Goal: Communication & Community: Answer question/provide support

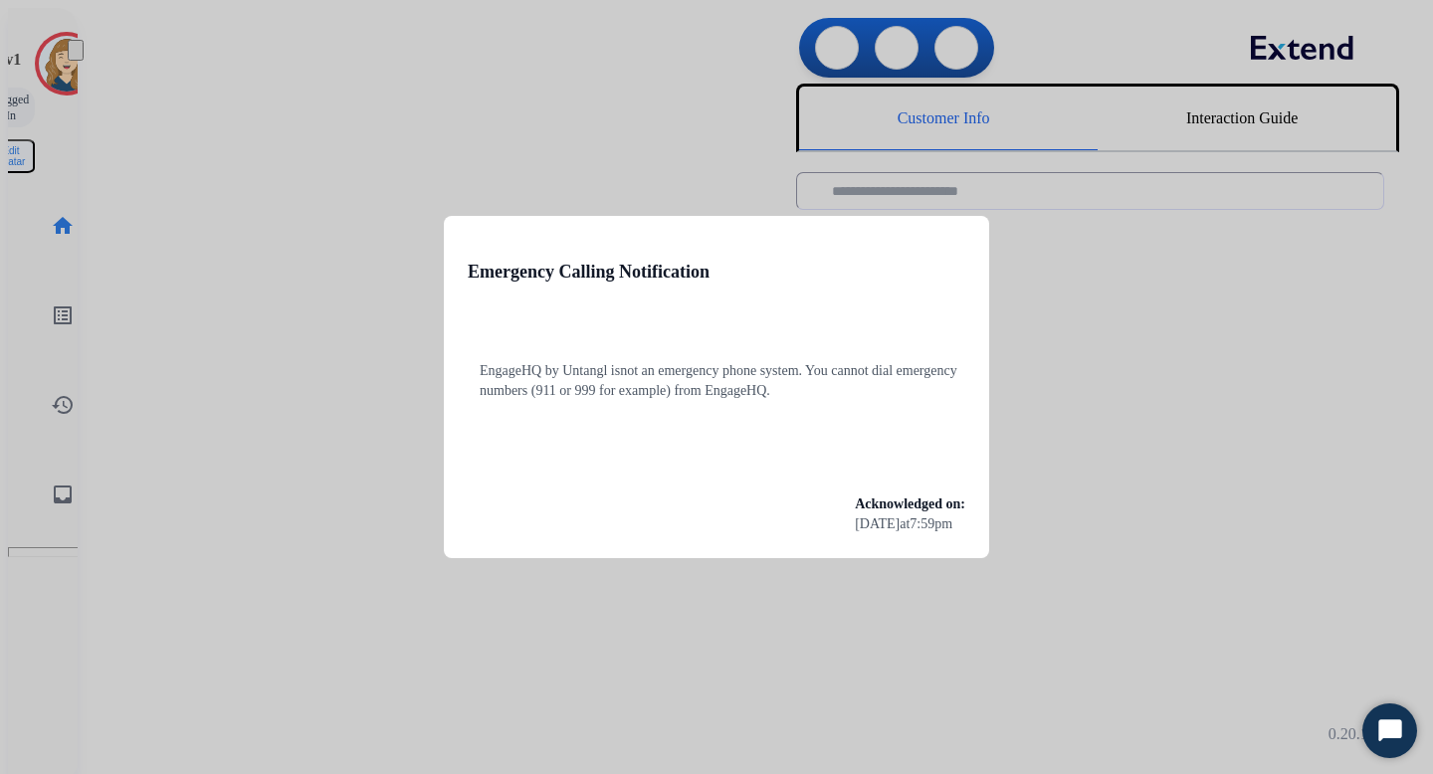
click at [307, 401] on div at bounding box center [716, 387] width 1433 height 774
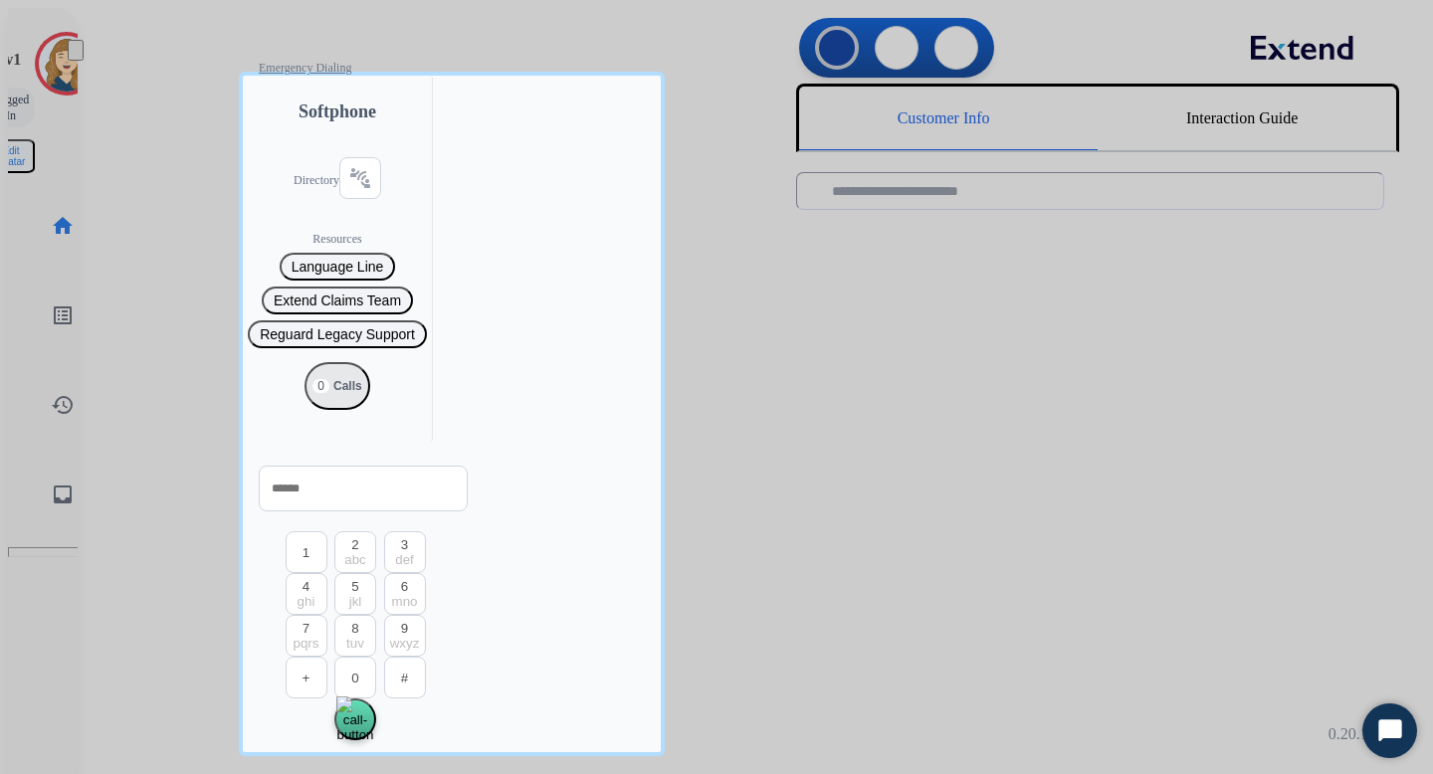
click at [161, 316] on div at bounding box center [716, 387] width 1433 height 774
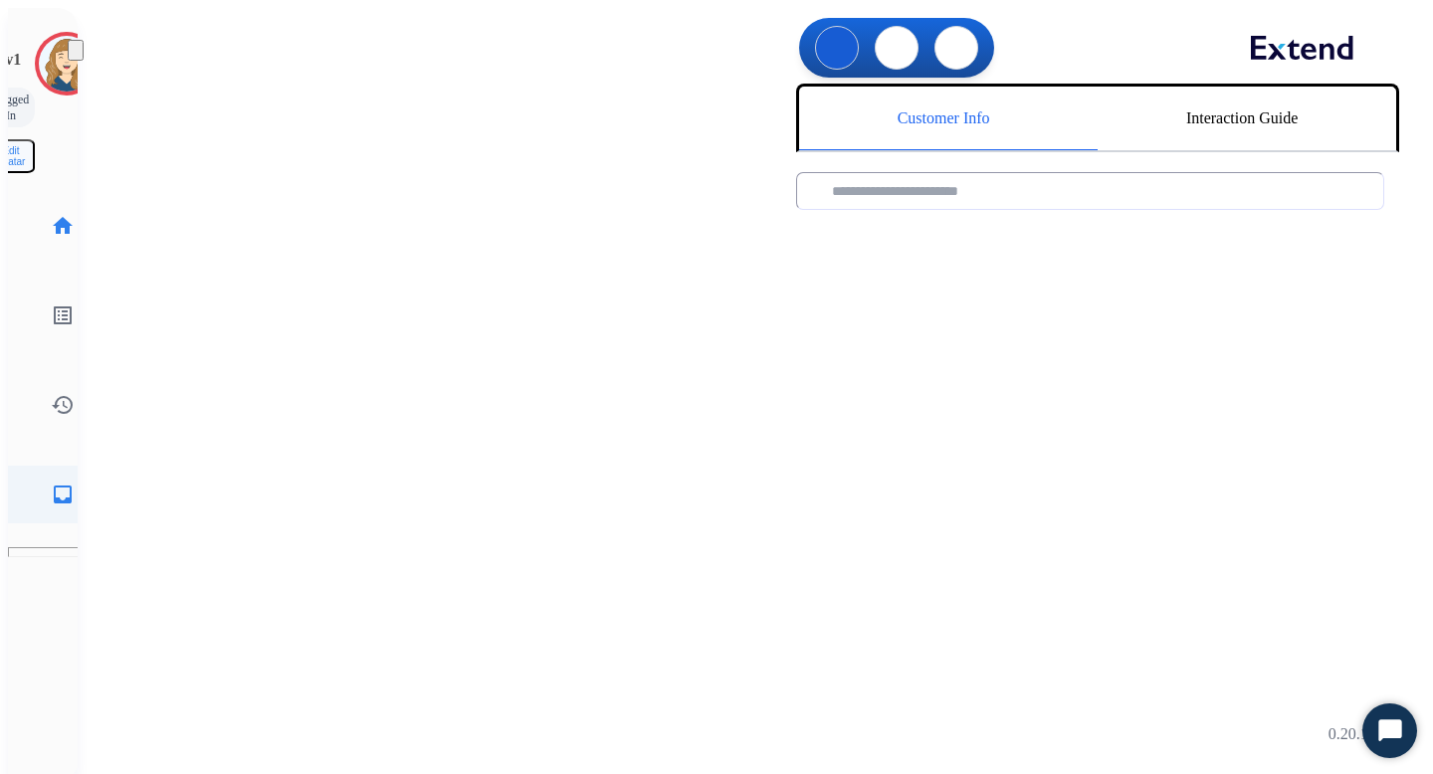
click at [51, 483] on mat-icon "inbox" at bounding box center [63, 495] width 24 height 24
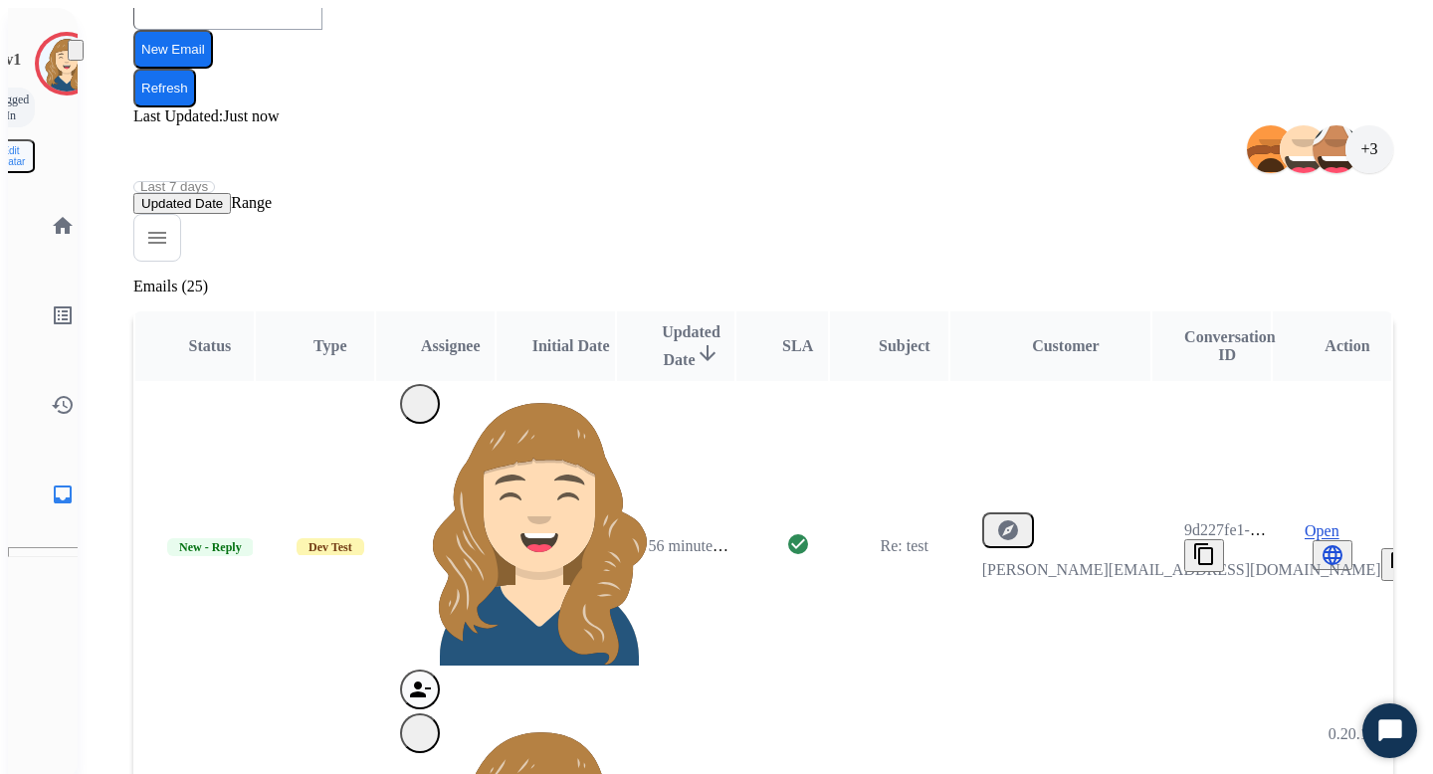
scroll to position [307, 0]
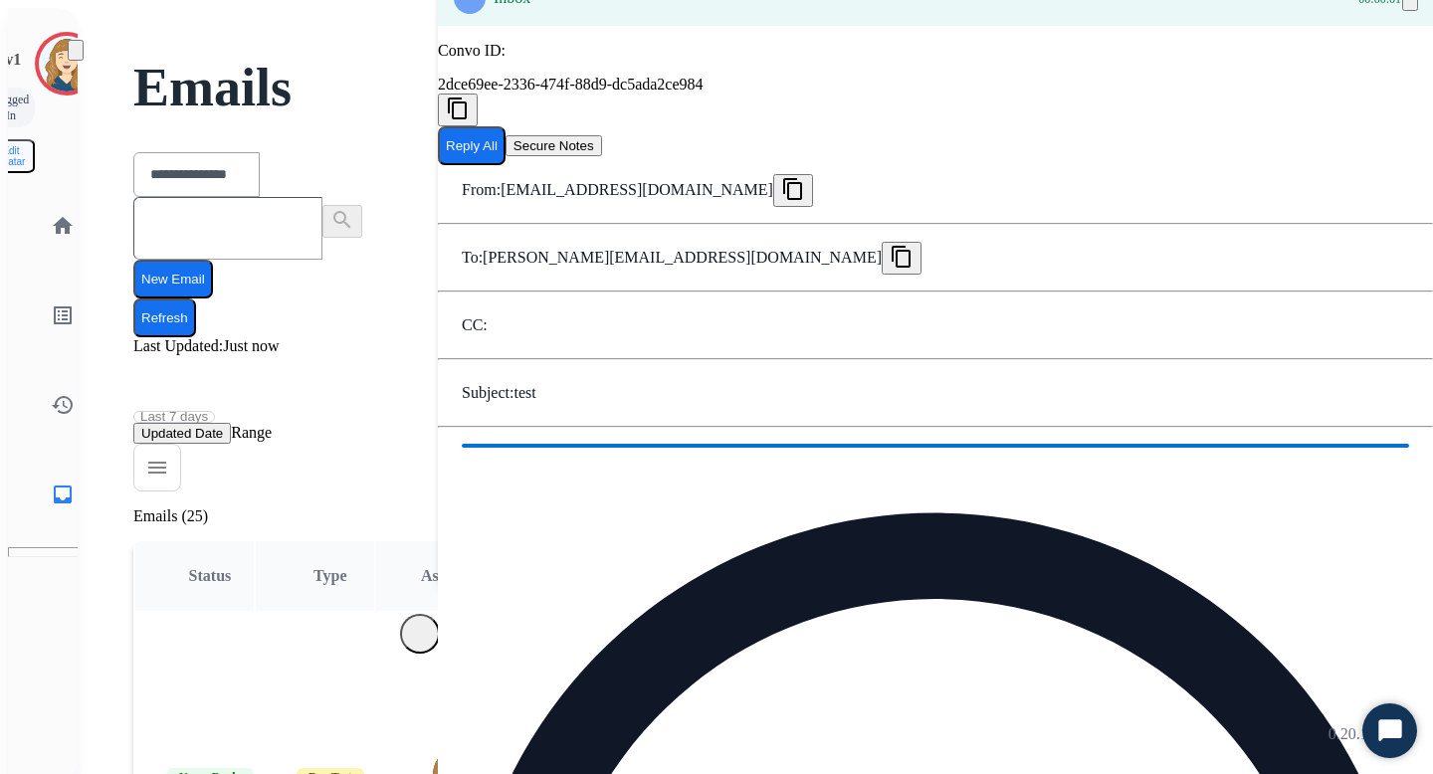
scroll to position [76, 0]
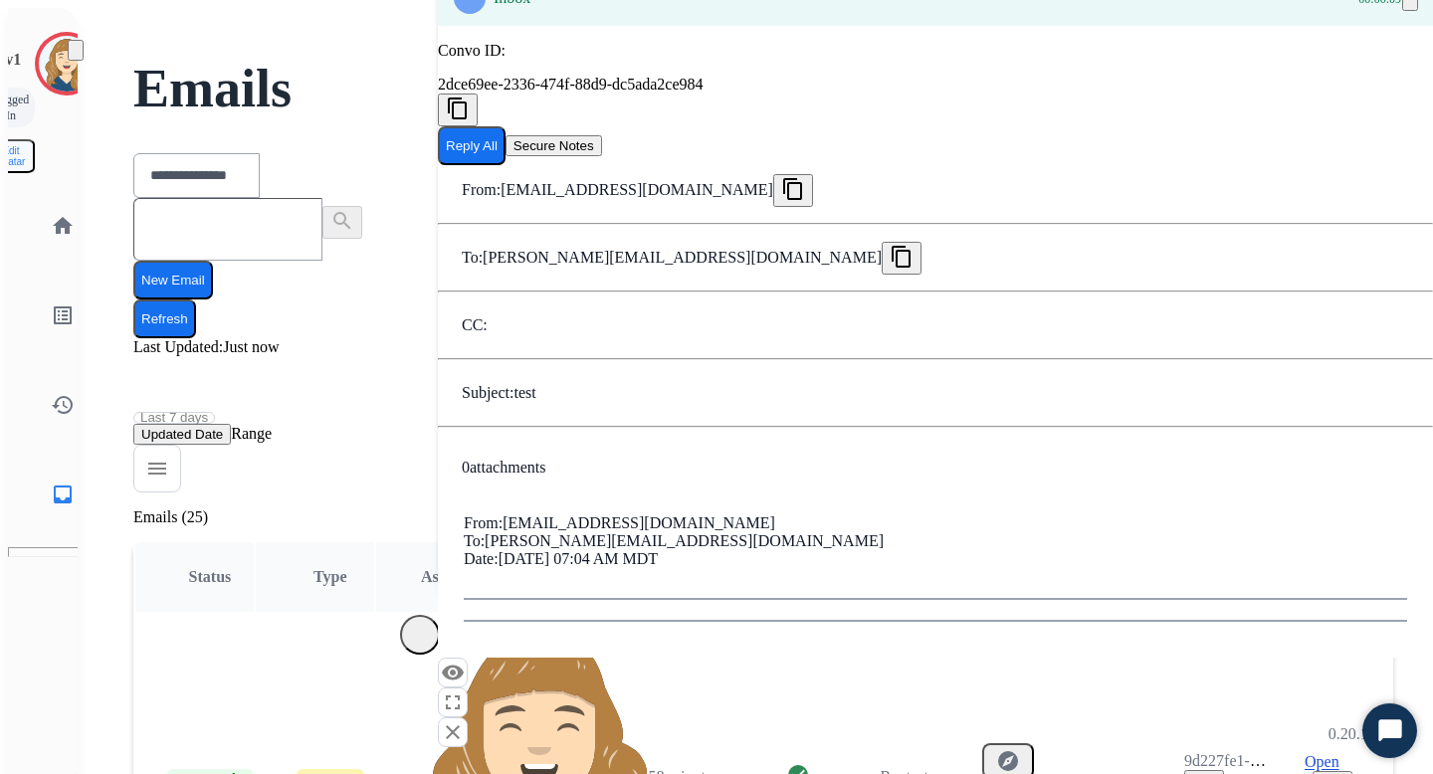
click at [465, 720] on mat-icon "close" at bounding box center [453, 732] width 24 height 24
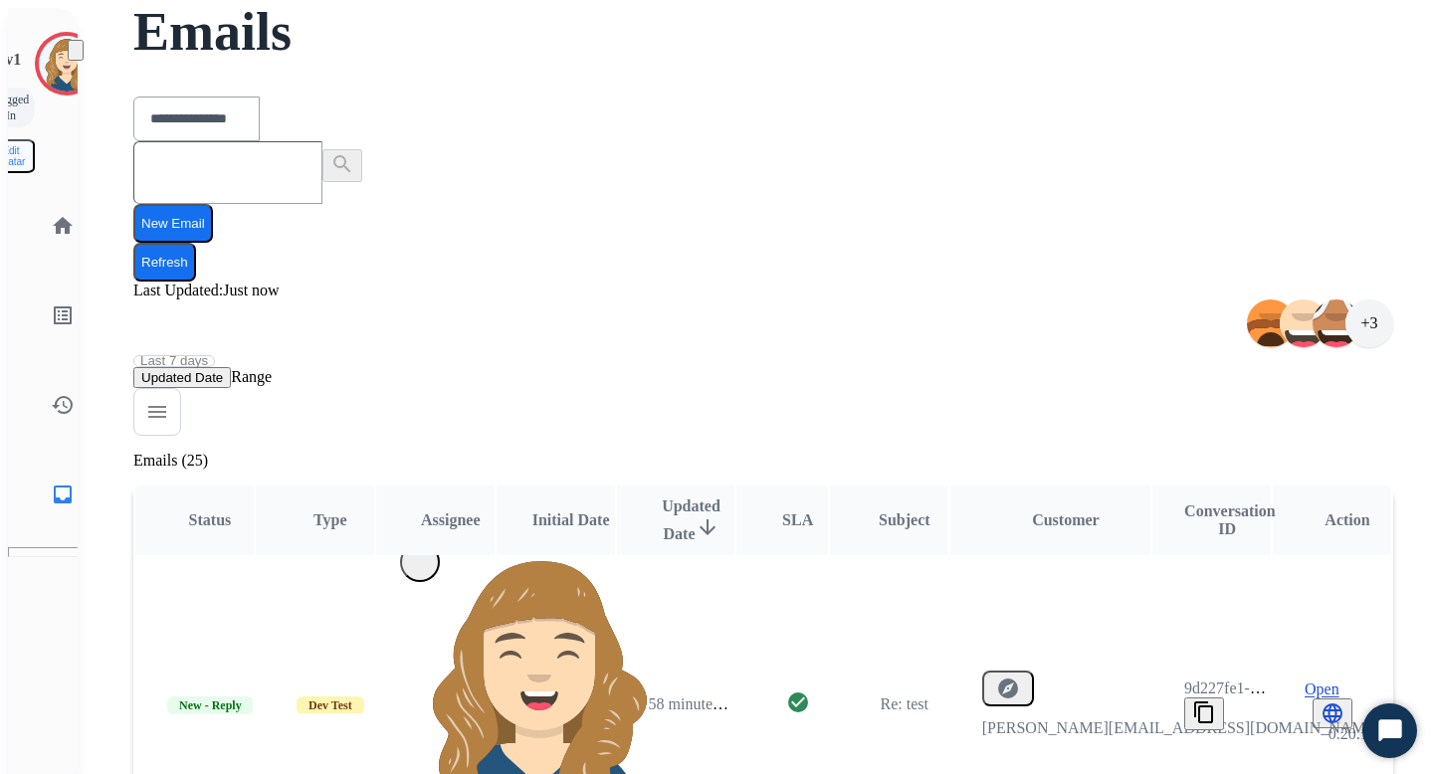
scroll to position [2, 0]
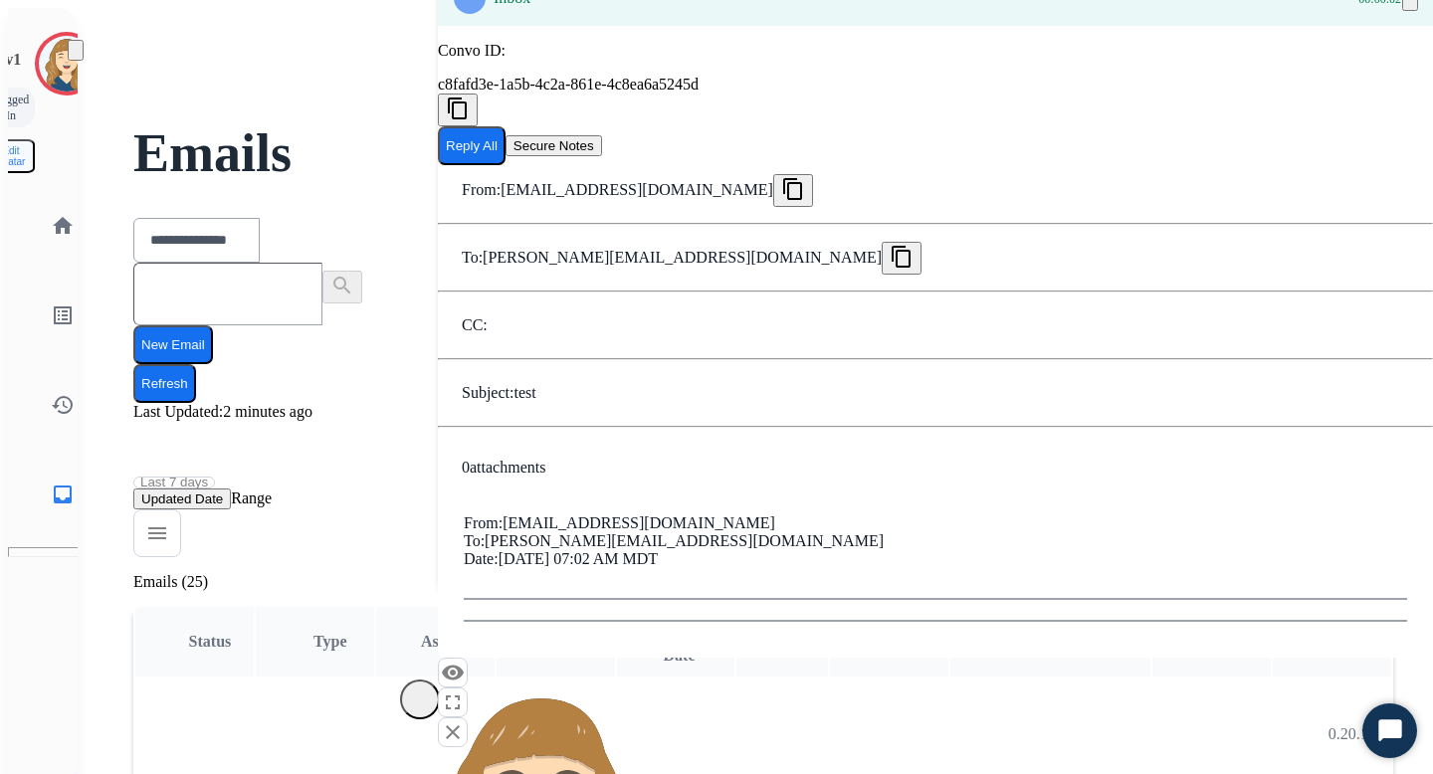
scroll to position [0, 0]
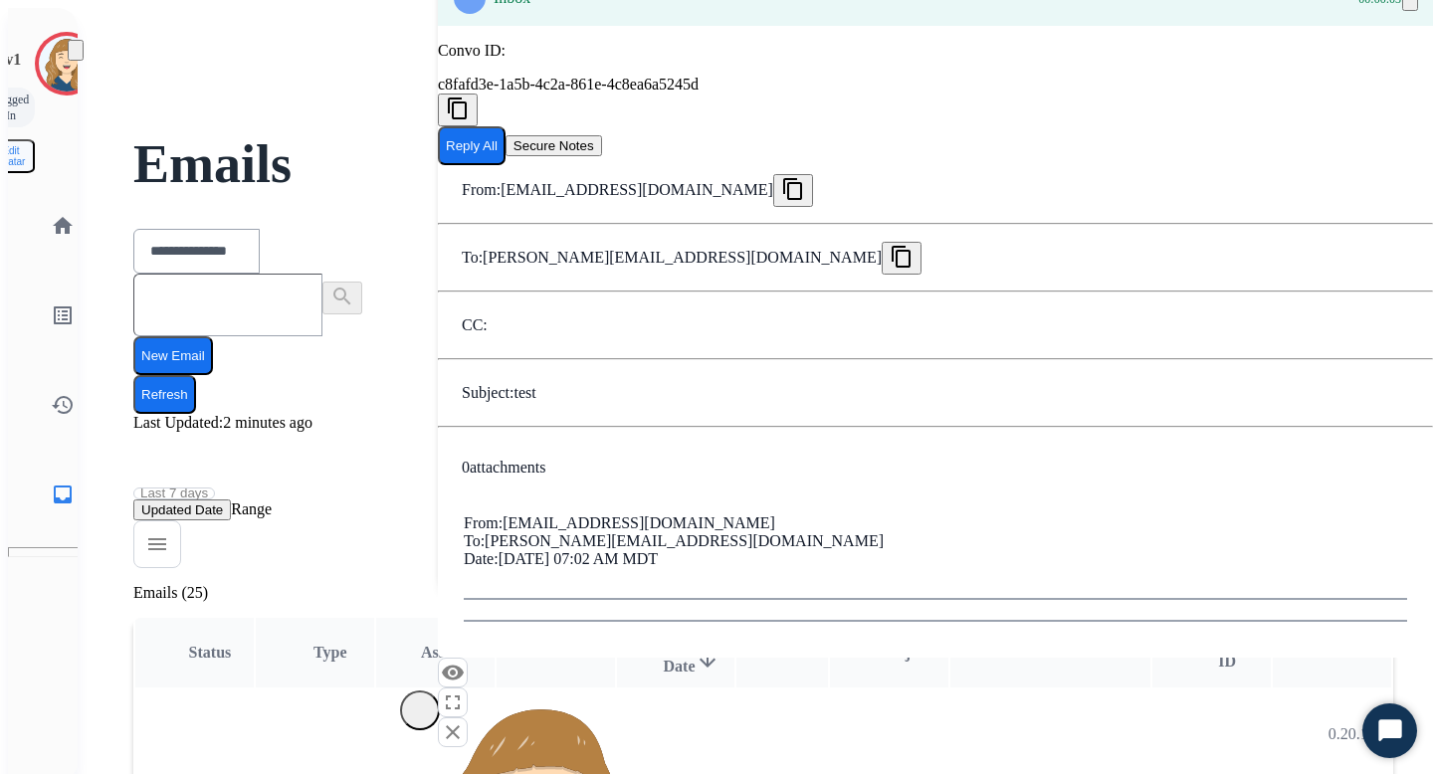
click at [465, 720] on mat-icon "close" at bounding box center [453, 732] width 24 height 24
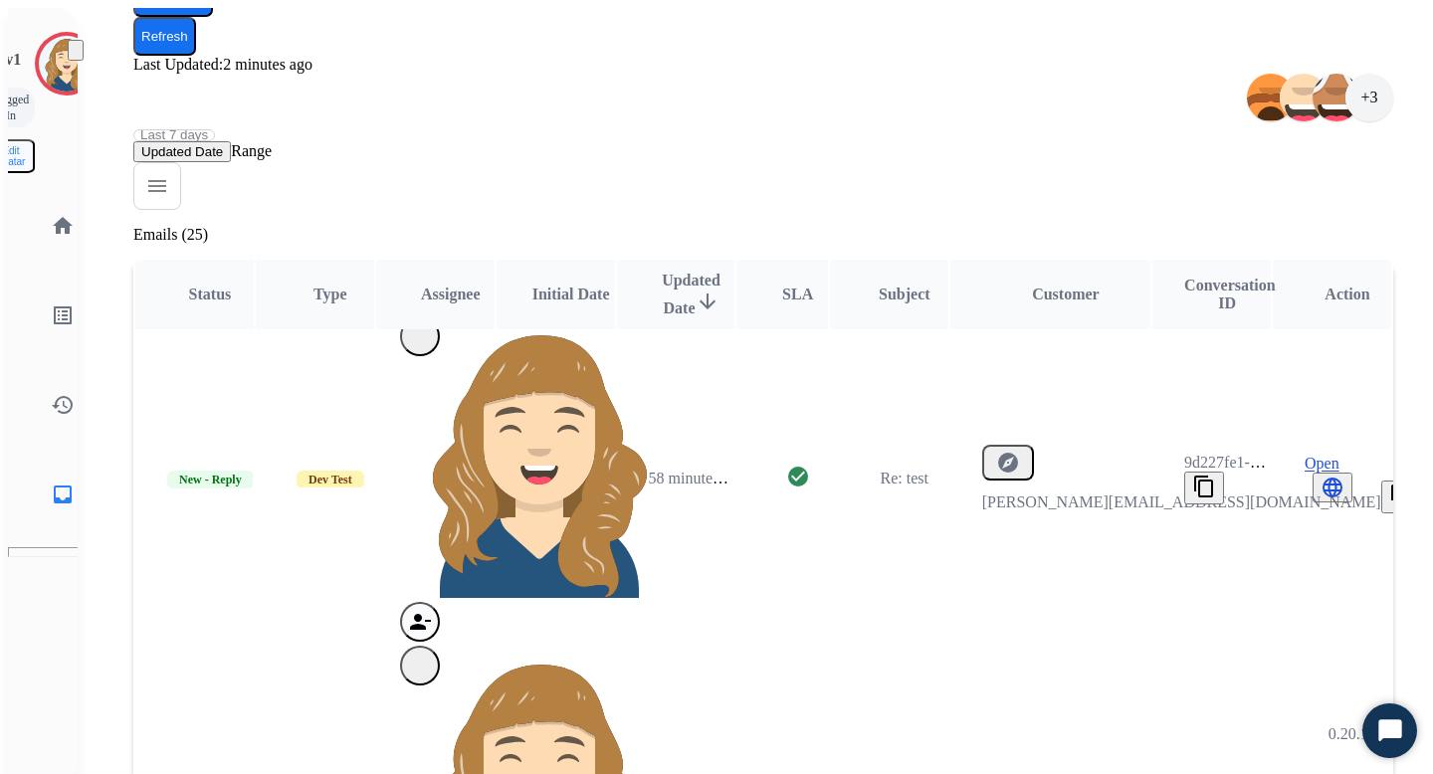
scroll to position [2, 0]
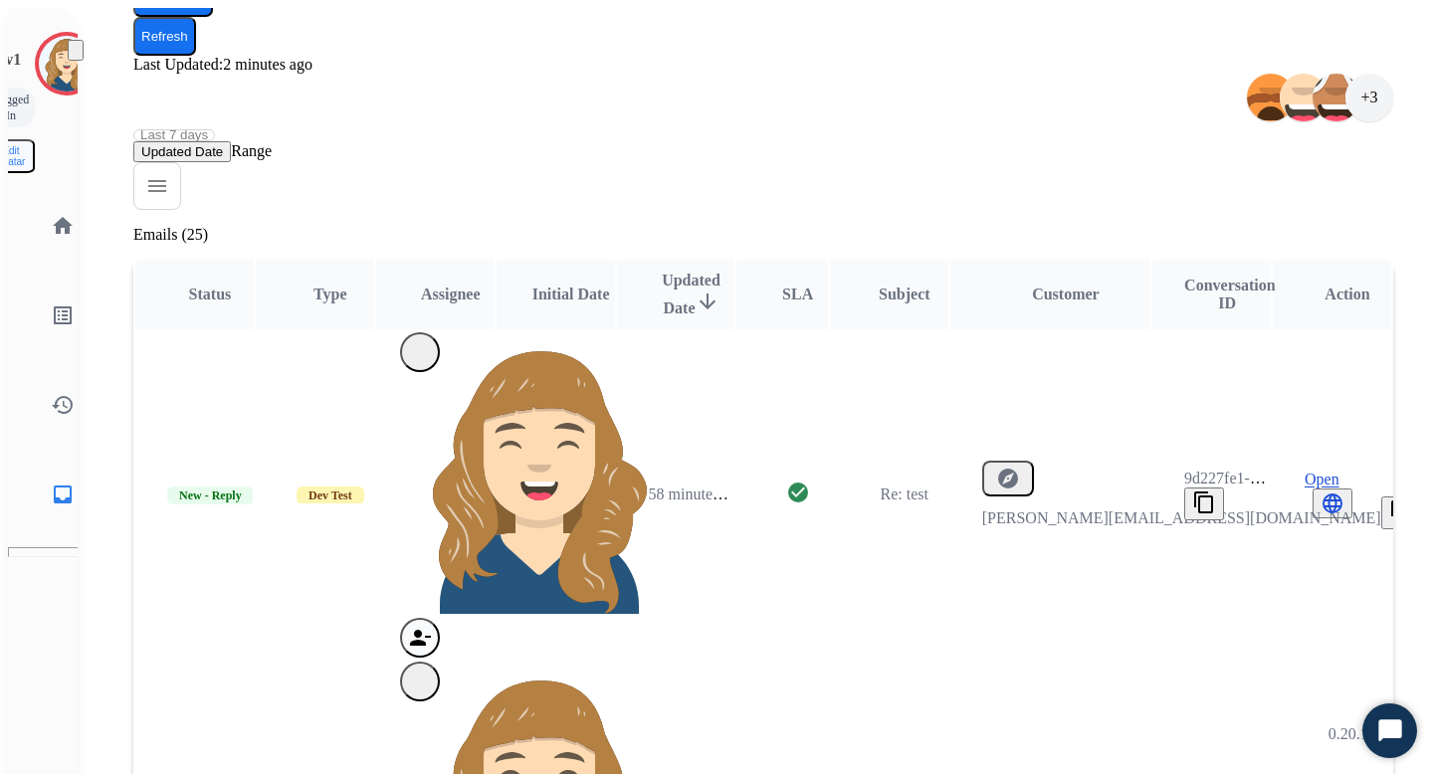
select select "*"
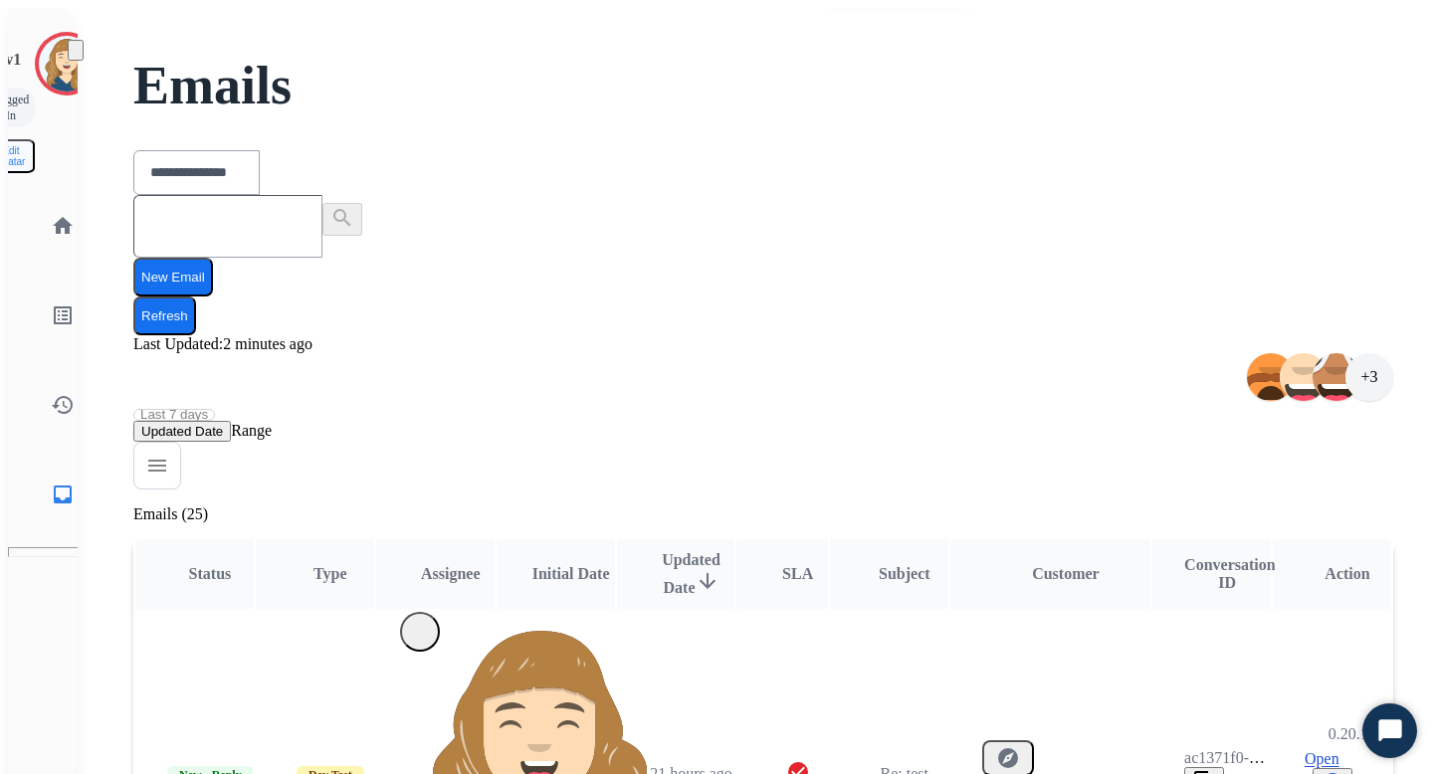
scroll to position [99, 0]
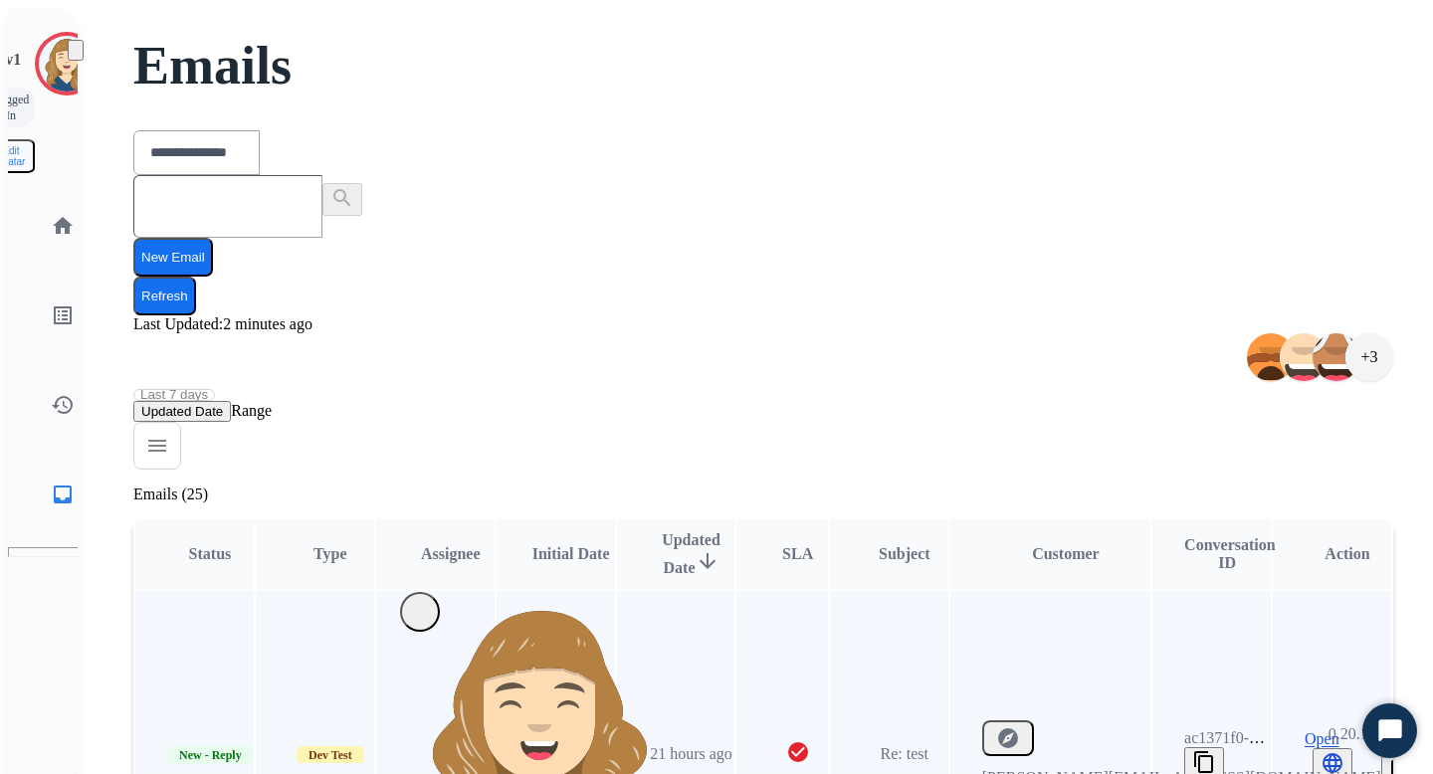
click at [1307, 730] on span "Open" at bounding box center [1322, 739] width 35 height 18
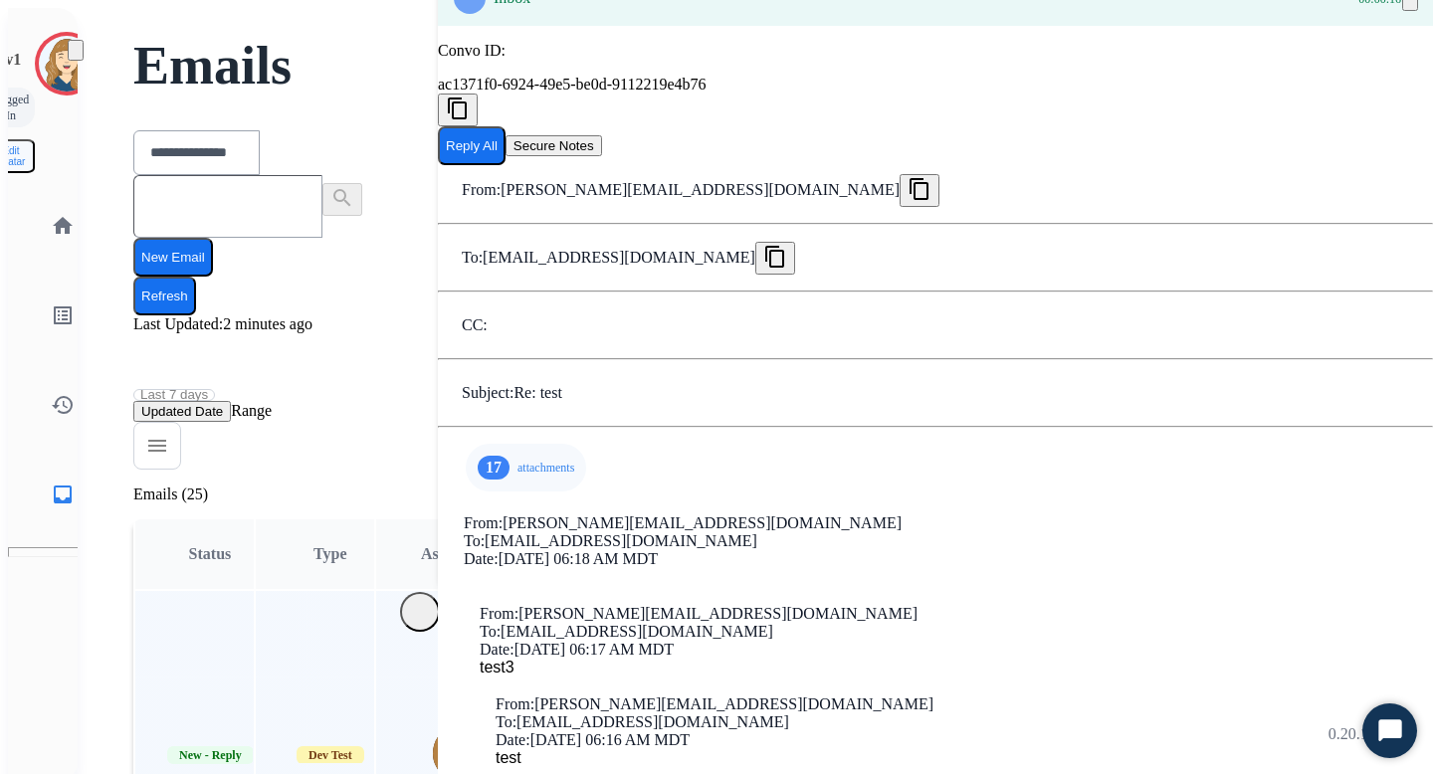
click at [517, 460] on p "attachments" at bounding box center [545, 468] width 57 height 16
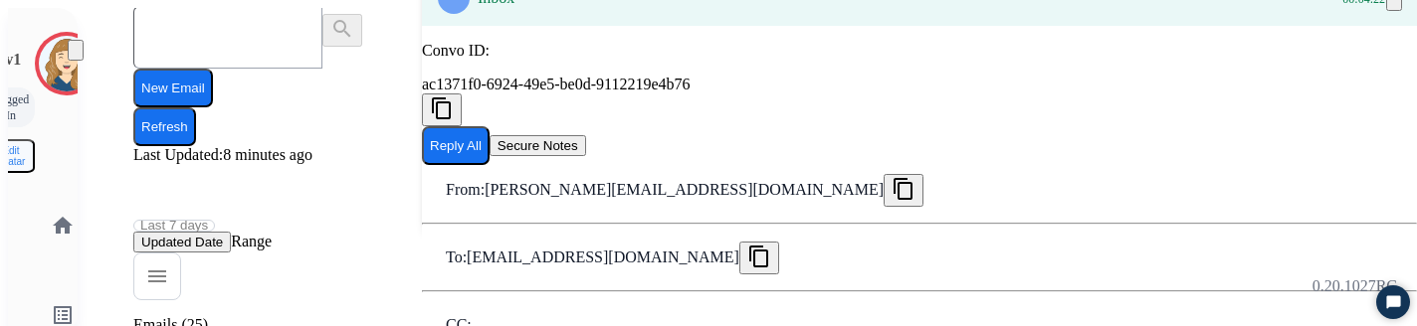
scroll to position [0, 0]
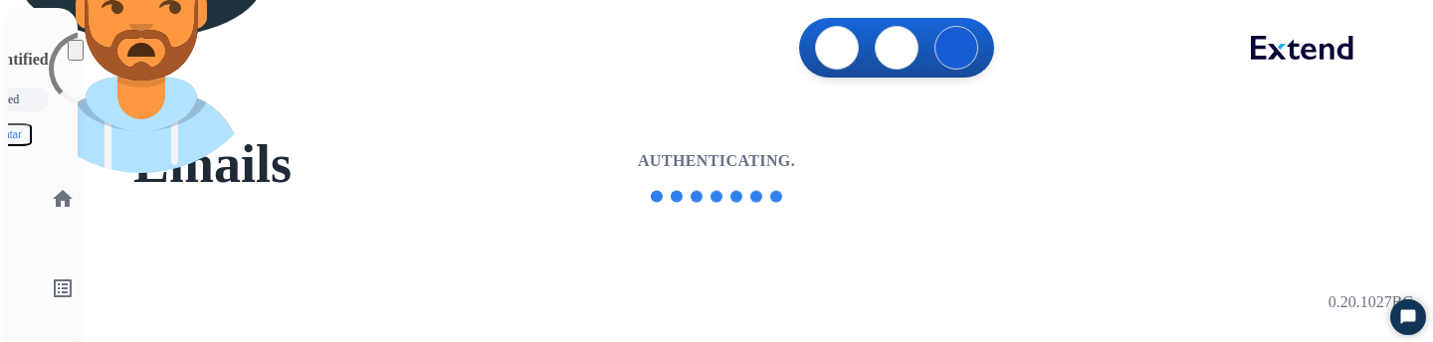
select select "**********"
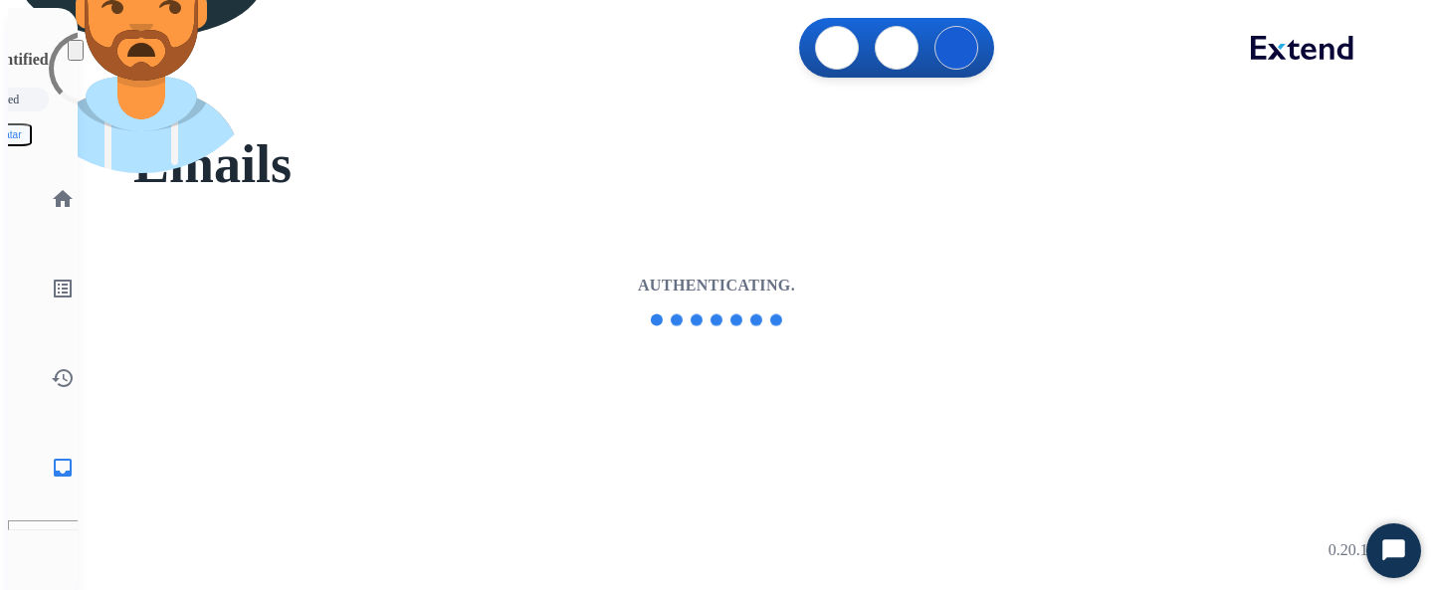
select select "**********"
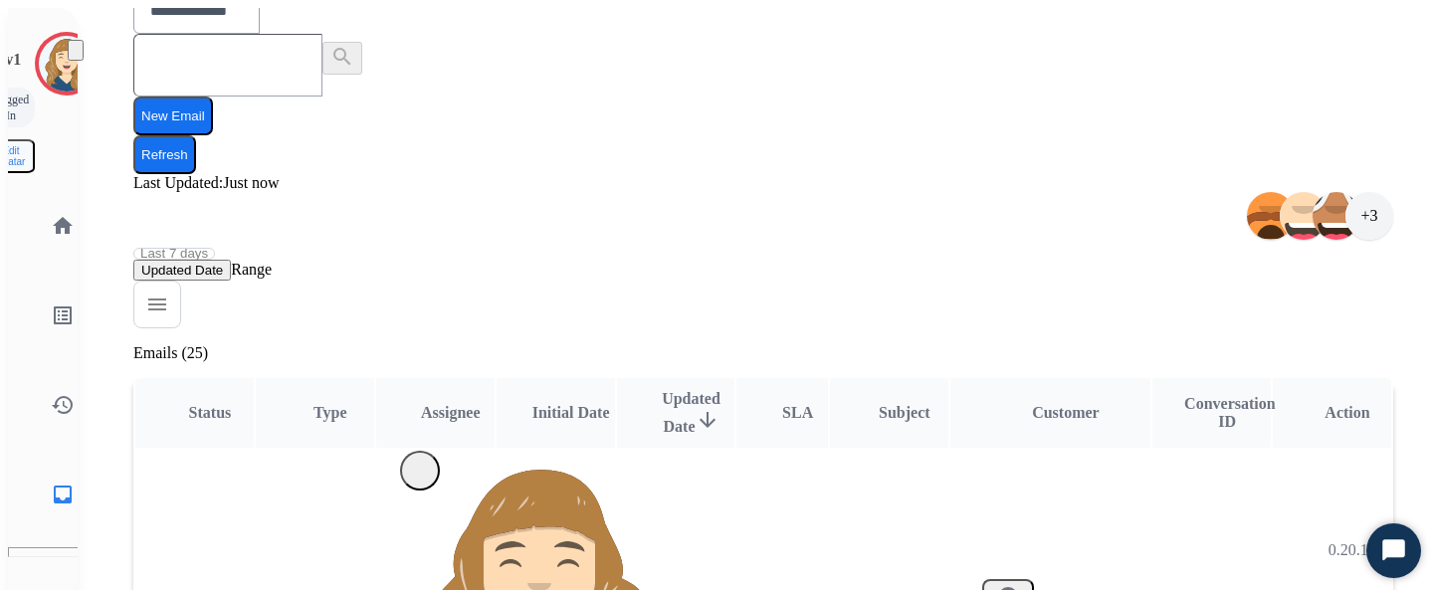
scroll to position [297, 0]
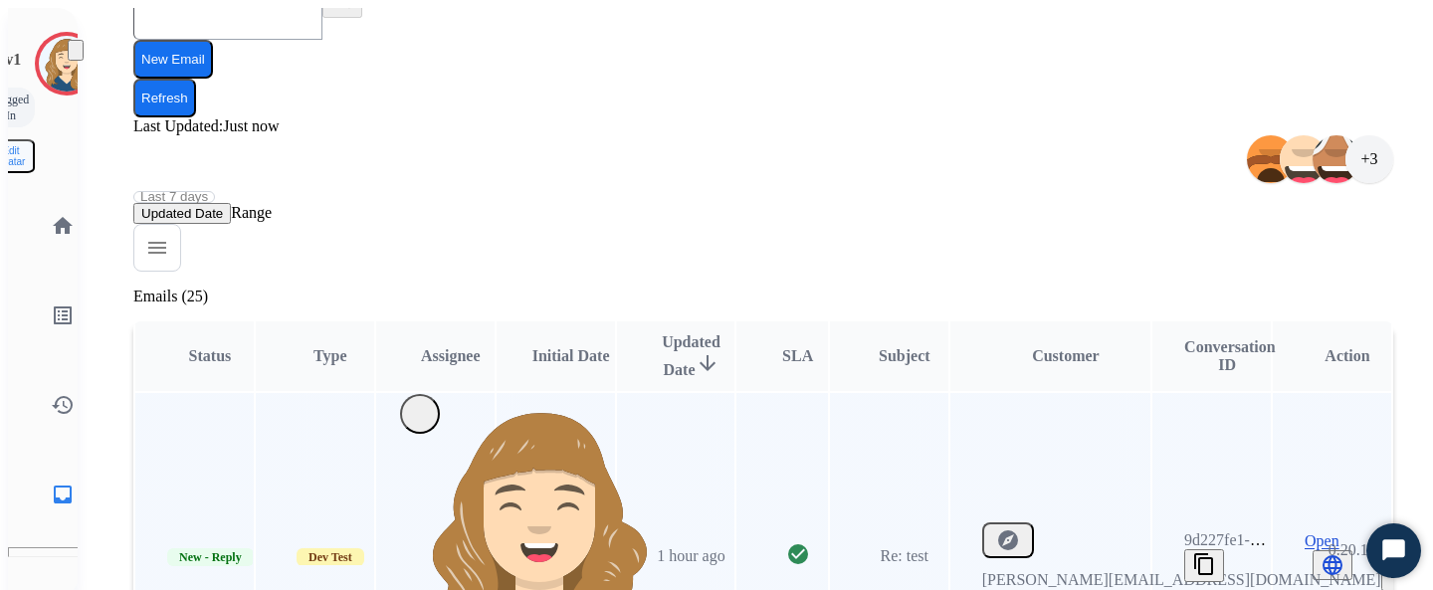
click at [1323, 532] on span "Open" at bounding box center [1322, 541] width 35 height 18
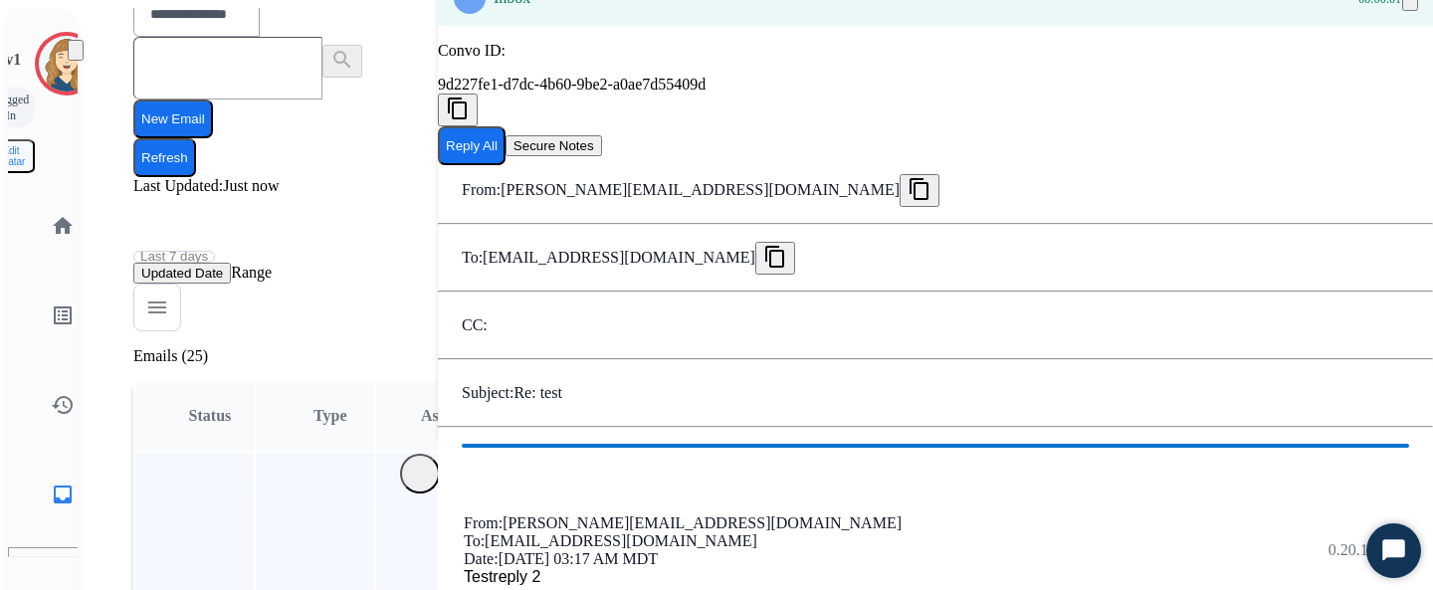
scroll to position [235, 0]
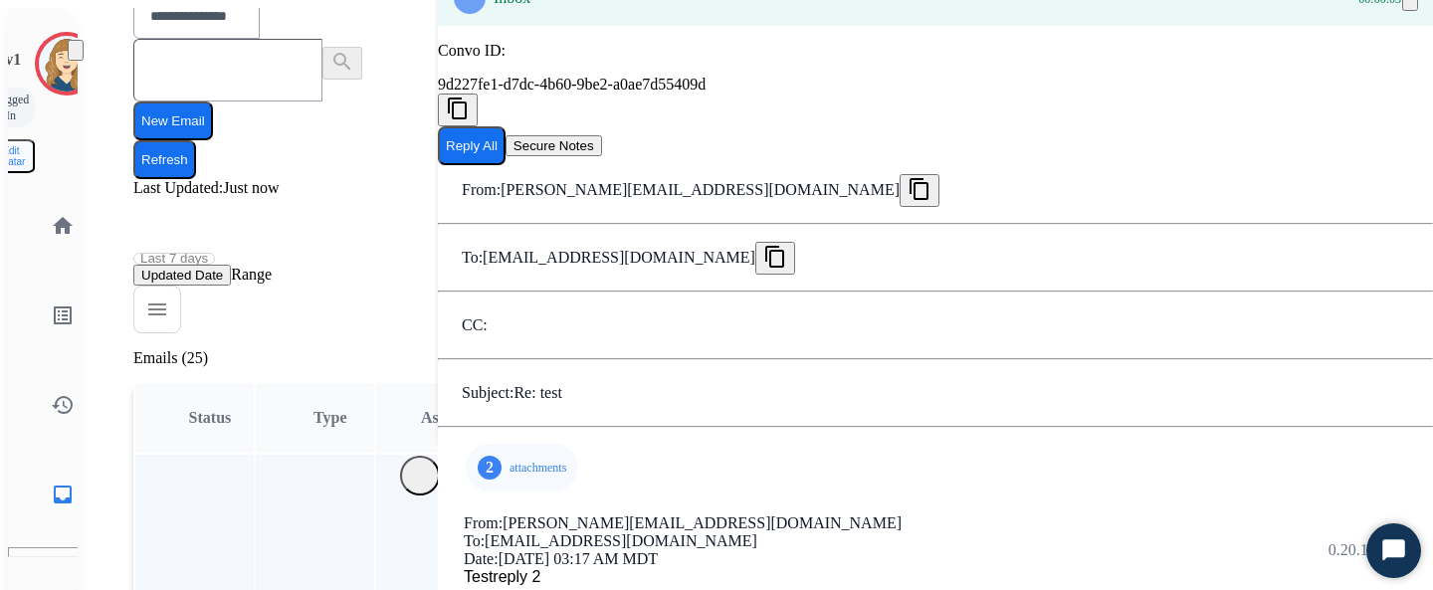
click at [510, 460] on p "attachments" at bounding box center [538, 468] width 57 height 16
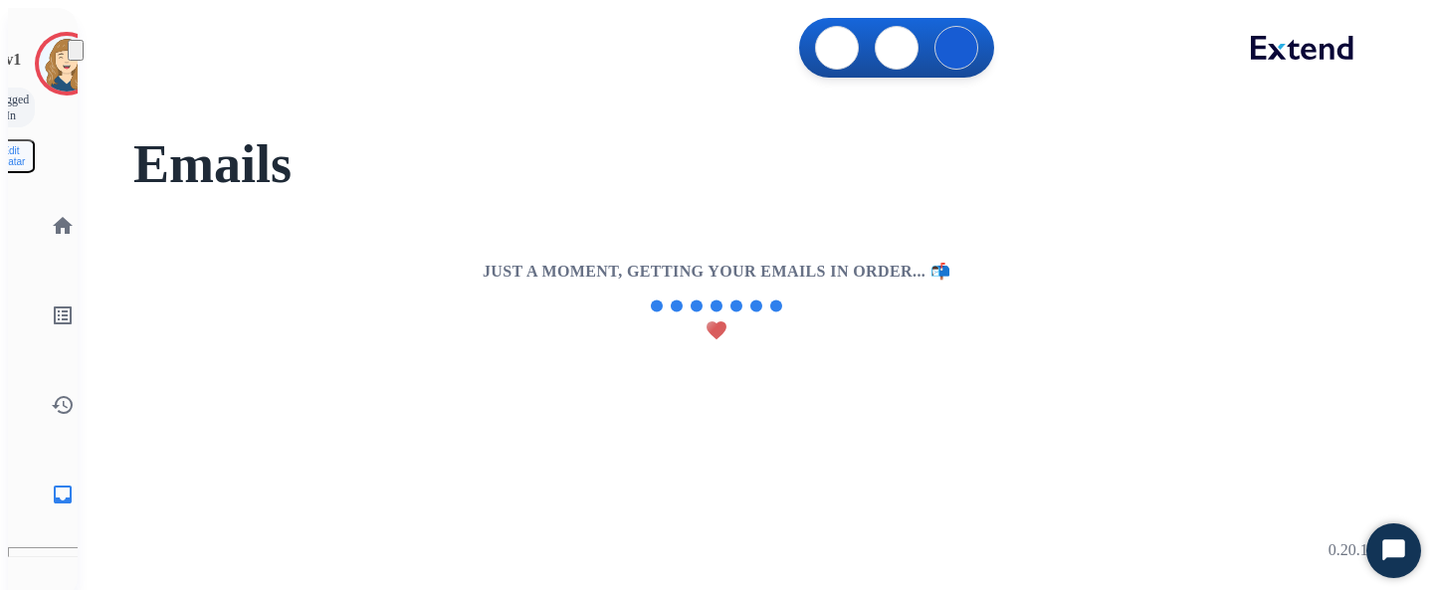
select select "**********"
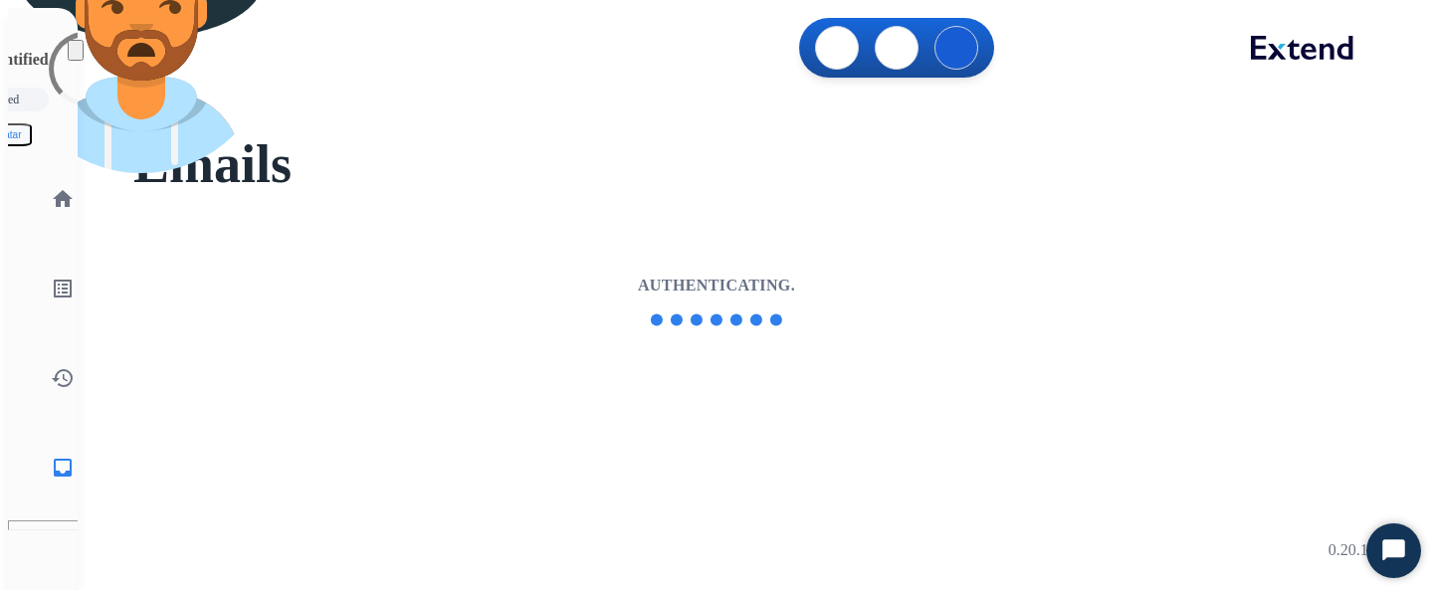
select select "**********"
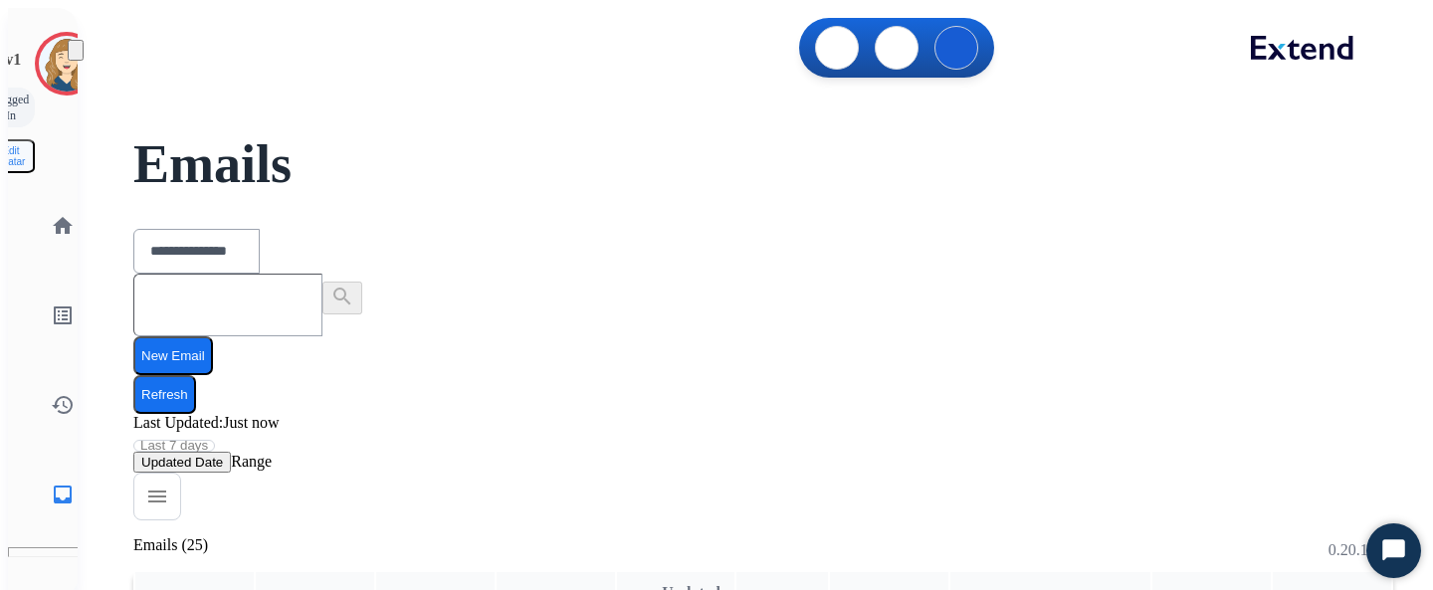
scroll to position [202, 0]
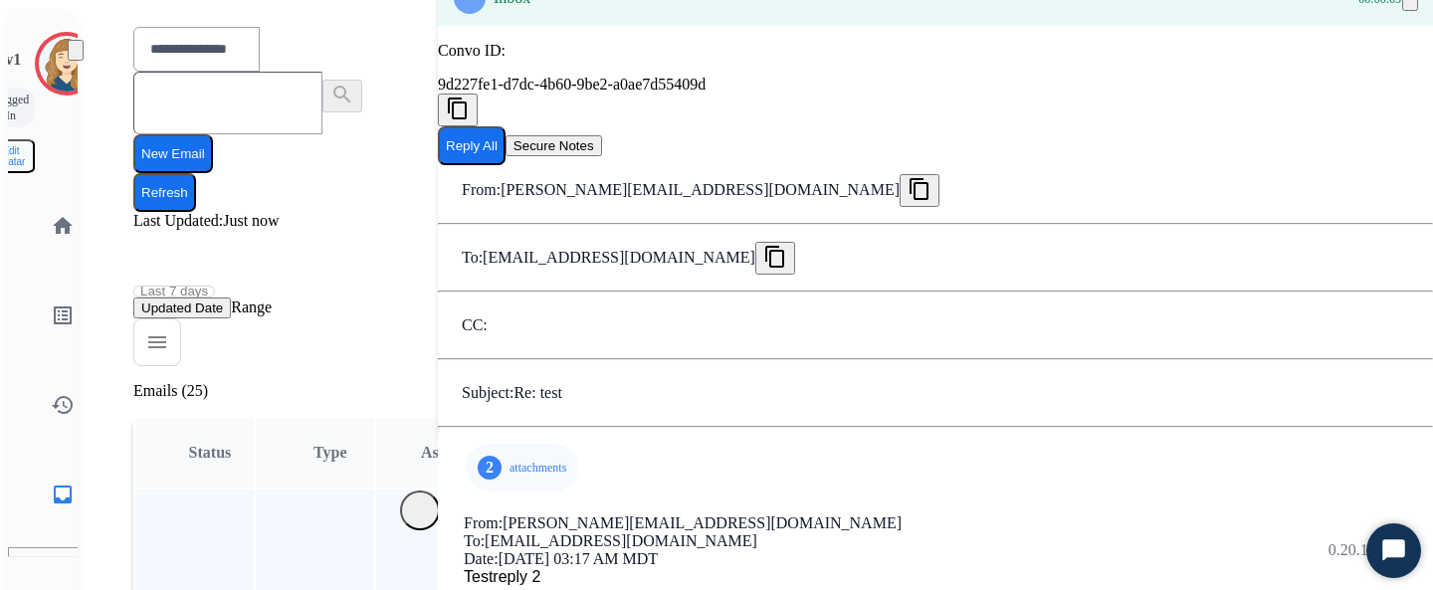
click at [510, 460] on p "attachments" at bounding box center [538, 468] width 57 height 16
click at [936, 532] on div "To: untangltesting@gmail.com" at bounding box center [935, 541] width 943 height 18
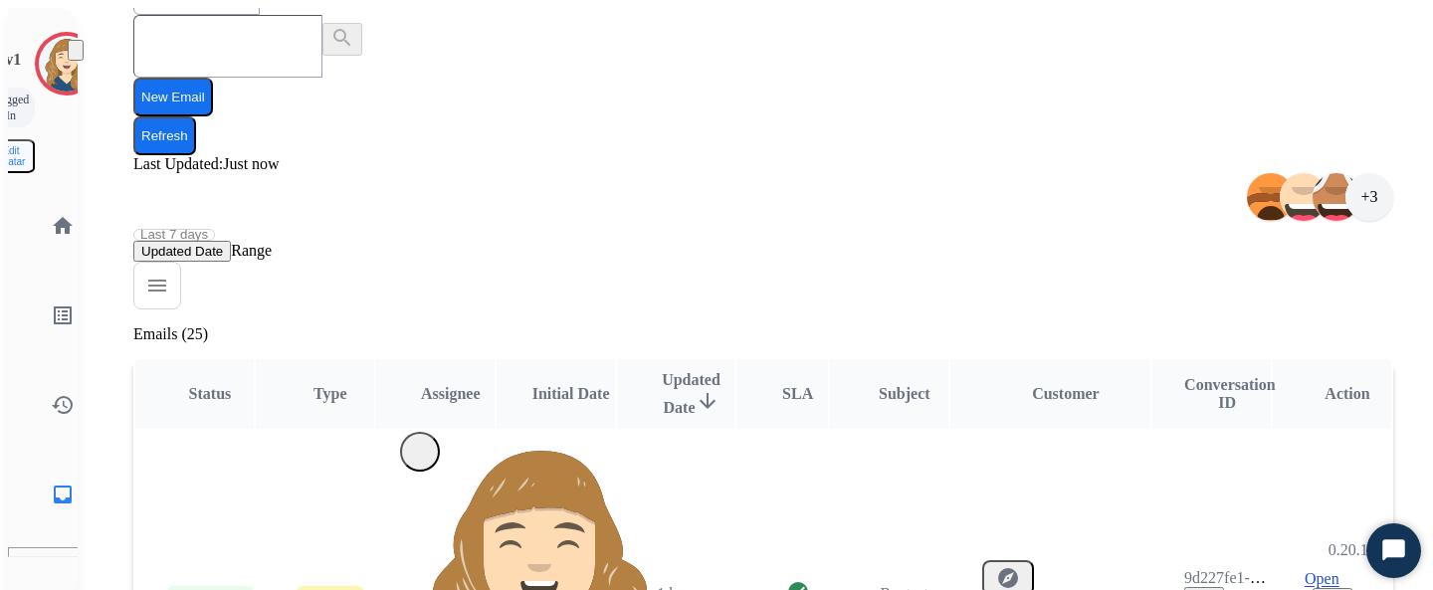
scroll to position [542, 0]
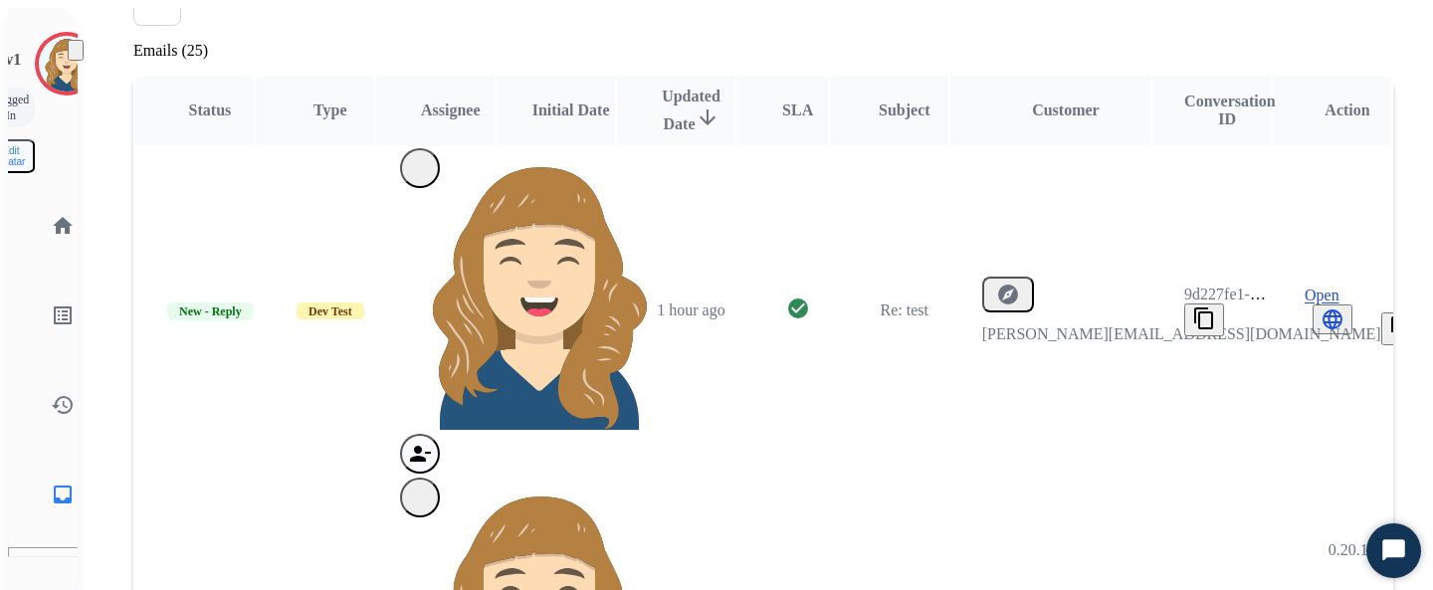
select select "*"
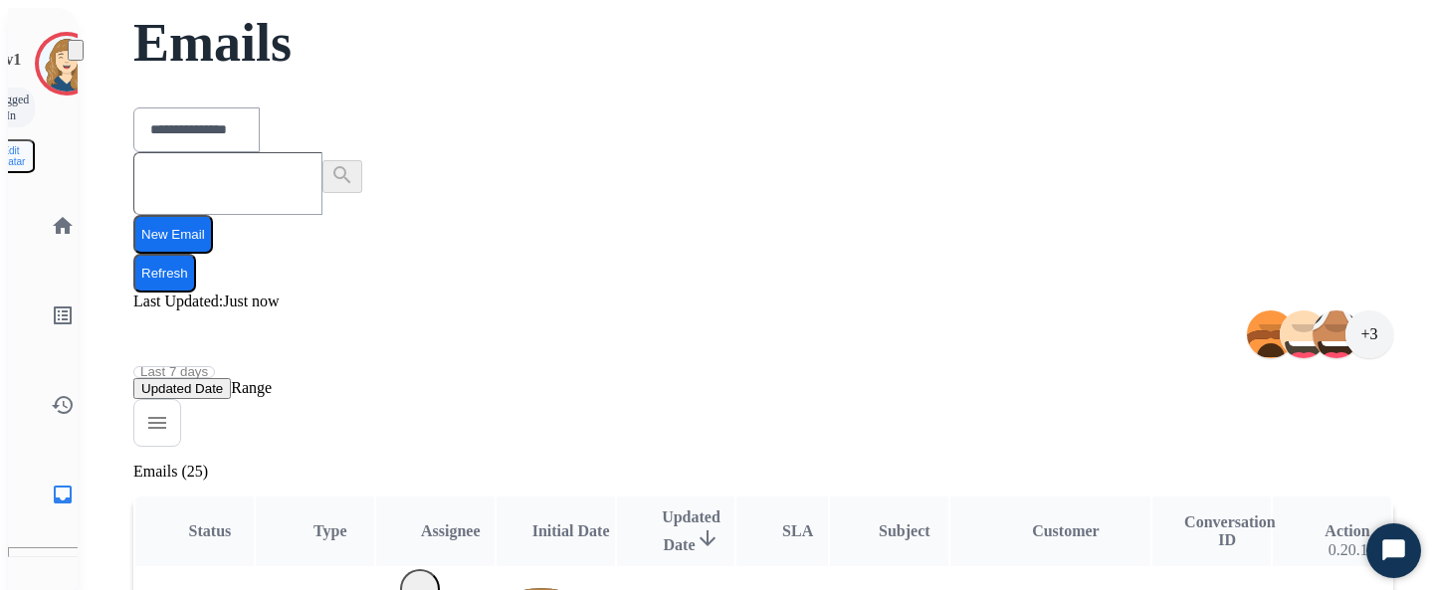
scroll to position [130, 0]
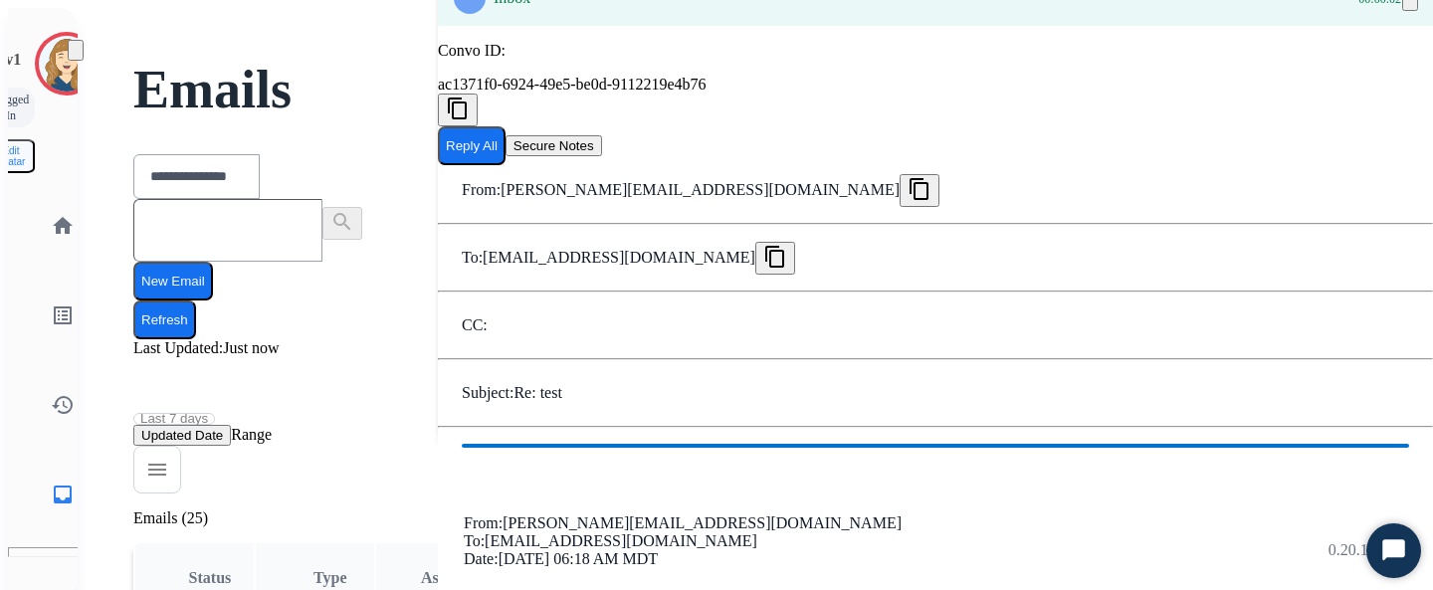
scroll to position [105, 0]
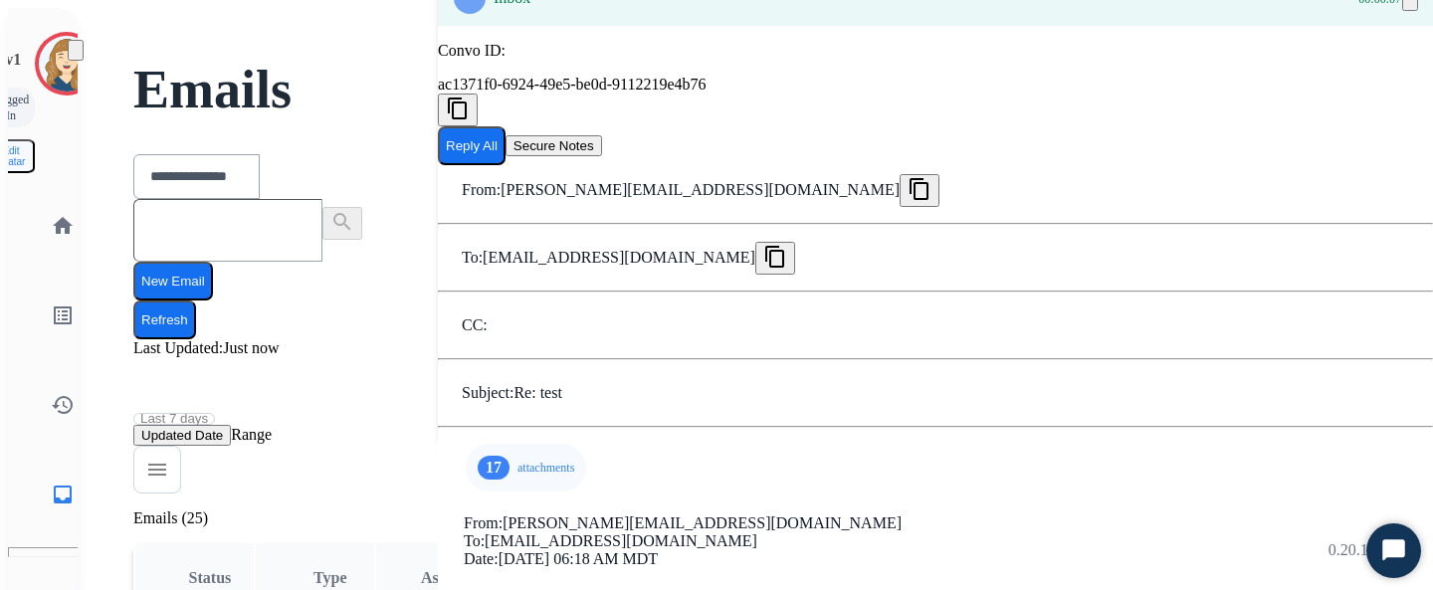
click at [517, 460] on p "attachments" at bounding box center [545, 468] width 57 height 16
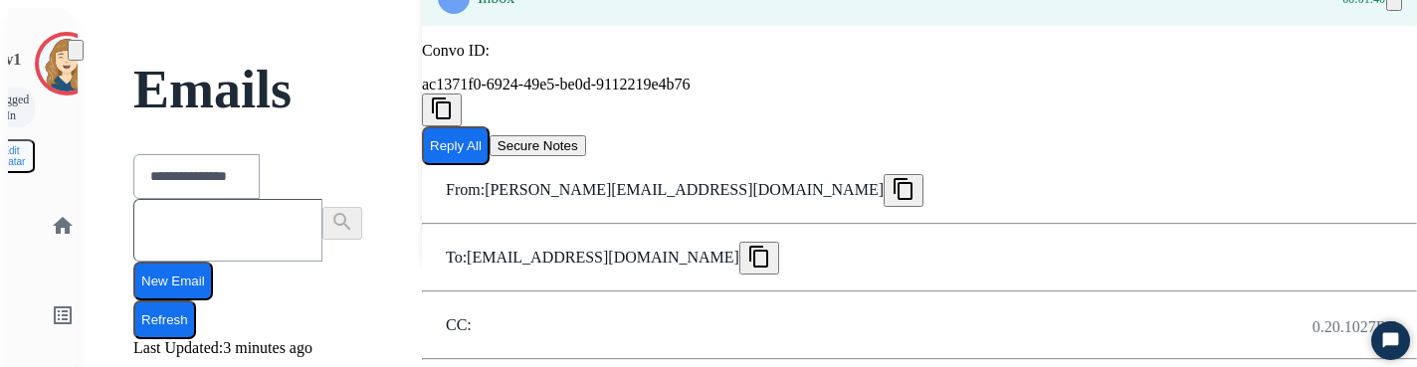
scroll to position [563, 0]
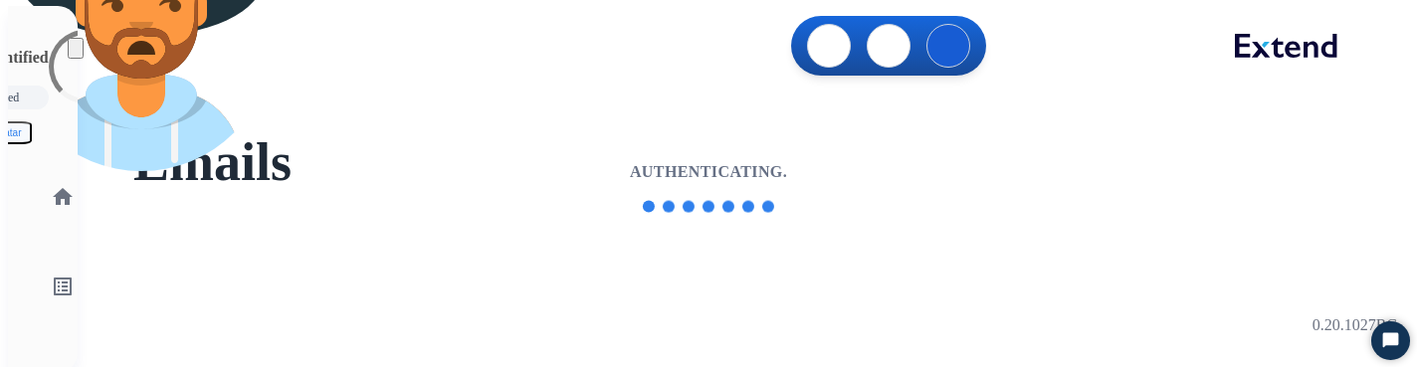
scroll to position [118, 0]
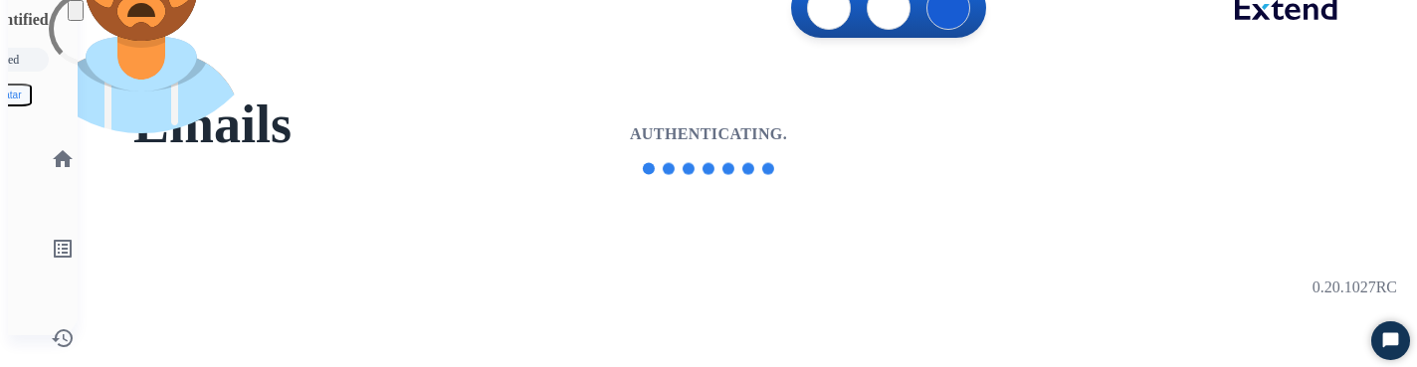
select select "**********"
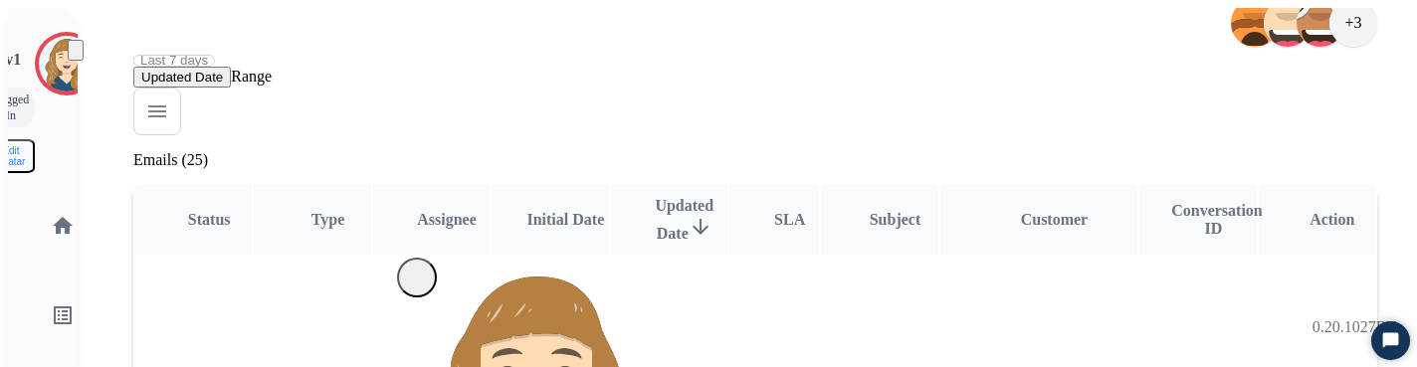
scroll to position [749, 0]
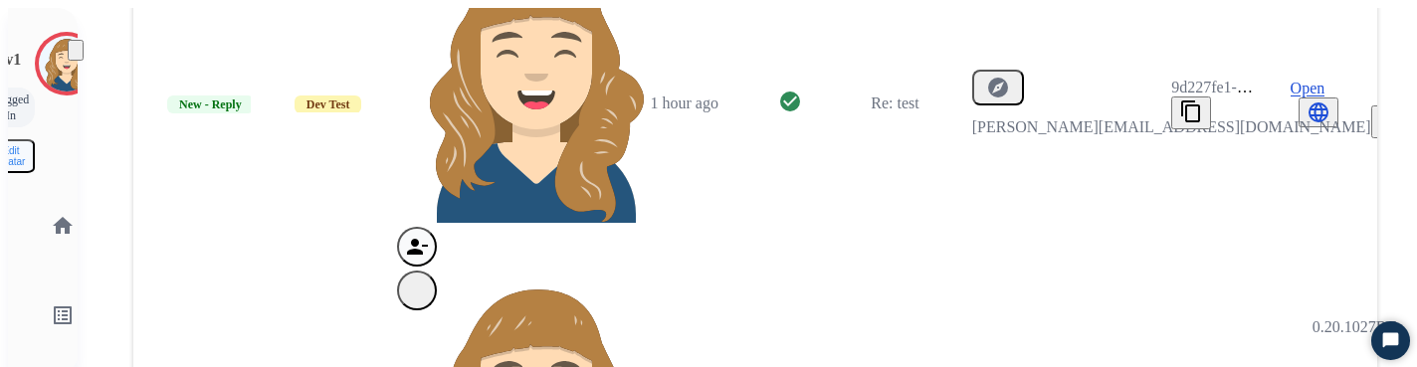
select select "*"
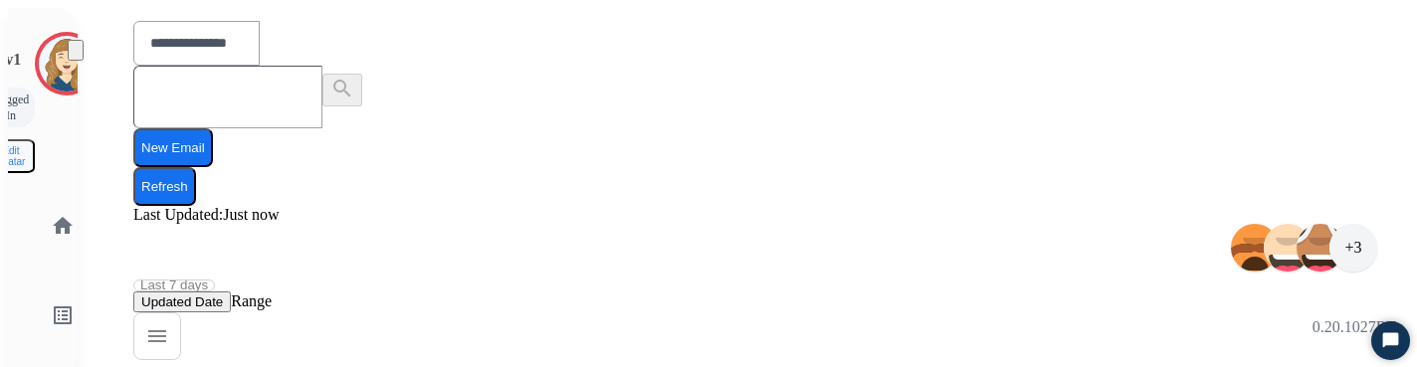
scroll to position [305, 0]
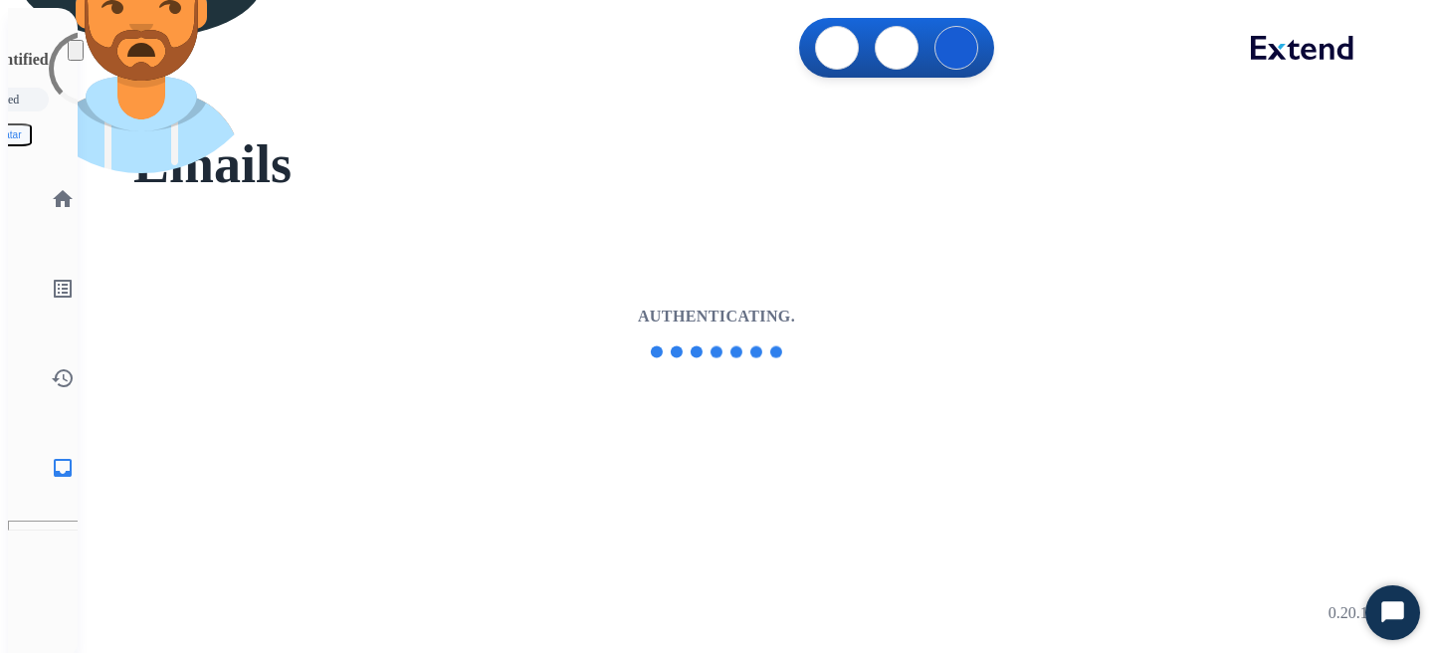
select select "**********"
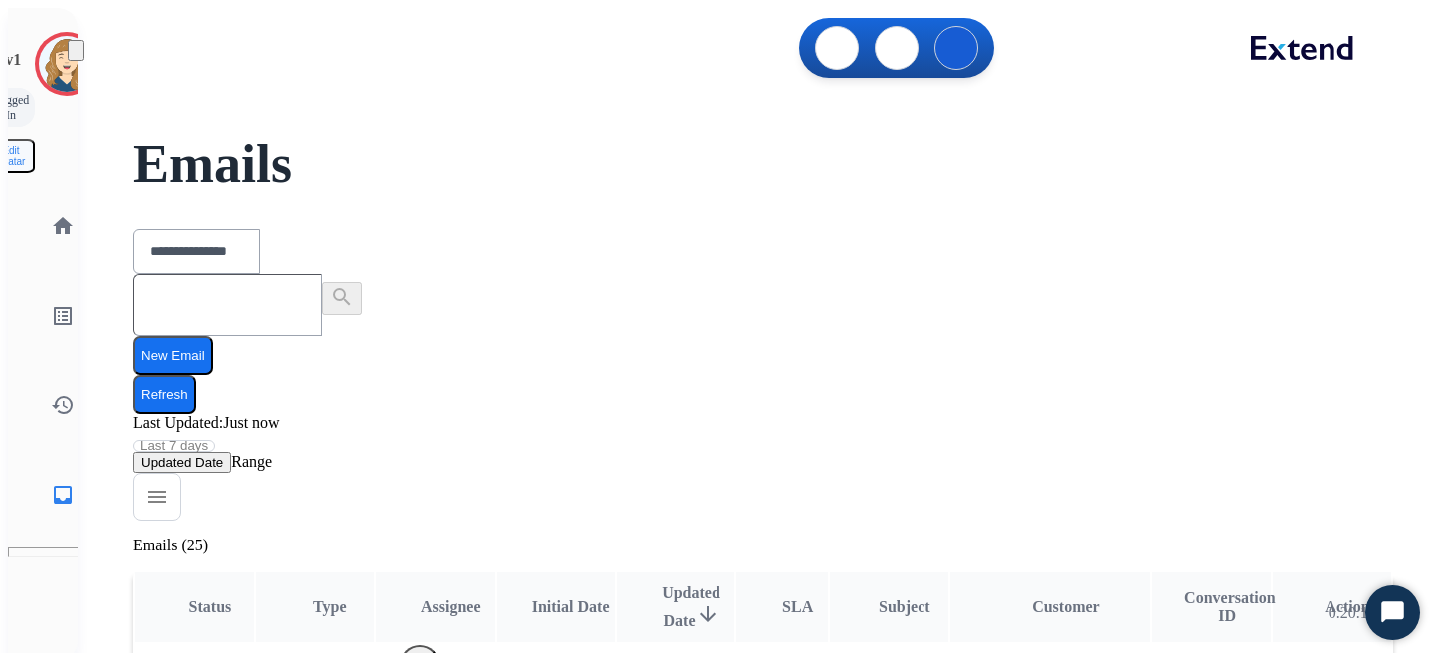
scroll to position [480, 0]
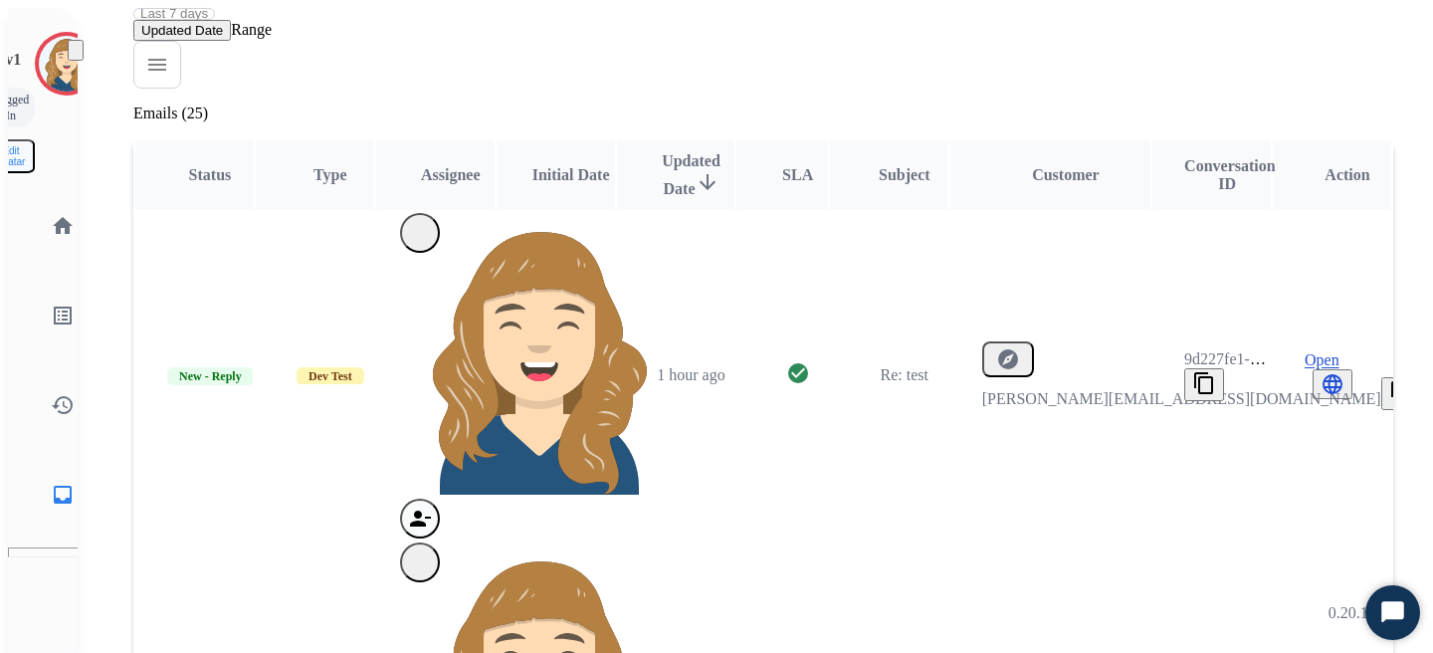
select select "*"
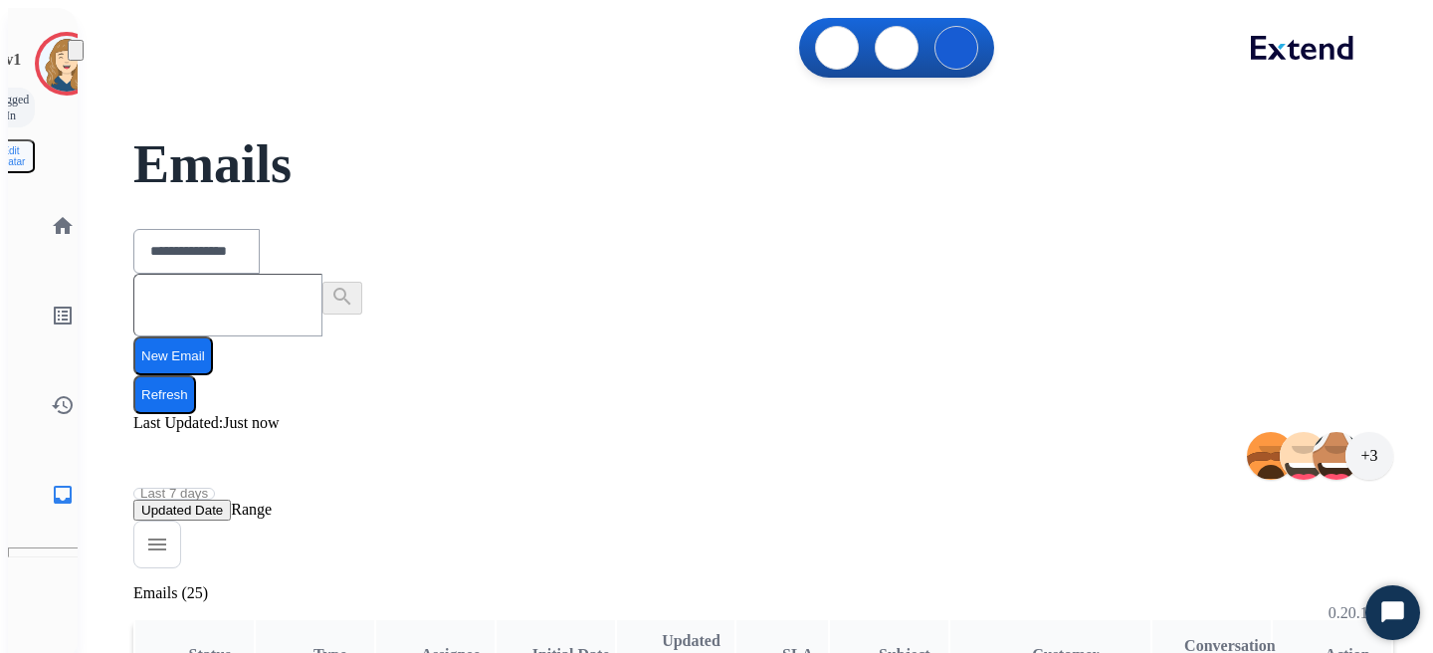
scroll to position [2, 0]
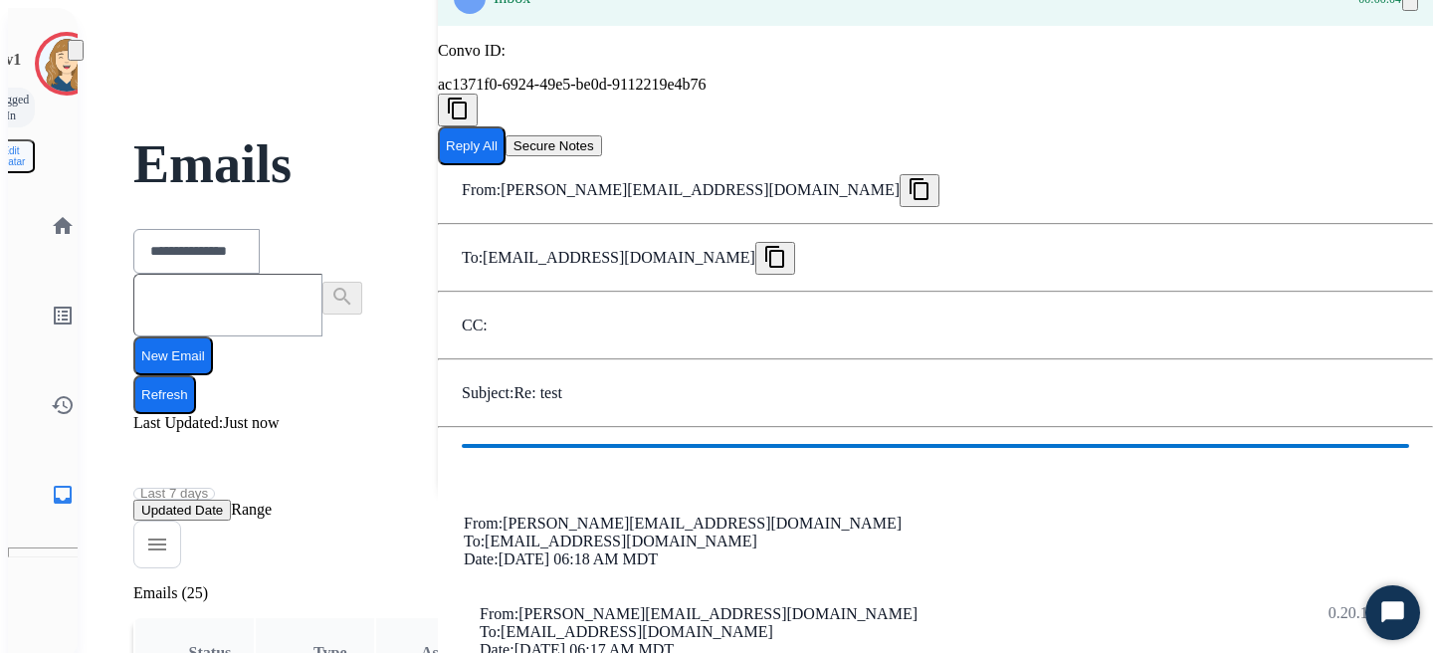
scroll to position [201, 0]
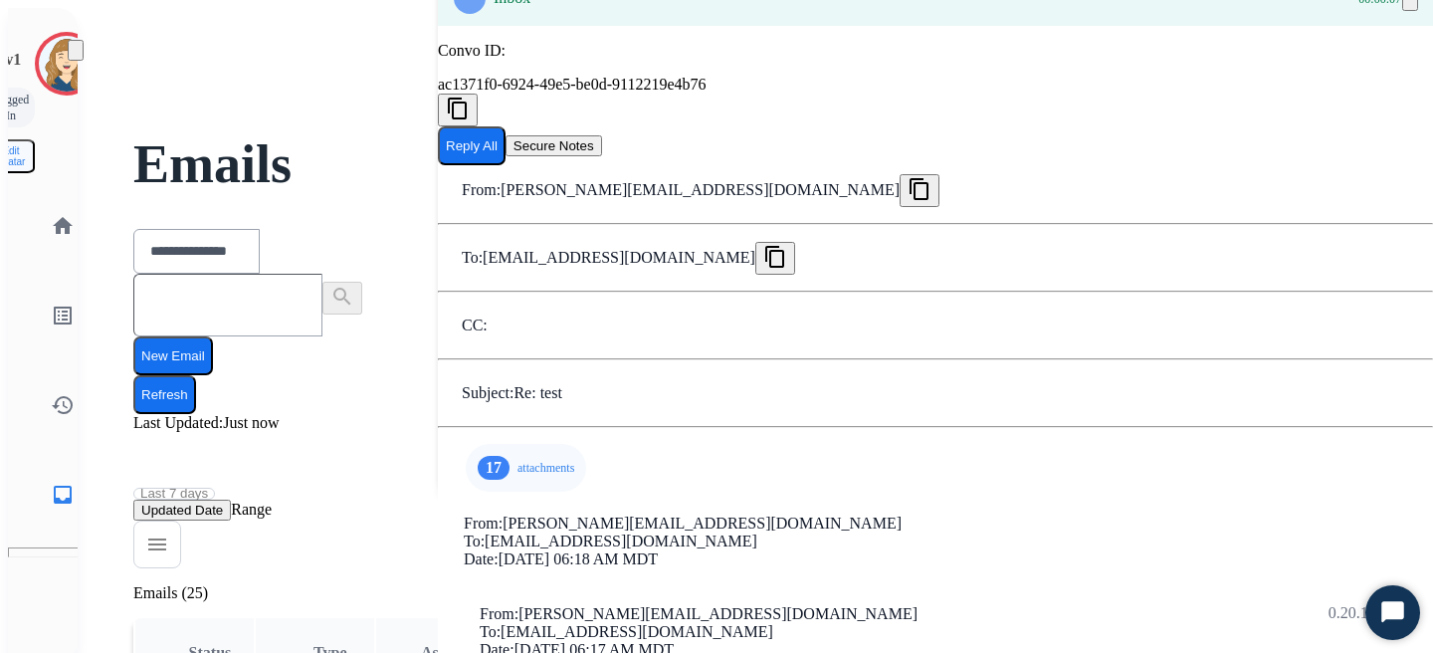
click at [479, 444] on div "17 attachments" at bounding box center [526, 468] width 120 height 48
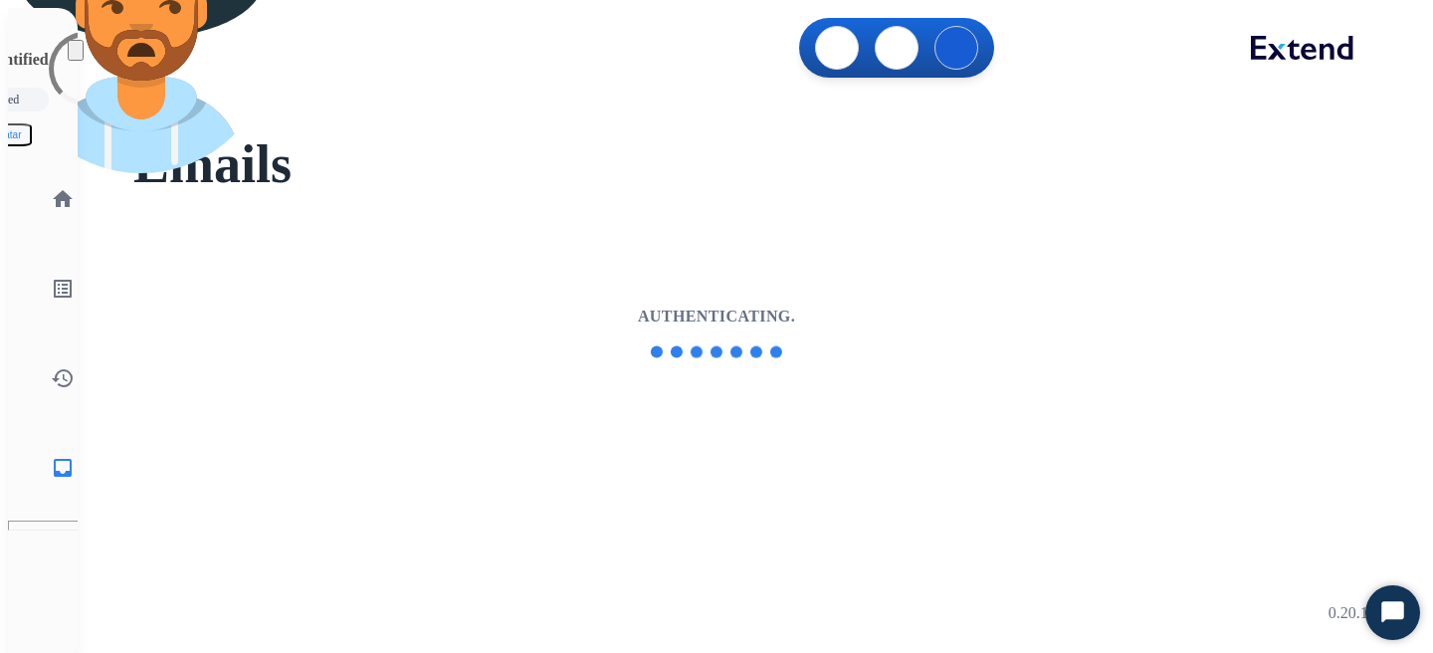
select select "**********"
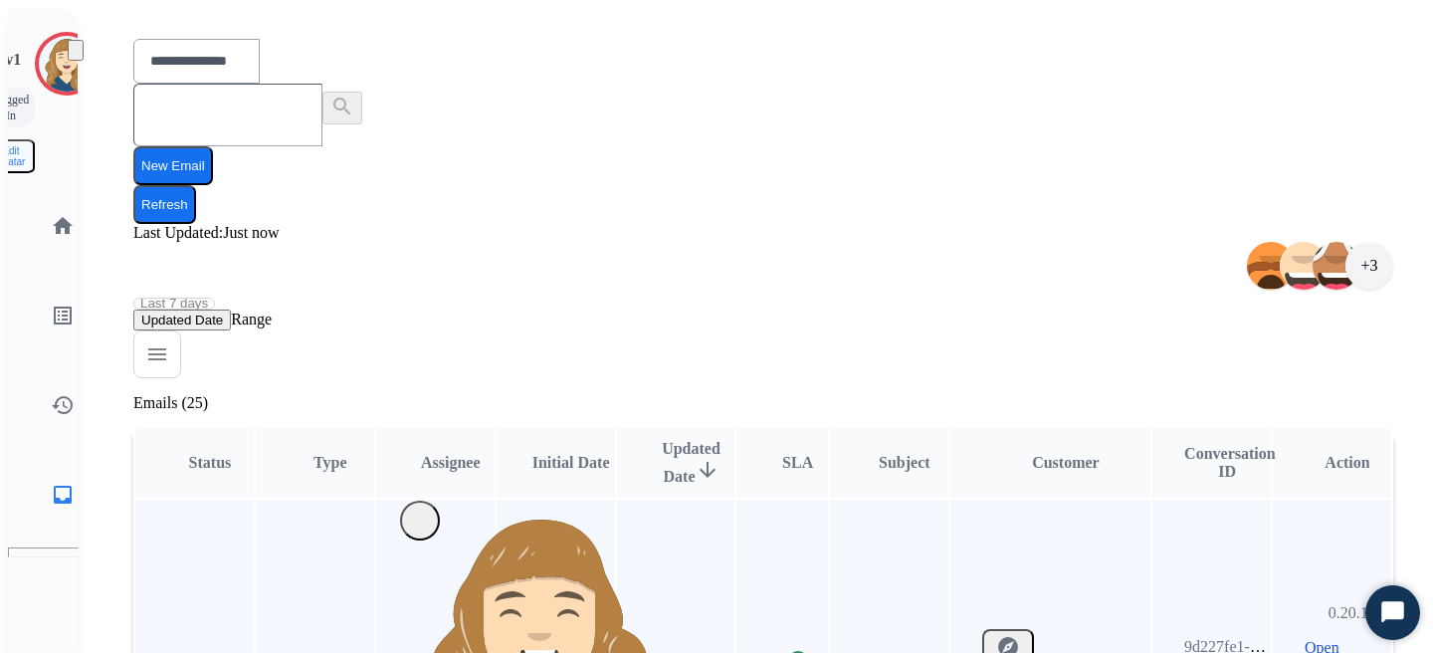
scroll to position [206, 0]
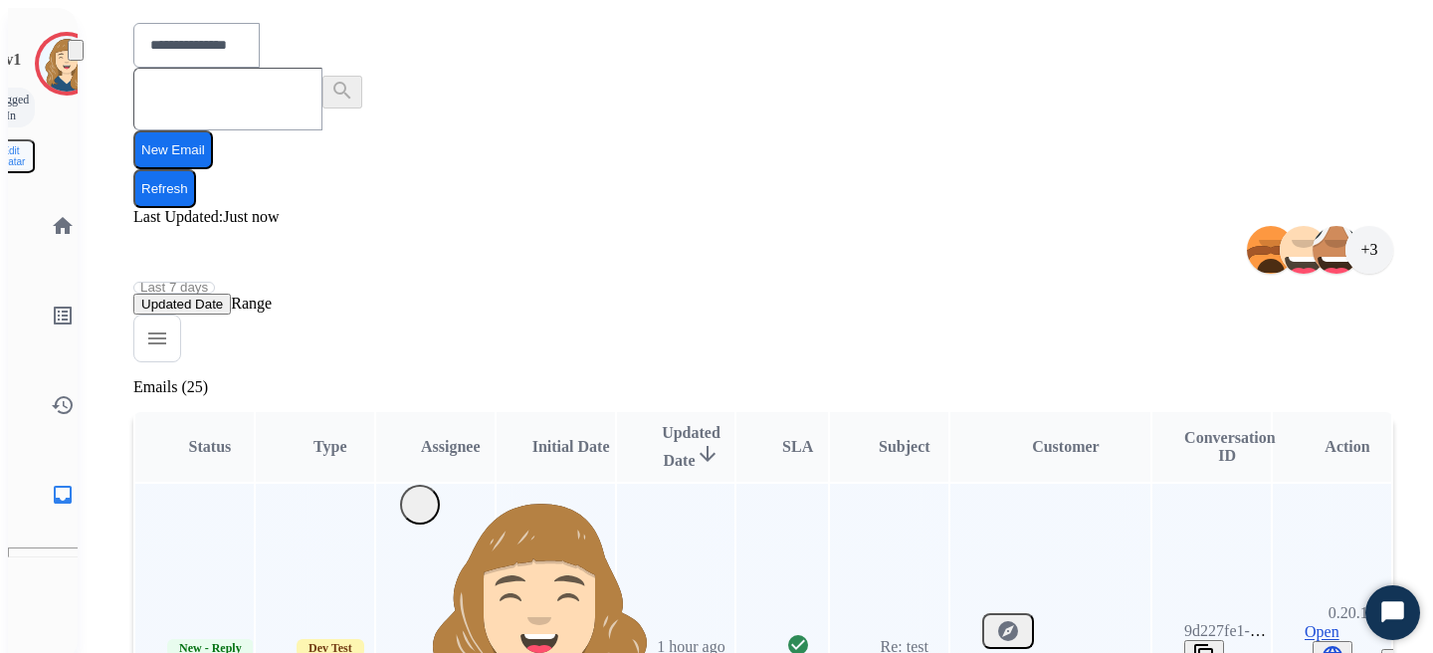
click at [1311, 623] on span "Open" at bounding box center [1322, 632] width 35 height 18
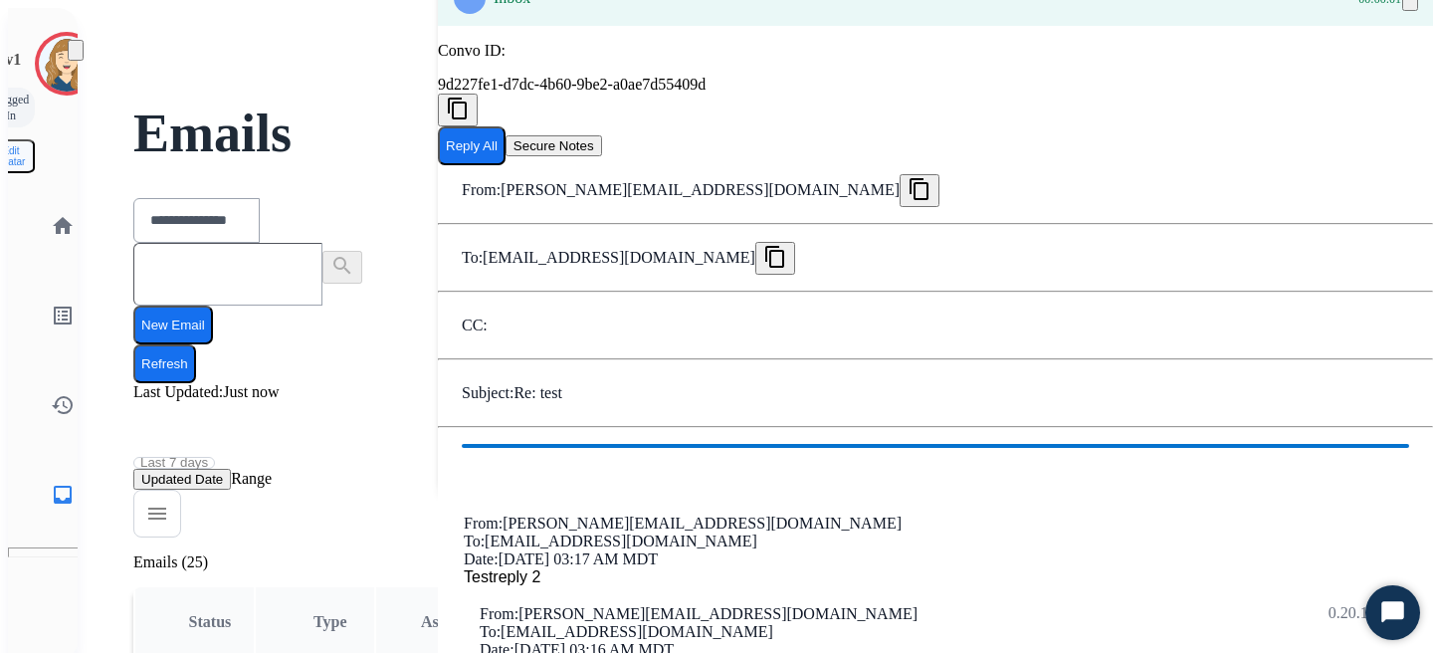
scroll to position [0, 0]
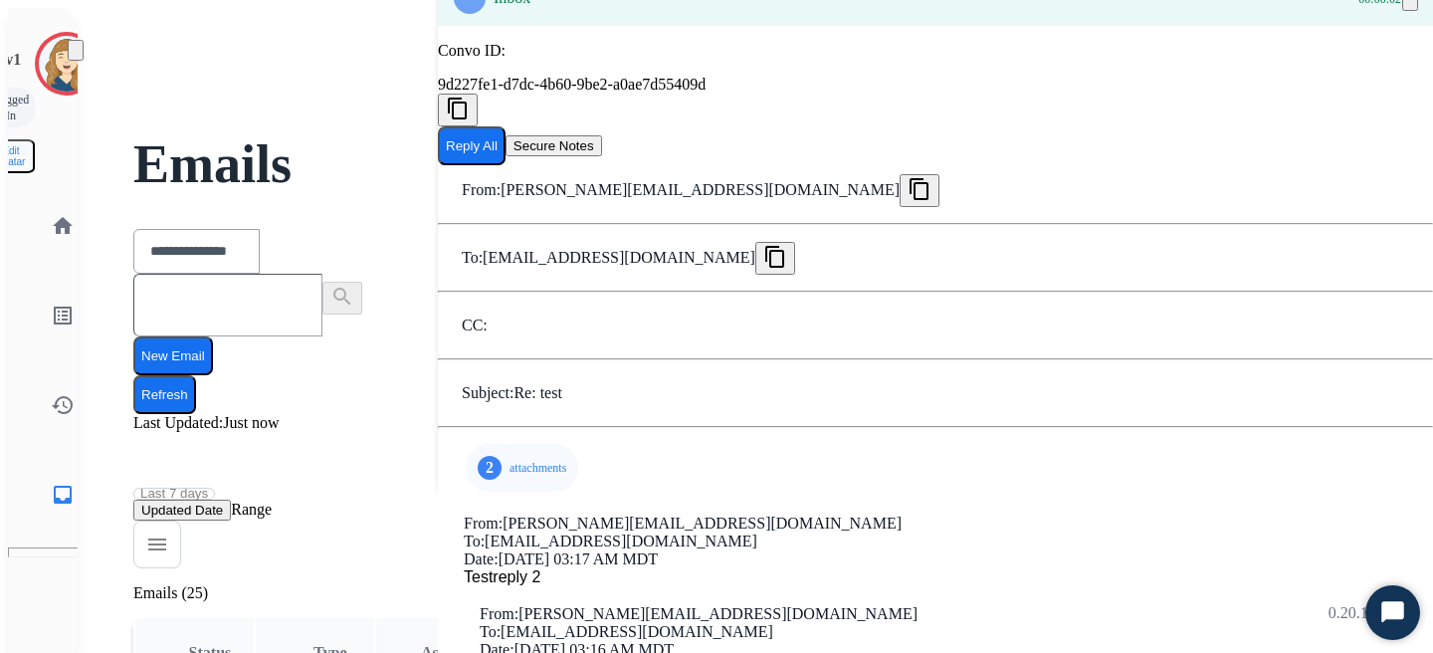
click at [506, 165] on button "Reply All" at bounding box center [472, 145] width 68 height 39
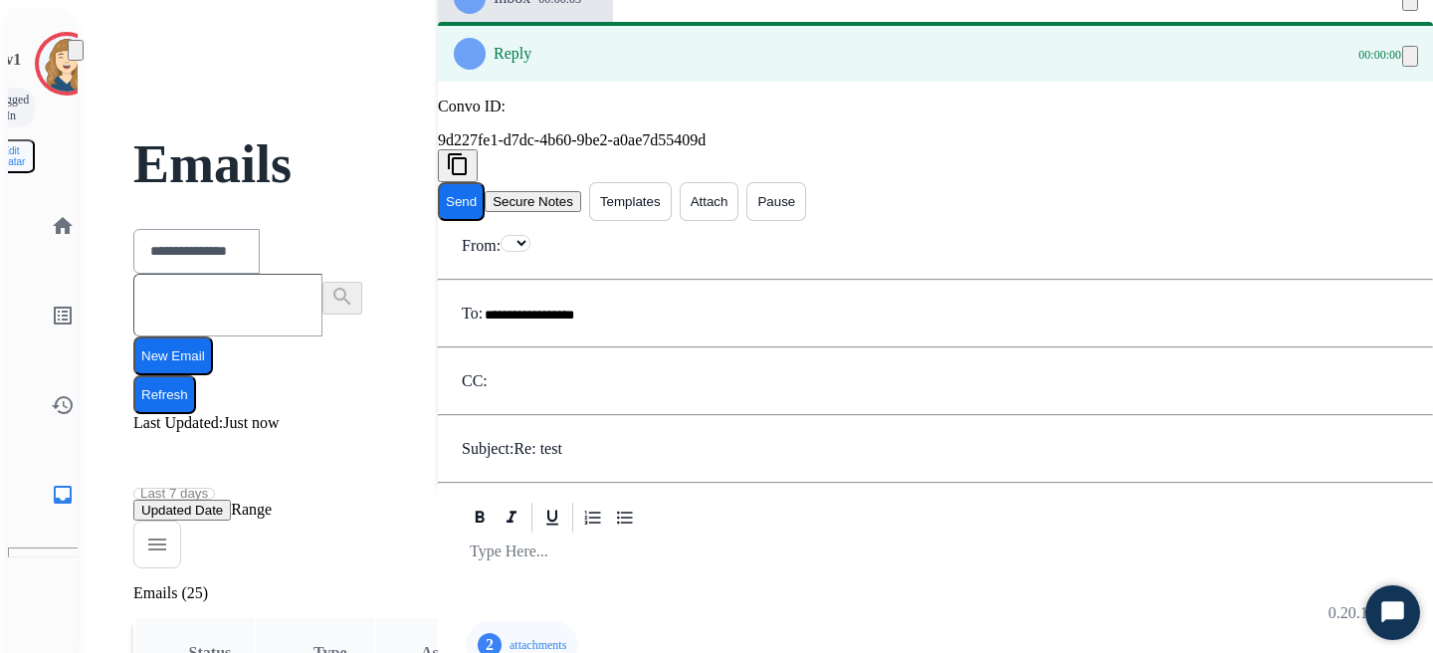
select select "**********"
click at [739, 195] on button "Attach" at bounding box center [710, 201] width 60 height 39
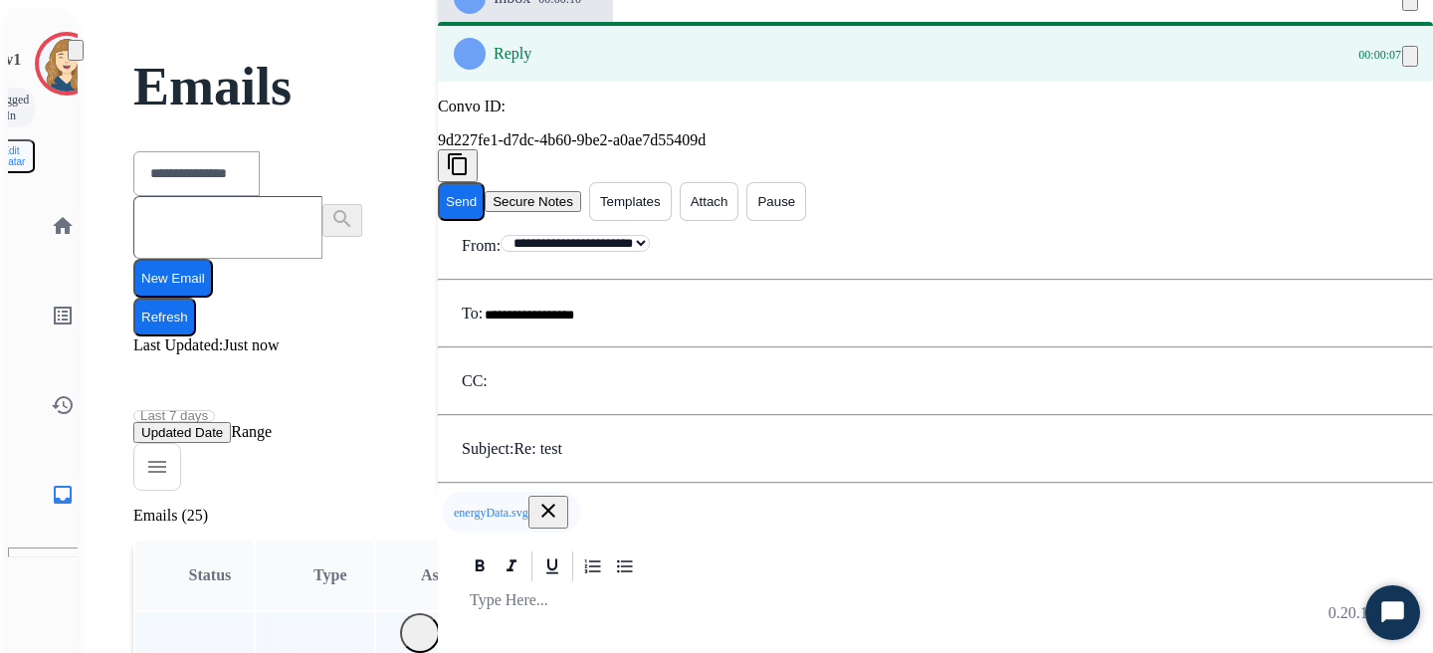
scroll to position [33, 0]
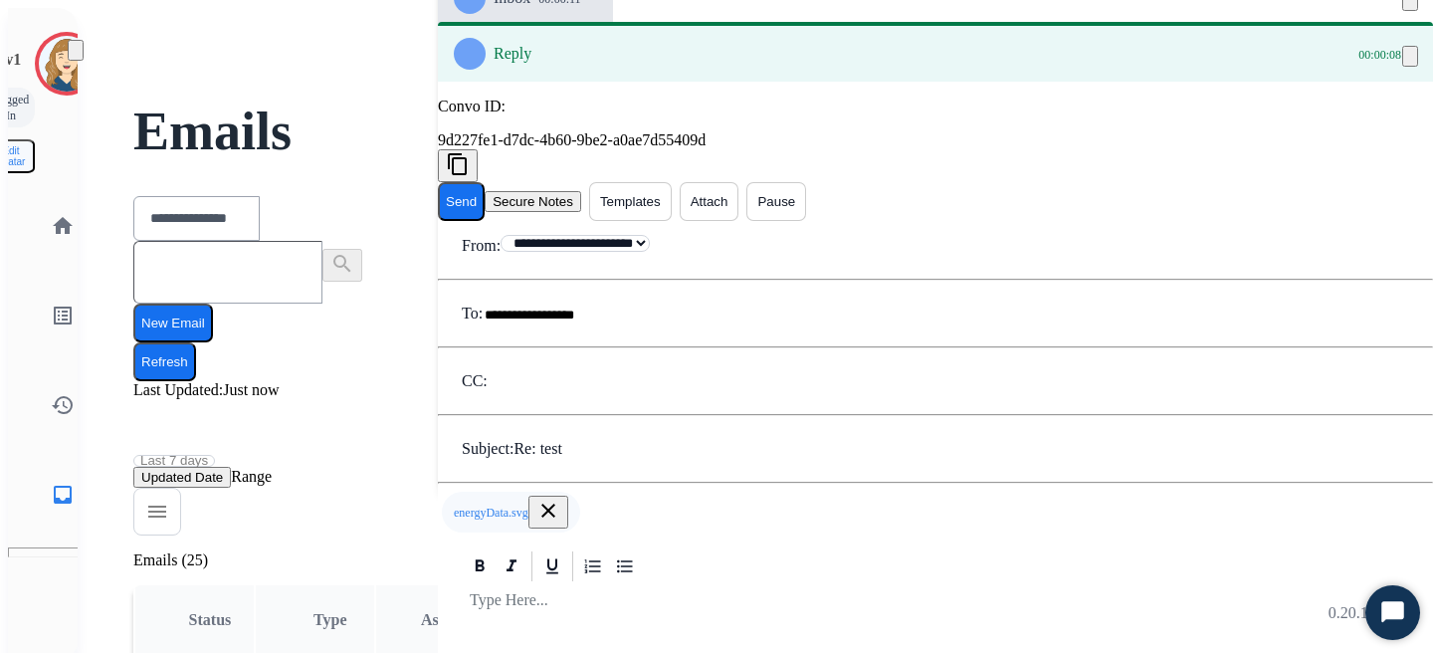
click at [485, 182] on button "Send" at bounding box center [461, 201] width 47 height 39
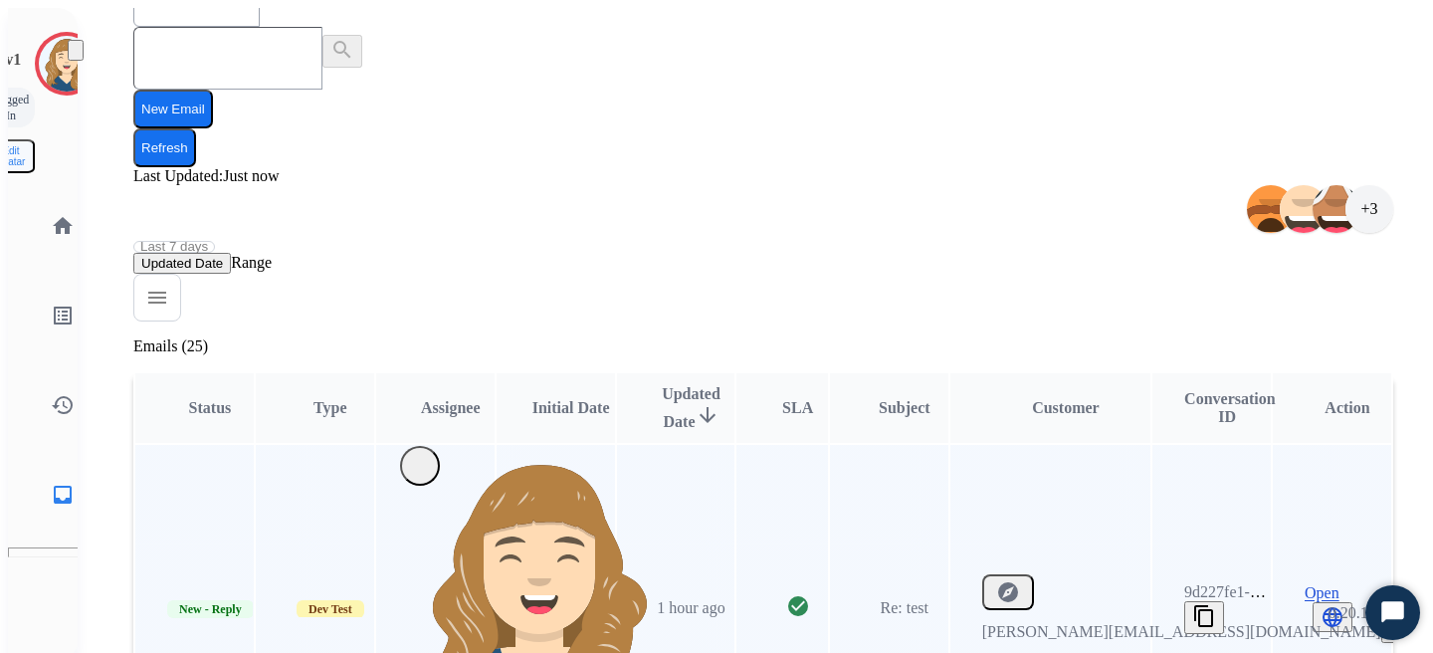
scroll to position [242, 0]
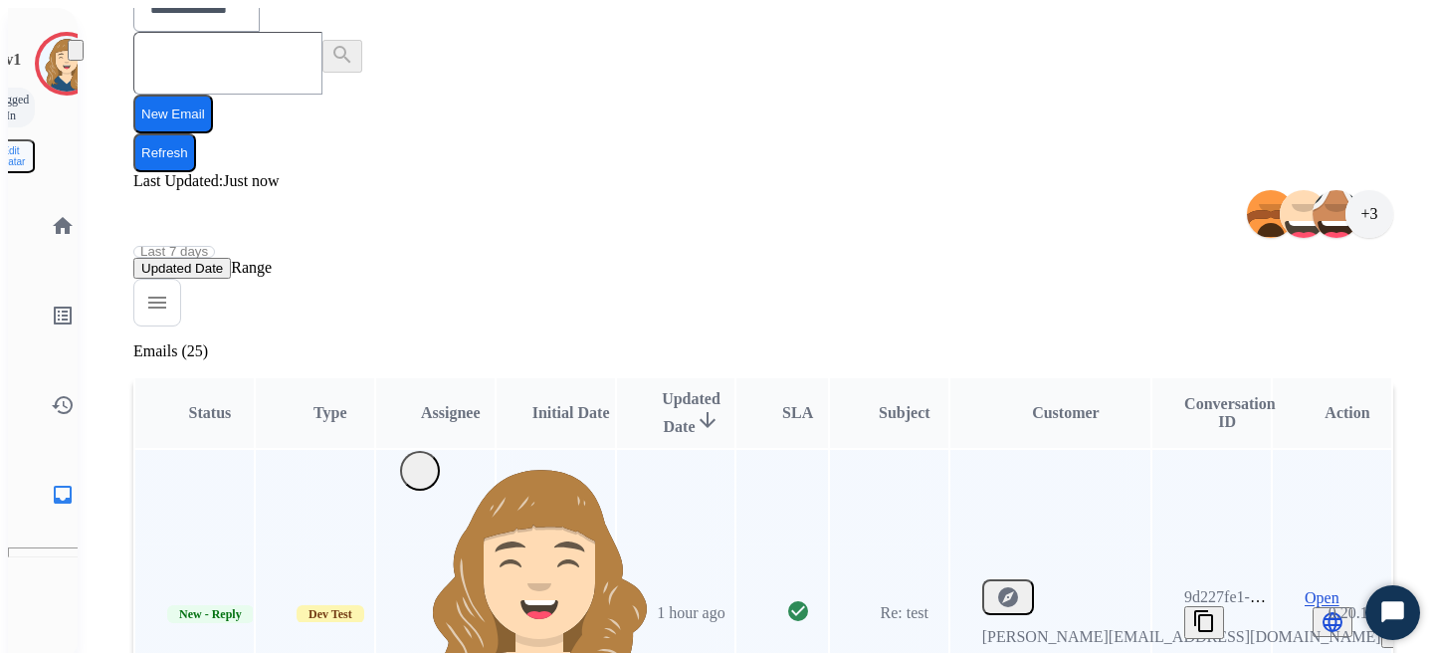
click at [1315, 589] on span "Open" at bounding box center [1322, 598] width 35 height 18
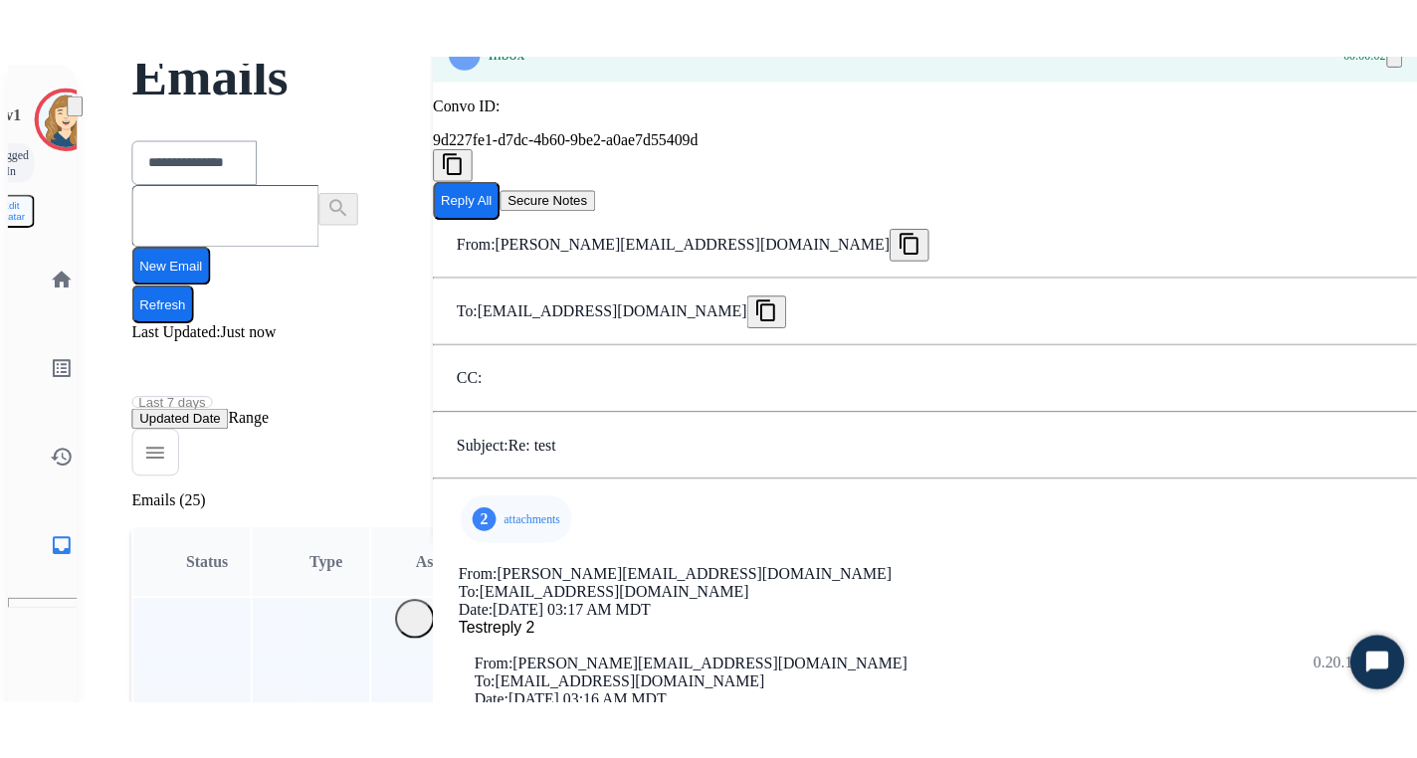
scroll to position [128, 0]
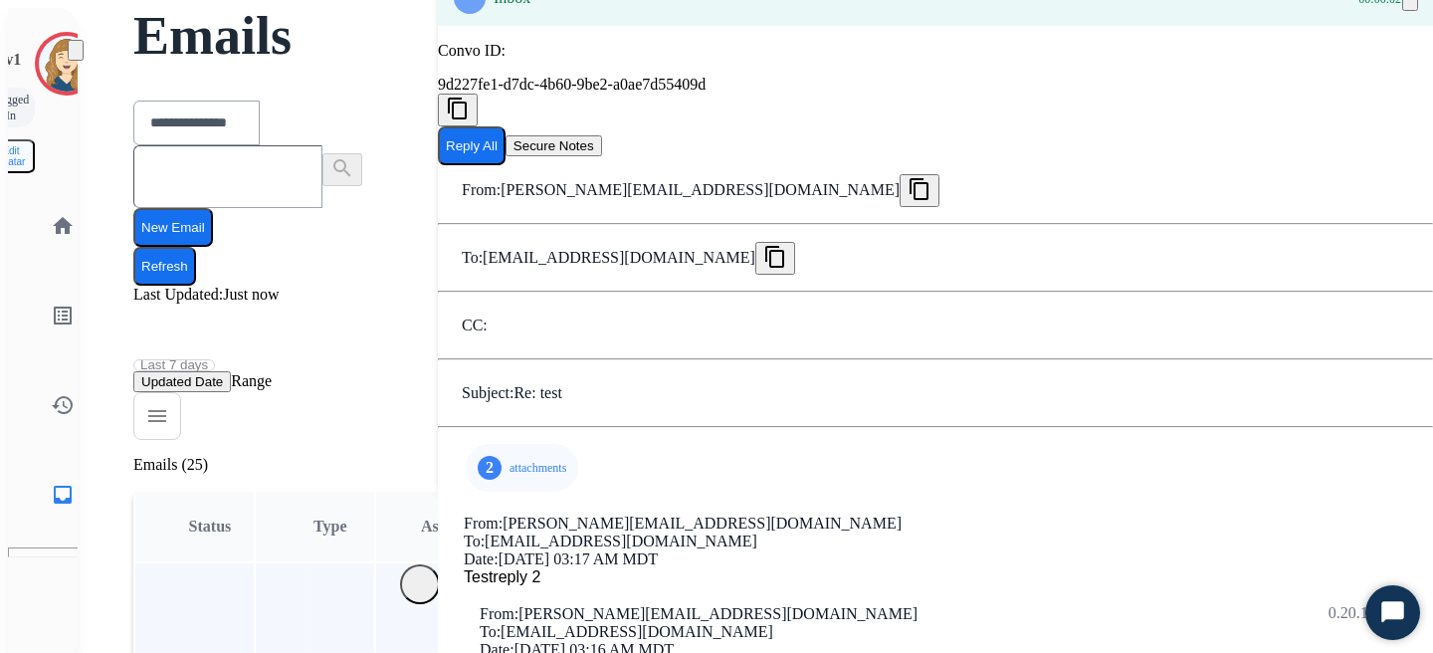
click at [510, 460] on p "attachments" at bounding box center [538, 468] width 57 height 16
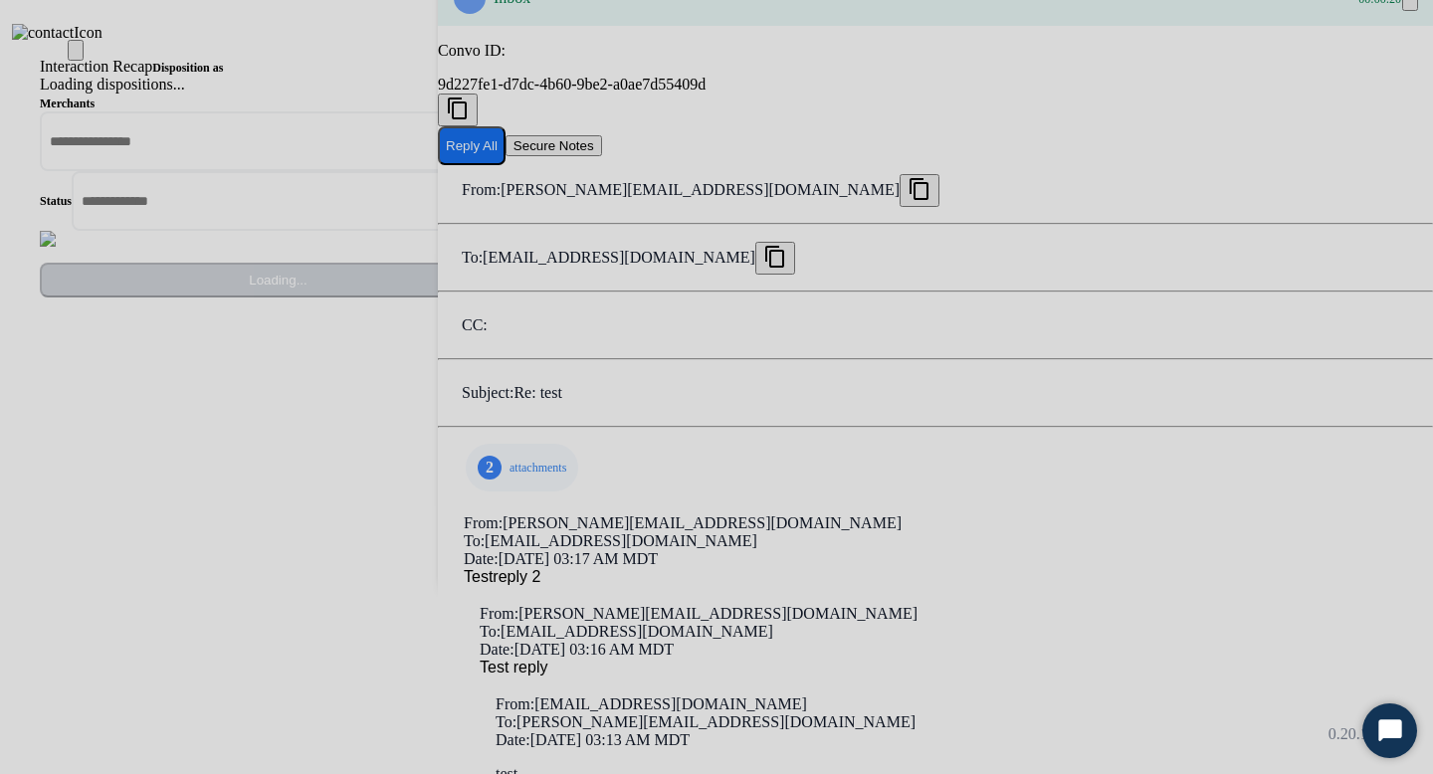
click at [453, 94] on div "Loading dispositions..." at bounding box center [246, 85] width 413 height 18
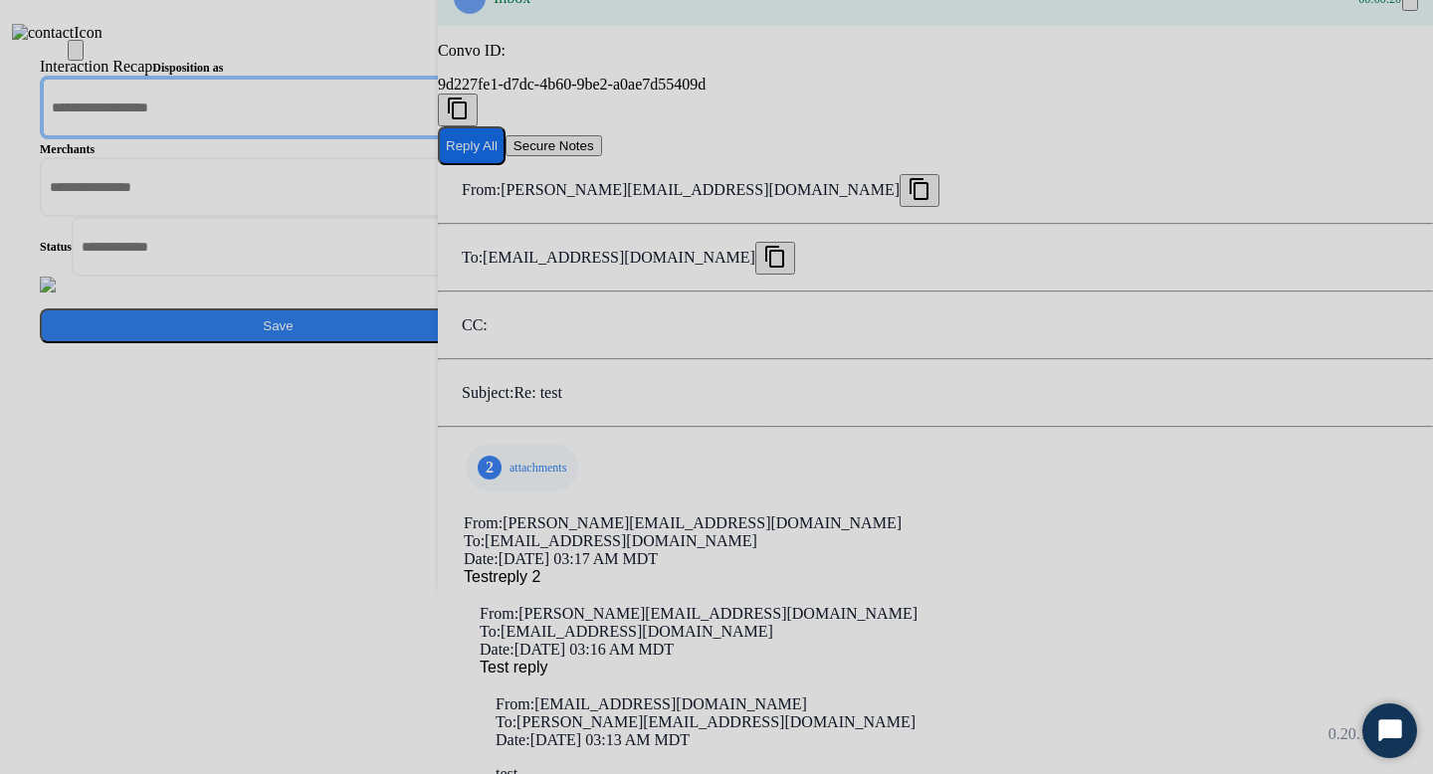
click at [477, 139] on input "text" at bounding box center [258, 108] width 437 height 64
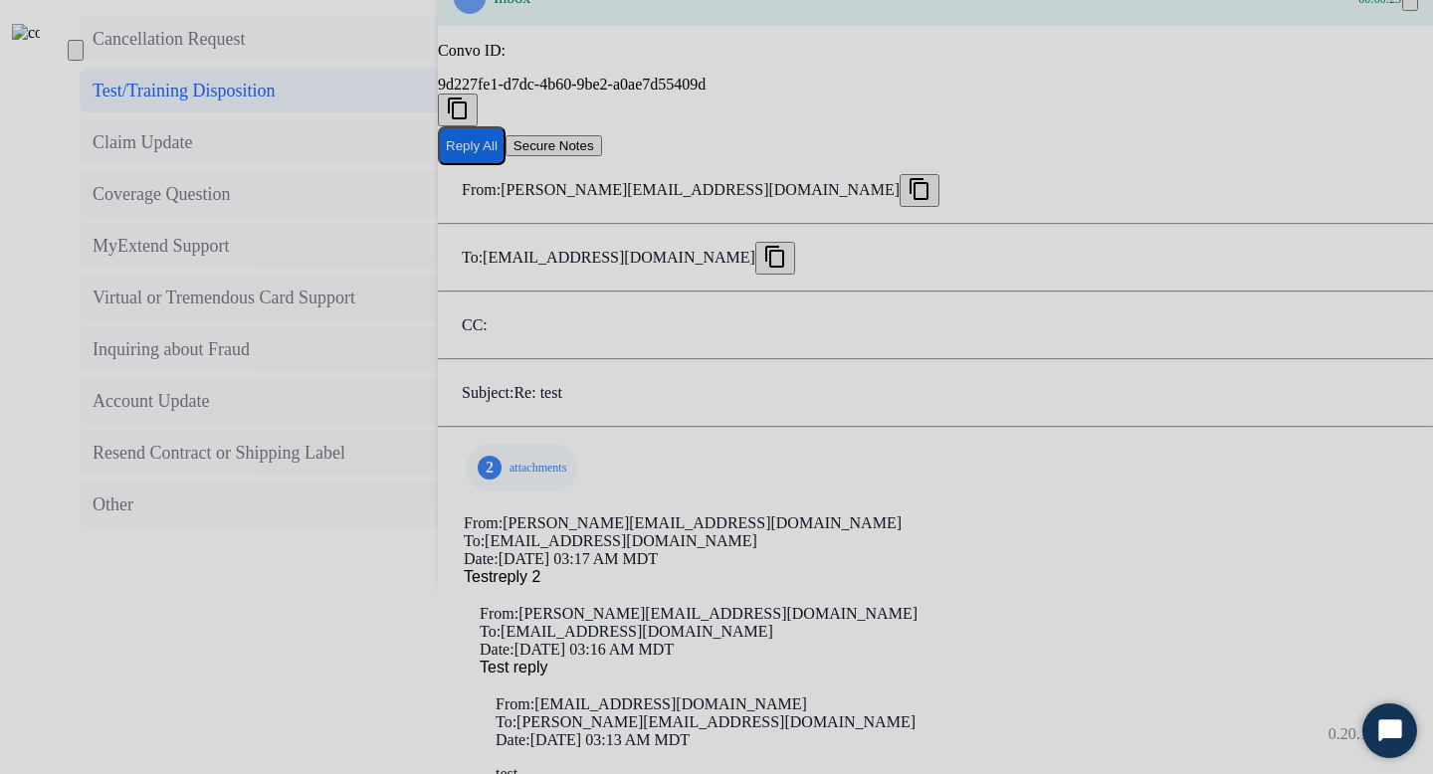
click at [276, 104] on div "Test/Training Disposition" at bounding box center [184, 91] width 183 height 28
type input "**********"
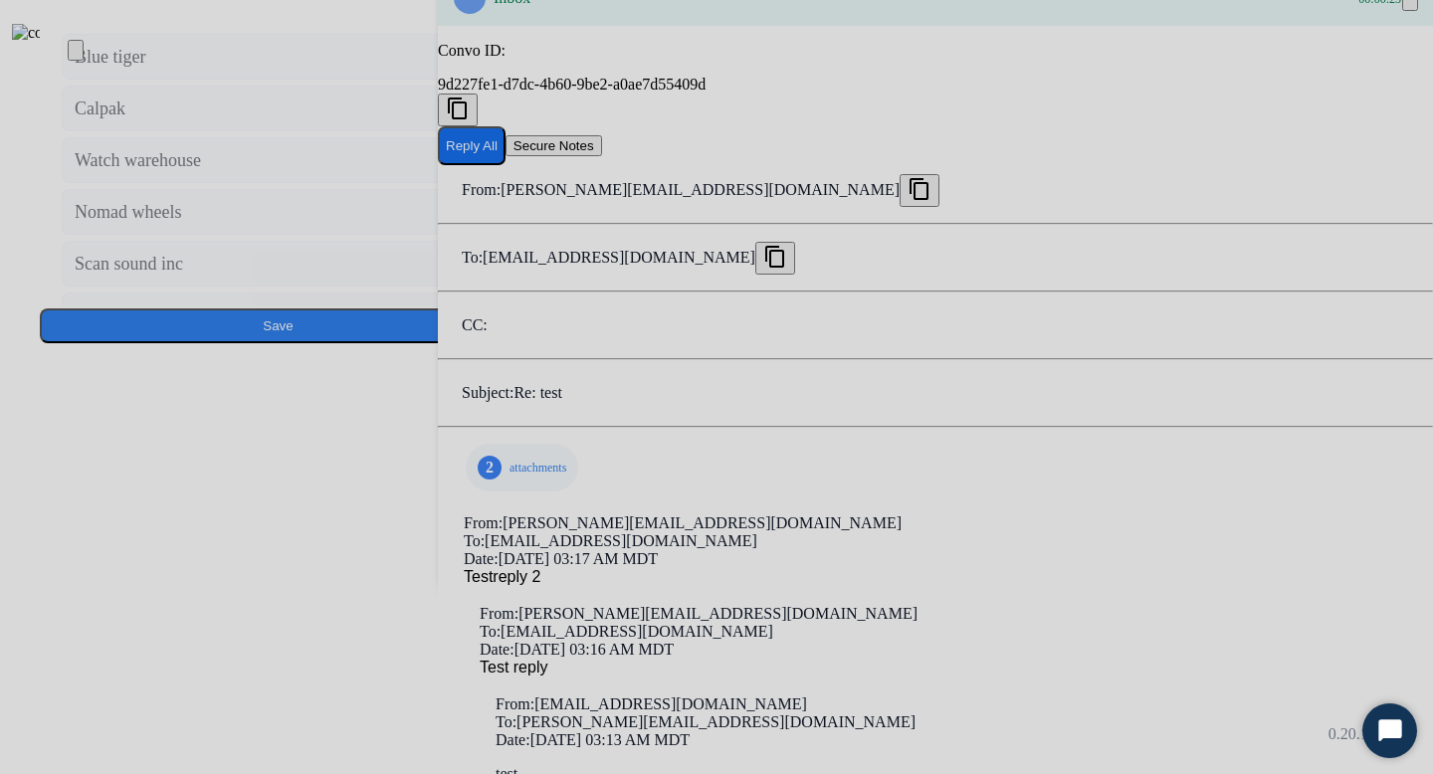
click at [477, 217] on input "text" at bounding box center [258, 185] width 437 height 64
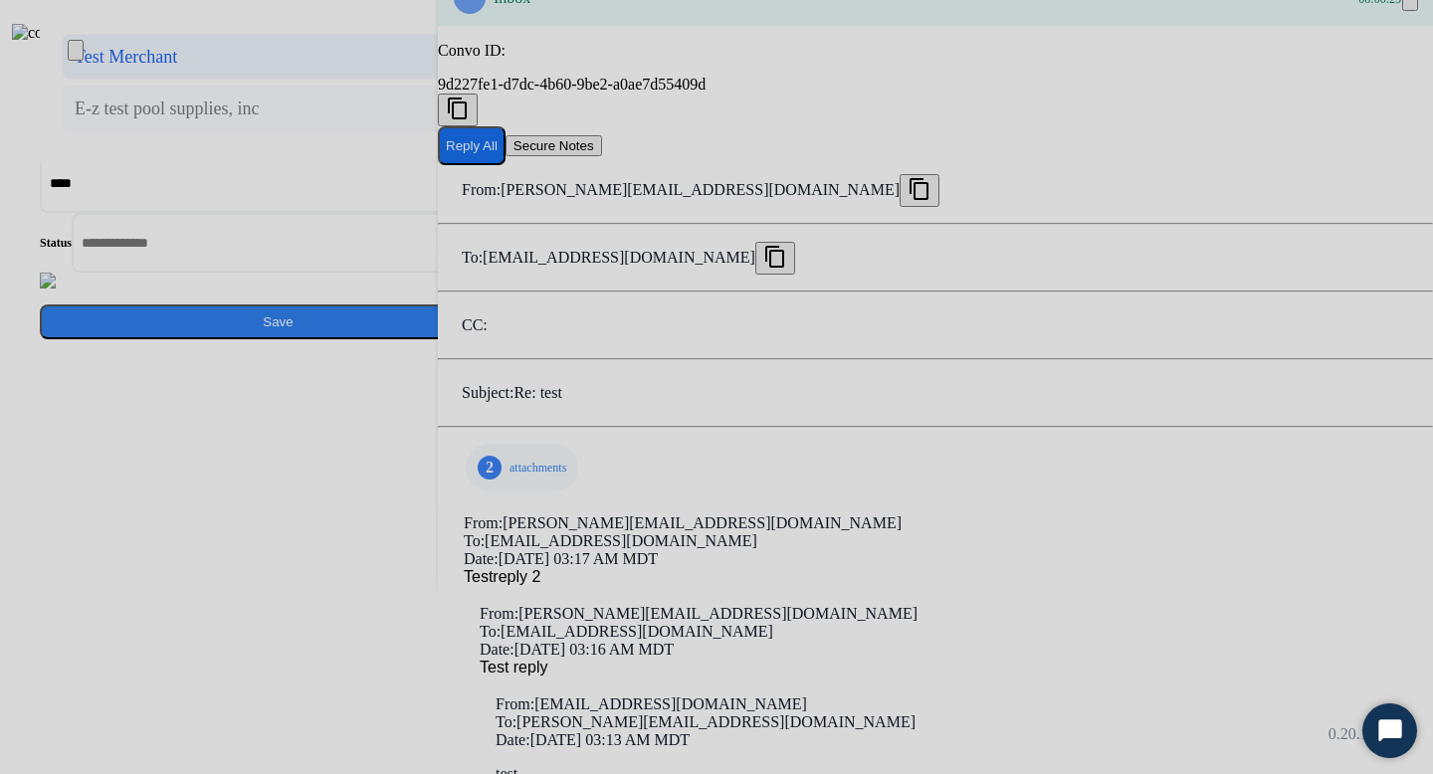
click at [473, 80] on li "Test Merchant" at bounding box center [267, 57] width 411 height 46
type input "**********"
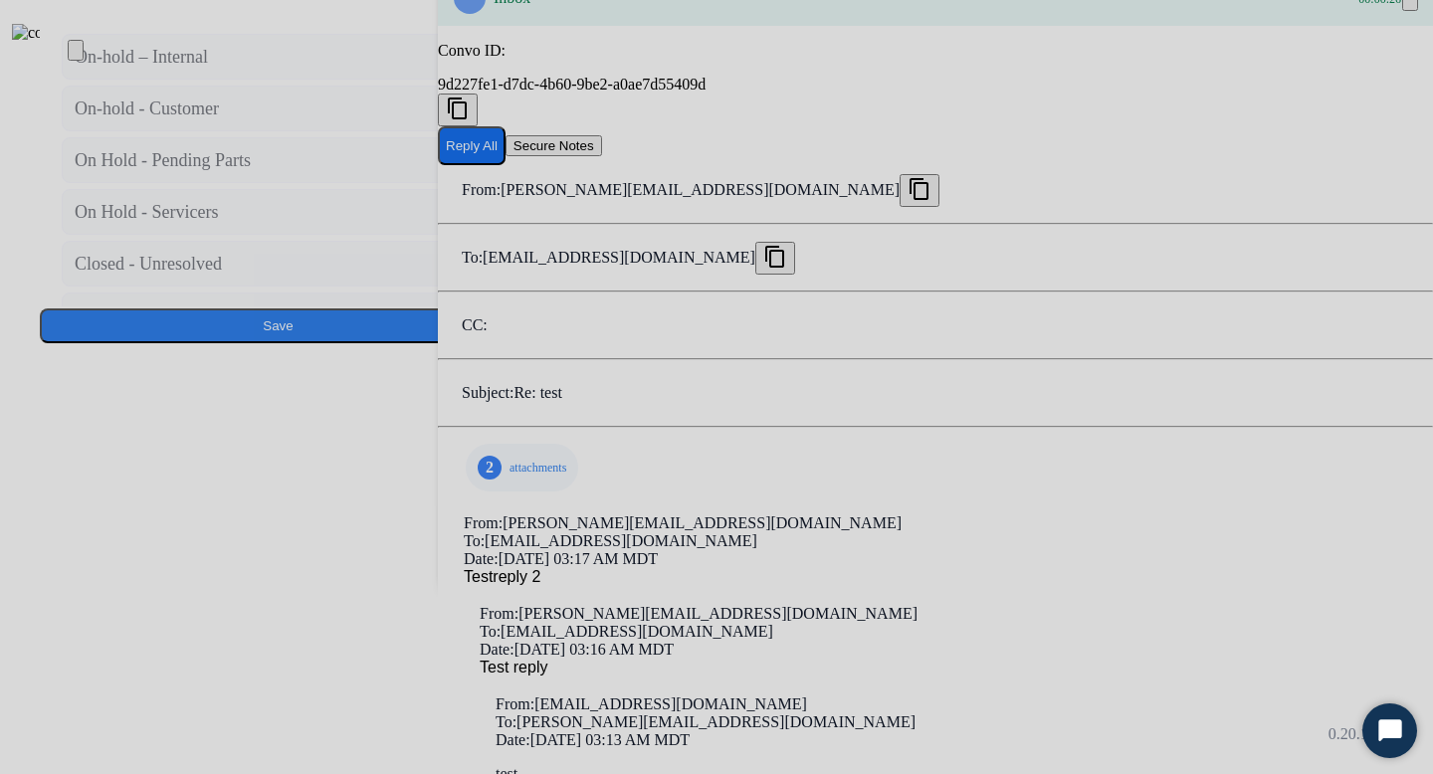
click at [509, 277] on input "text" at bounding box center [290, 245] width 437 height 64
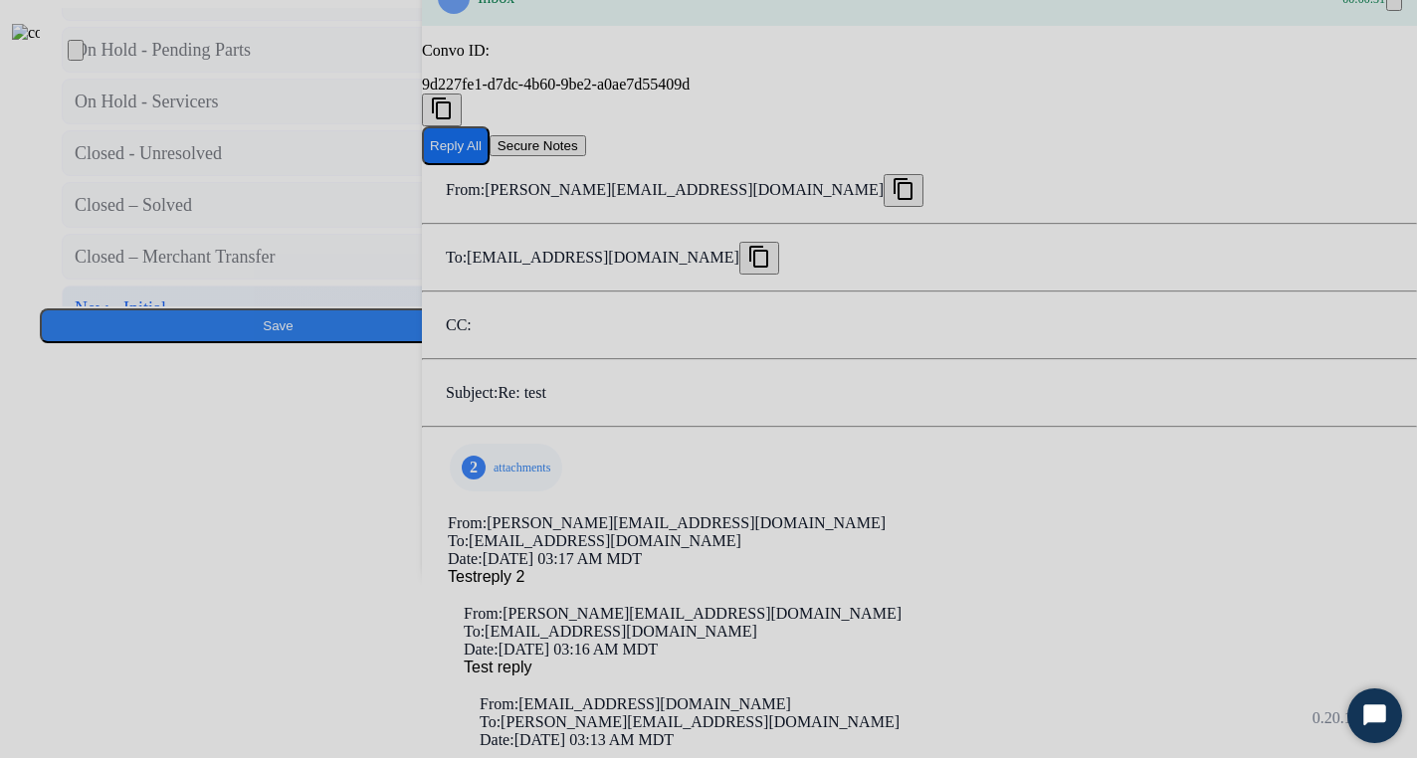
scroll to position [44, 0]
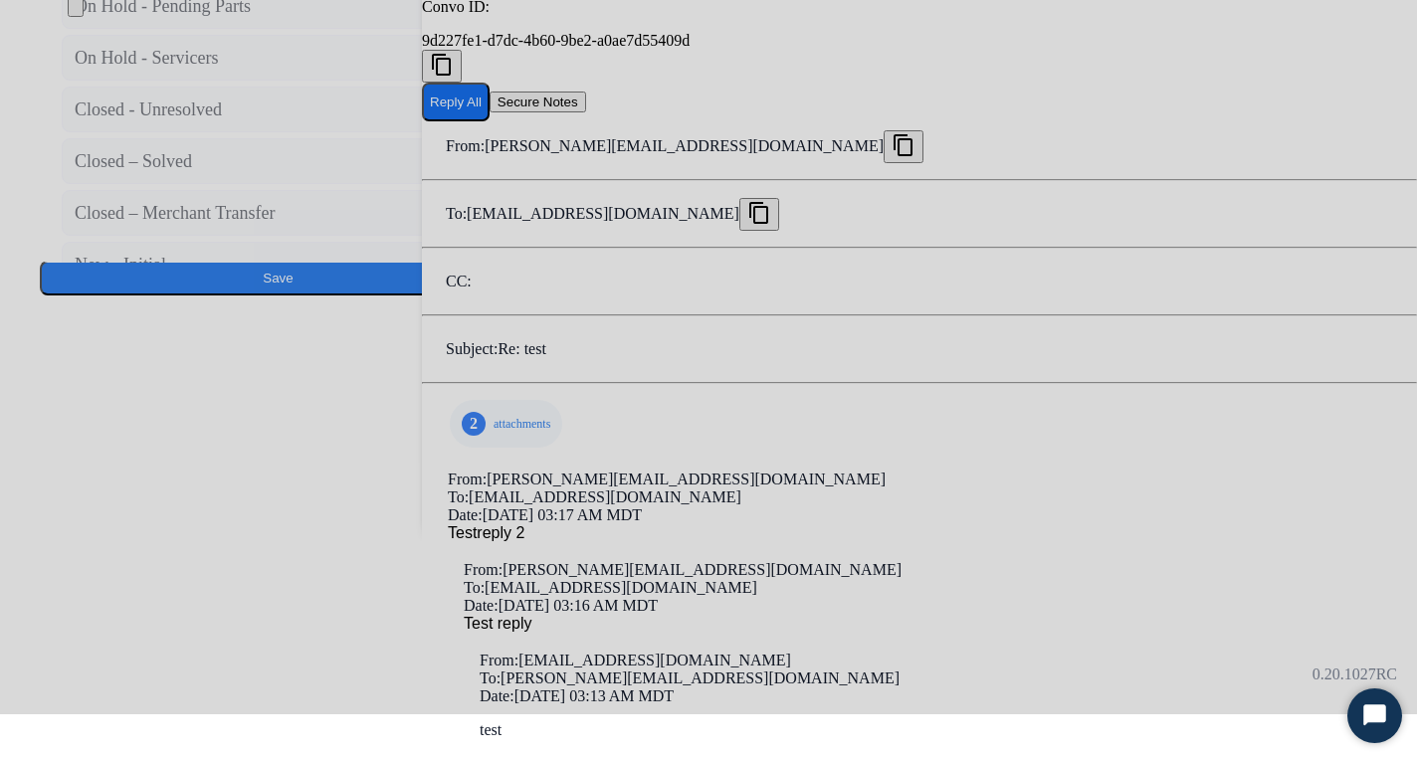
click at [166, 330] on div "New - Reply" at bounding box center [121, 317] width 92 height 28
type input "**********"
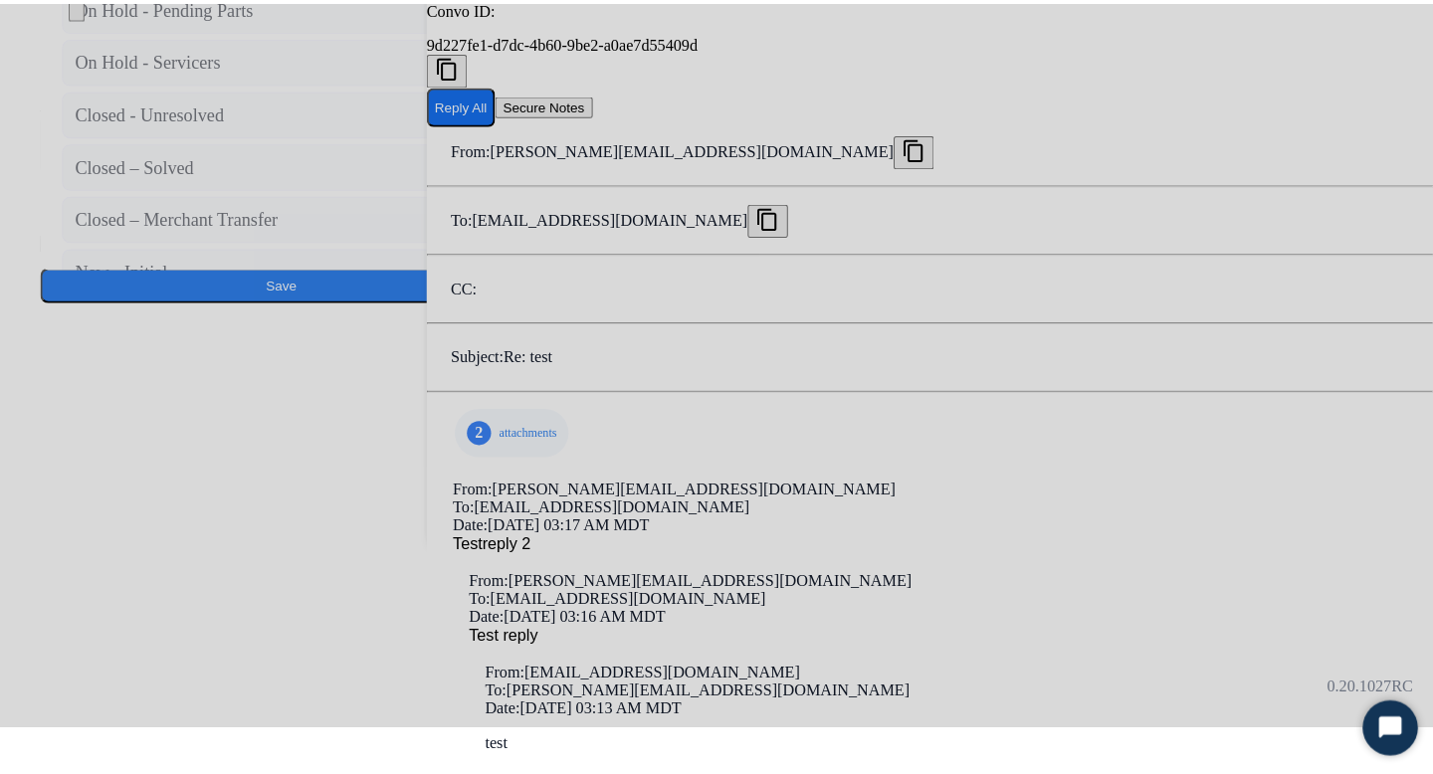
scroll to position [0, 0]
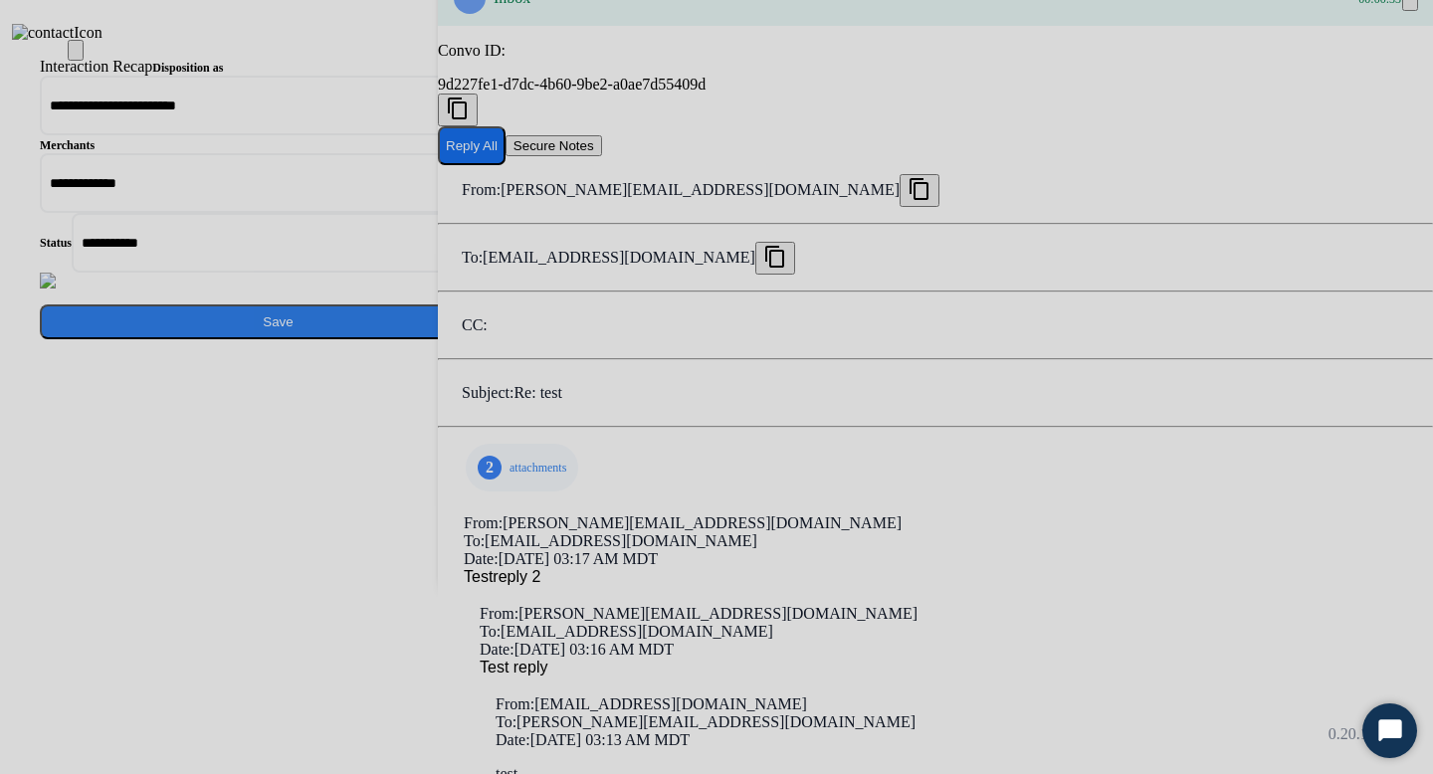
click at [516, 339] on button "Save" at bounding box center [278, 322] width 477 height 35
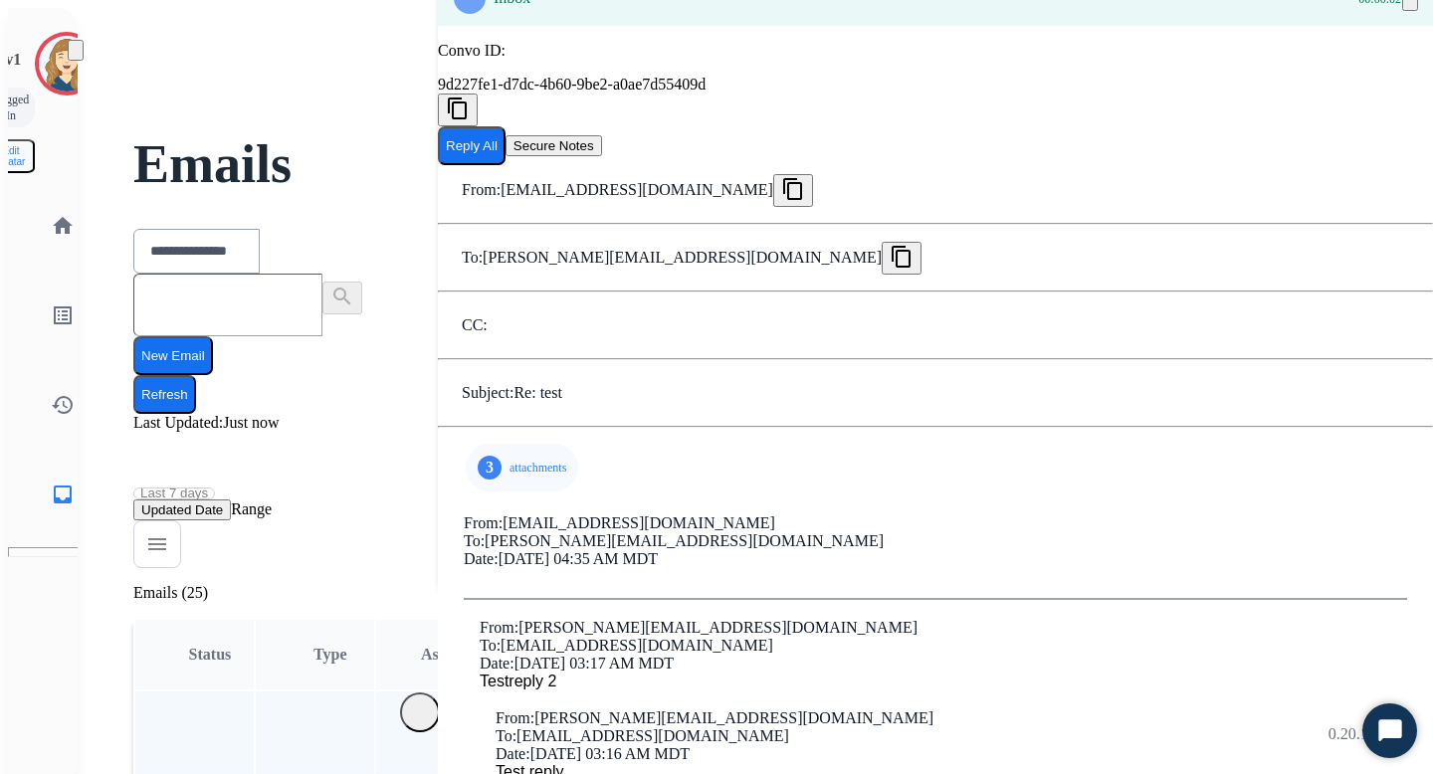
scroll to position [157, 0]
click at [525, 460] on p "attachments" at bounding box center [538, 468] width 57 height 16
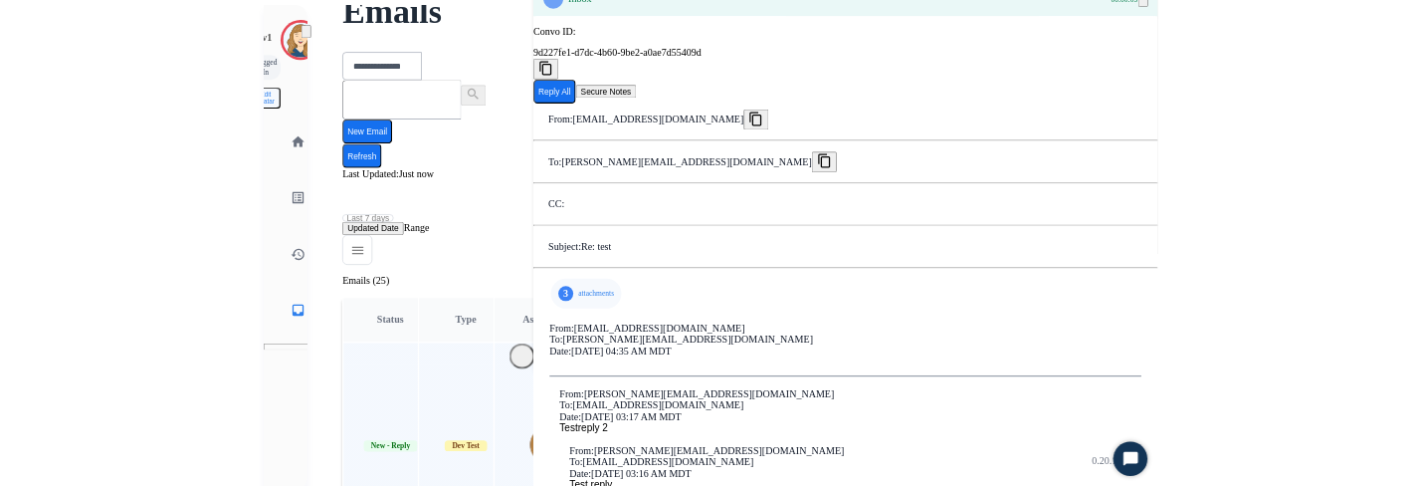
scroll to position [147, 0]
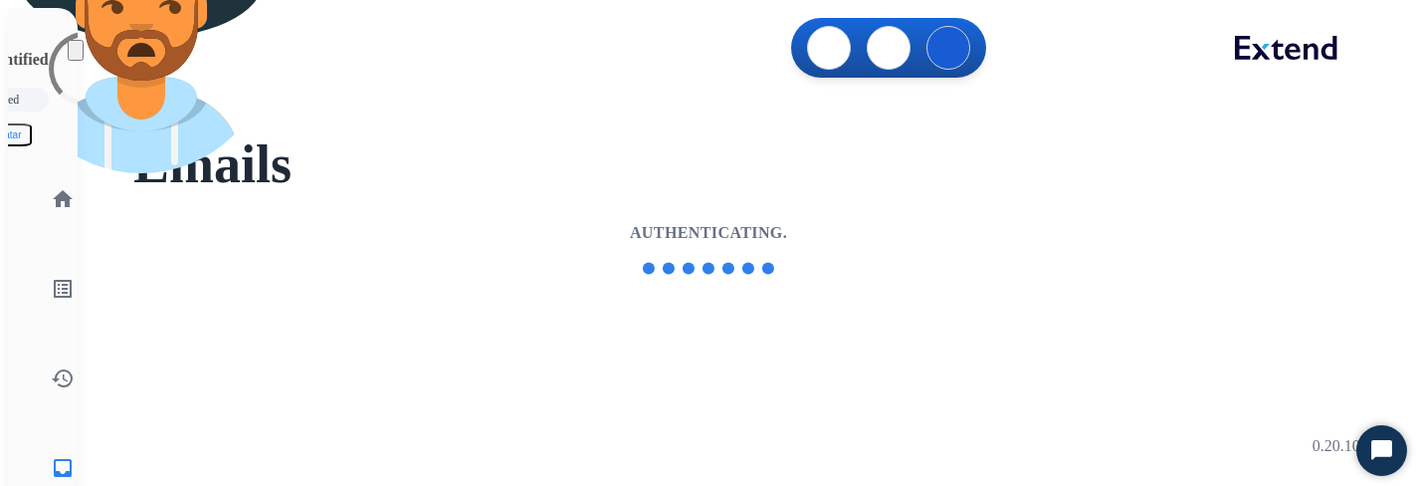
select select "**********"
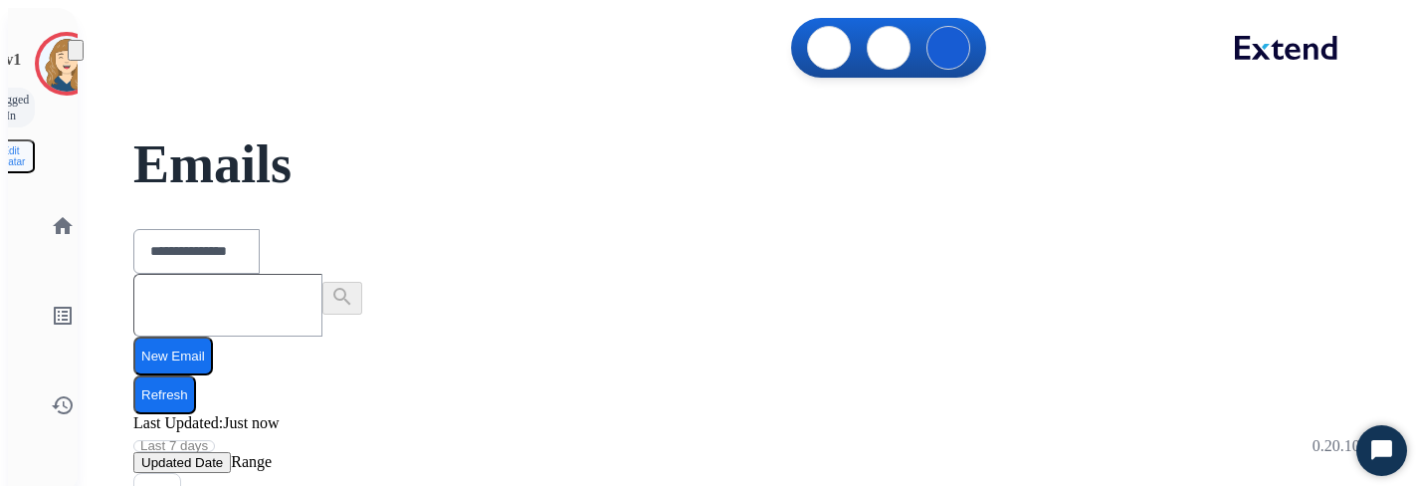
scroll to position [192, 0]
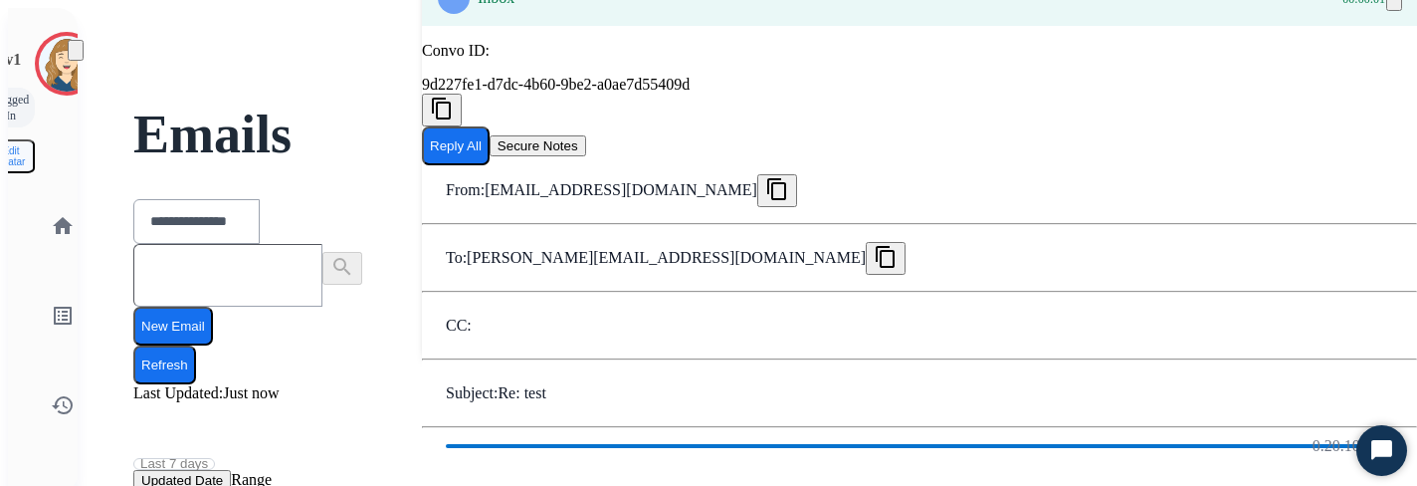
scroll to position [115, 0]
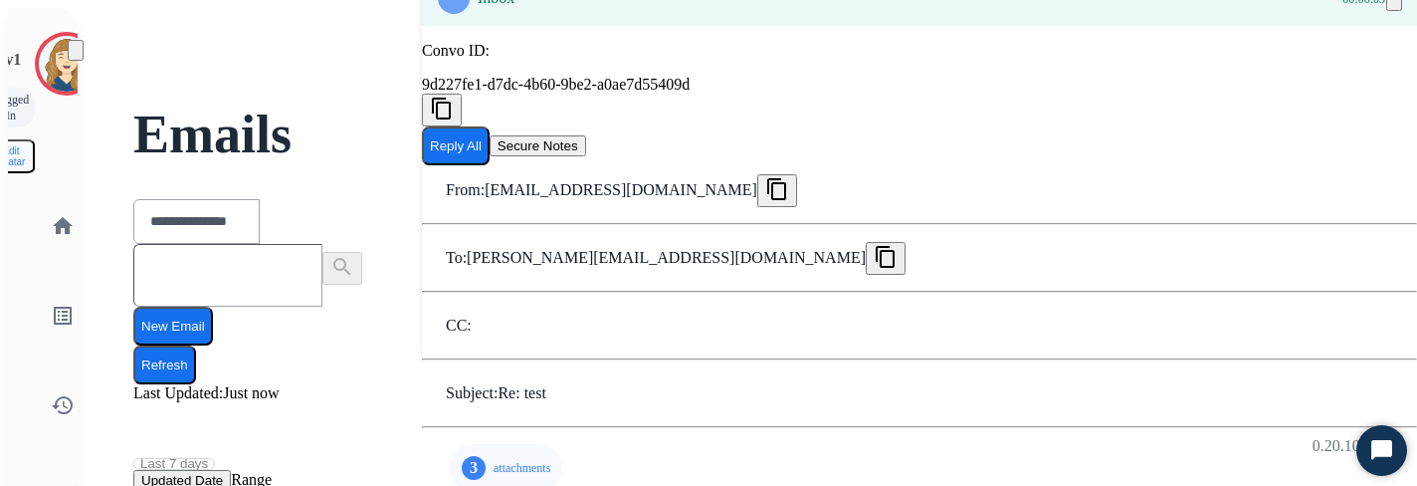
click at [512, 444] on div "3 attachments" at bounding box center [506, 468] width 112 height 48
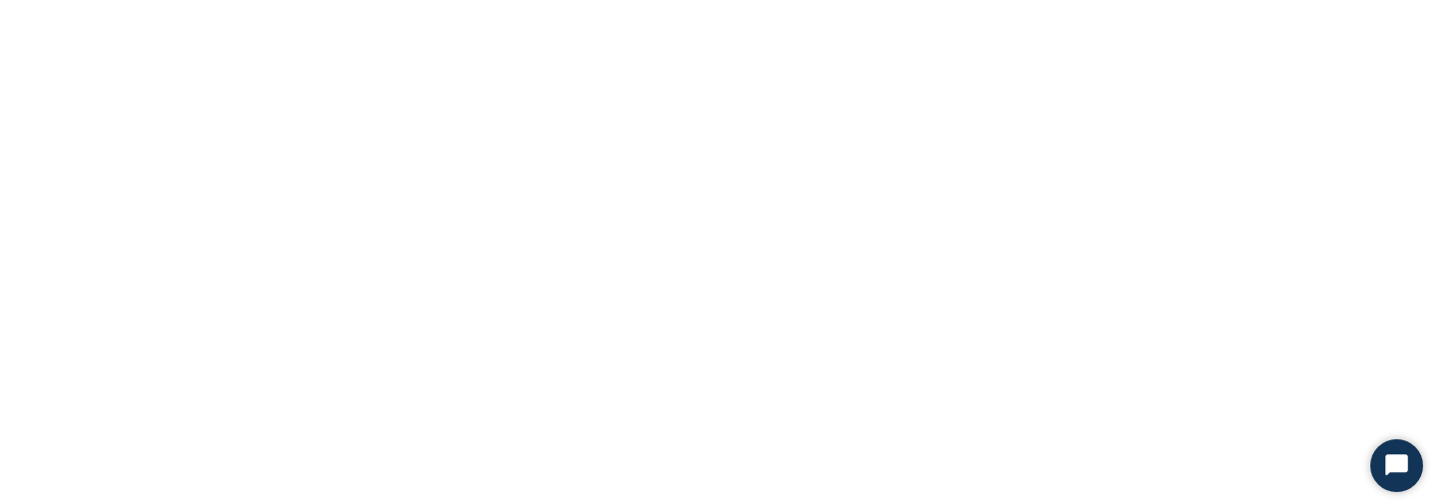
select select "**********"
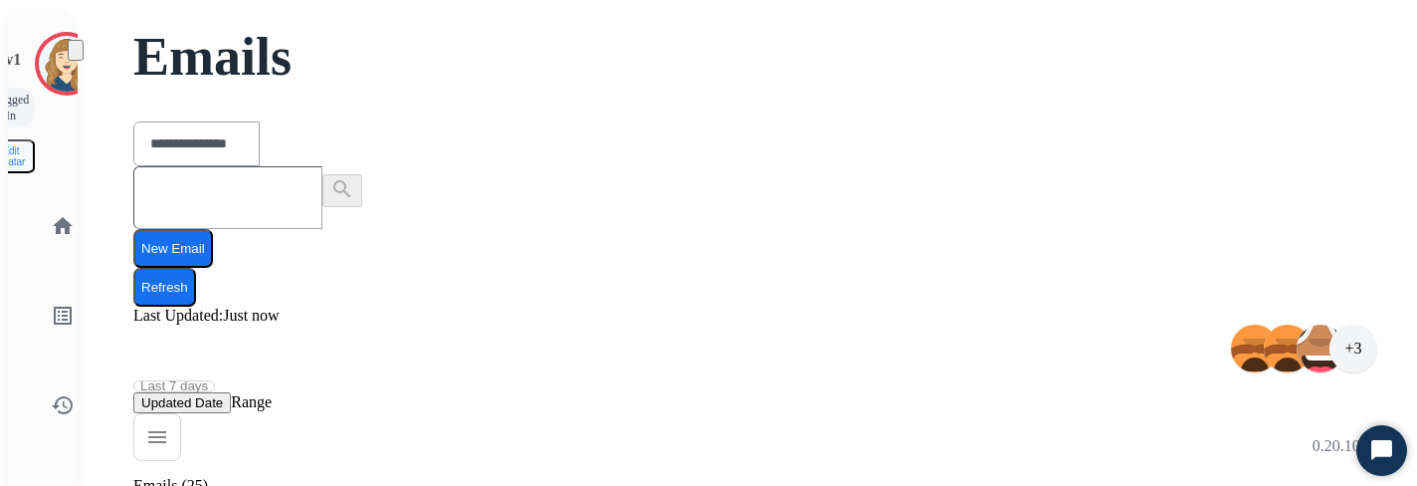
scroll to position [121, 0]
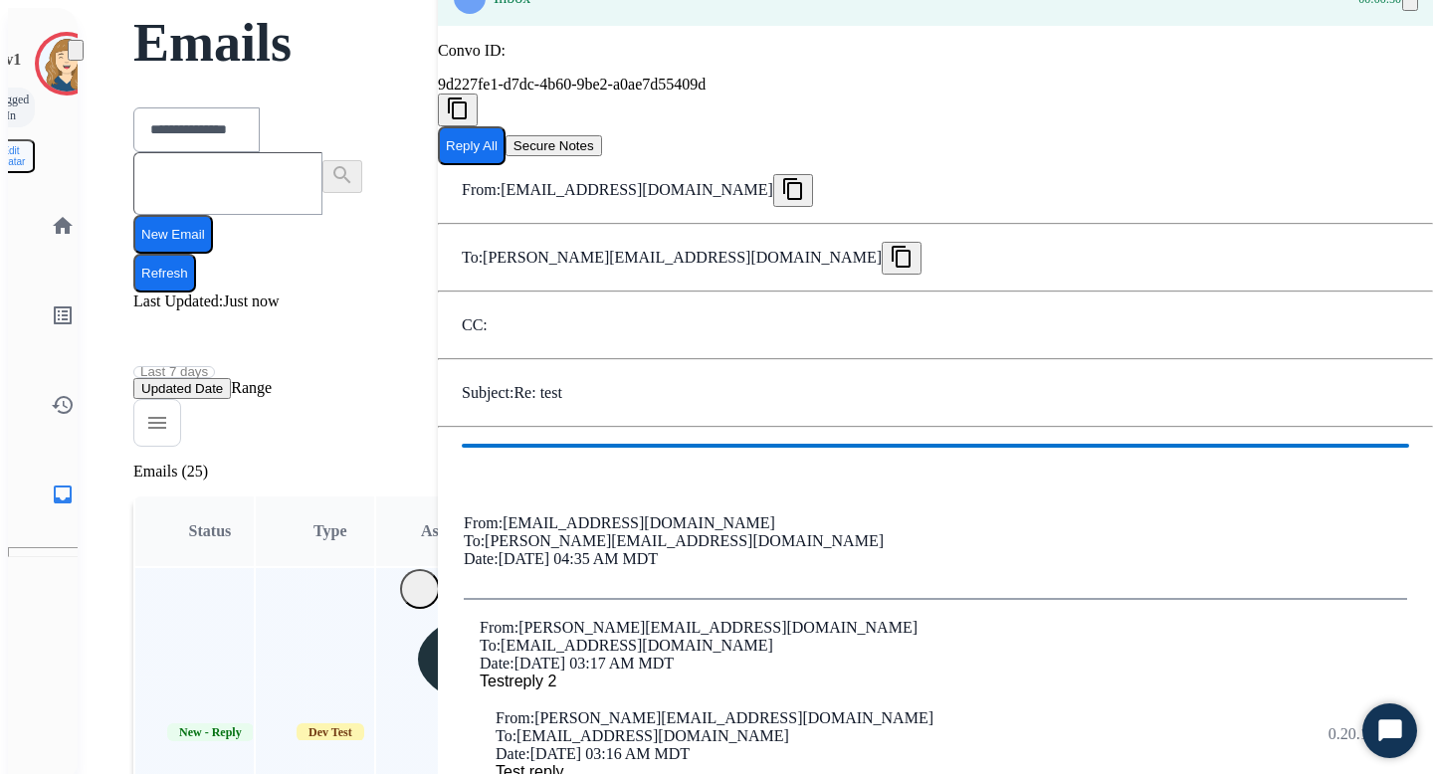
scroll to position [0, 0]
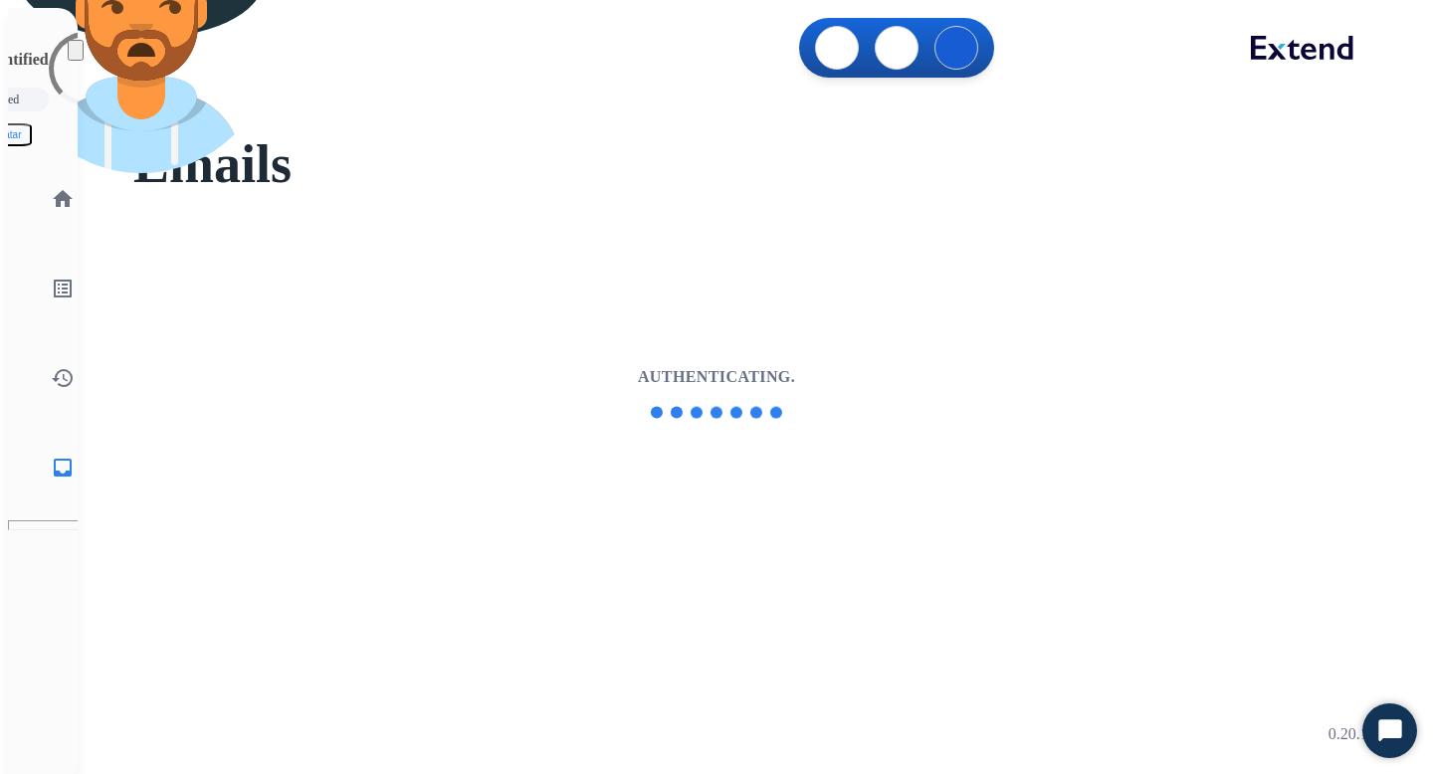
select select "**********"
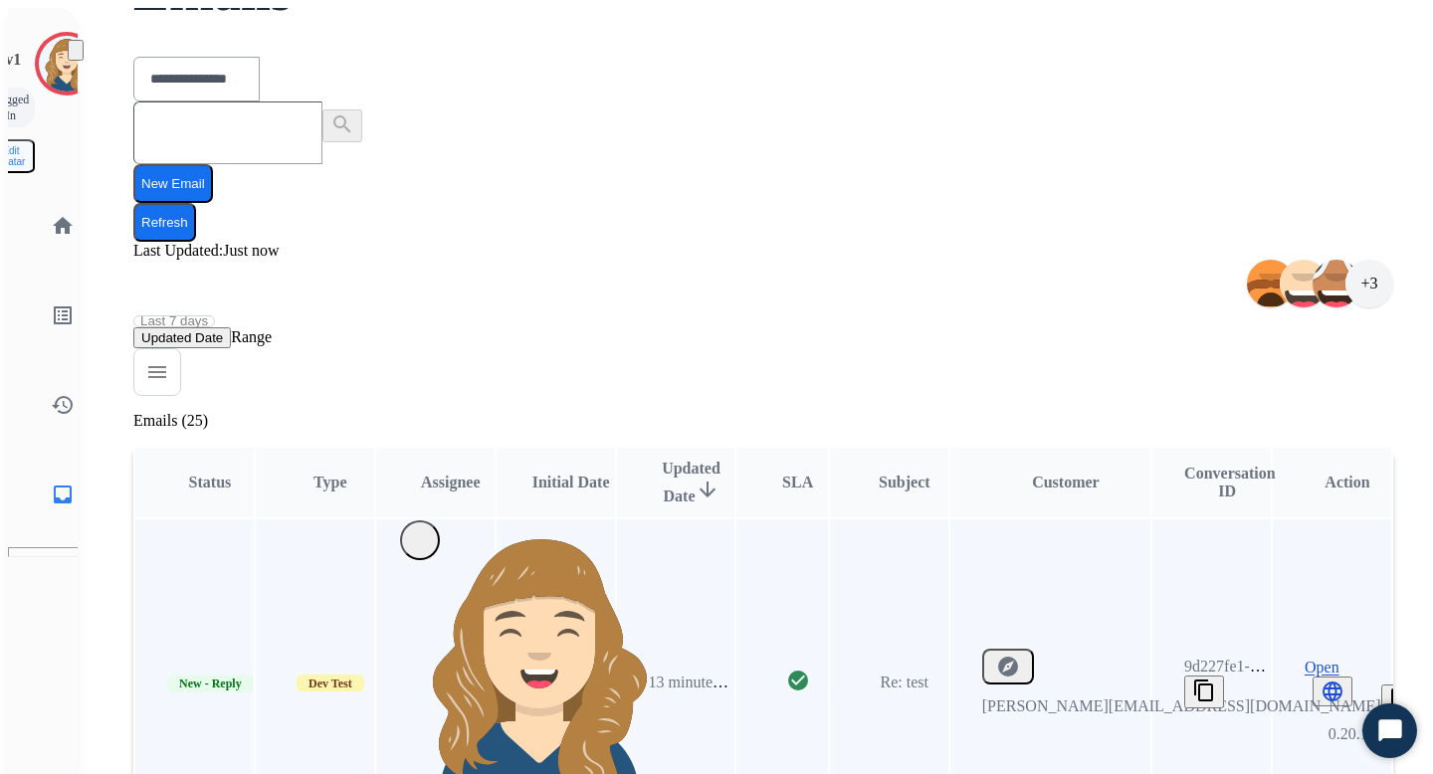
scroll to position [142, 0]
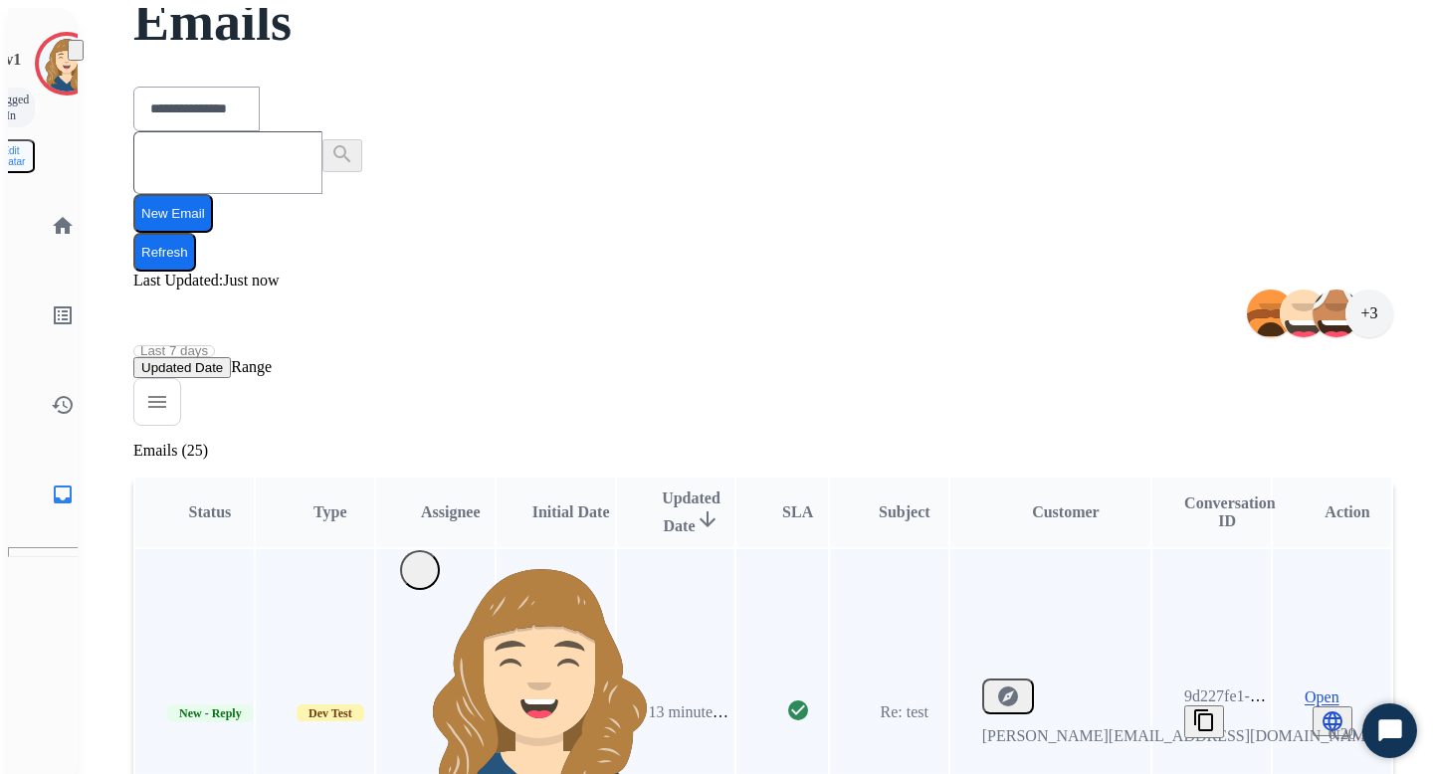
click at [1322, 689] on span "Open" at bounding box center [1322, 698] width 35 height 18
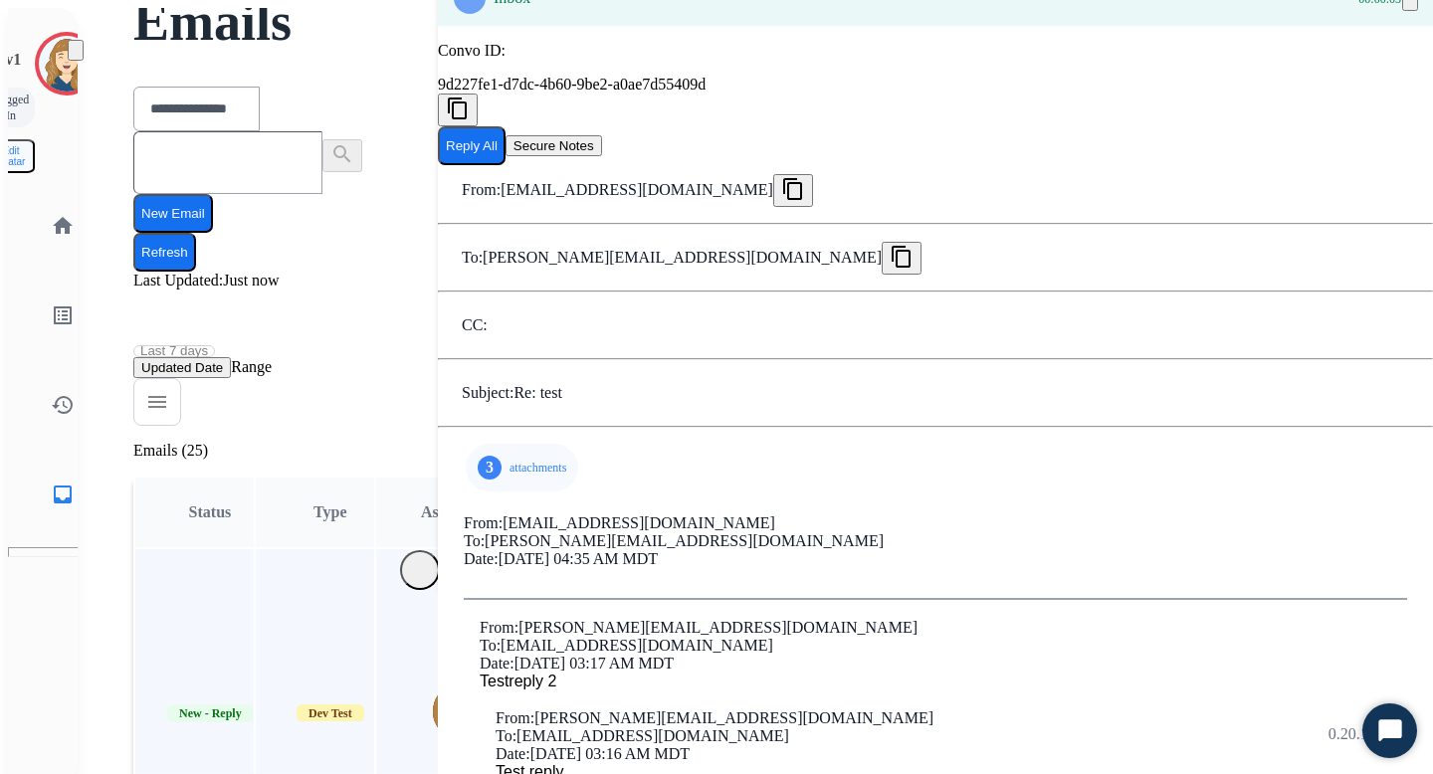
click at [510, 460] on p "attachments" at bounding box center [538, 468] width 57 height 16
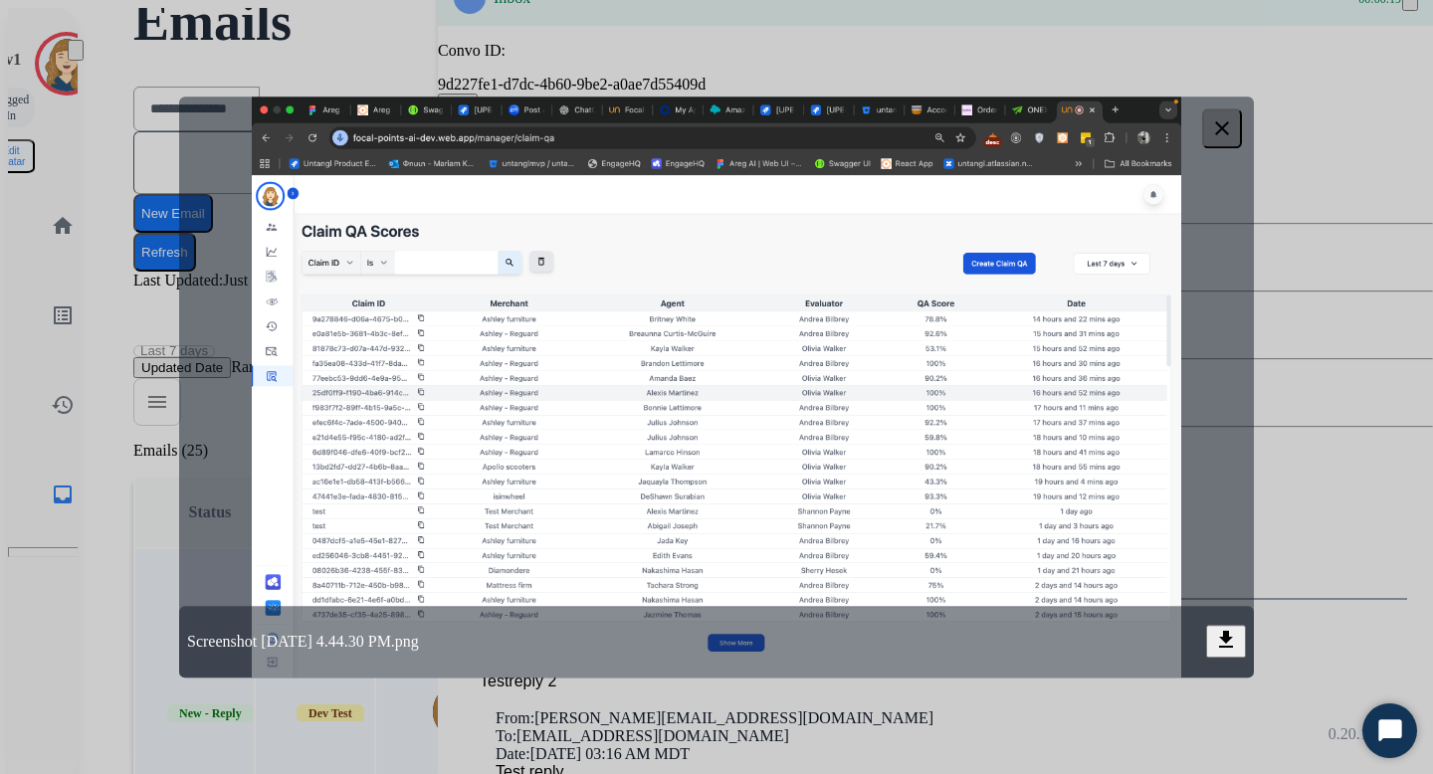
click at [1225, 123] on mat-icon "clear" at bounding box center [1222, 128] width 24 height 24
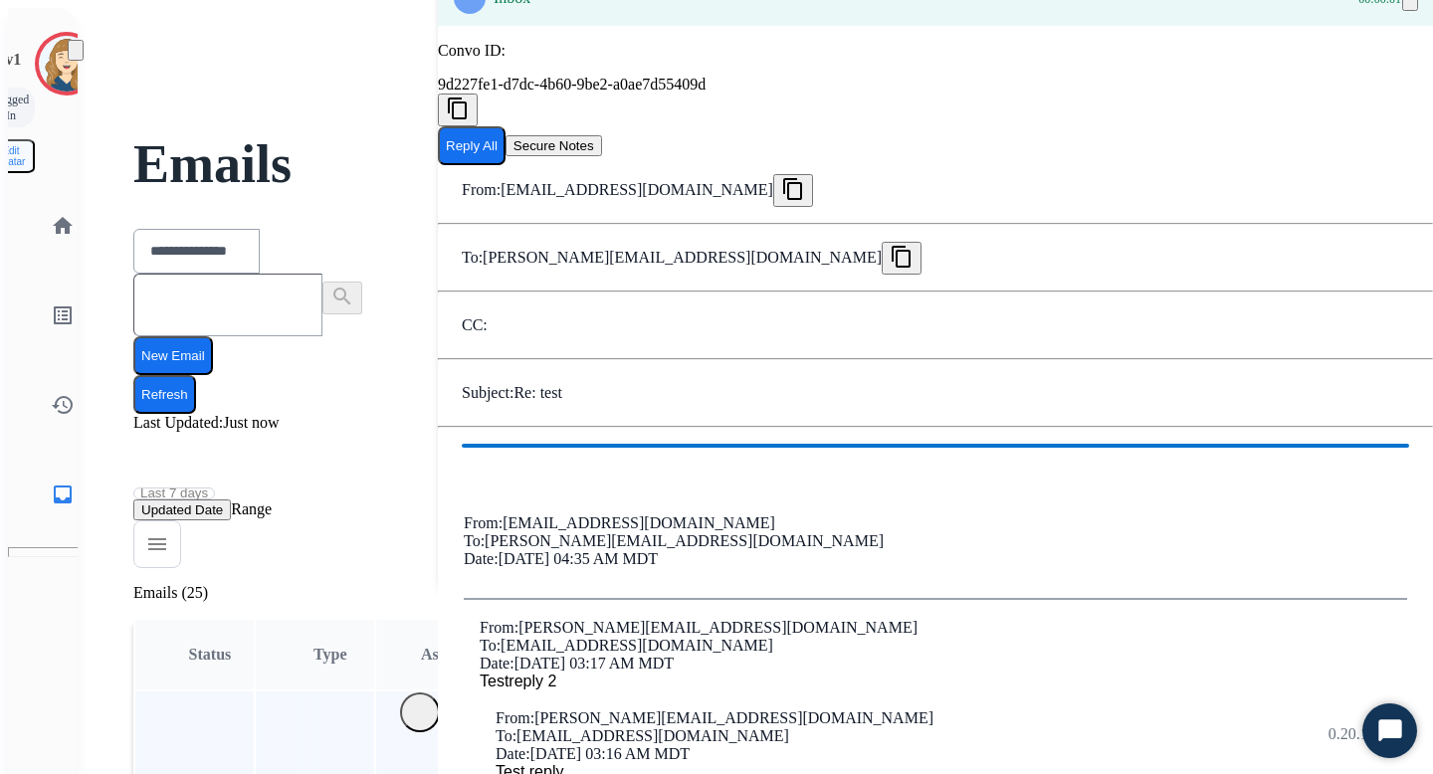
scroll to position [104, 0]
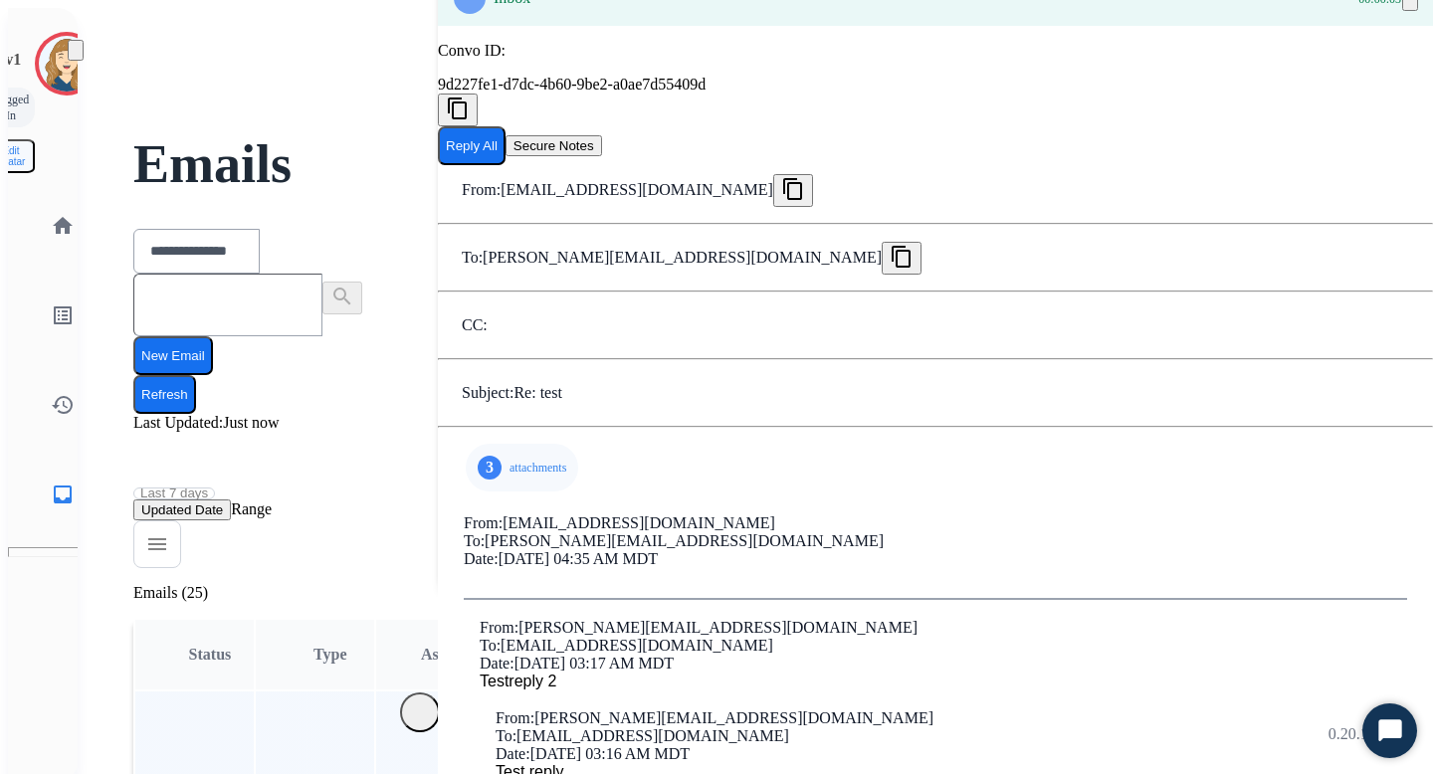
click at [510, 460] on p "attachments" at bounding box center [538, 468] width 57 height 16
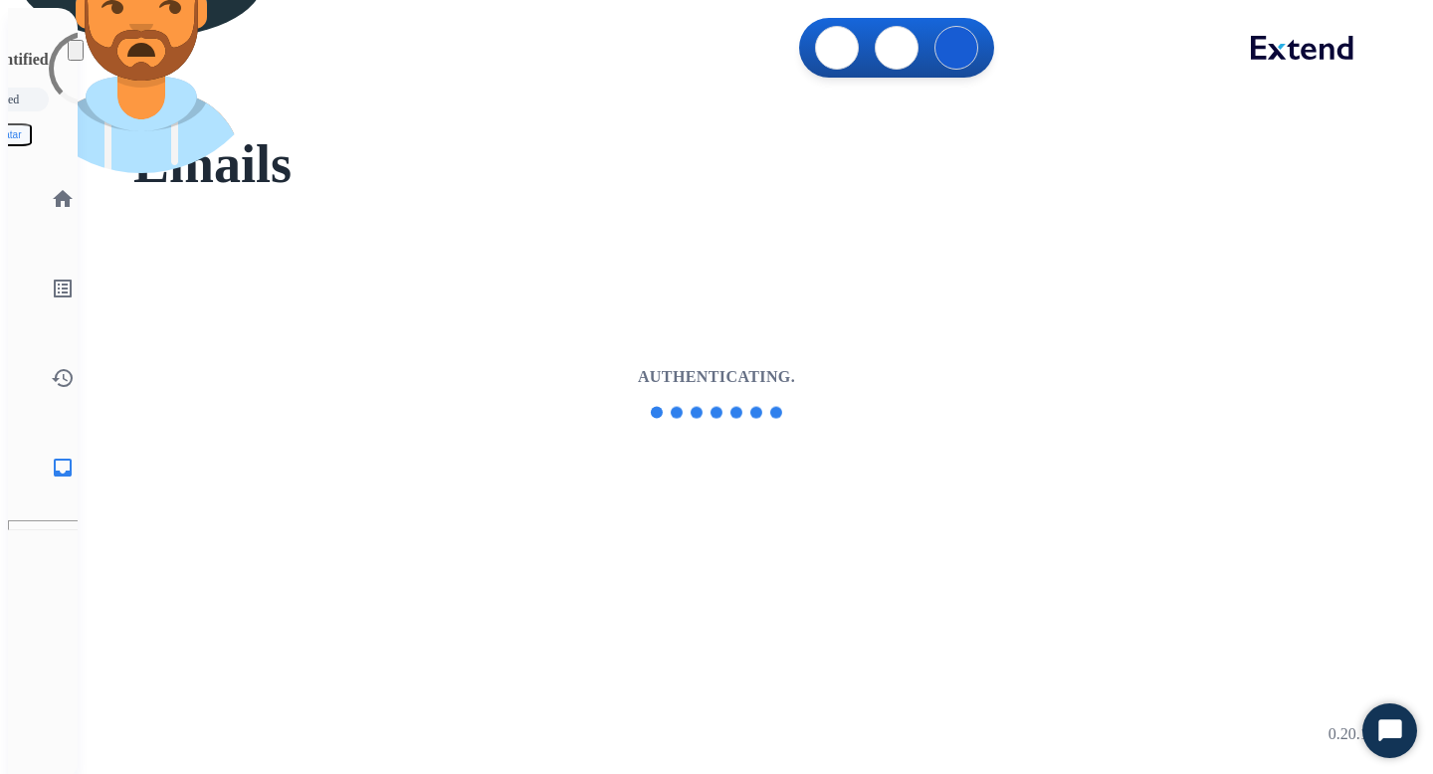
select select "**********"
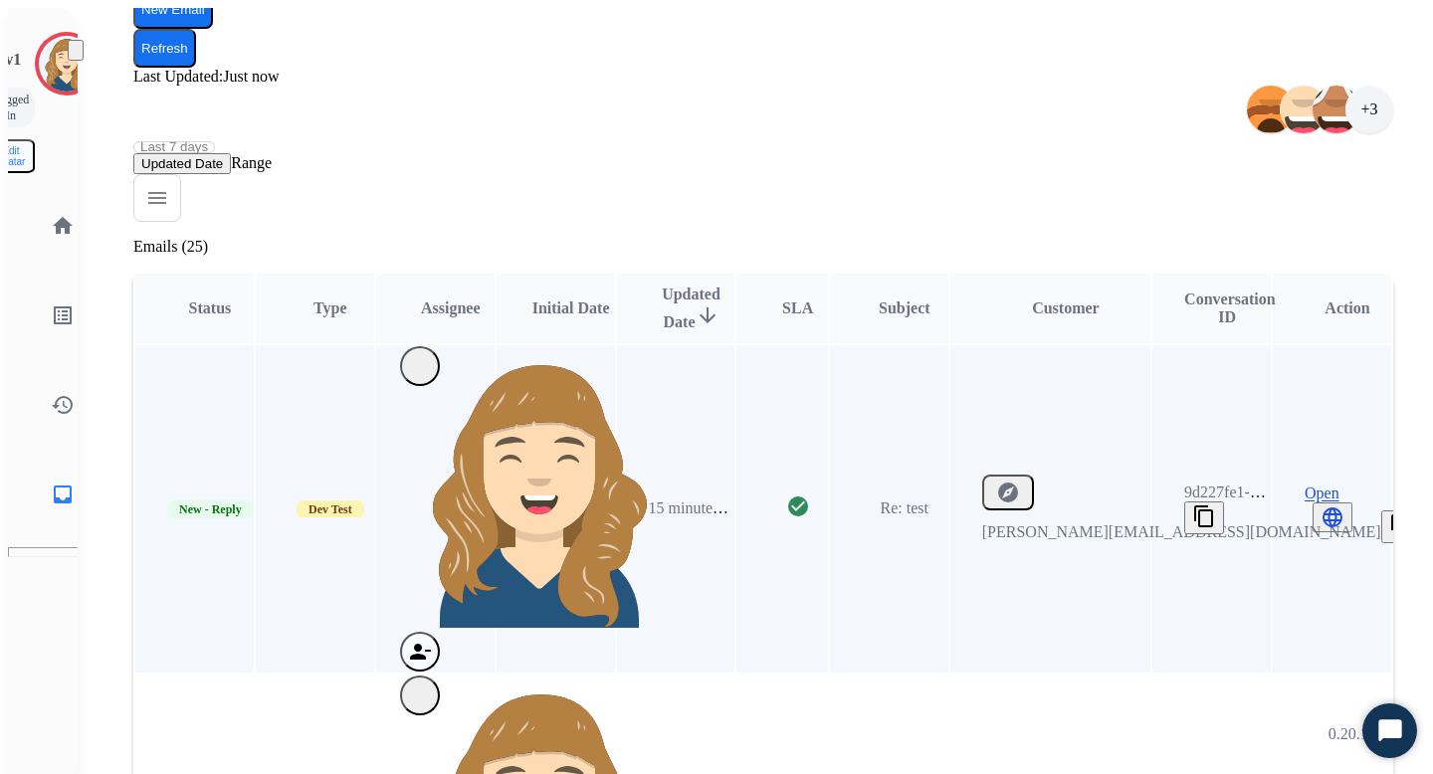
scroll to position [491, 0]
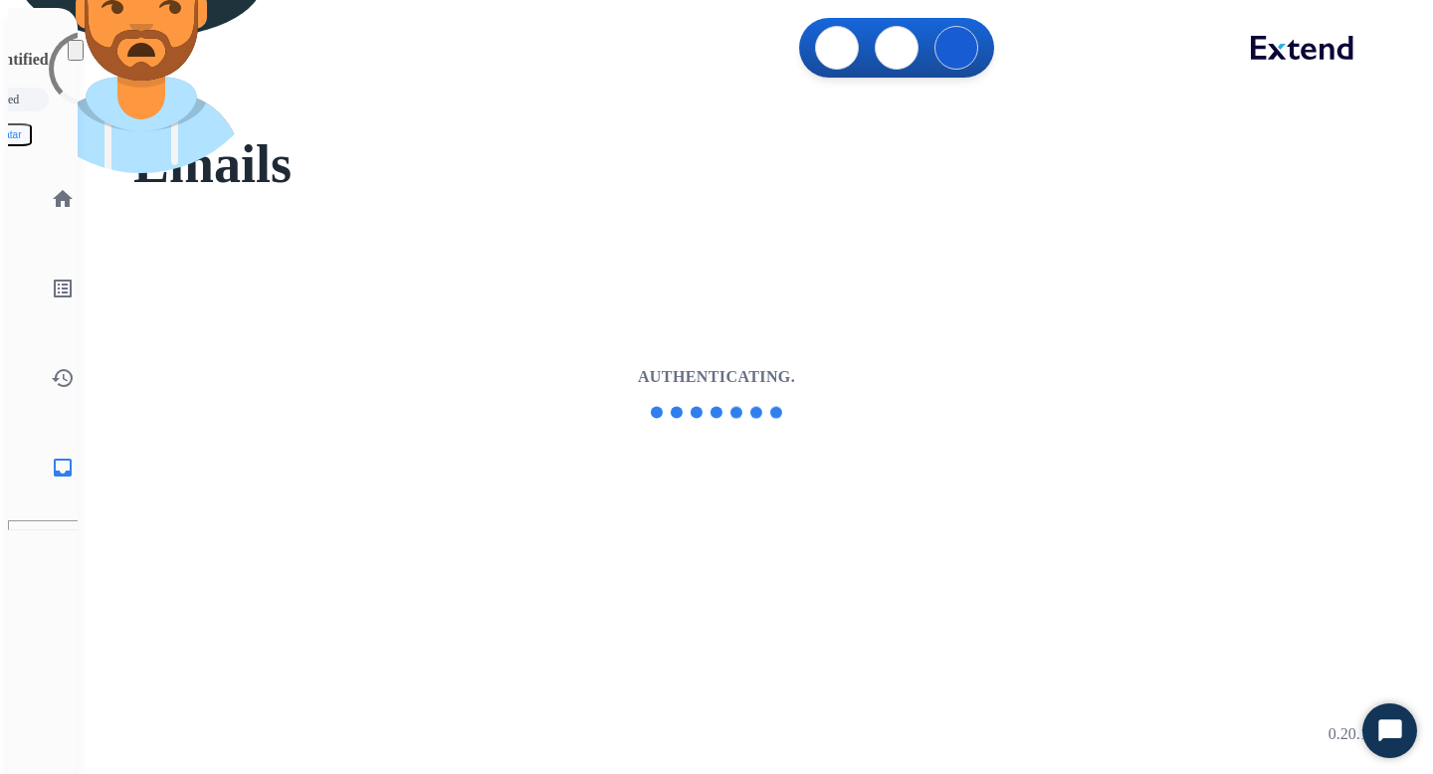
select select "**********"
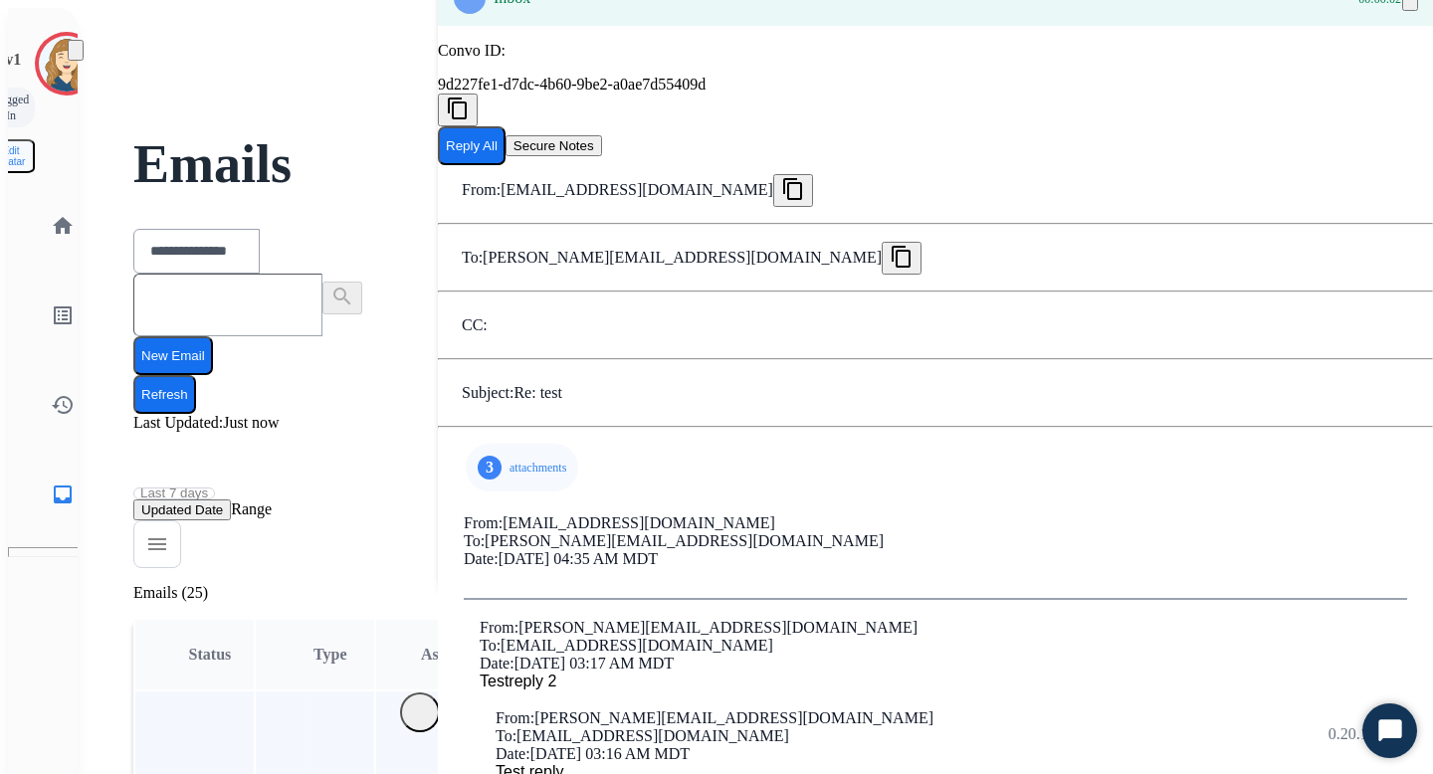
click at [510, 468] on p "attachments" at bounding box center [538, 468] width 57 height 16
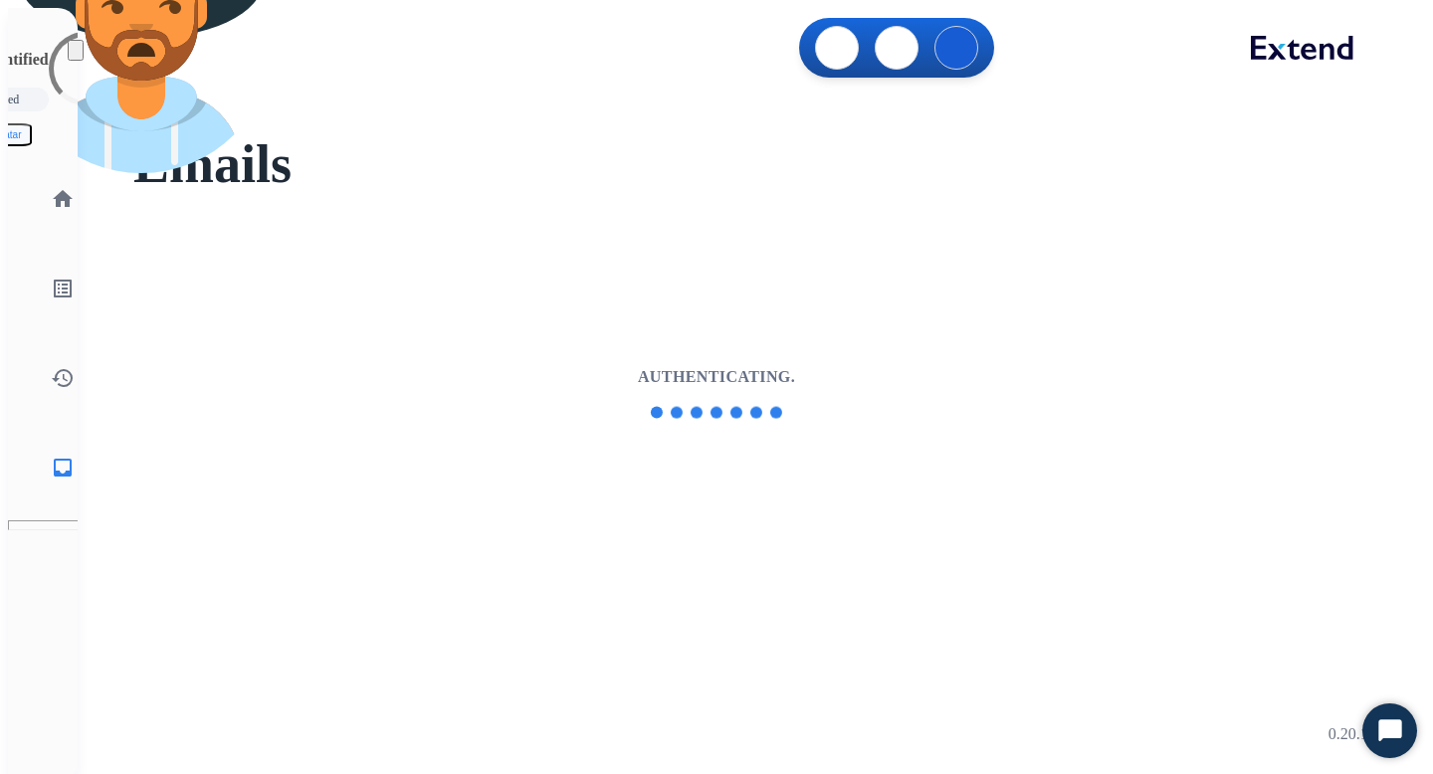
select select "**********"
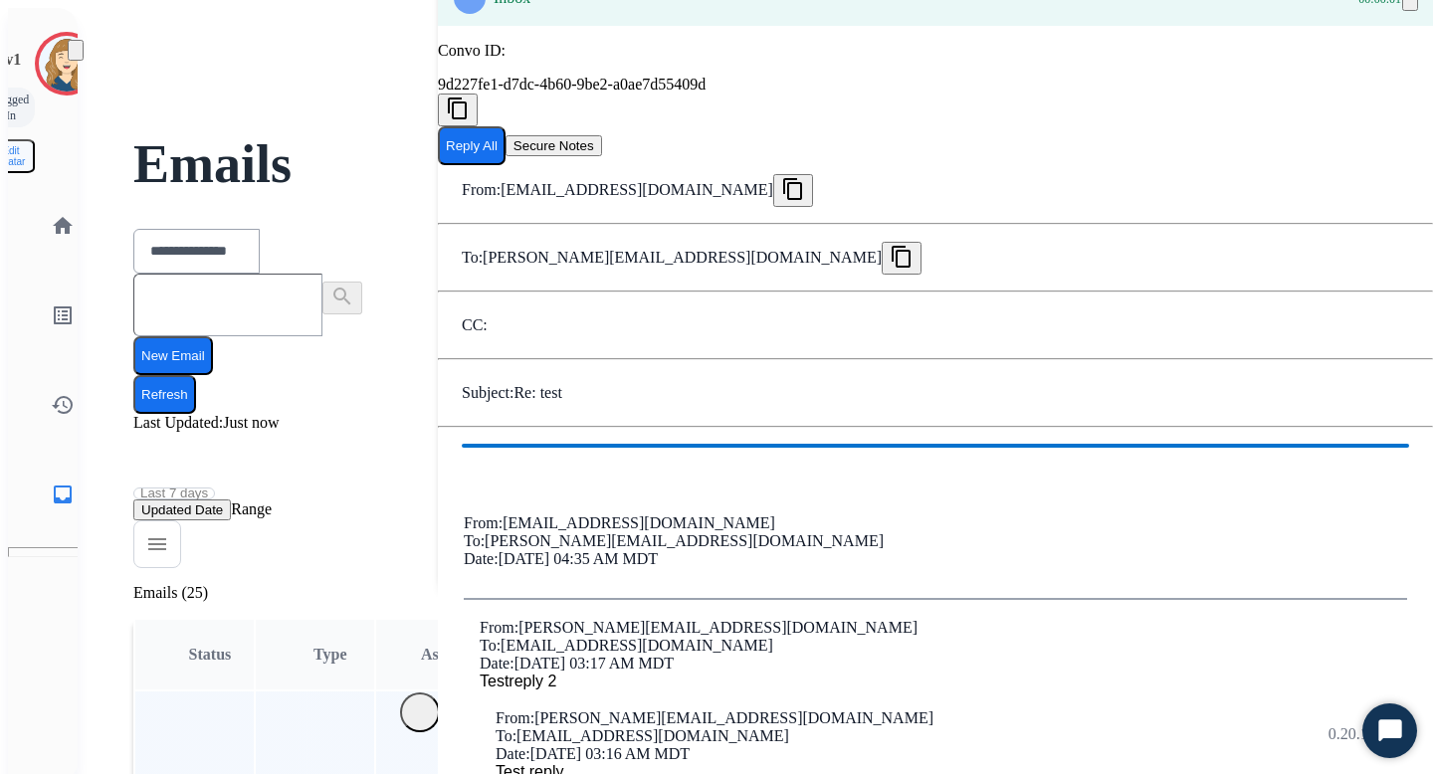
scroll to position [138, 0]
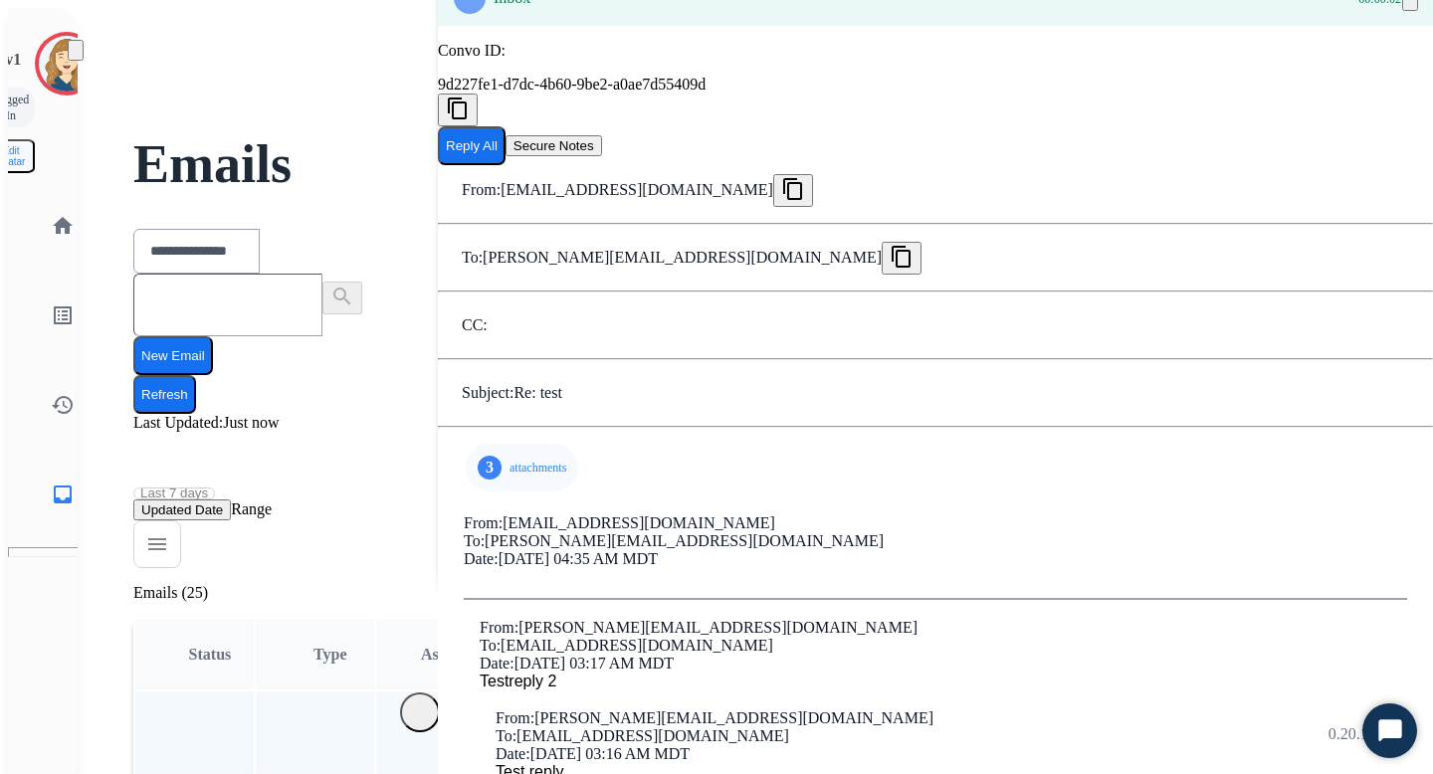
click at [510, 460] on p "attachments" at bounding box center [538, 468] width 57 height 16
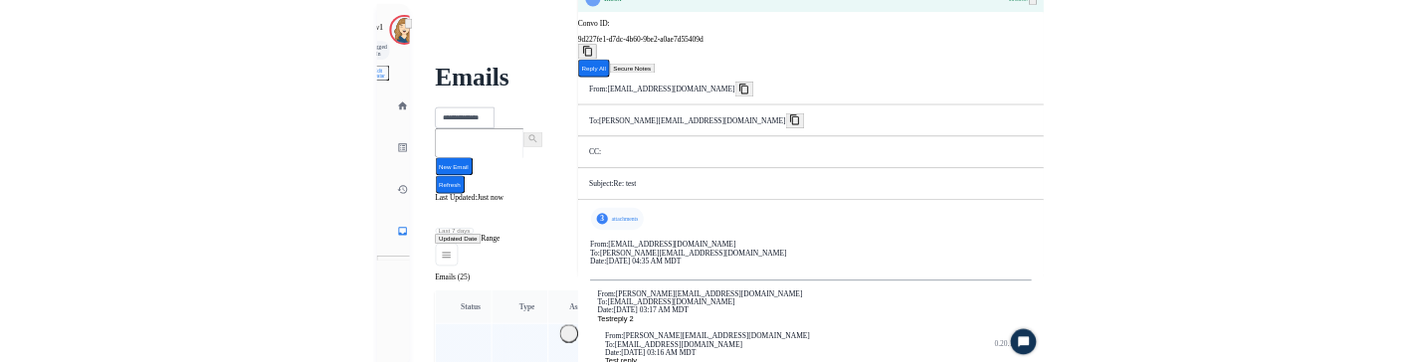
scroll to position [157, 0]
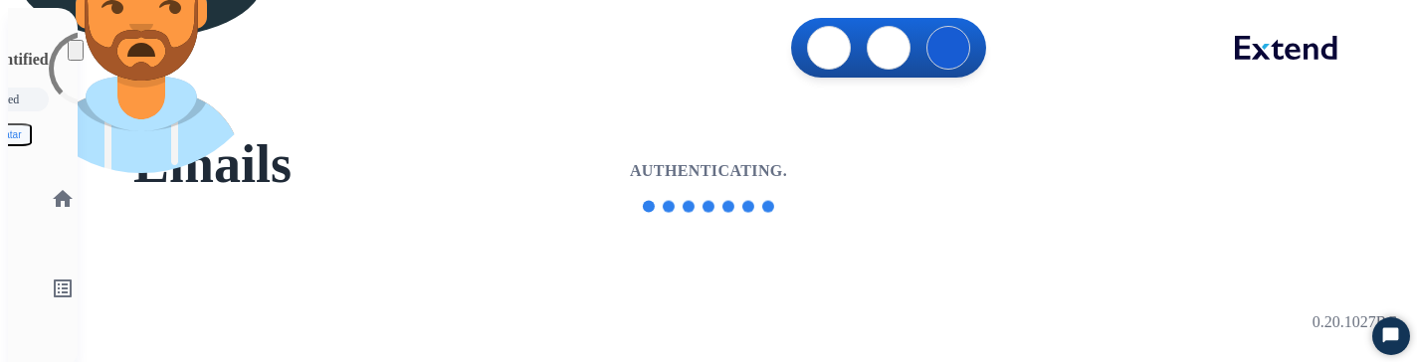
select select "**********"
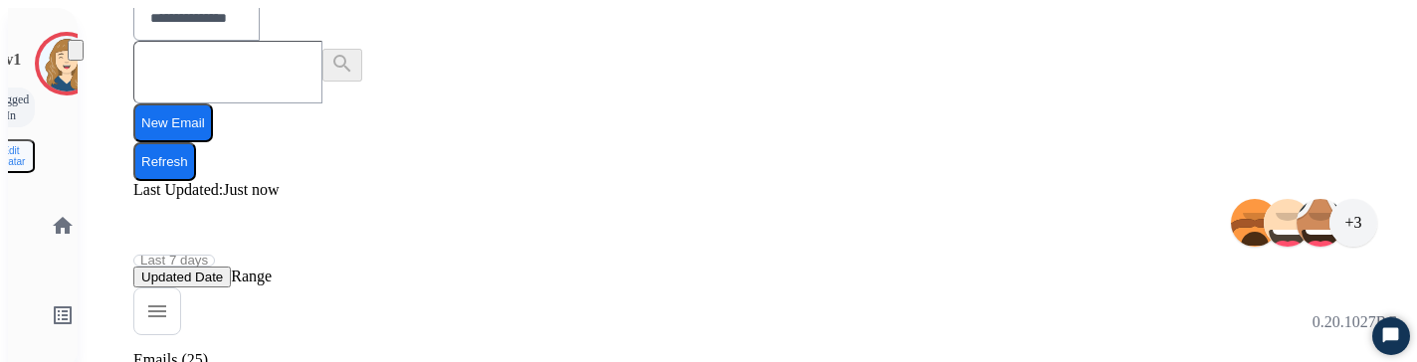
scroll to position [252, 0]
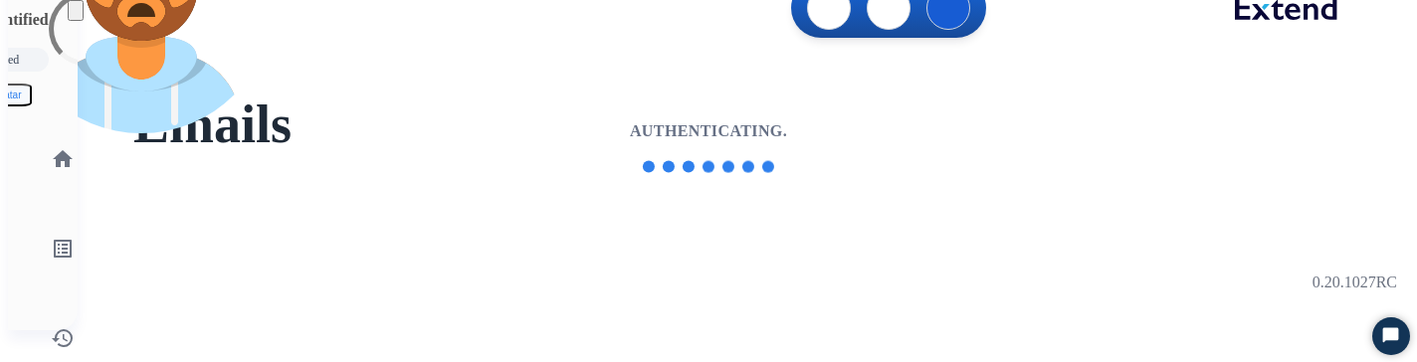
scroll to position [194, 0]
select select "**********"
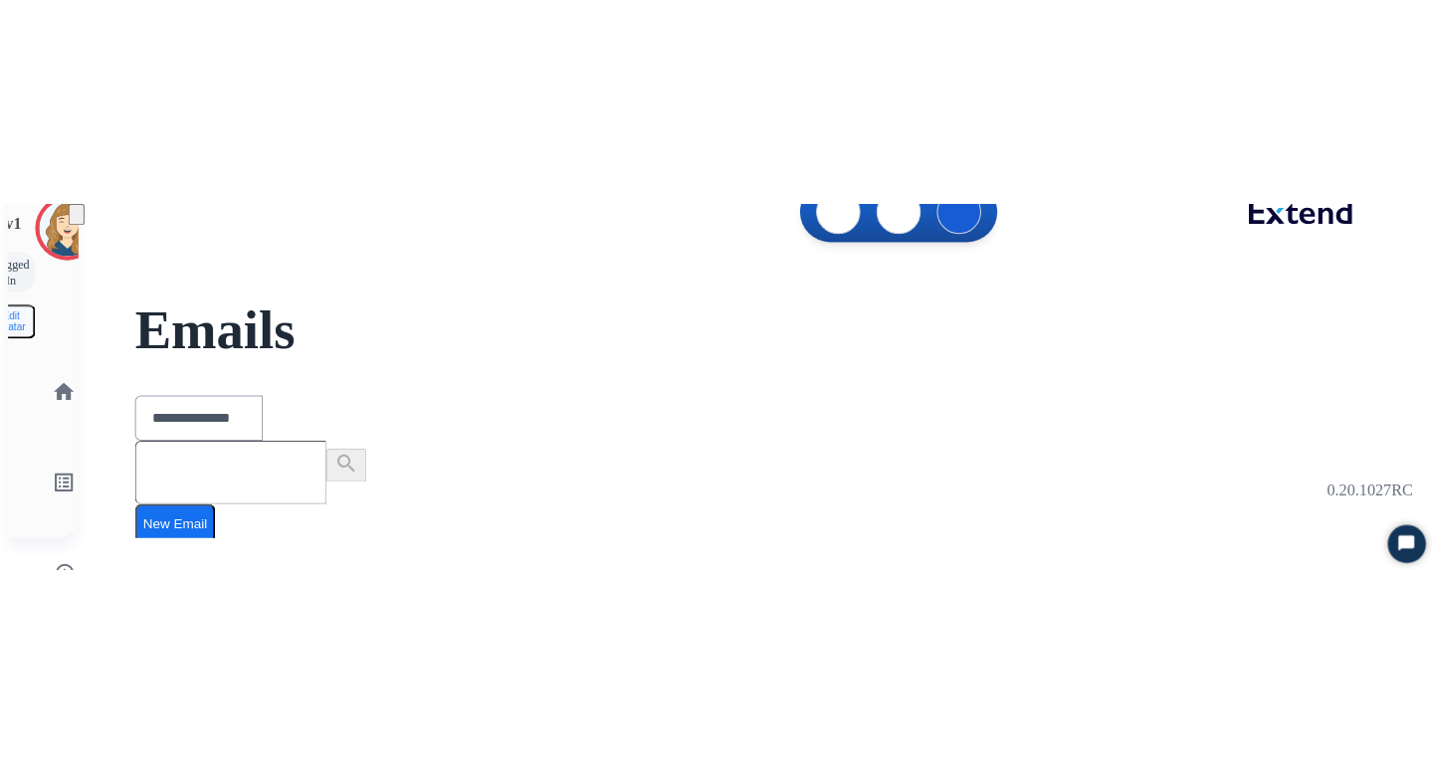
scroll to position [0, 0]
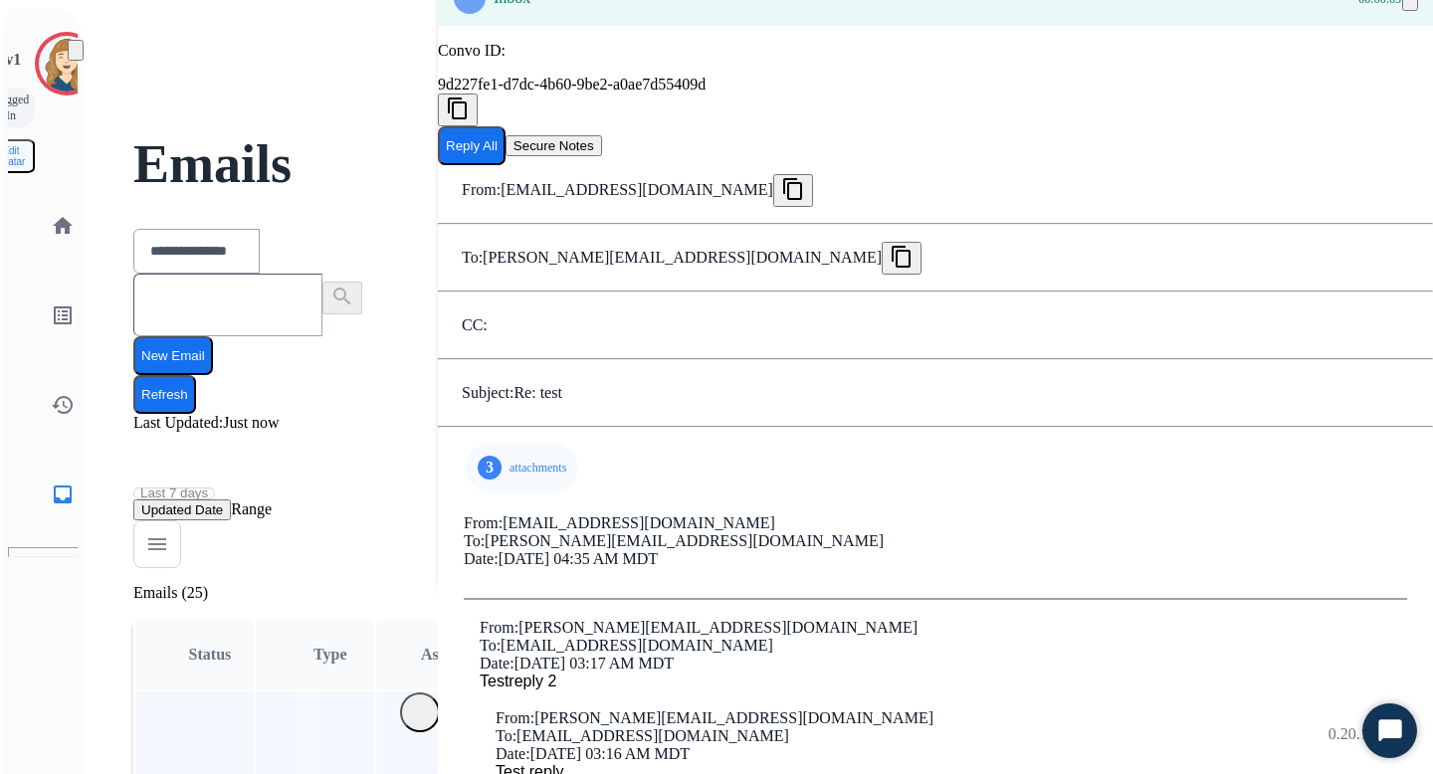
click at [510, 377] on p "attachments" at bounding box center [538, 468] width 57 height 16
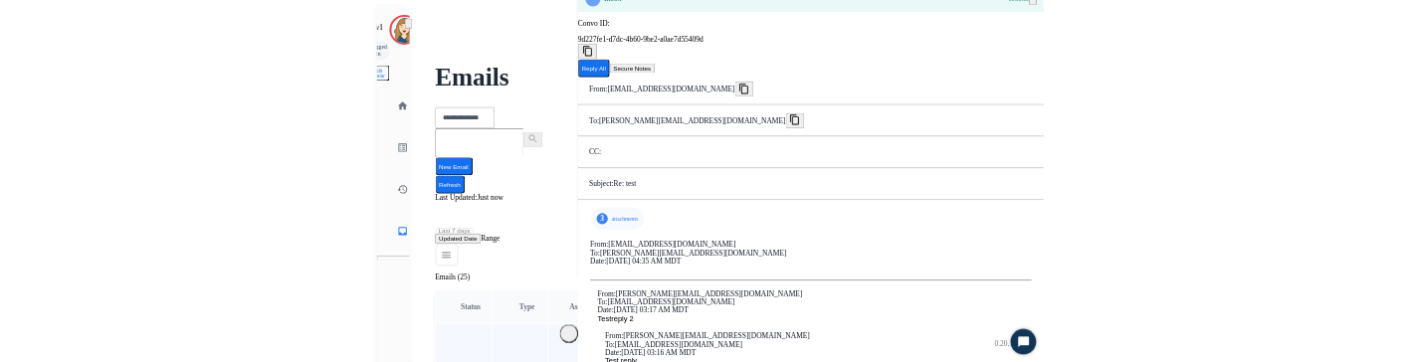
scroll to position [131, 0]
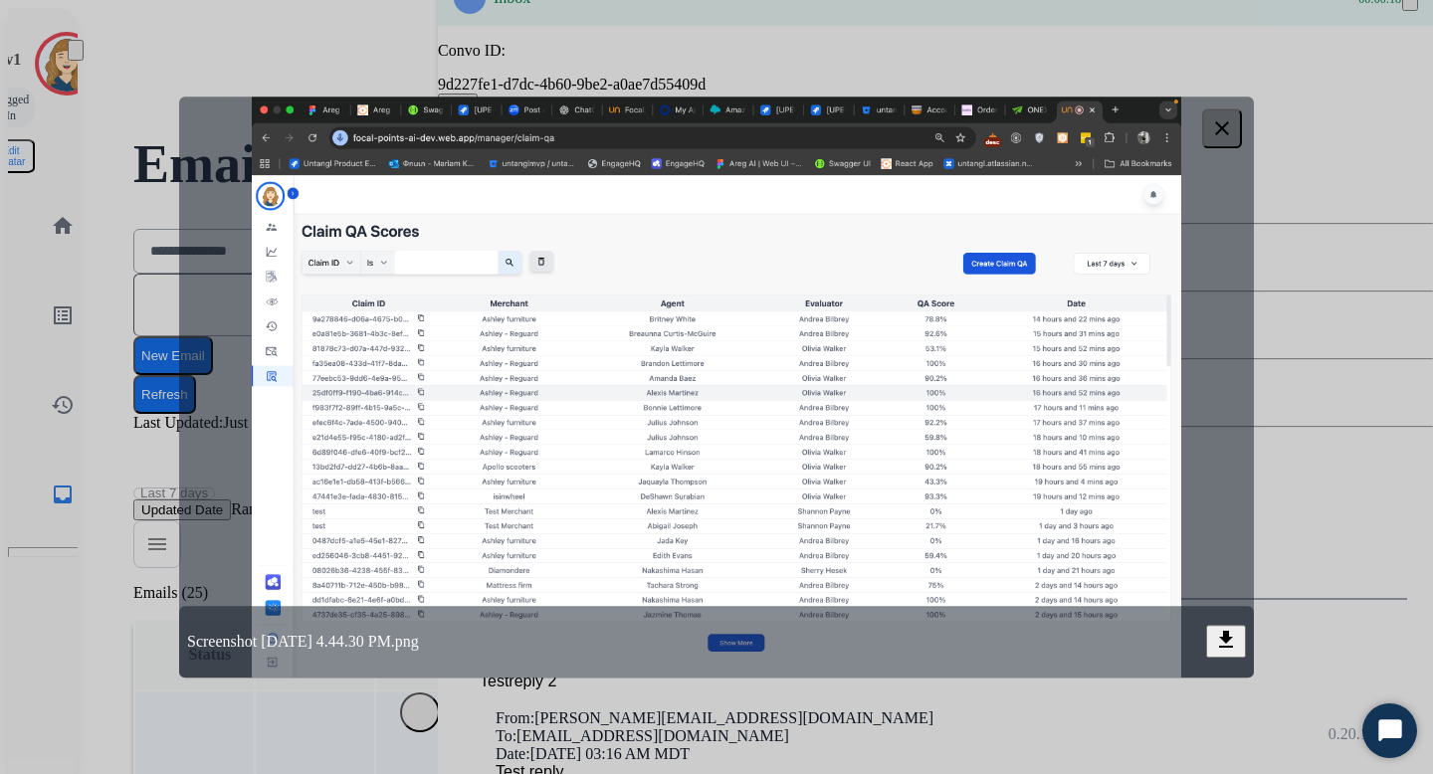
click at [603, 377] on div at bounding box center [716, 387] width 1433 height 774
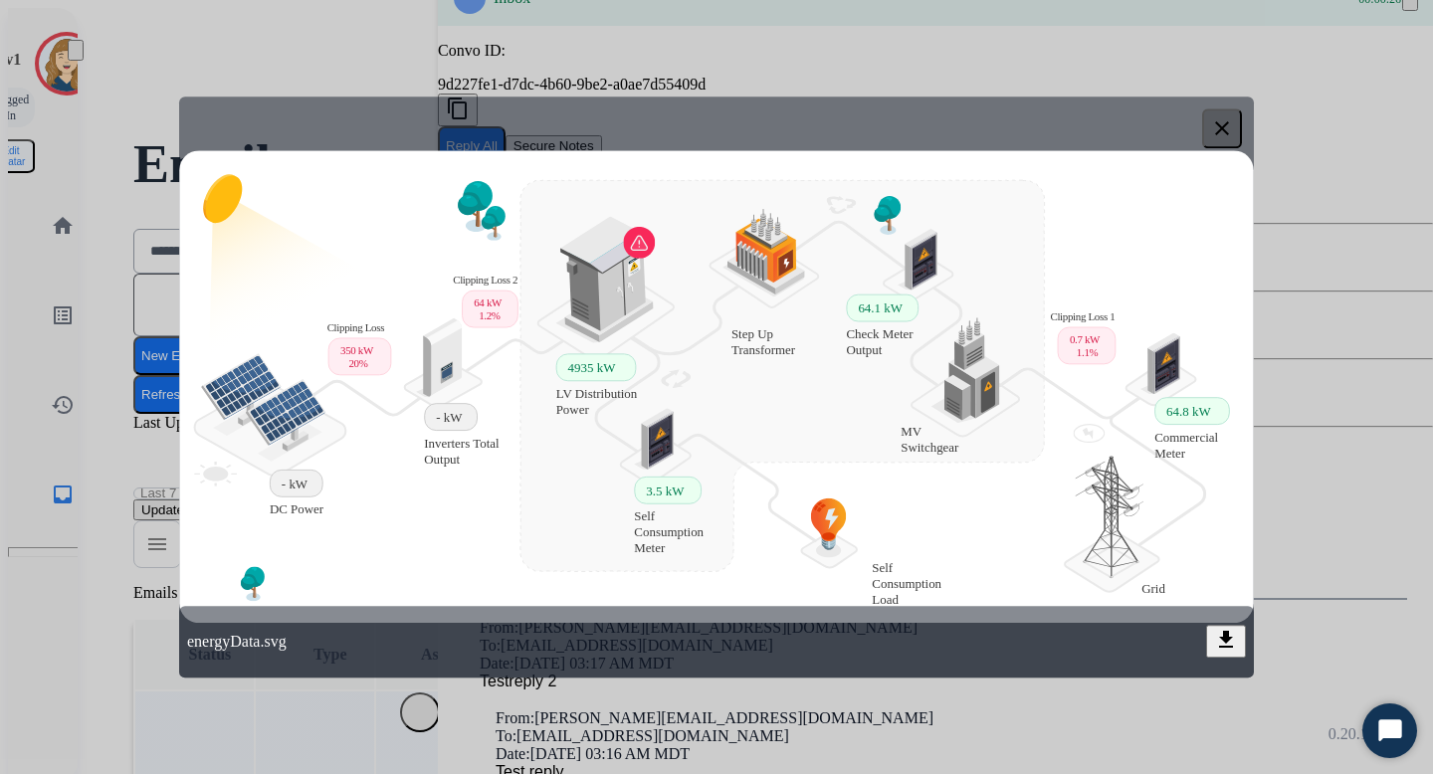
click at [1228, 116] on button "clear" at bounding box center [1222, 128] width 40 height 40
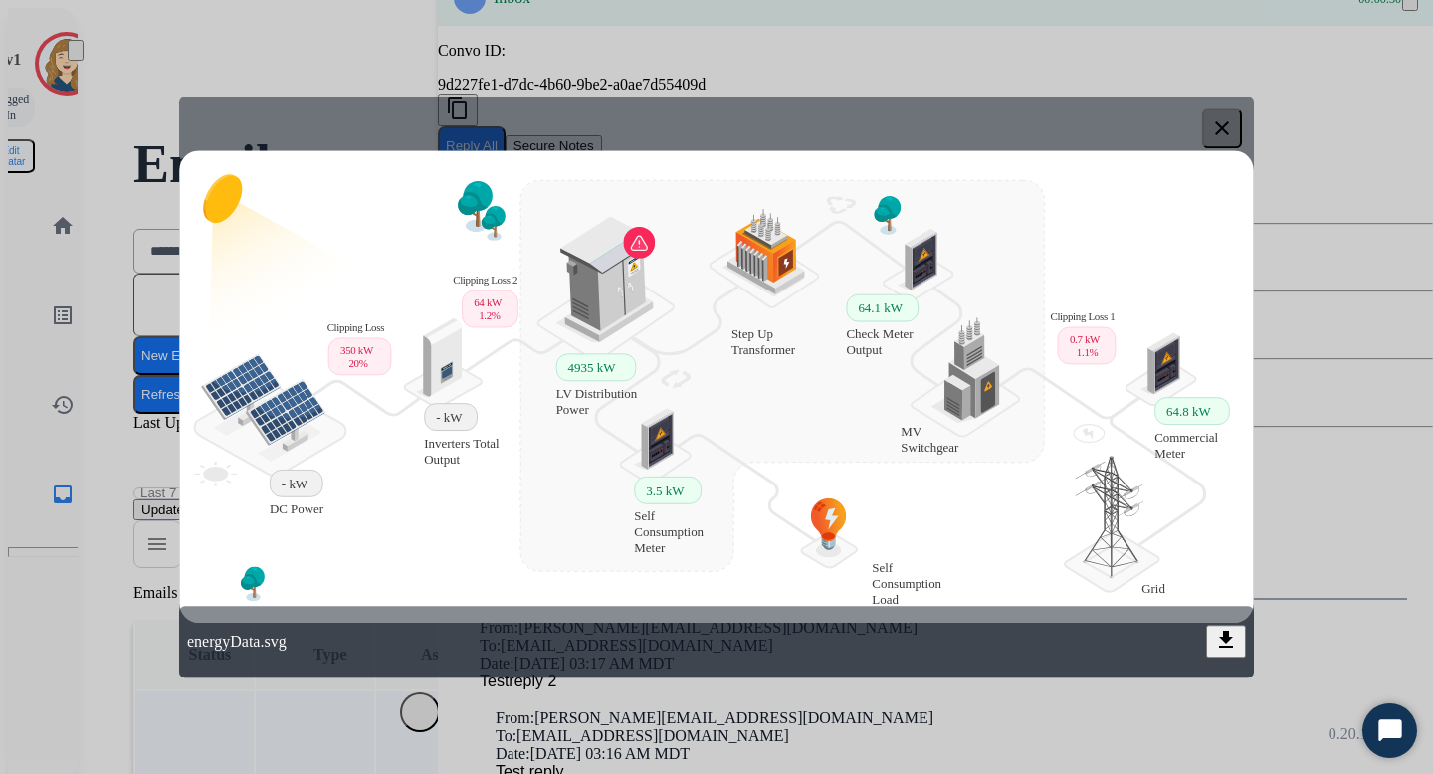
click at [1228, 131] on mat-icon "clear" at bounding box center [1222, 128] width 24 height 24
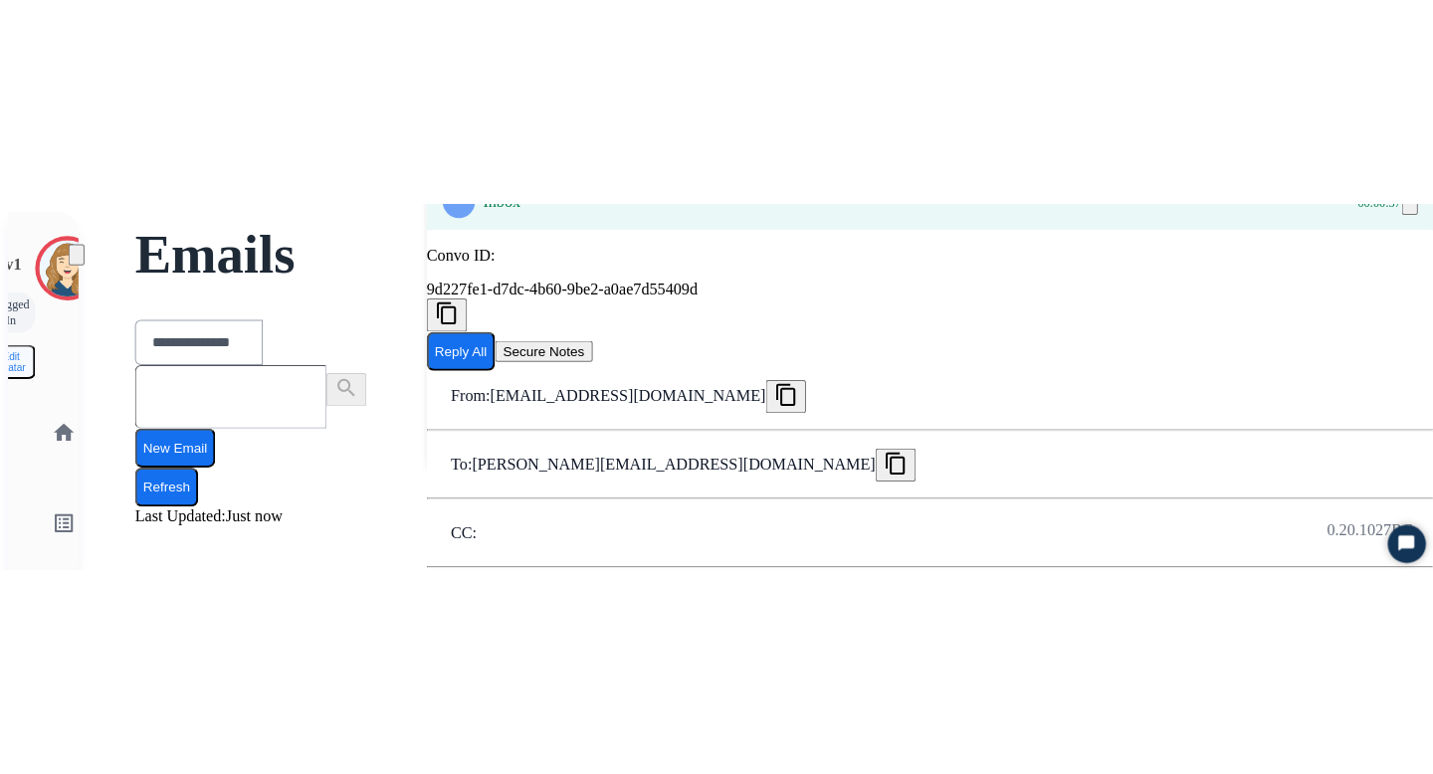
scroll to position [118, 0]
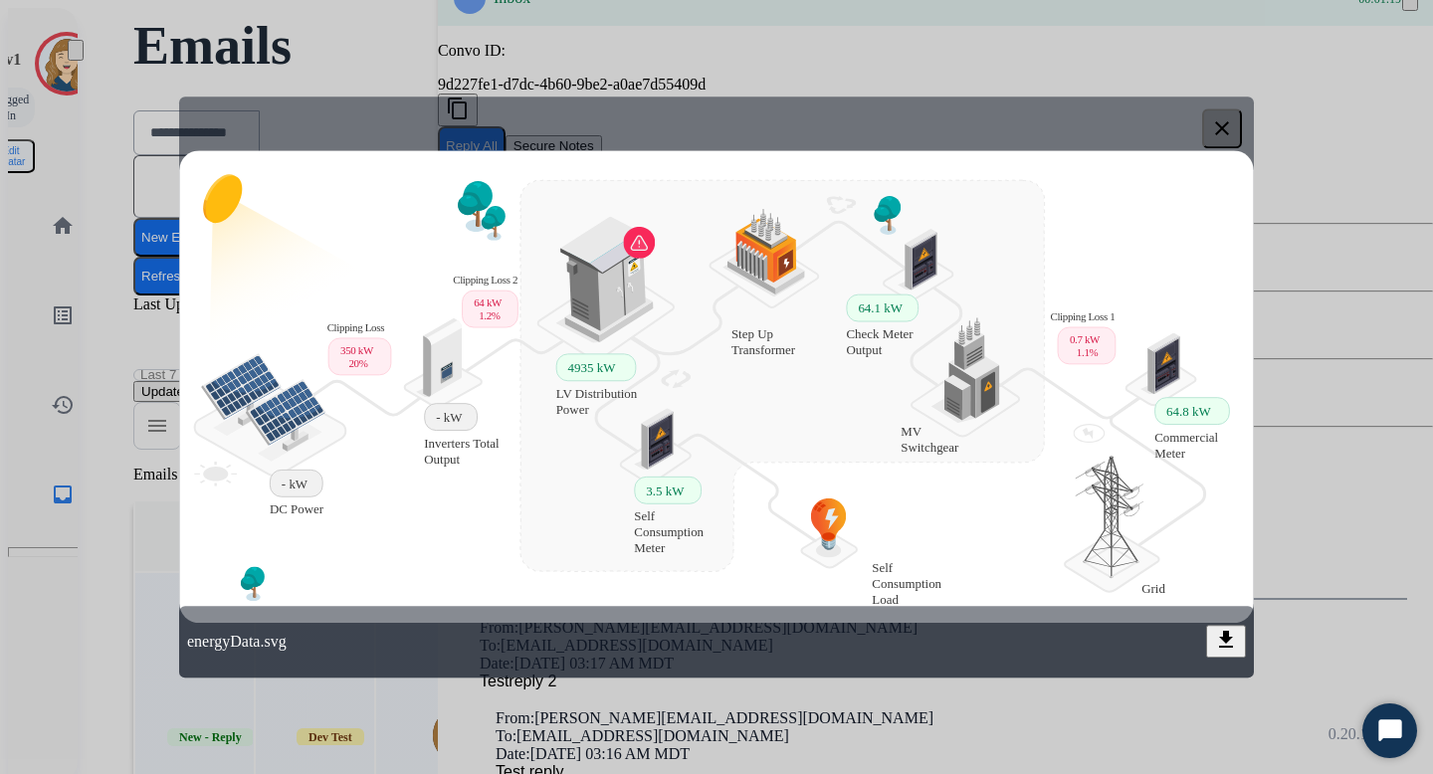
click at [1220, 125] on mat-icon "clear" at bounding box center [1222, 128] width 24 height 24
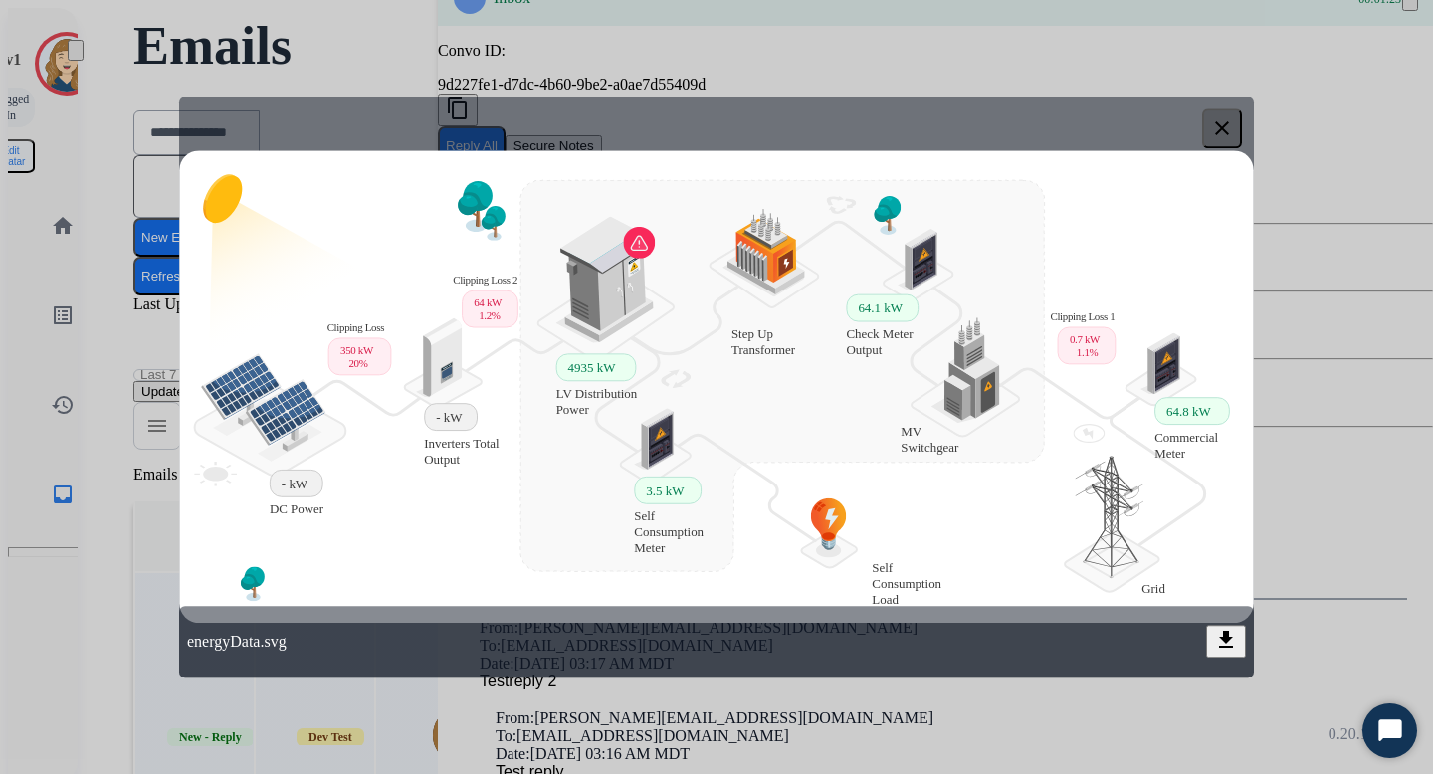
click at [571, 377] on div "energyData.svg download" at bounding box center [716, 642] width 1075 height 72
click at [738, 40] on div at bounding box center [716, 387] width 1433 height 774
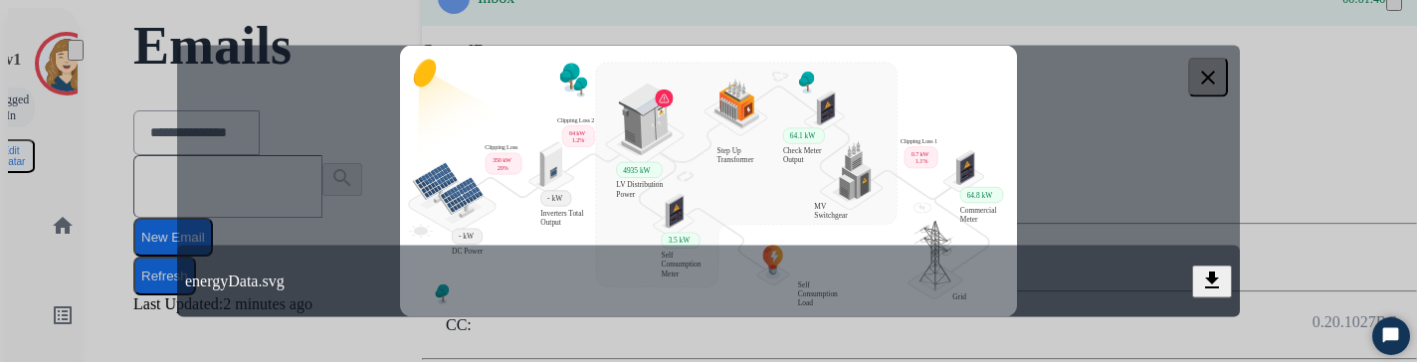
click at [1216, 70] on mat-icon "clear" at bounding box center [1208, 78] width 24 height 24
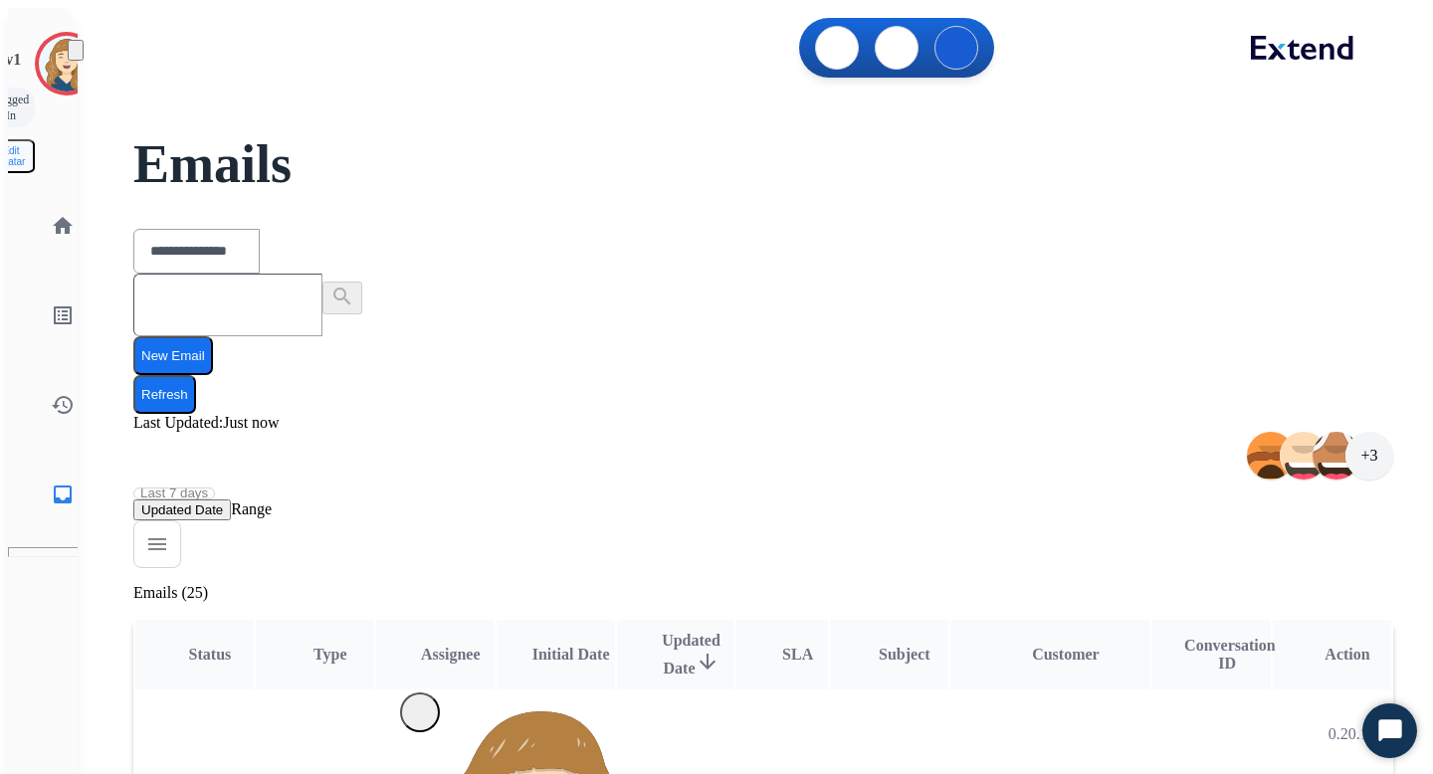
select select "**********"
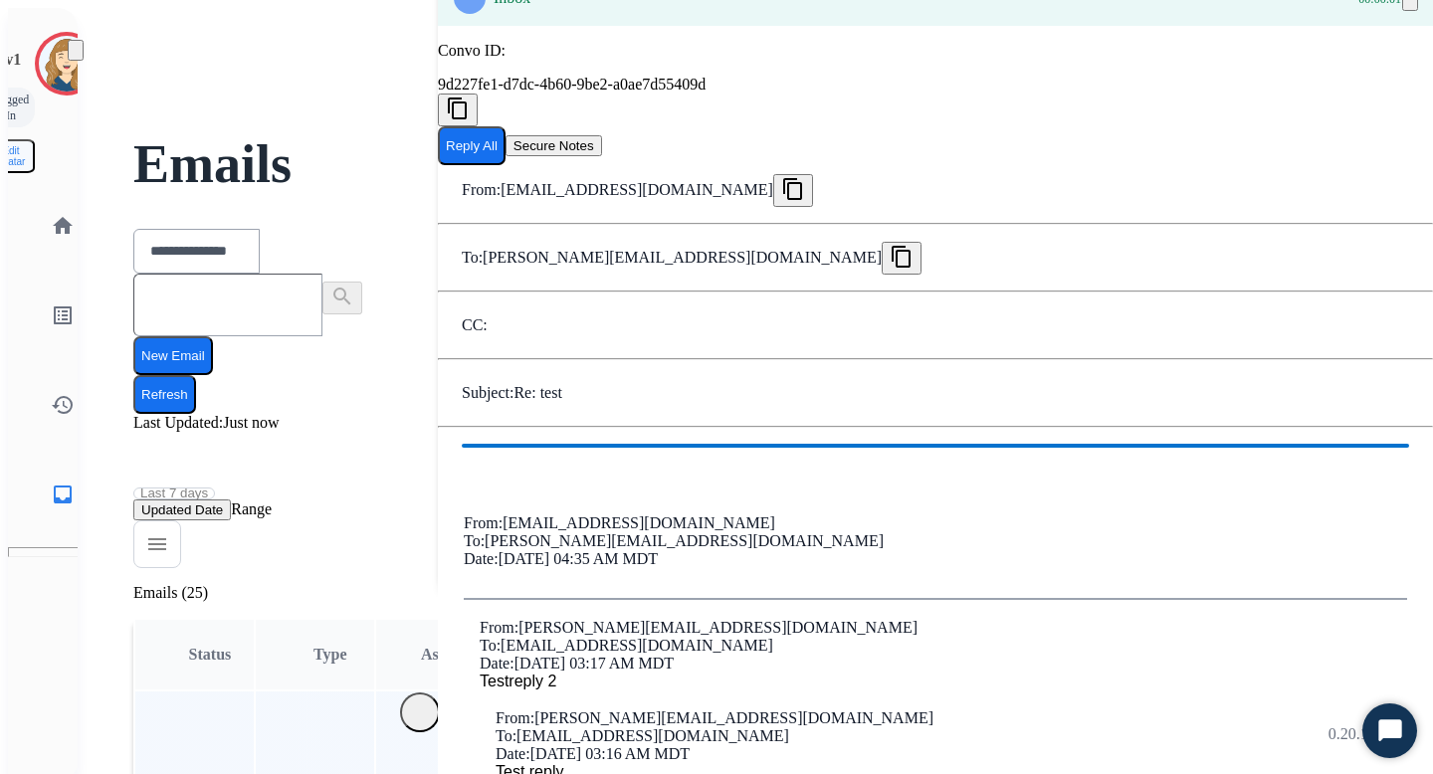
scroll to position [157, 0]
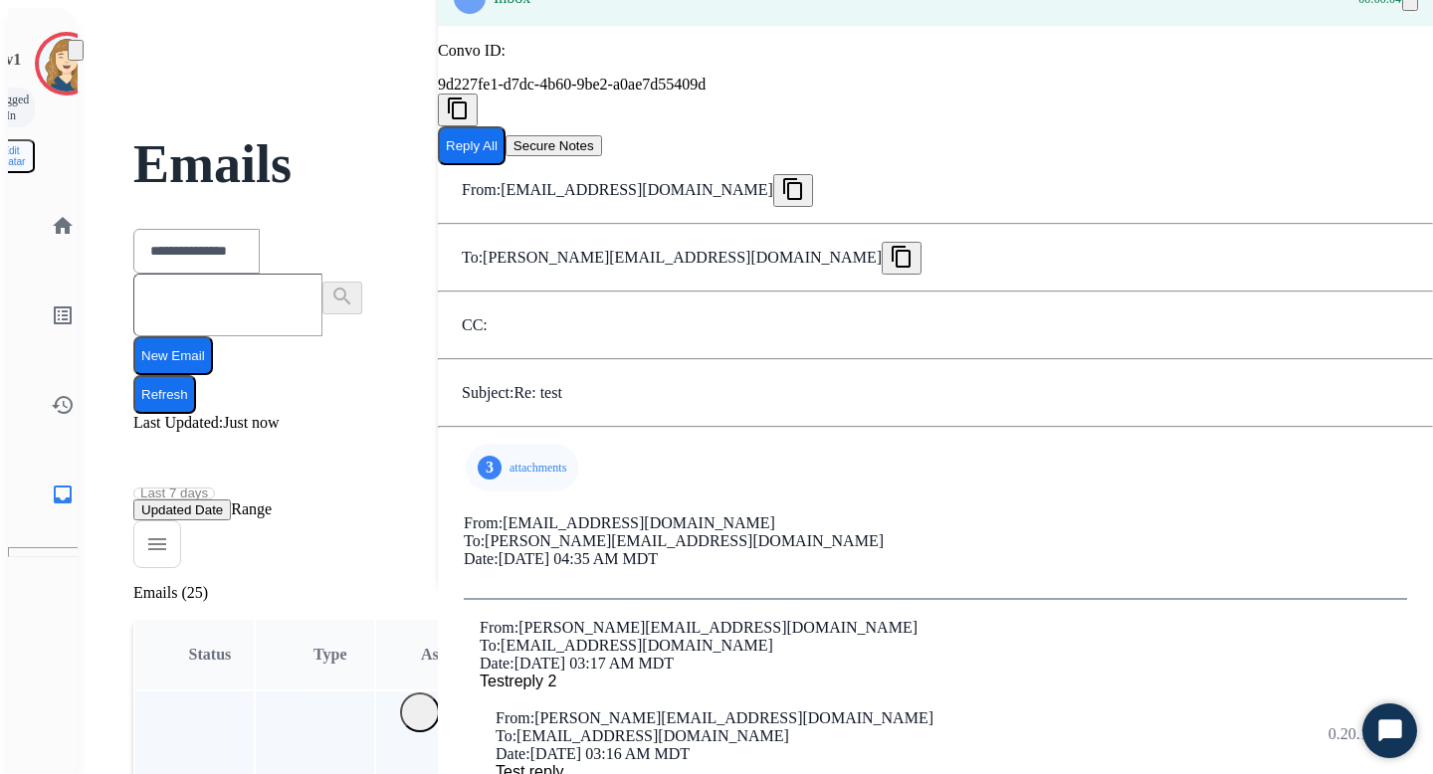
click at [510, 460] on p "attachments" at bounding box center [538, 468] width 57 height 16
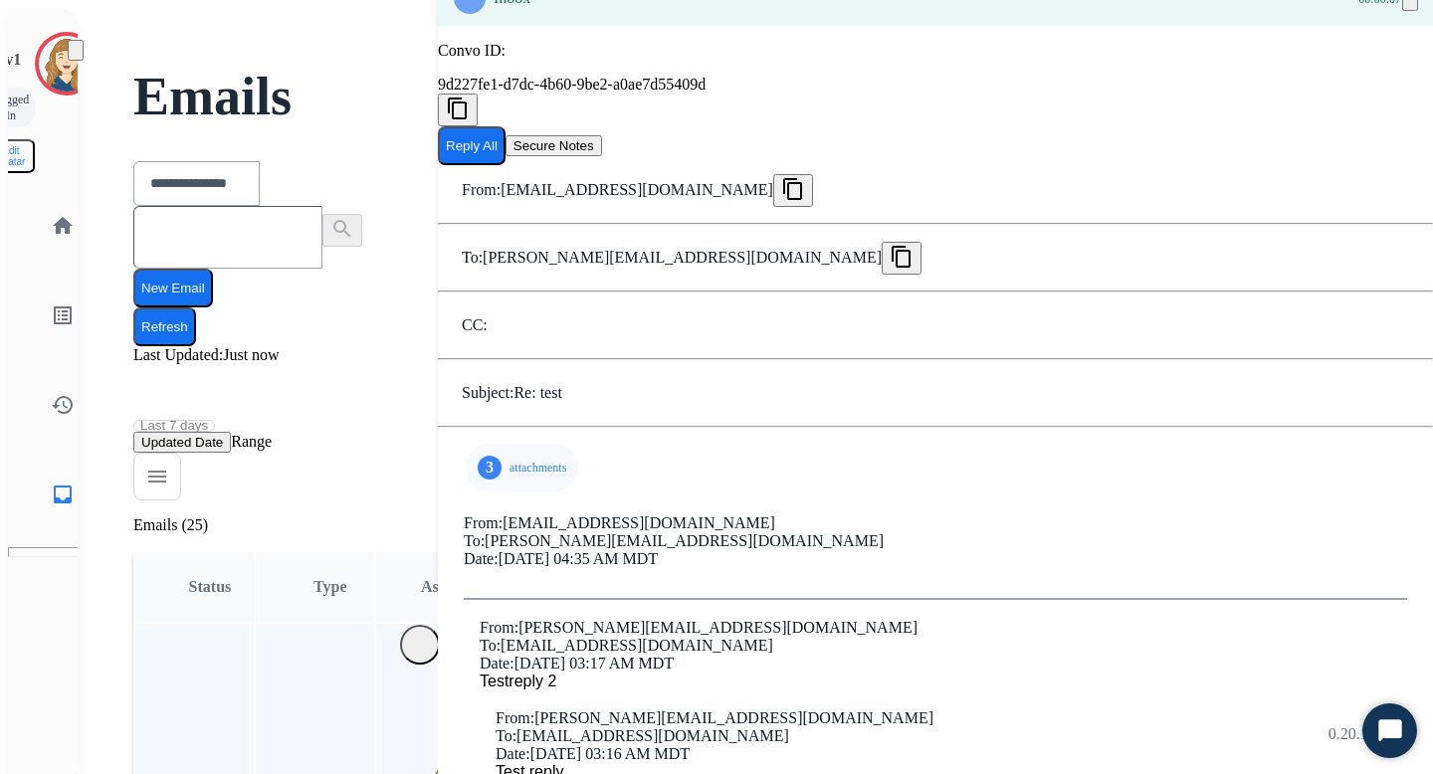
scroll to position [0, 0]
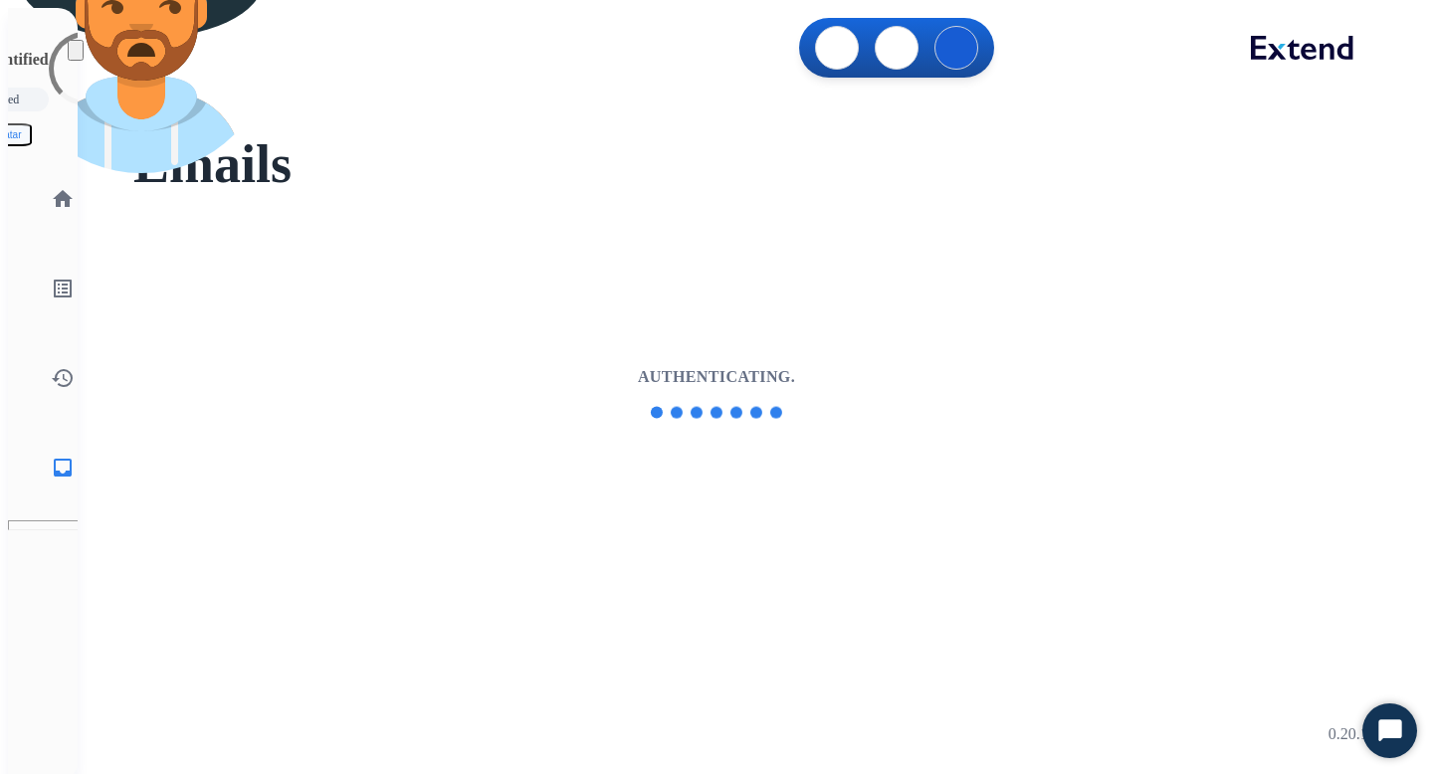
select select "**********"
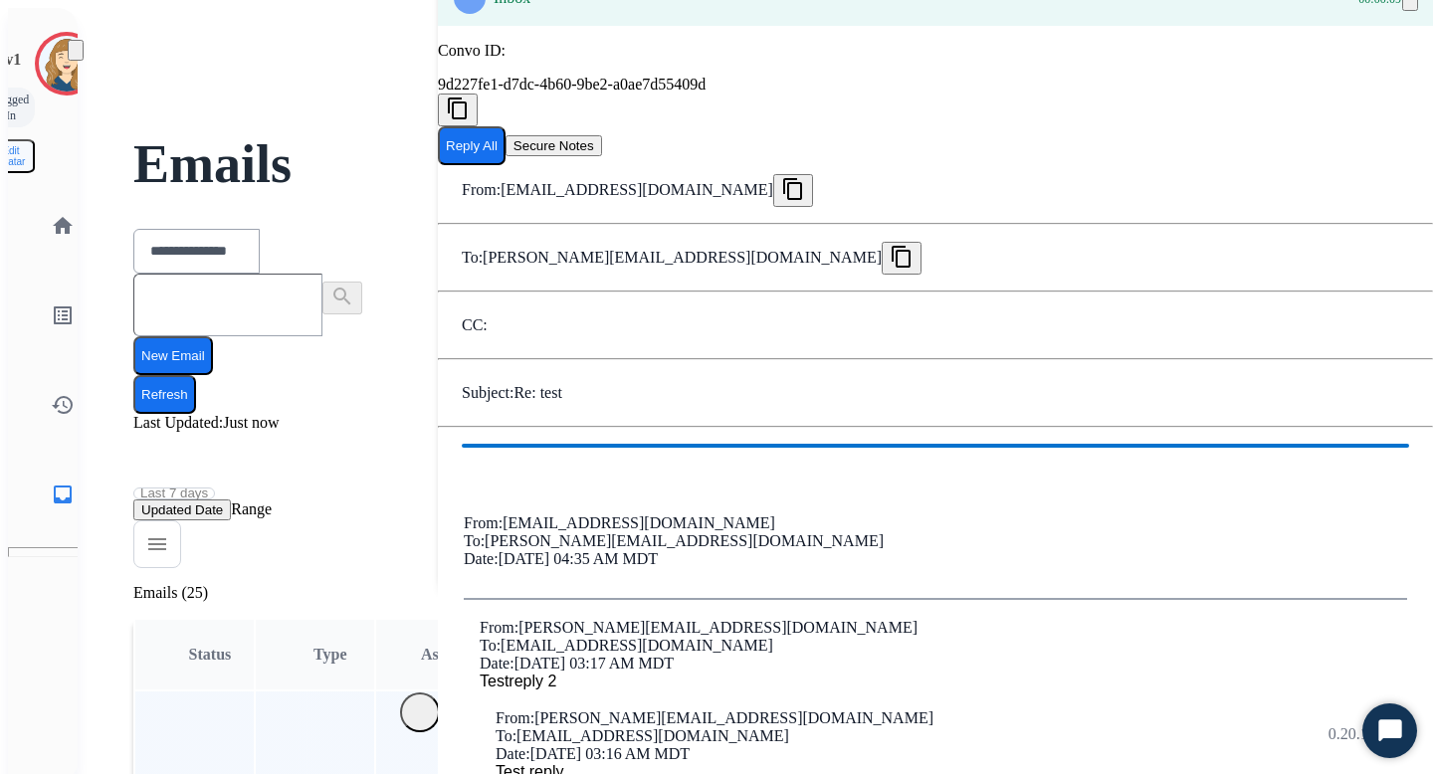
scroll to position [157, 0]
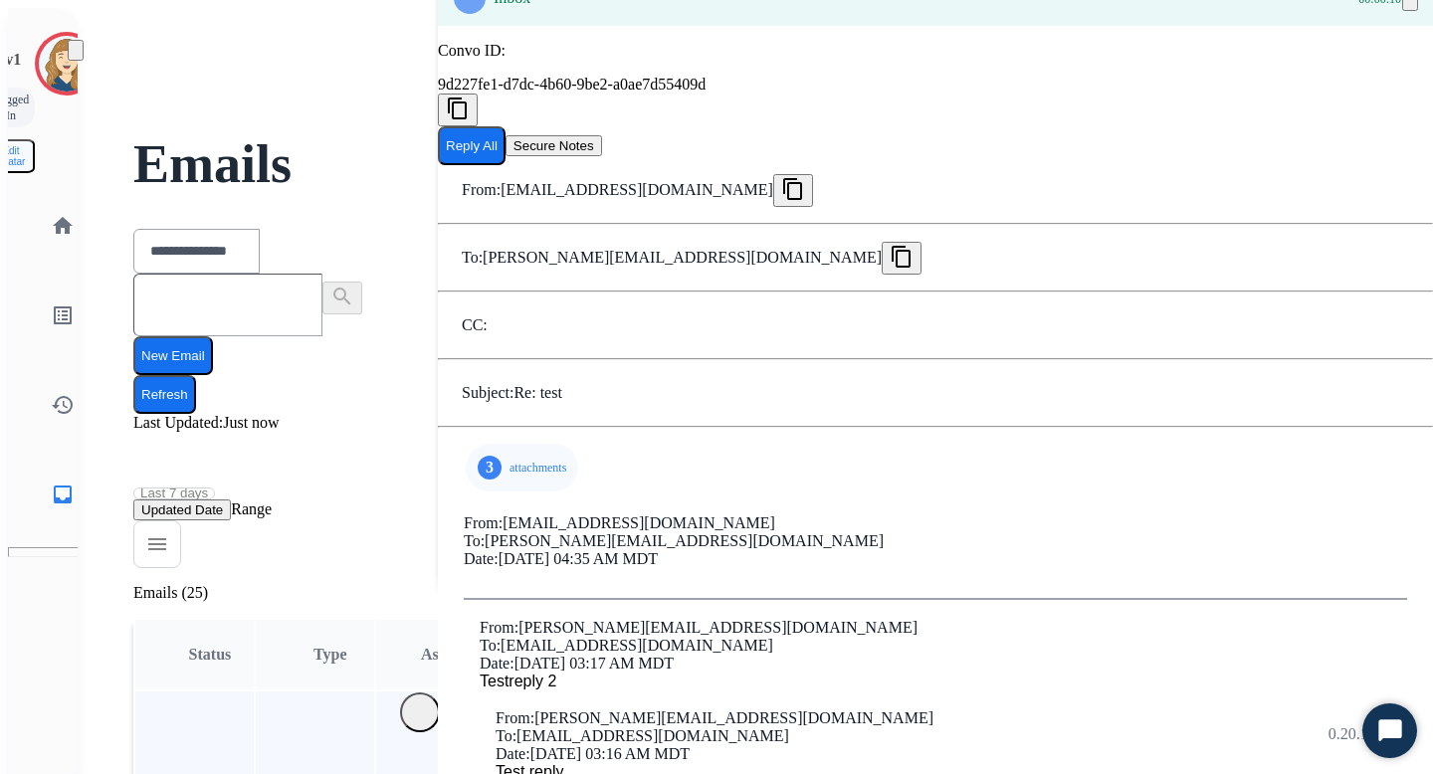
click at [519, 444] on div "3 attachments" at bounding box center [522, 468] width 112 height 48
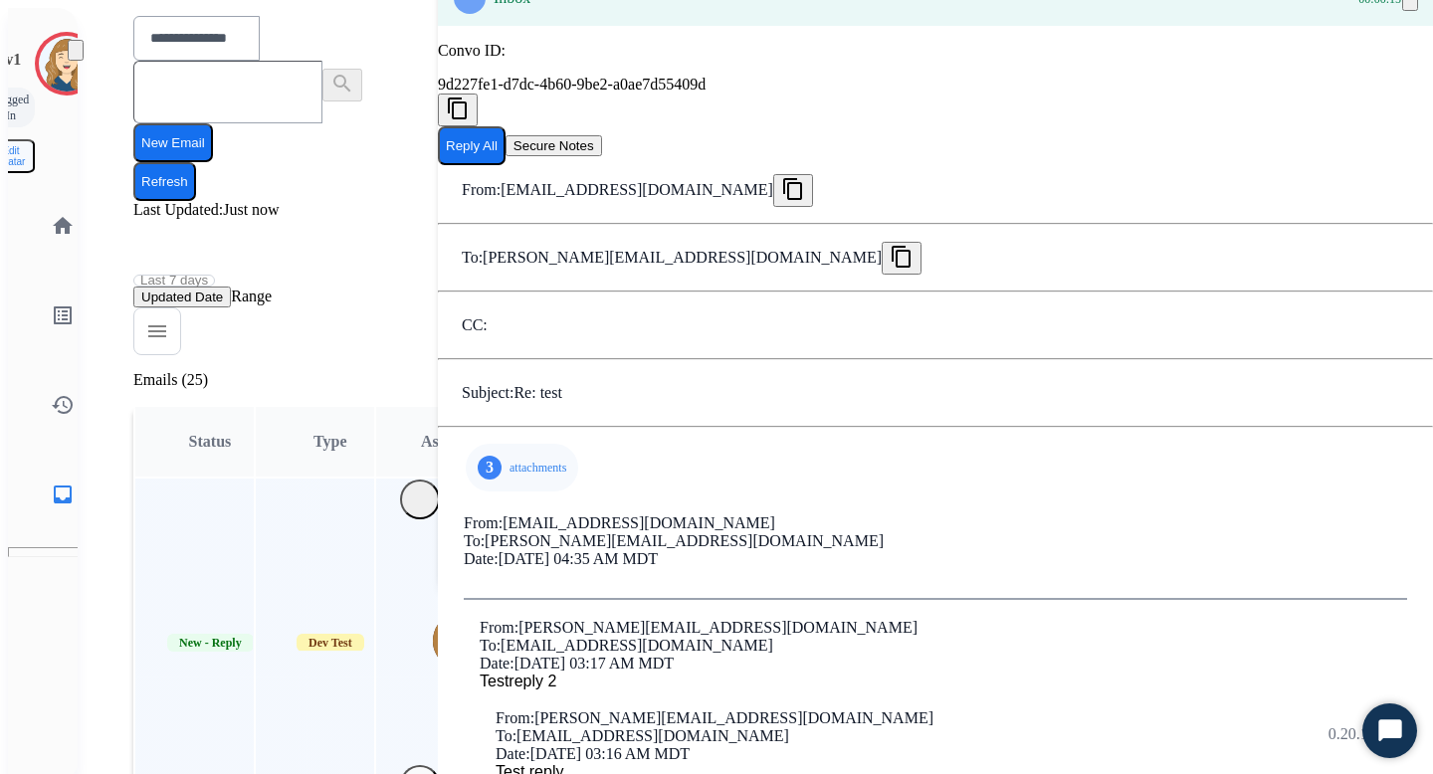
scroll to position [194, 0]
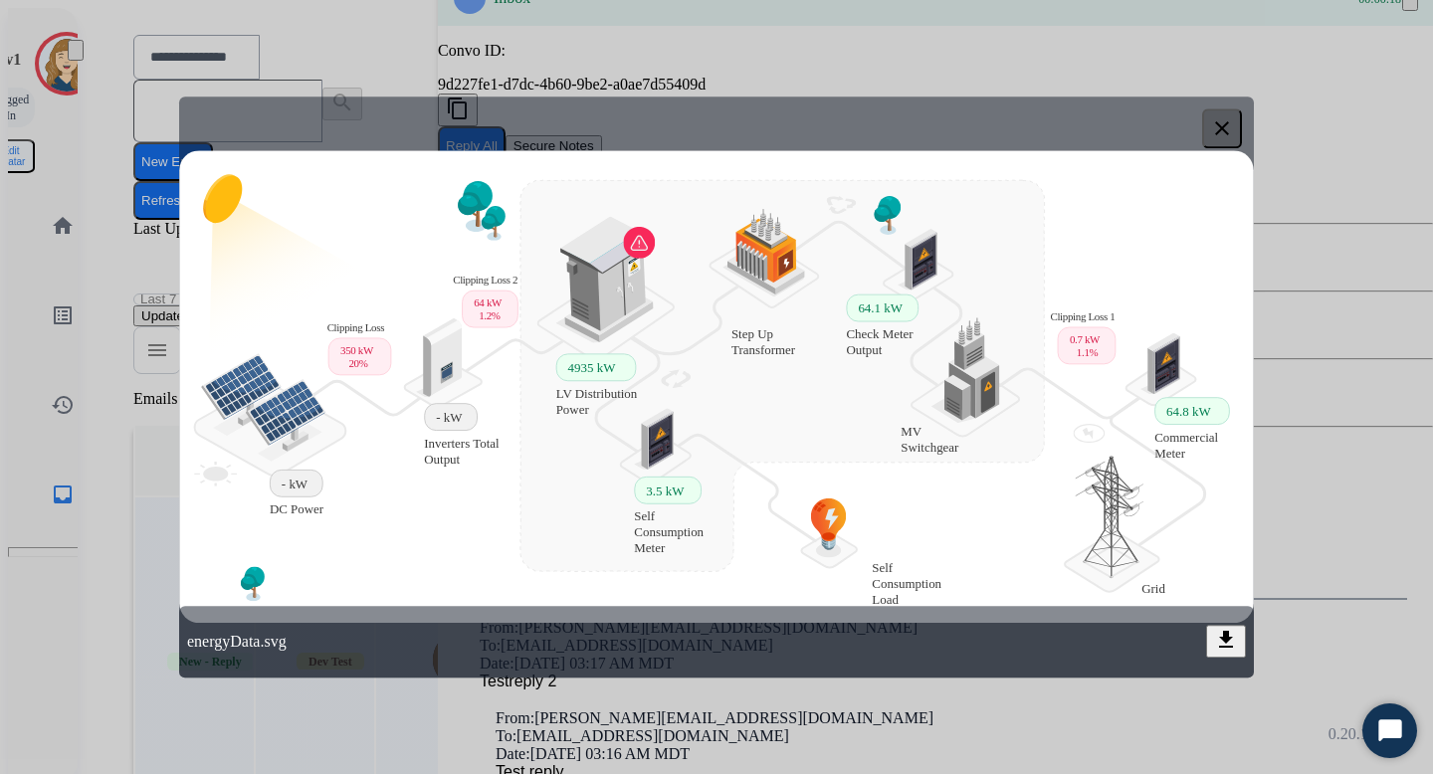
click at [1300, 175] on div at bounding box center [716, 387] width 1433 height 774
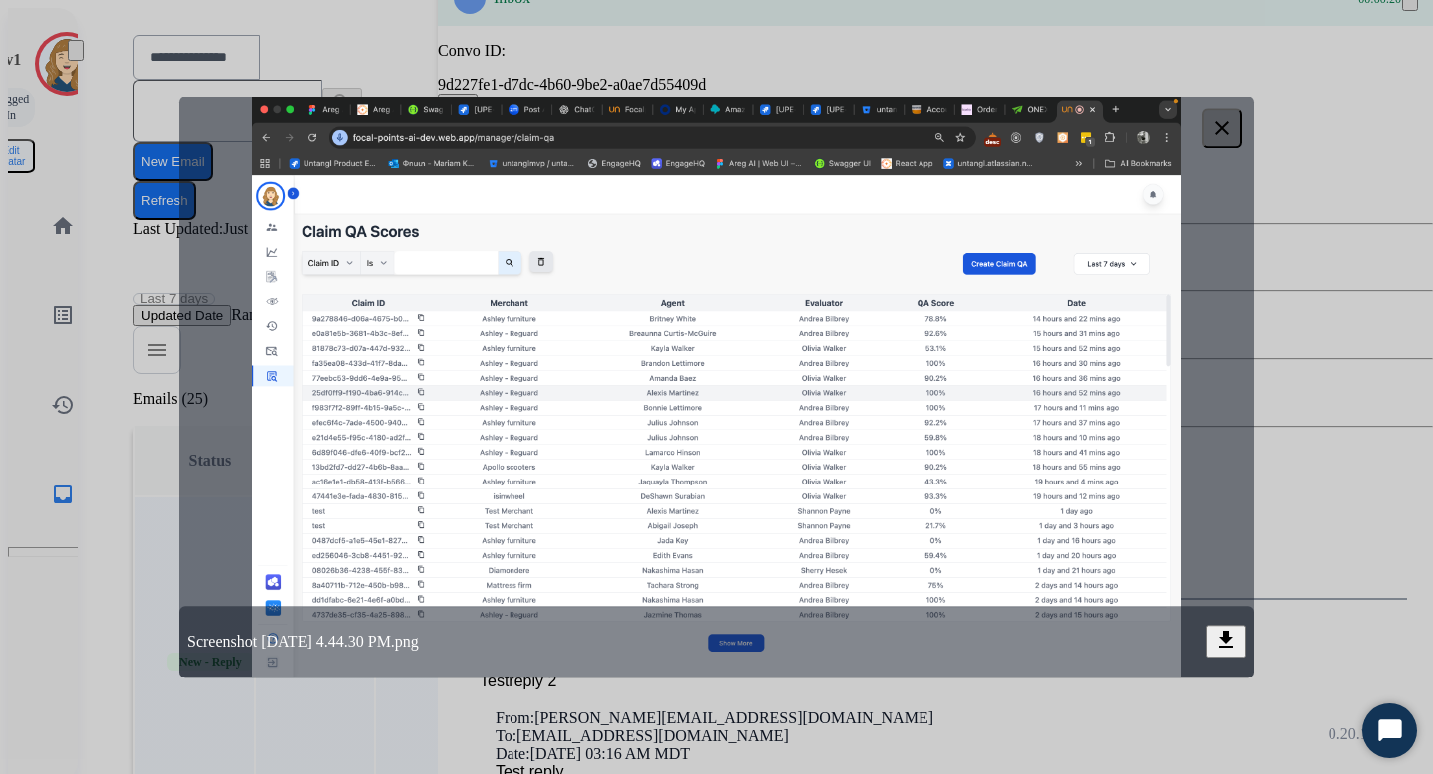
click at [1296, 287] on div at bounding box center [716, 387] width 1433 height 774
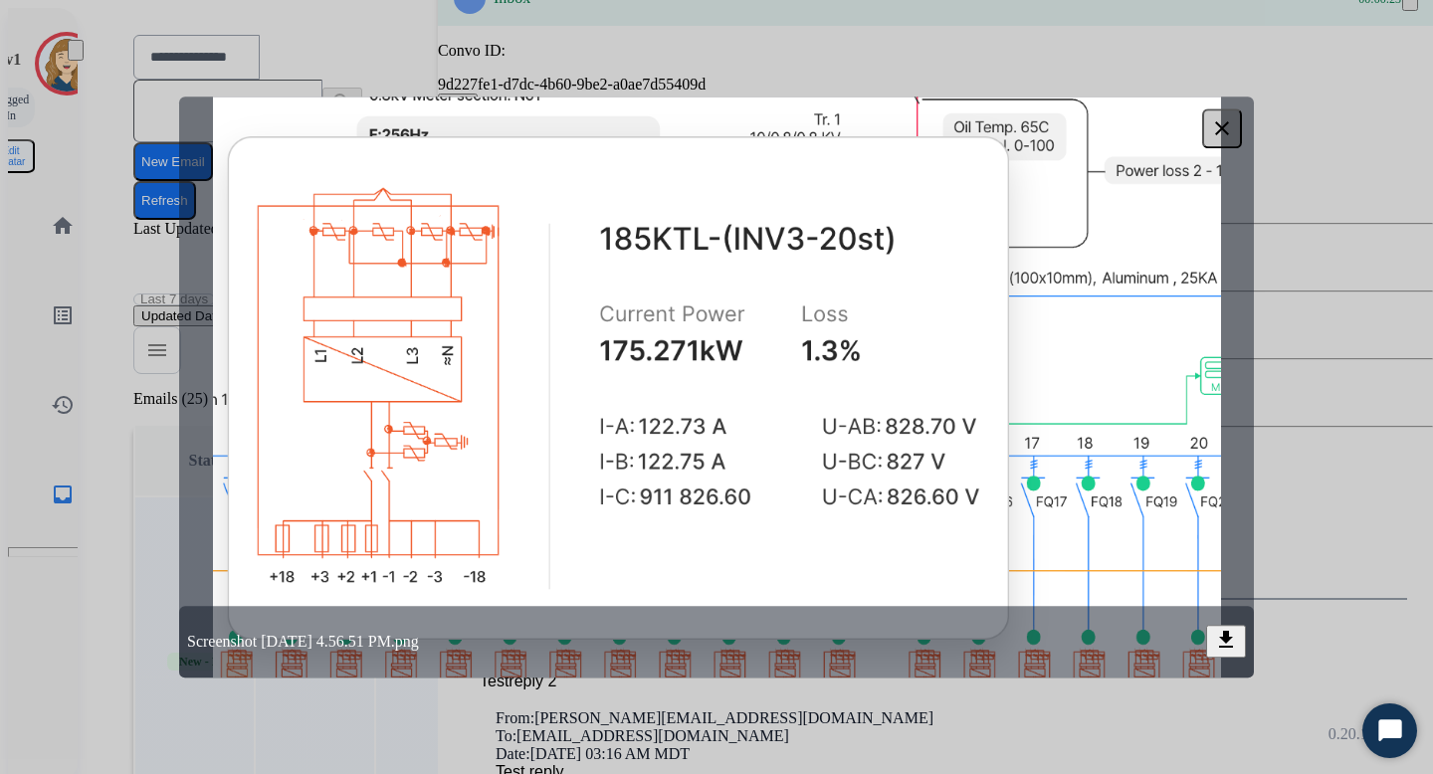
click at [1326, 213] on div at bounding box center [716, 387] width 1433 height 774
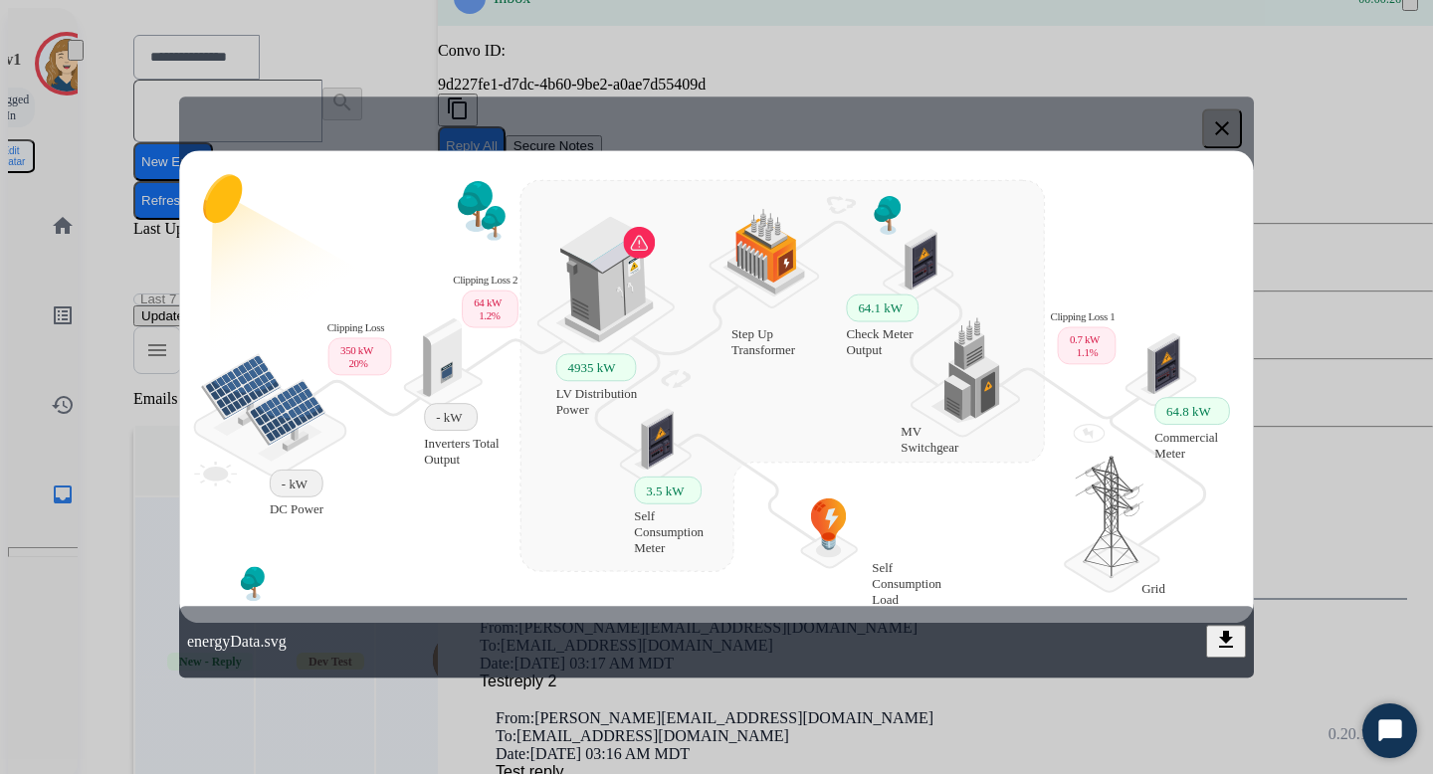
click at [1344, 215] on div at bounding box center [716, 387] width 1433 height 774
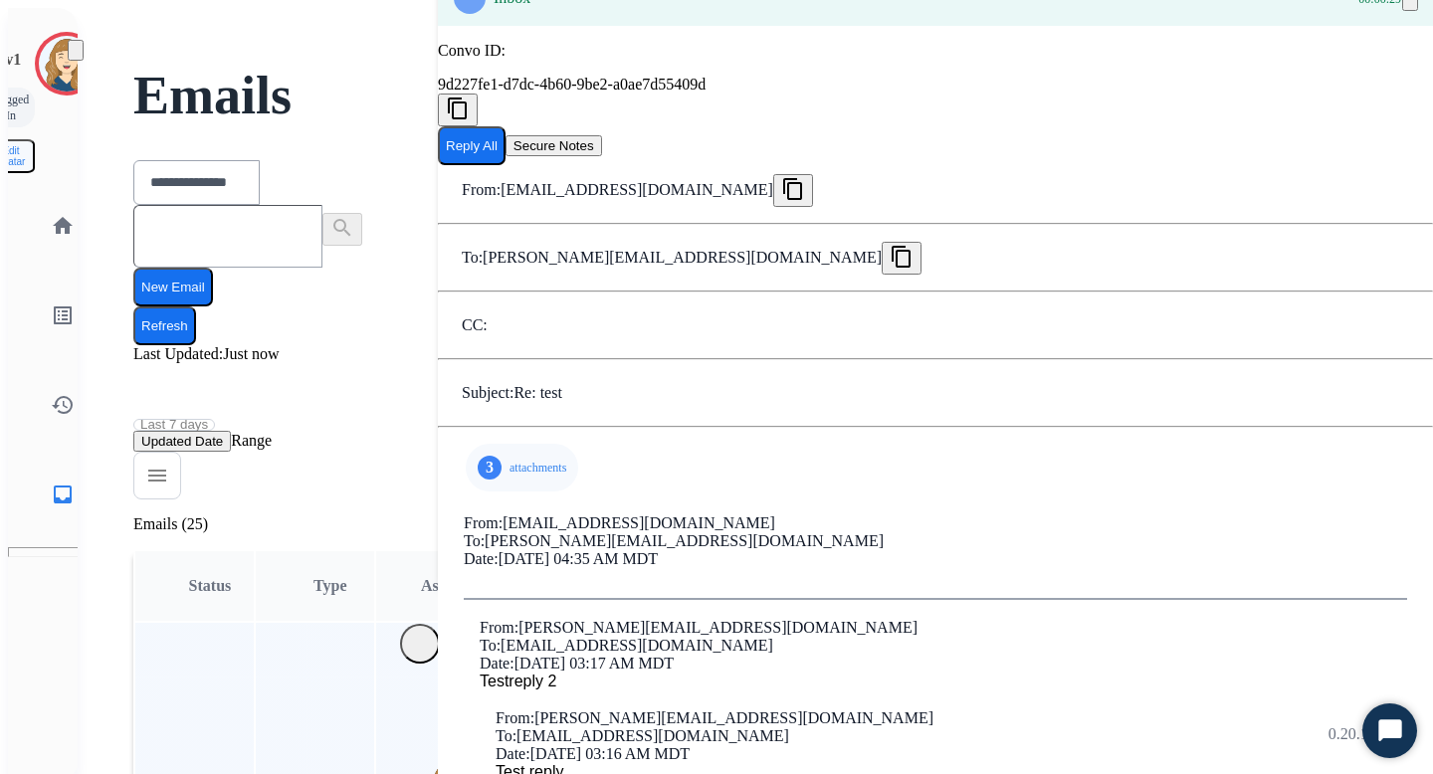
scroll to position [0, 0]
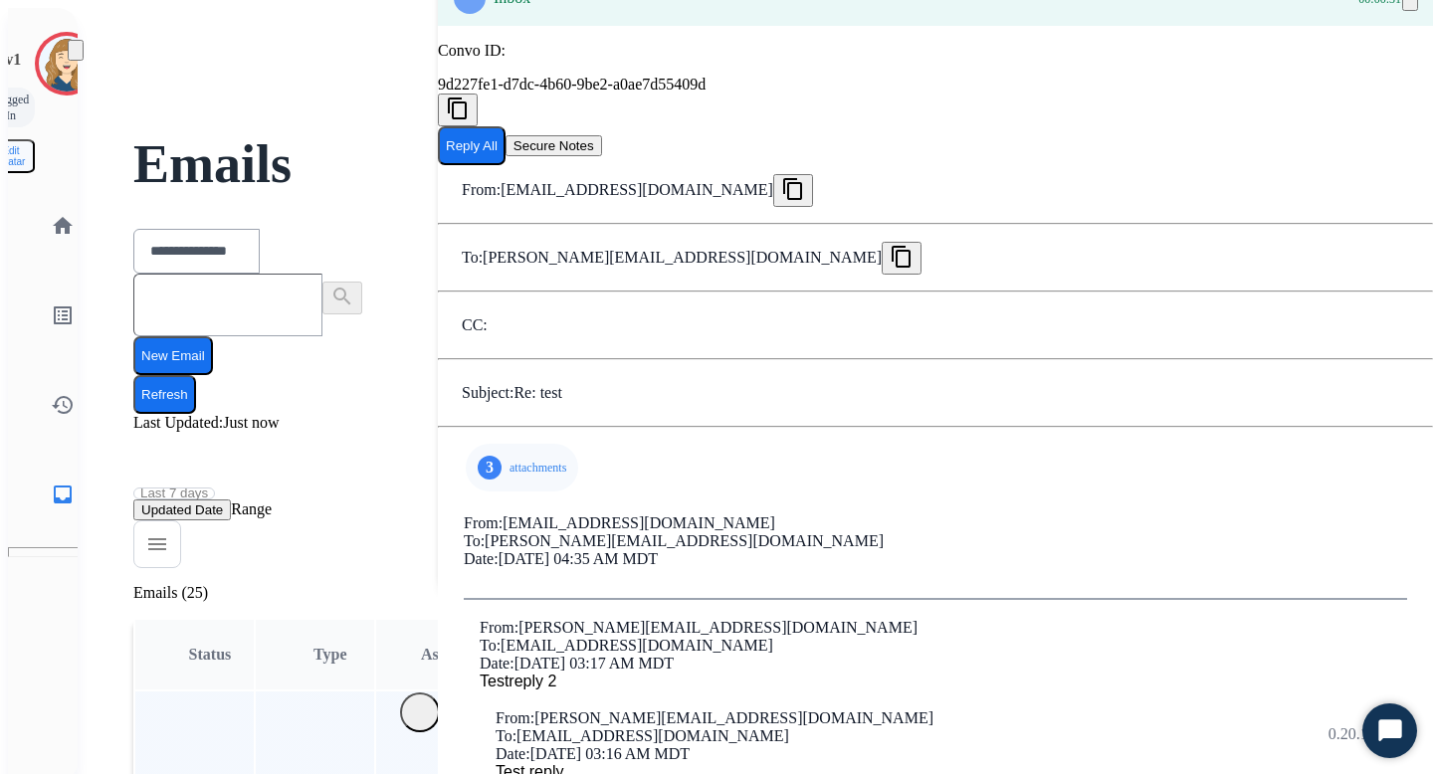
click at [506, 165] on button "Reply All" at bounding box center [472, 145] width 68 height 39
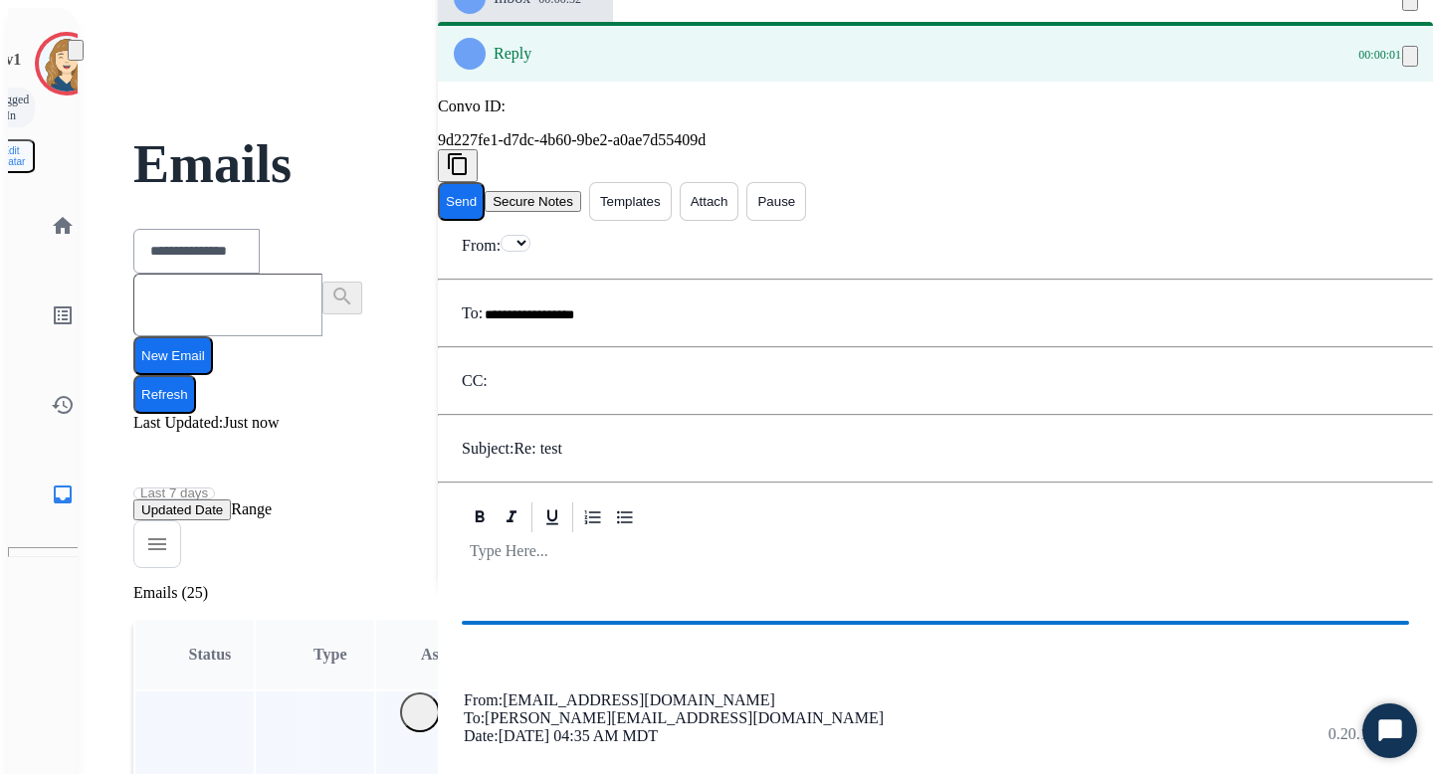
click at [672, 190] on button "Templates" at bounding box center [630, 201] width 83 height 39
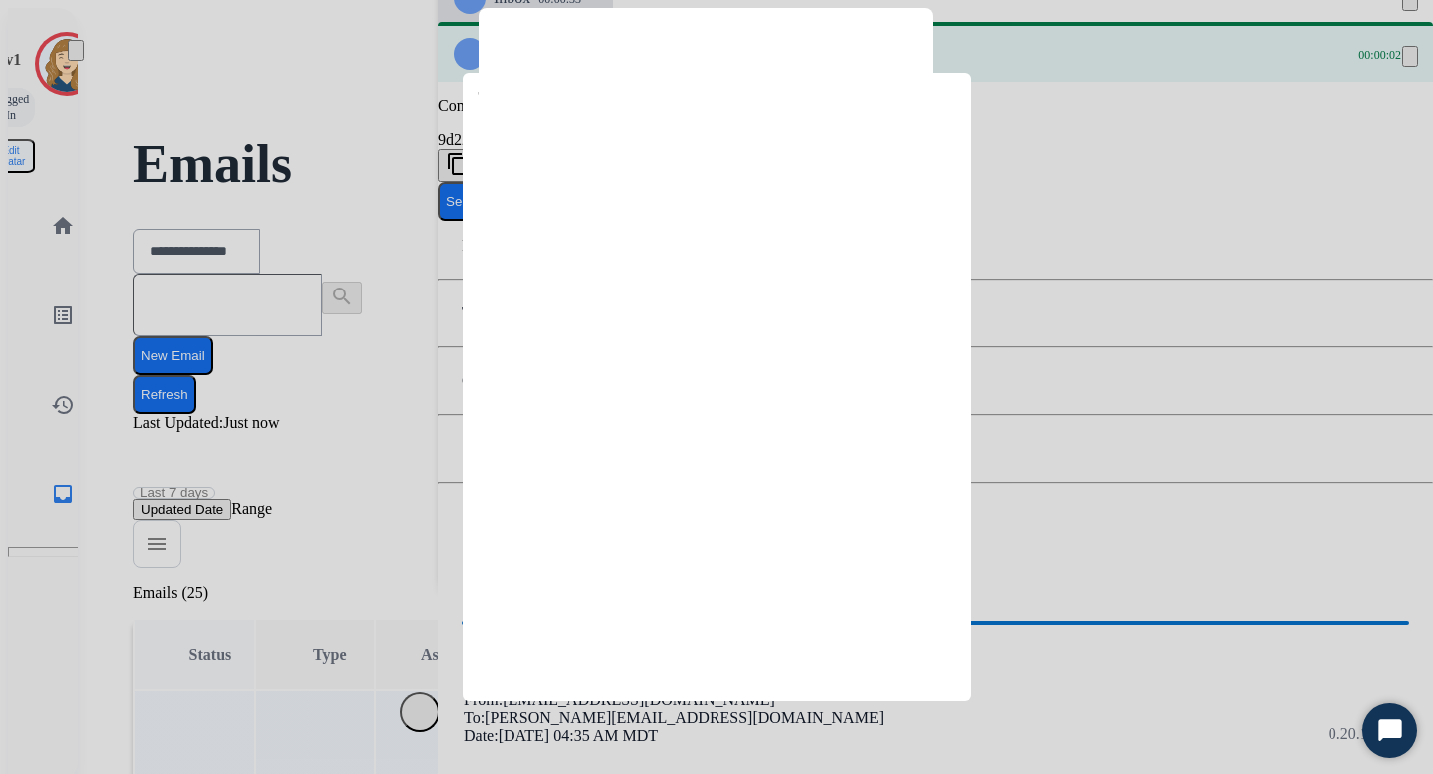
click at [1031, 286] on div at bounding box center [716, 387] width 1433 height 774
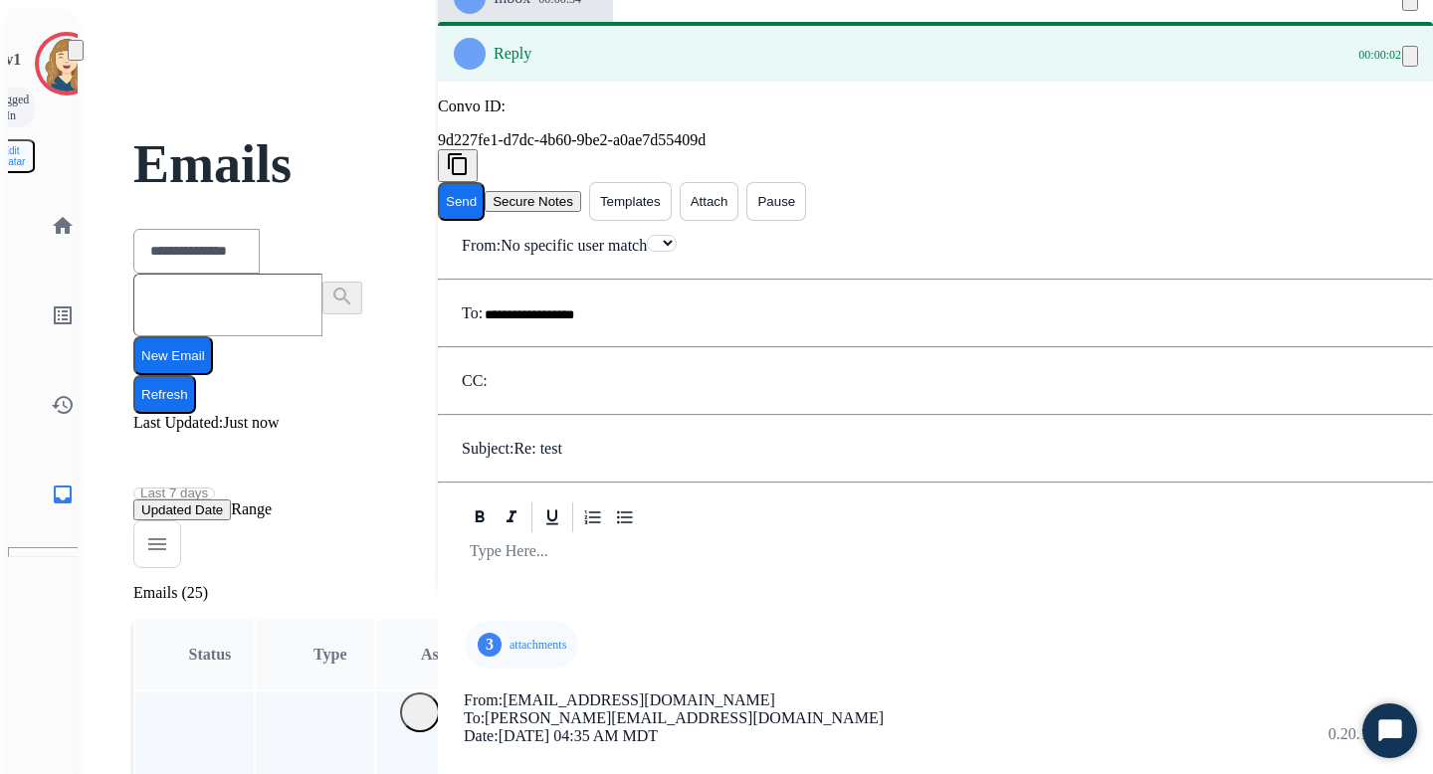
select select "**********"
click at [739, 190] on button "Attach" at bounding box center [710, 201] width 60 height 39
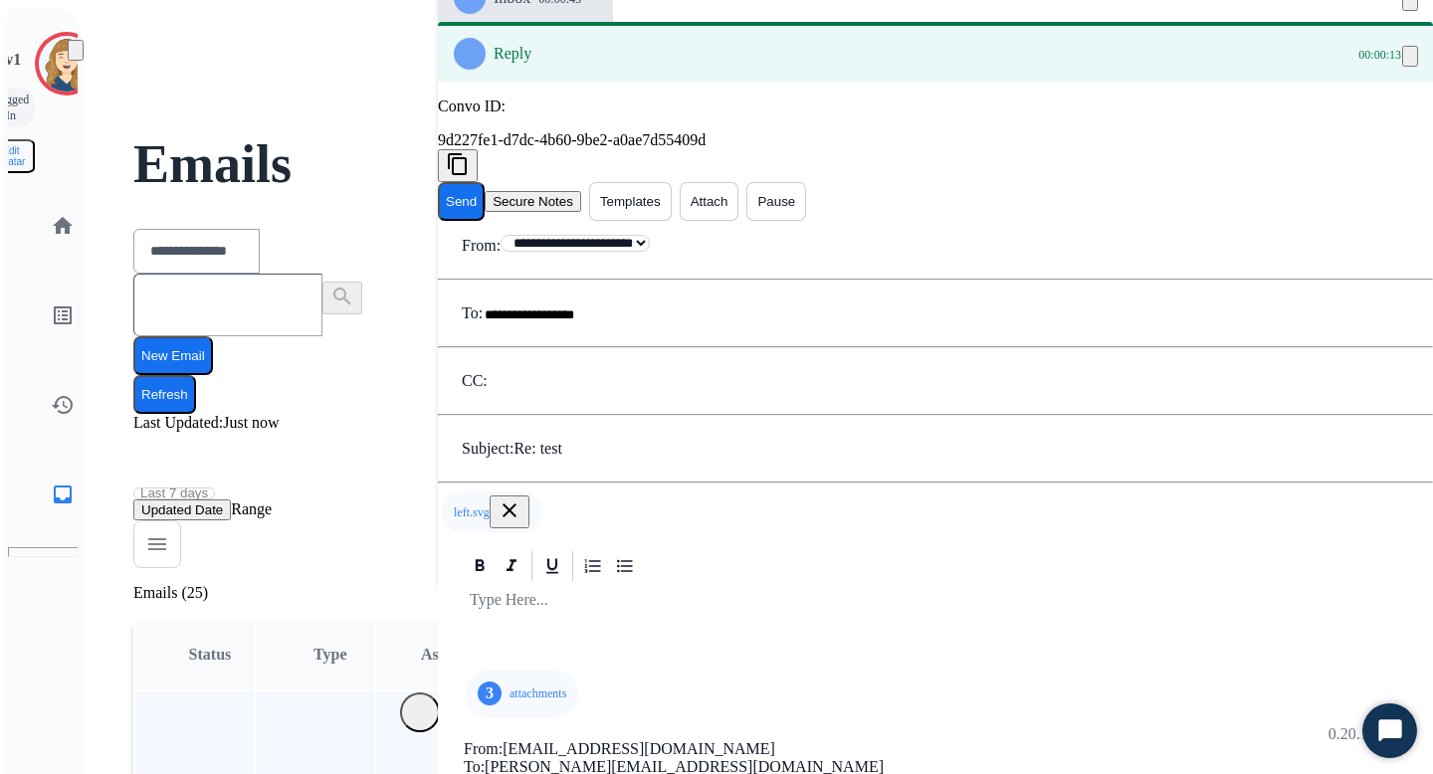
click at [739, 197] on button "Attach" at bounding box center [710, 201] width 60 height 39
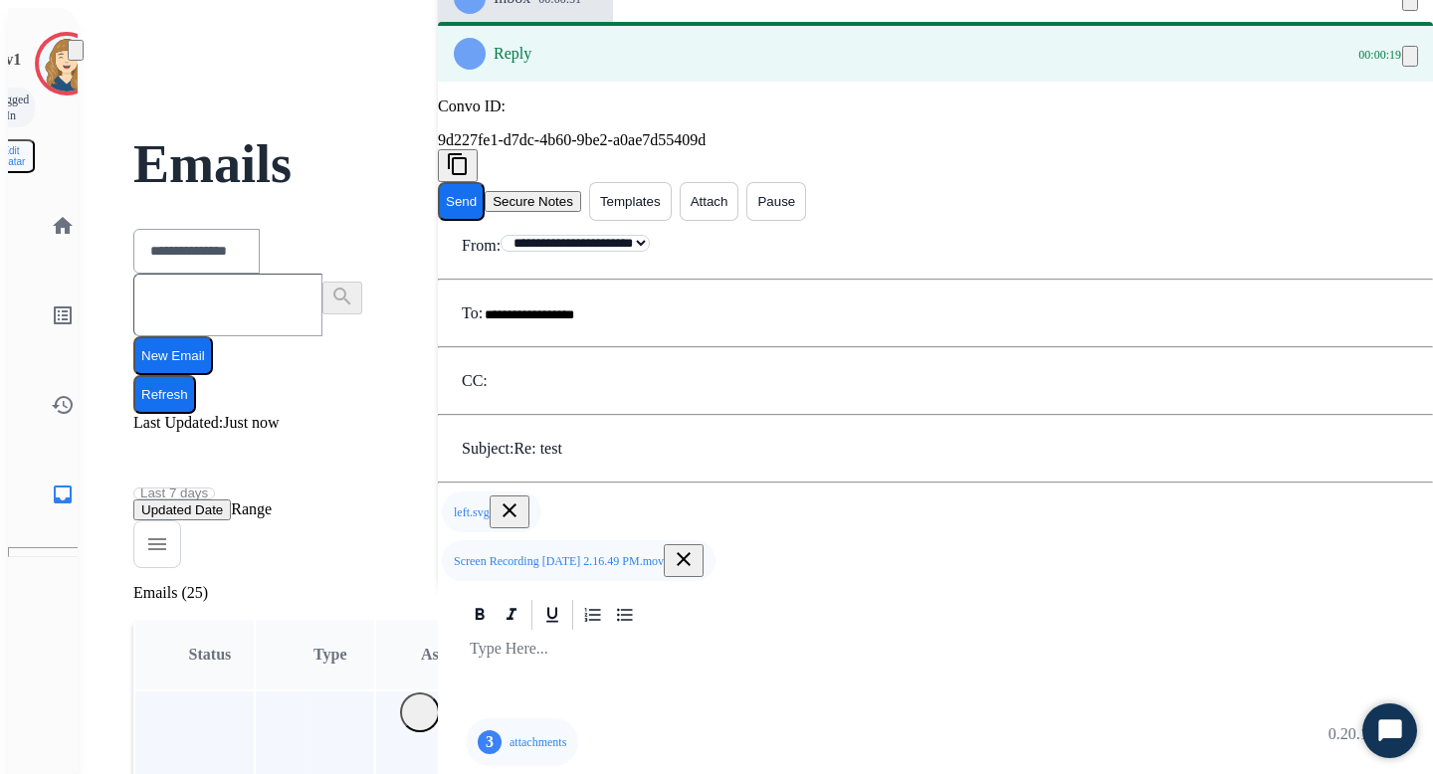
click at [739, 191] on button "Attach" at bounding box center [710, 201] width 60 height 39
click at [739, 189] on button "Attach" at bounding box center [710, 201] width 60 height 39
click at [485, 199] on button "Send" at bounding box center [461, 201] width 47 height 39
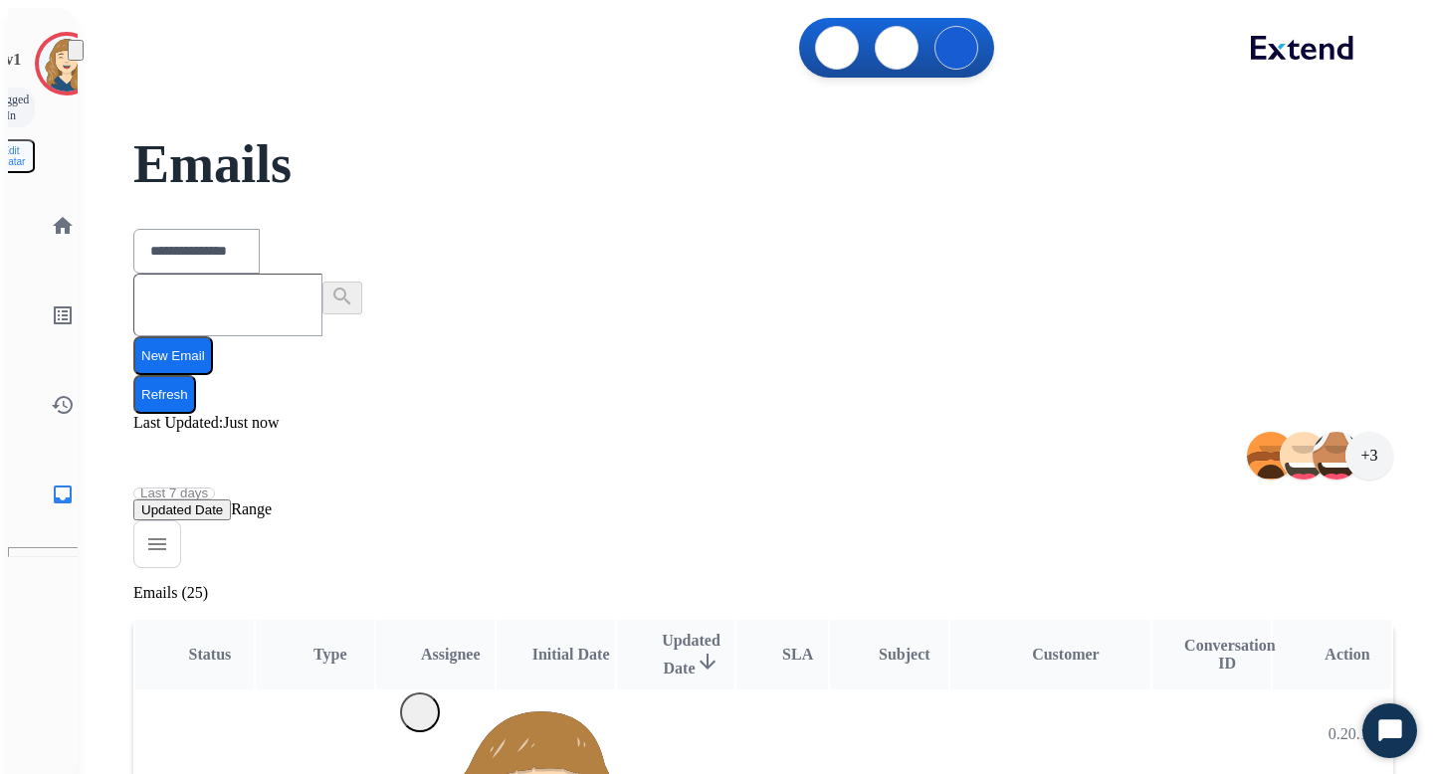
scroll to position [2, 0]
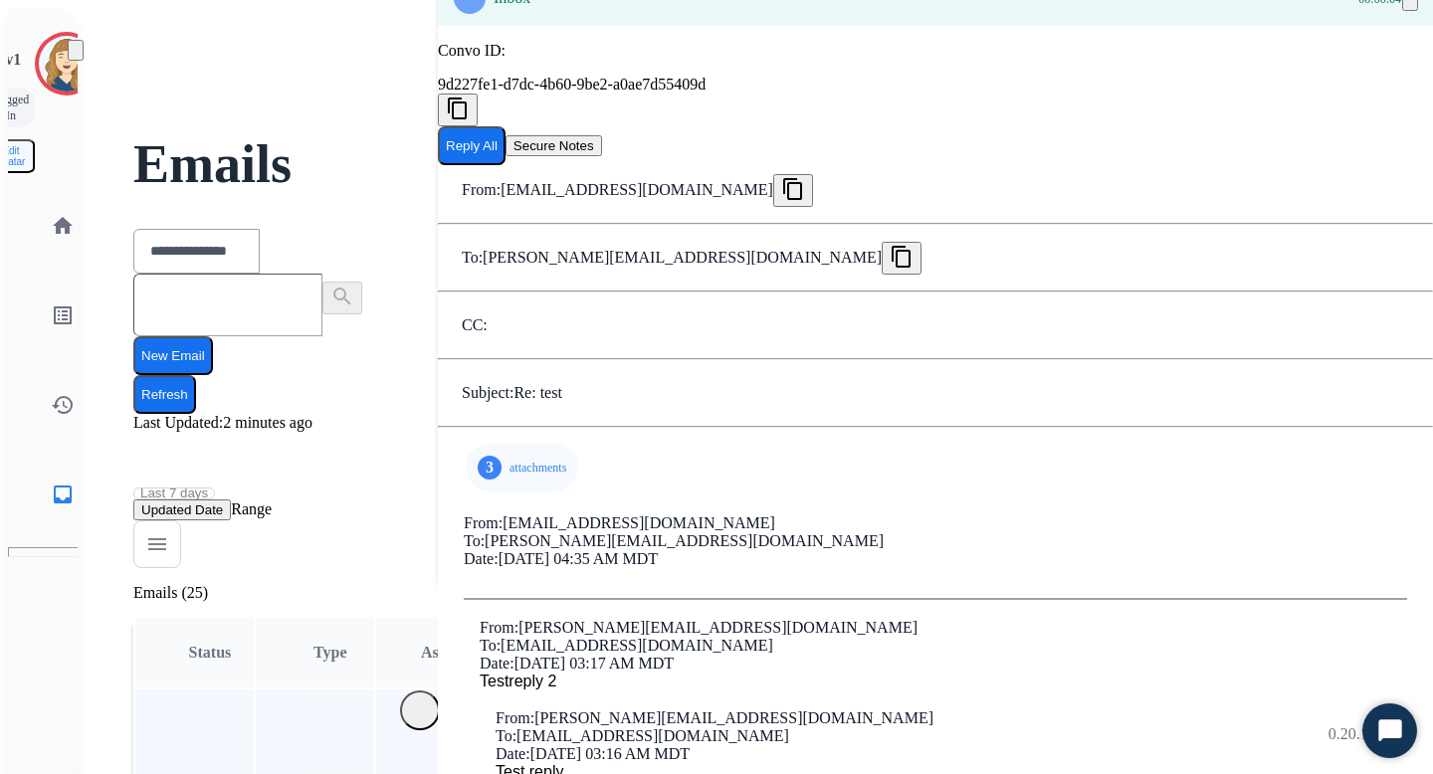
scroll to position [0, 0]
click at [510, 473] on p "attachments" at bounding box center [538, 468] width 57 height 16
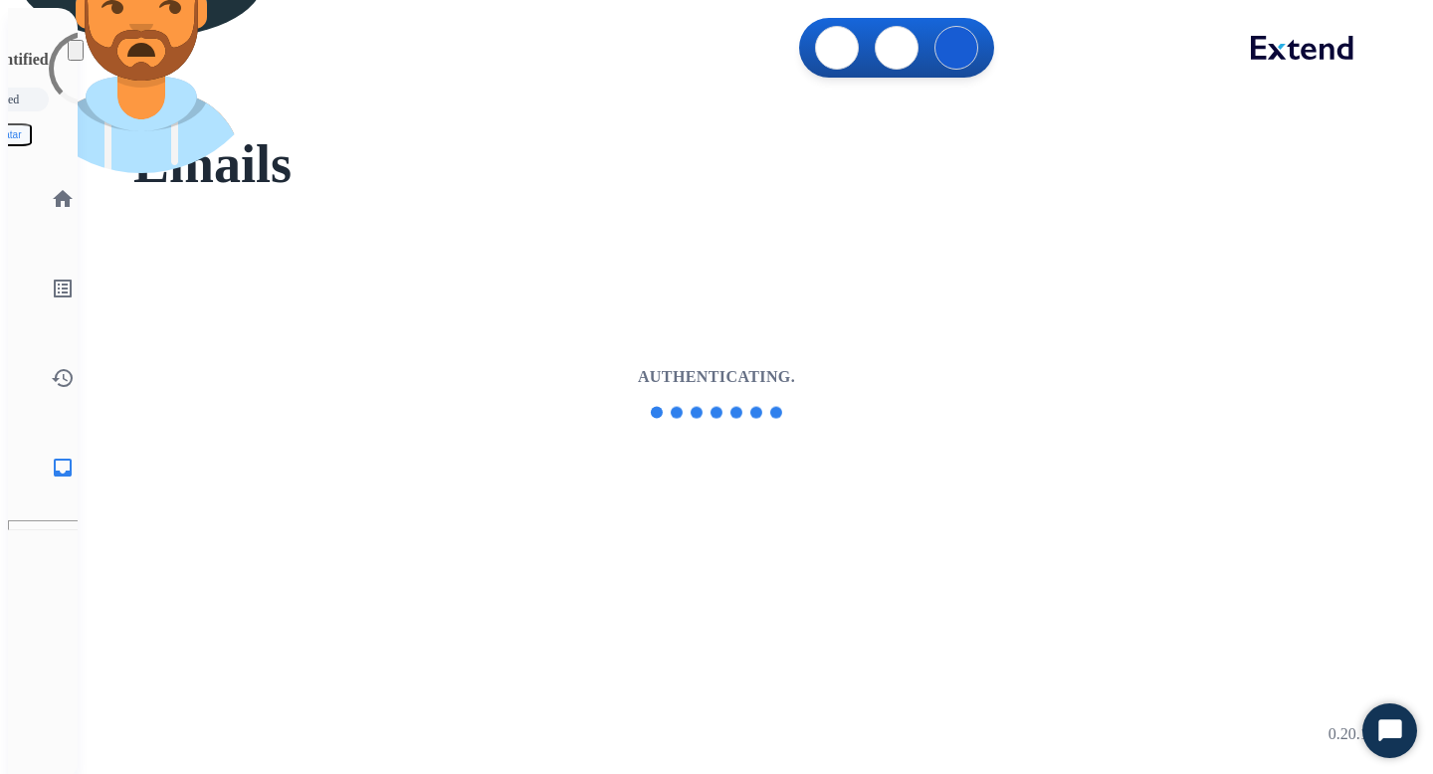
select select "**********"
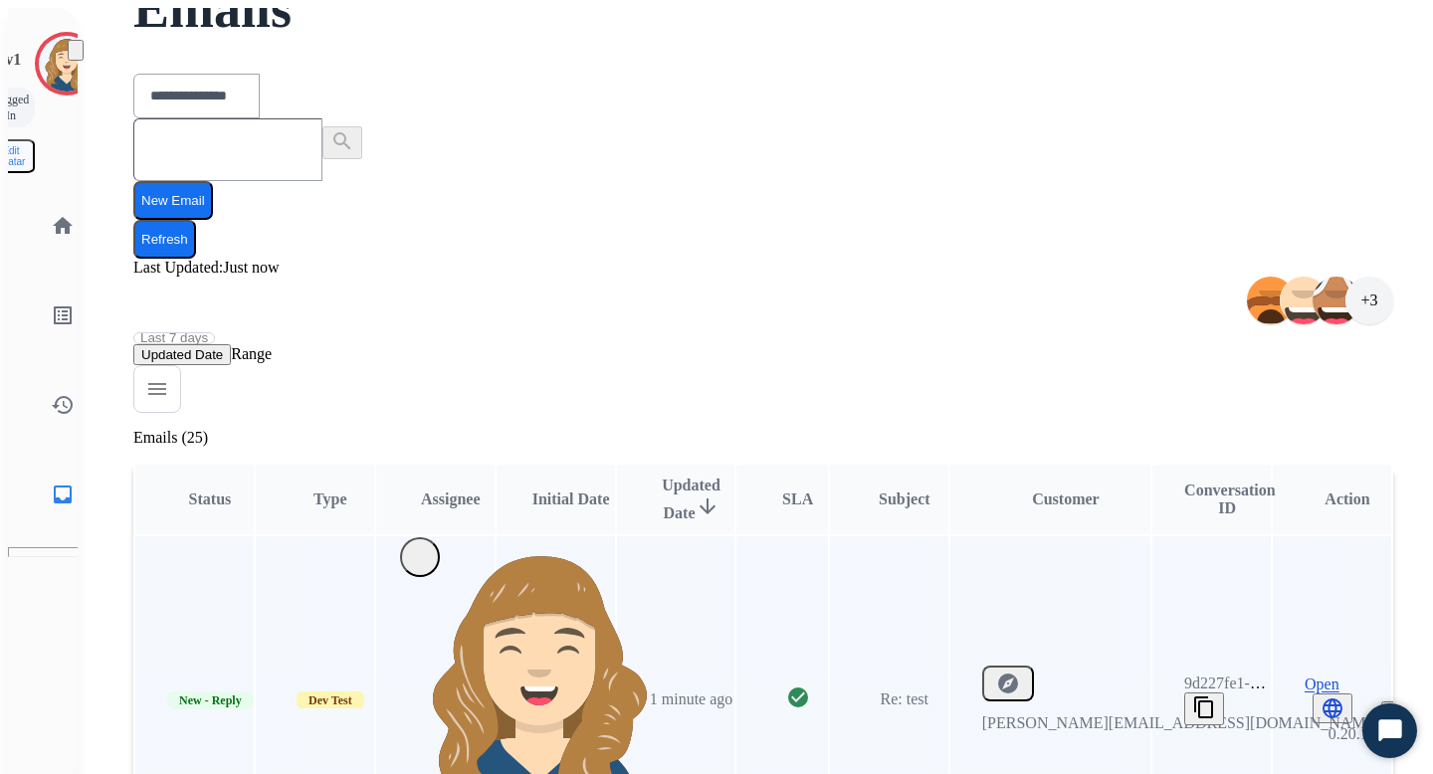
scroll to position [151, 0]
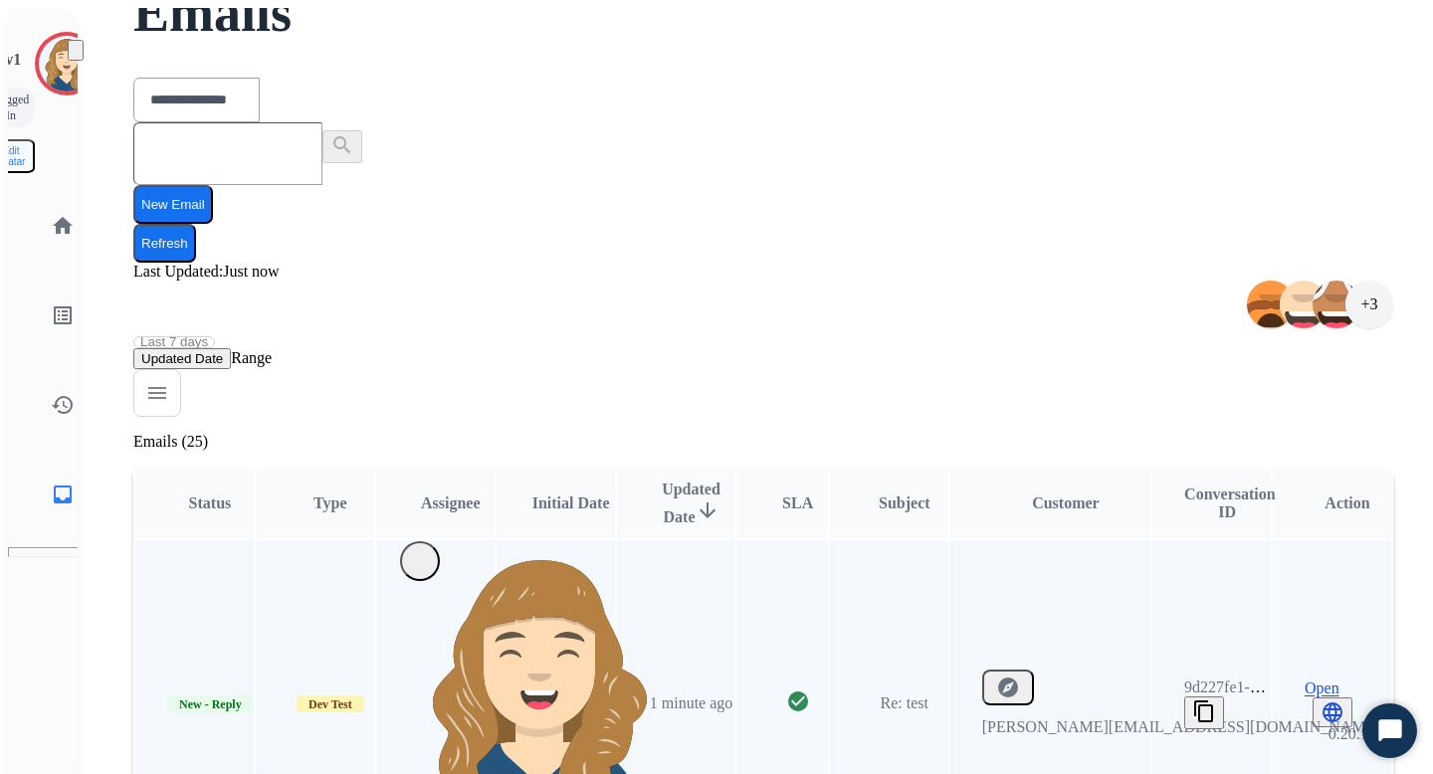
click at [1305, 680] on span "Open" at bounding box center [1322, 689] width 35 height 18
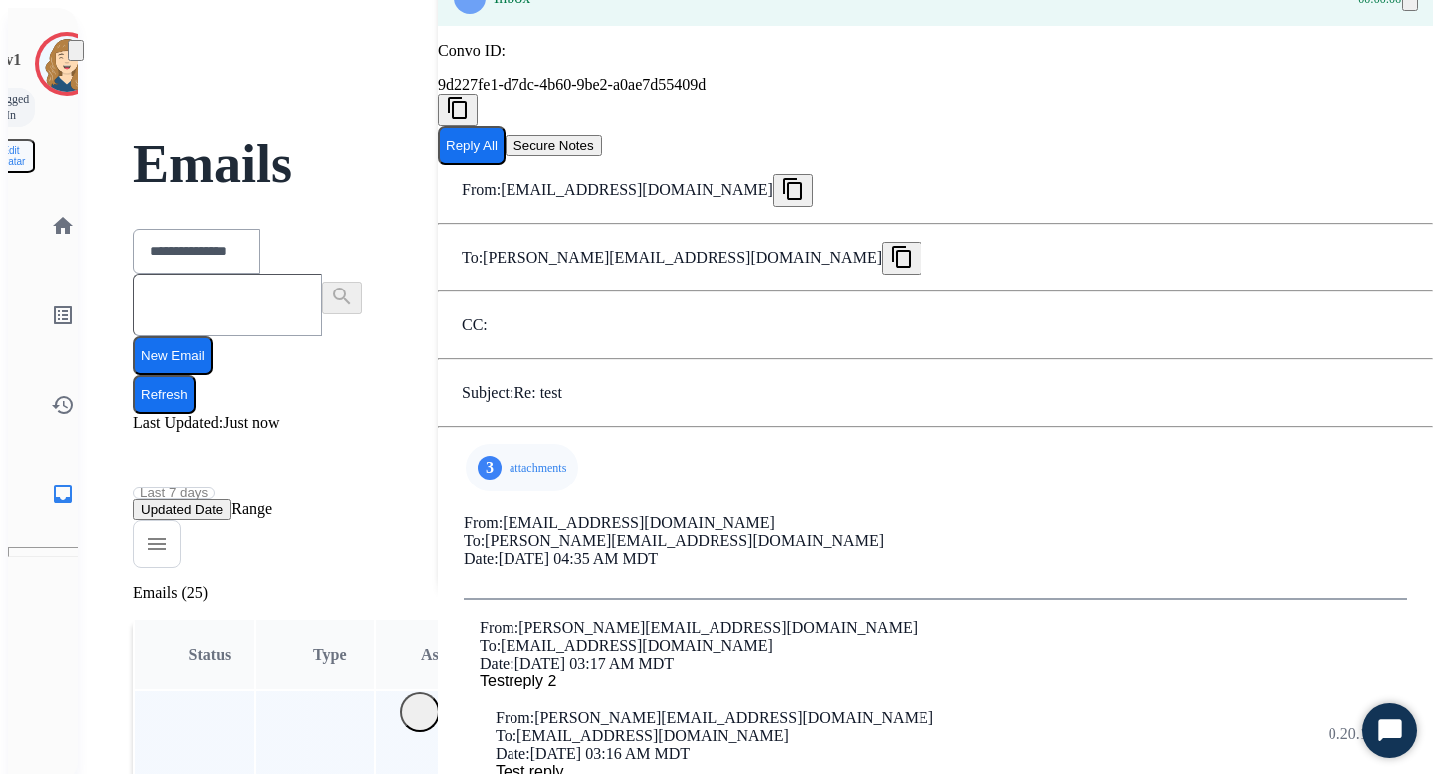
scroll to position [0, 0]
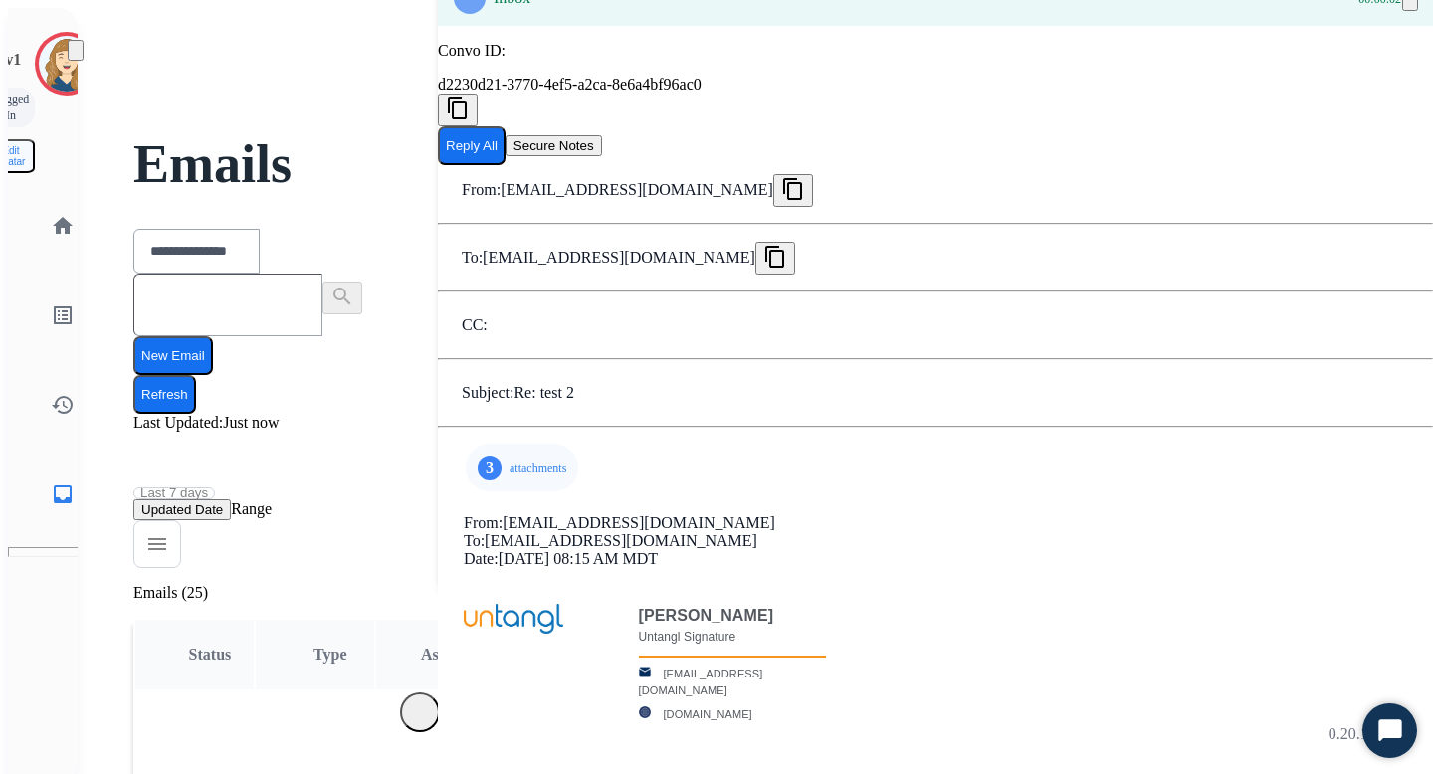
click at [510, 473] on p "attachments" at bounding box center [538, 468] width 57 height 16
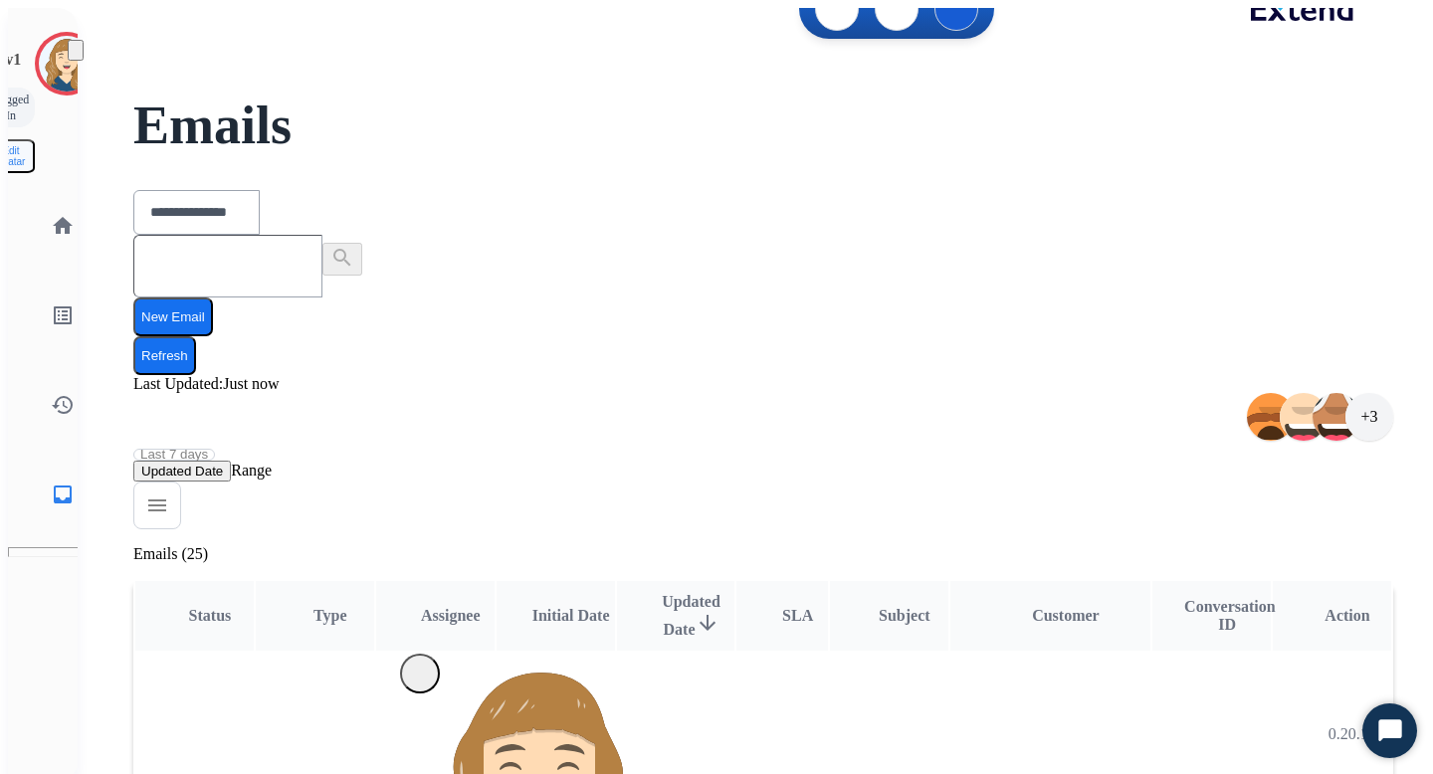
scroll to position [47, 0]
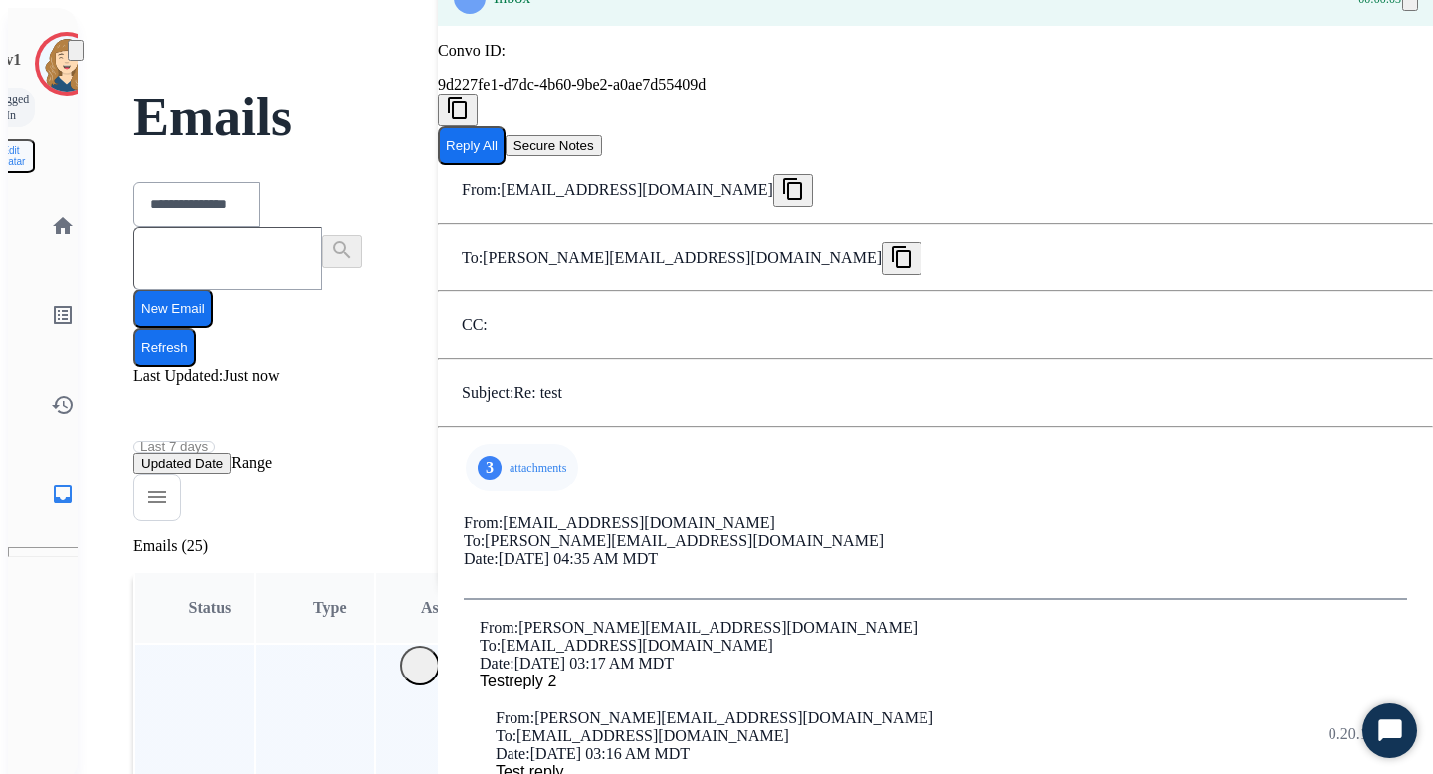
click at [502, 444] on div "3 attachments" at bounding box center [522, 468] width 112 height 48
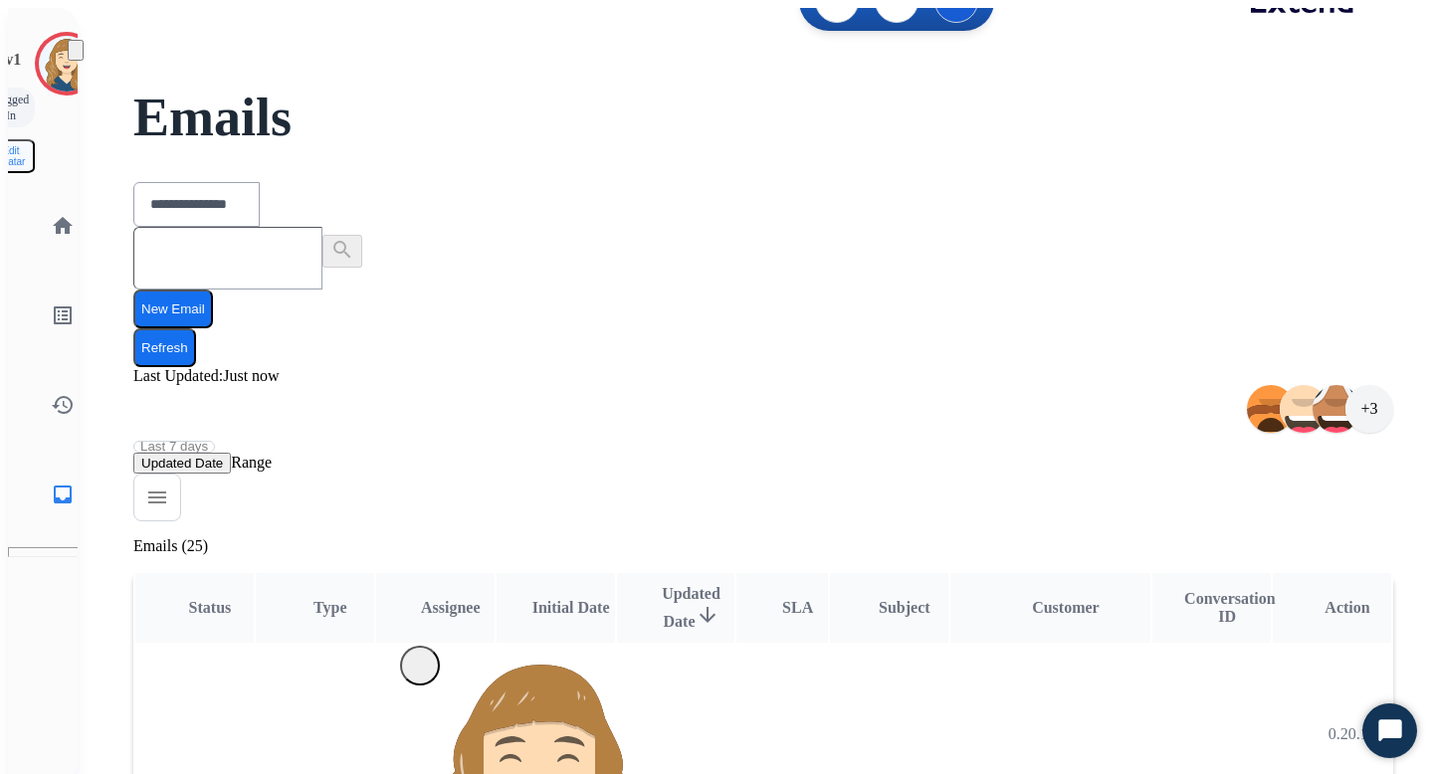
scroll to position [2, 0]
click at [196, 328] on button "Refresh" at bounding box center [164, 347] width 63 height 39
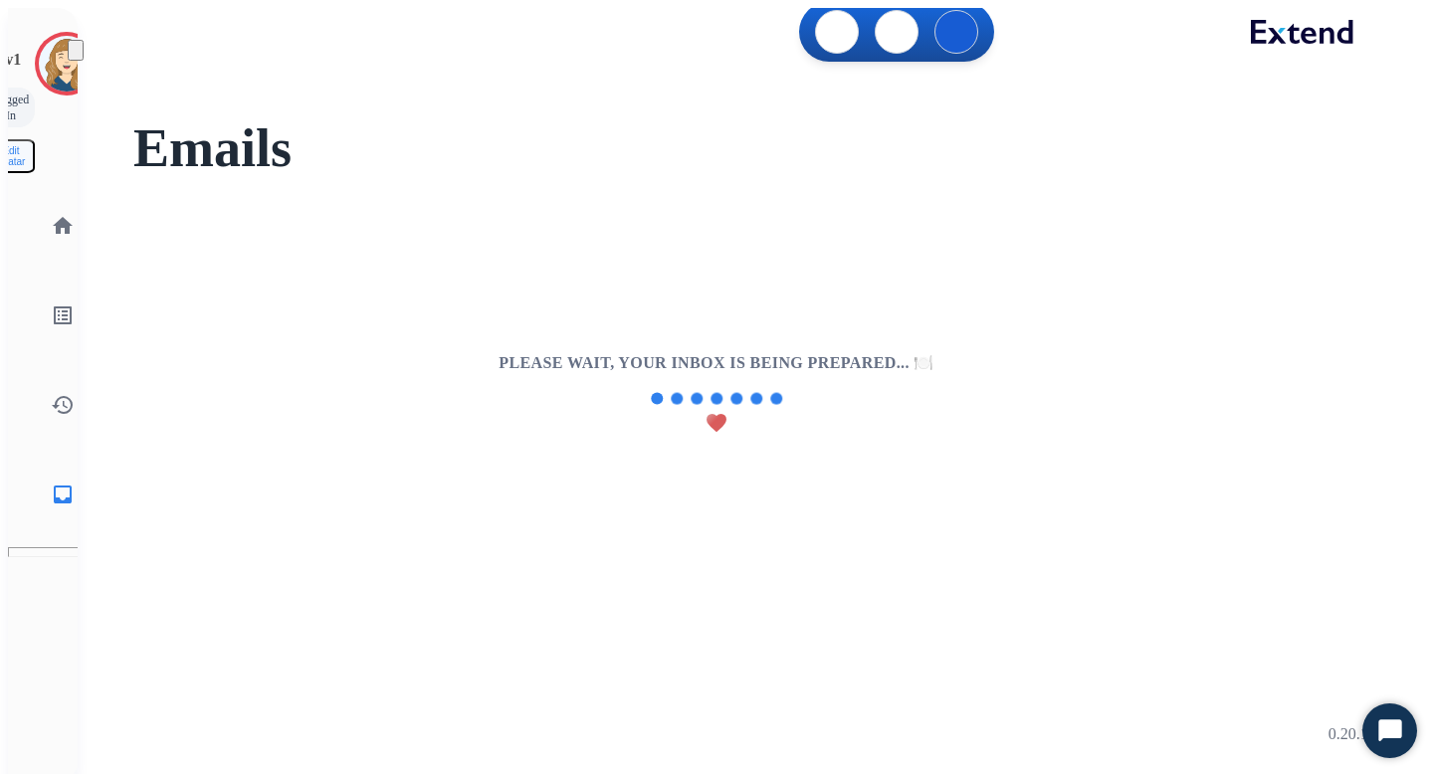
scroll to position [0, 0]
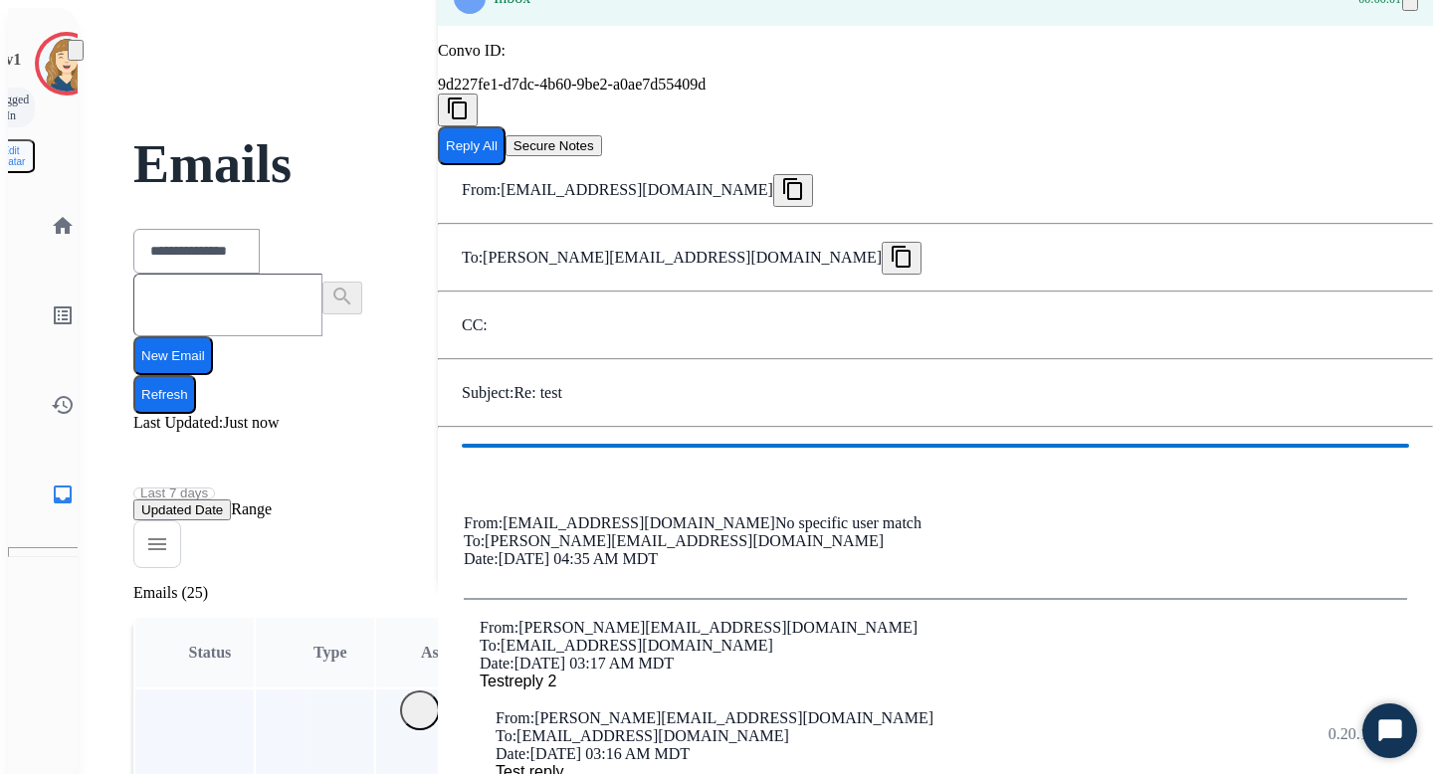
scroll to position [7, 0]
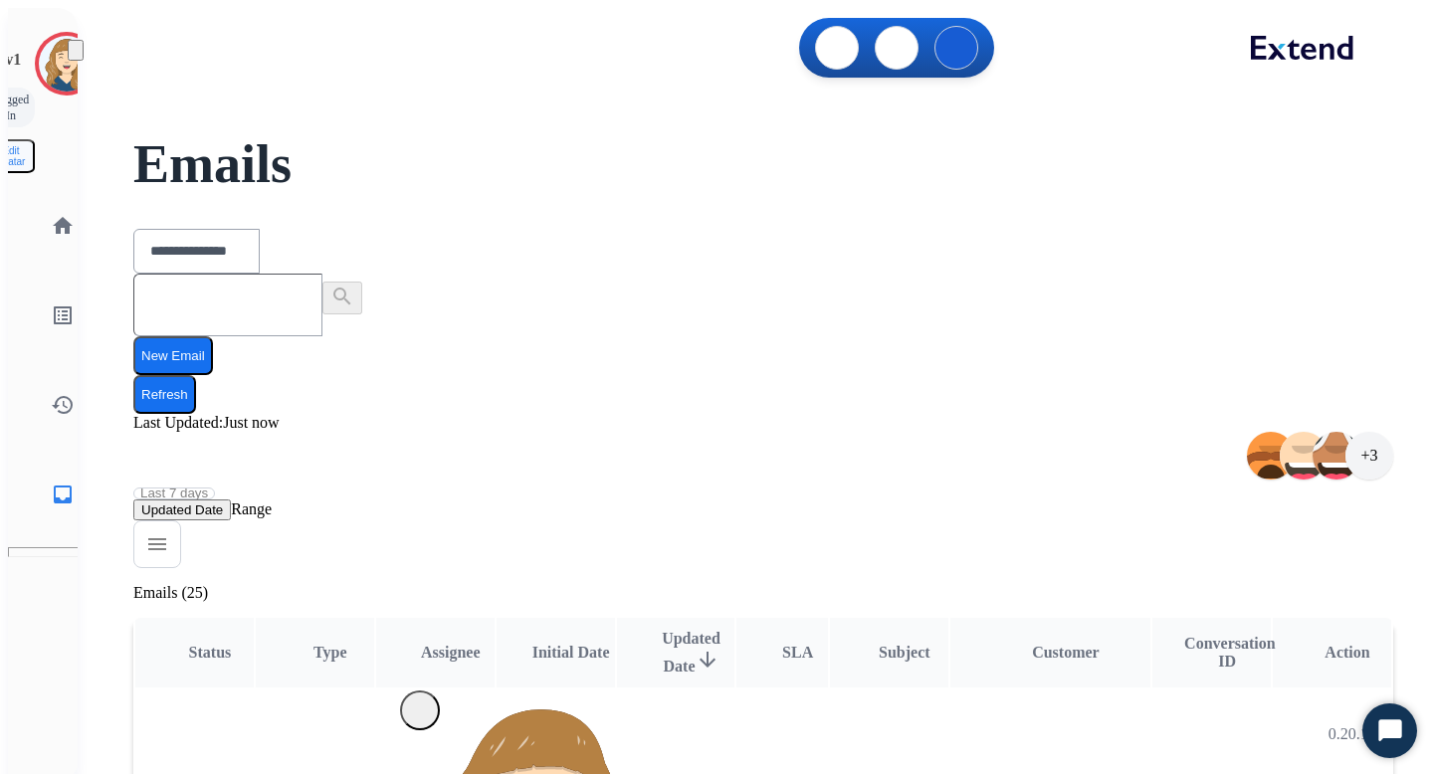
click at [196, 375] on button "Refresh" at bounding box center [164, 394] width 63 height 39
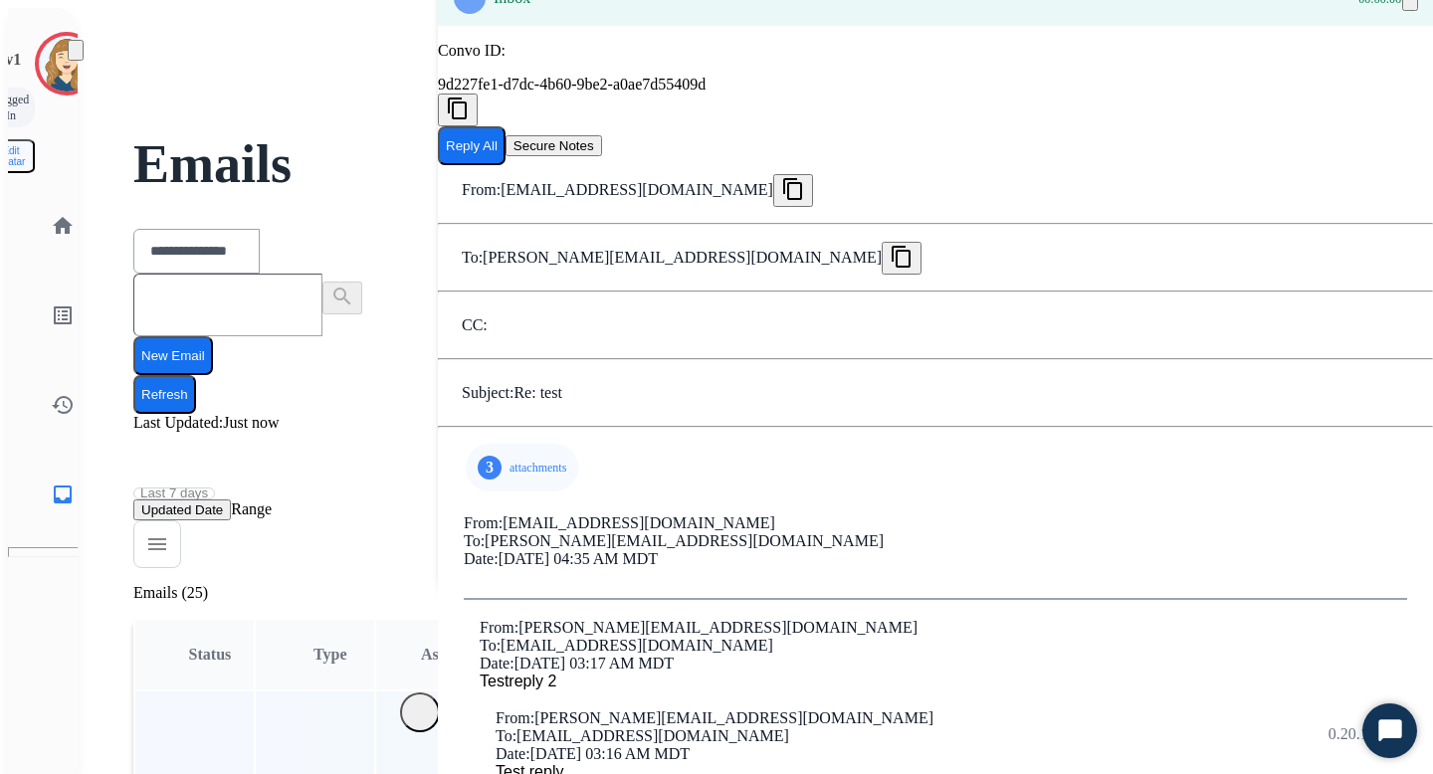
scroll to position [0, 0]
click at [506, 165] on button "Reply All" at bounding box center [472, 145] width 68 height 39
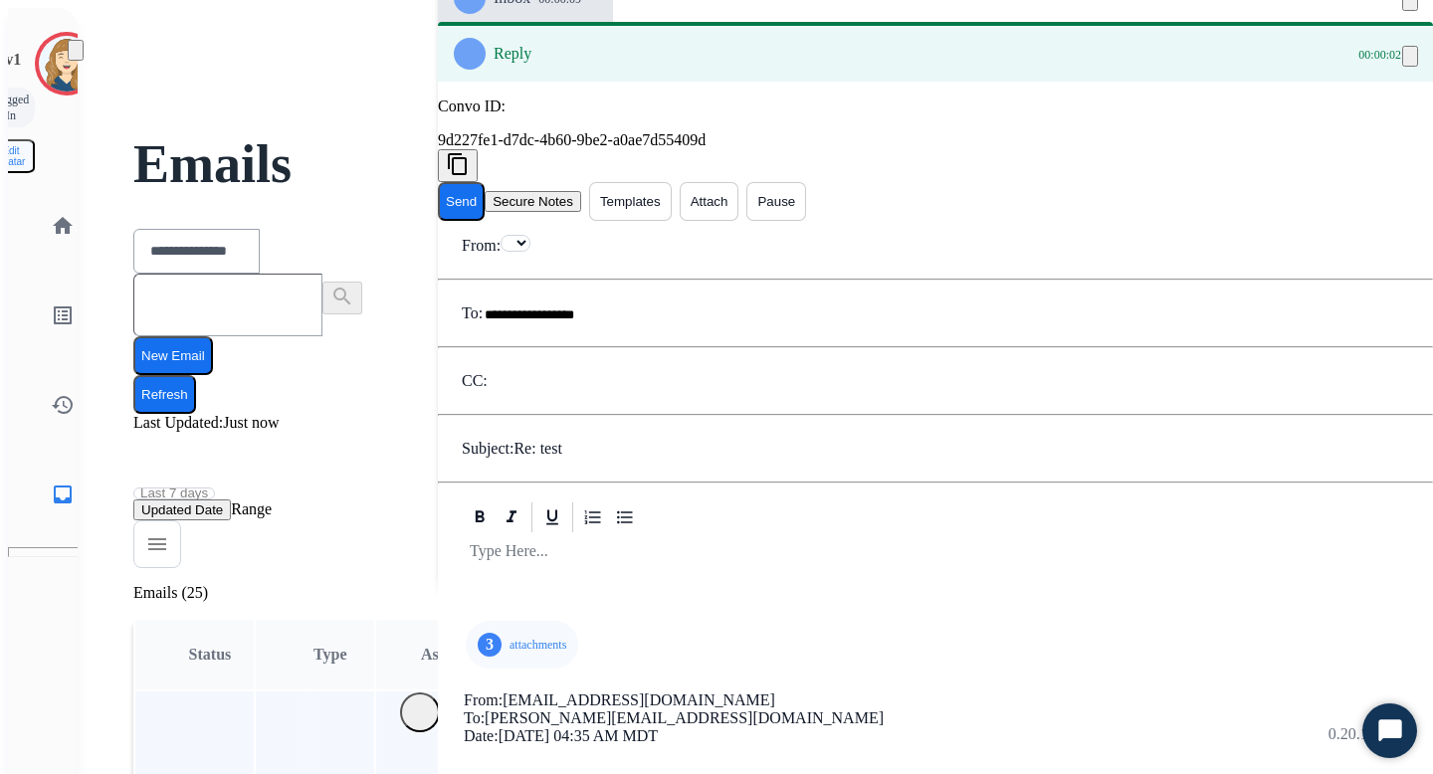
select select "**********"
click at [739, 196] on button "Attach" at bounding box center [710, 201] width 60 height 39
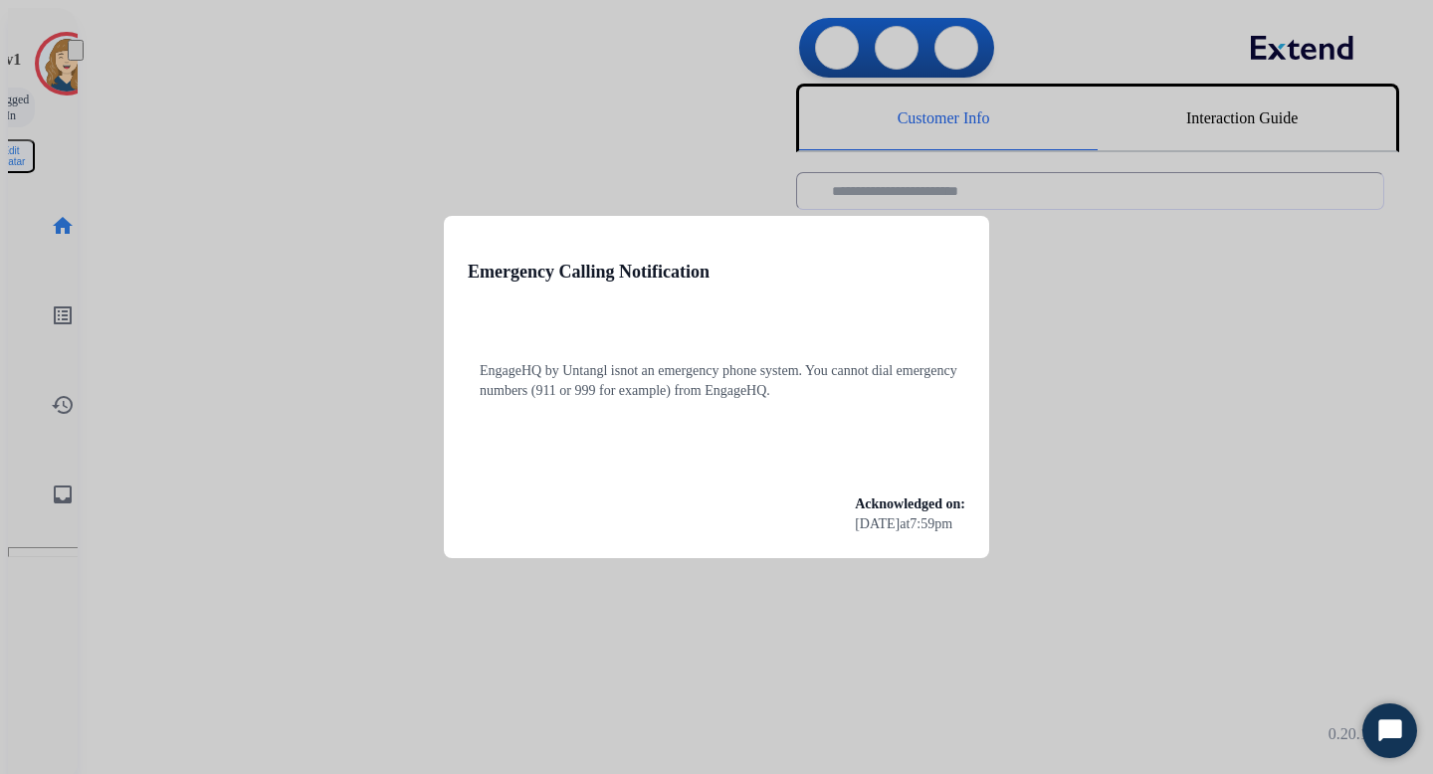
click at [344, 337] on div at bounding box center [716, 387] width 1433 height 774
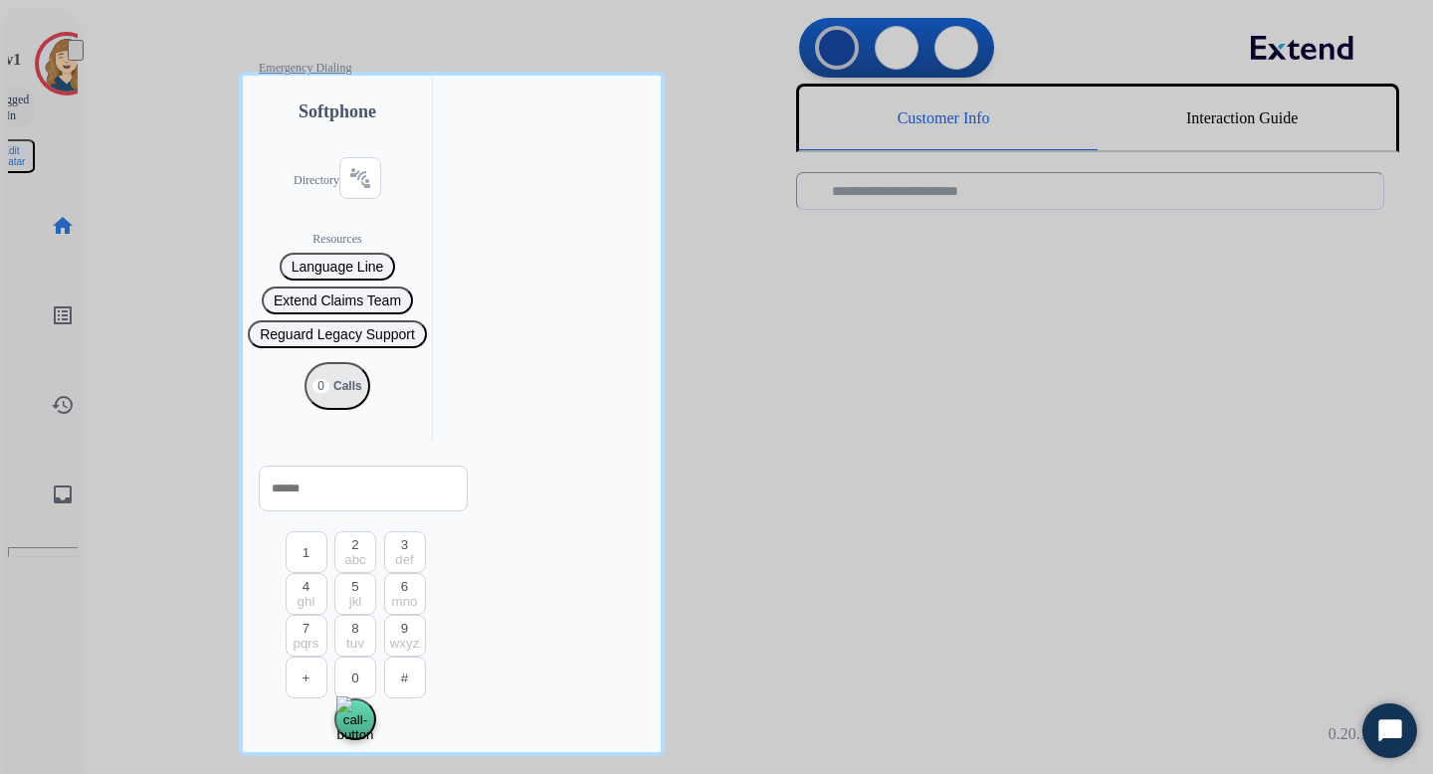
click at [200, 270] on div at bounding box center [716, 387] width 1433 height 774
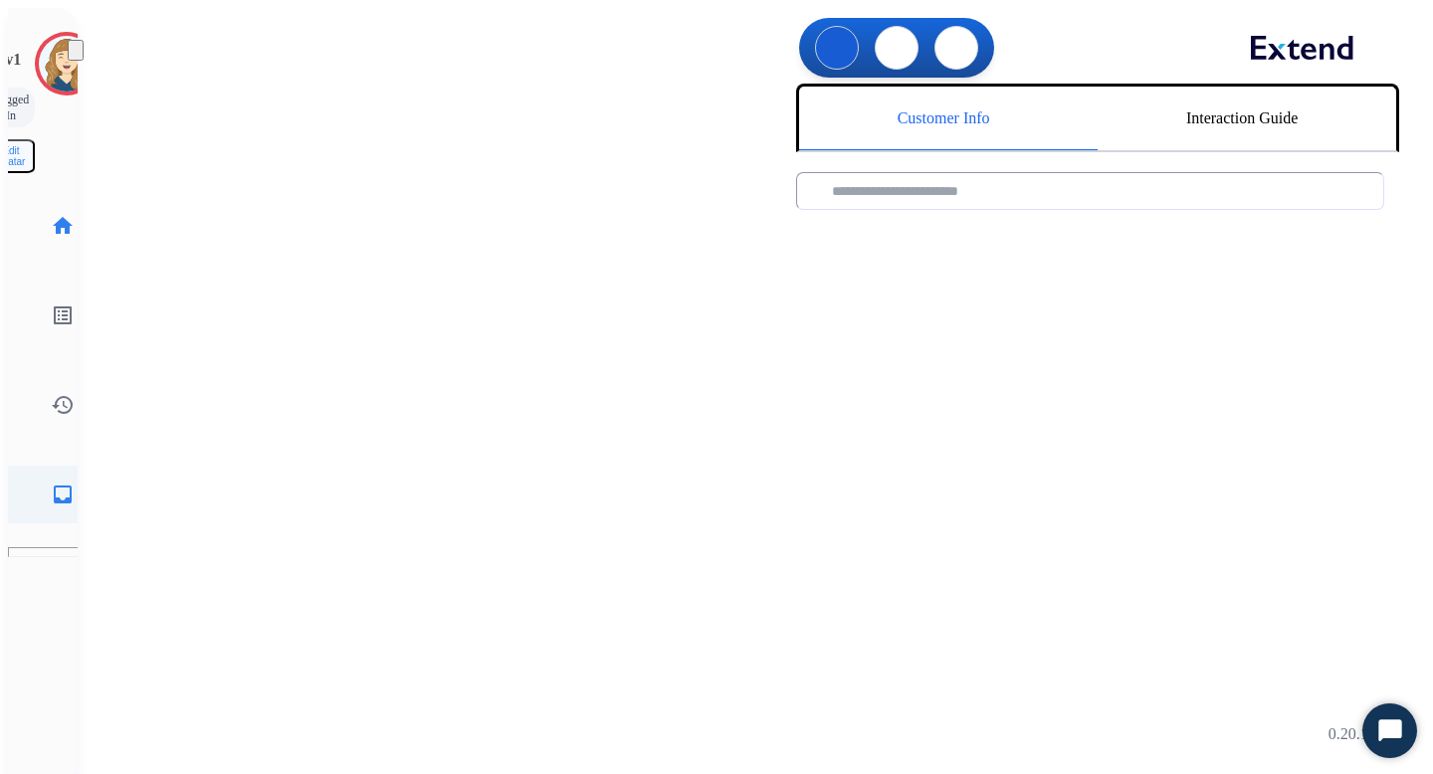
click at [51, 483] on mat-icon "inbox" at bounding box center [63, 495] width 24 height 24
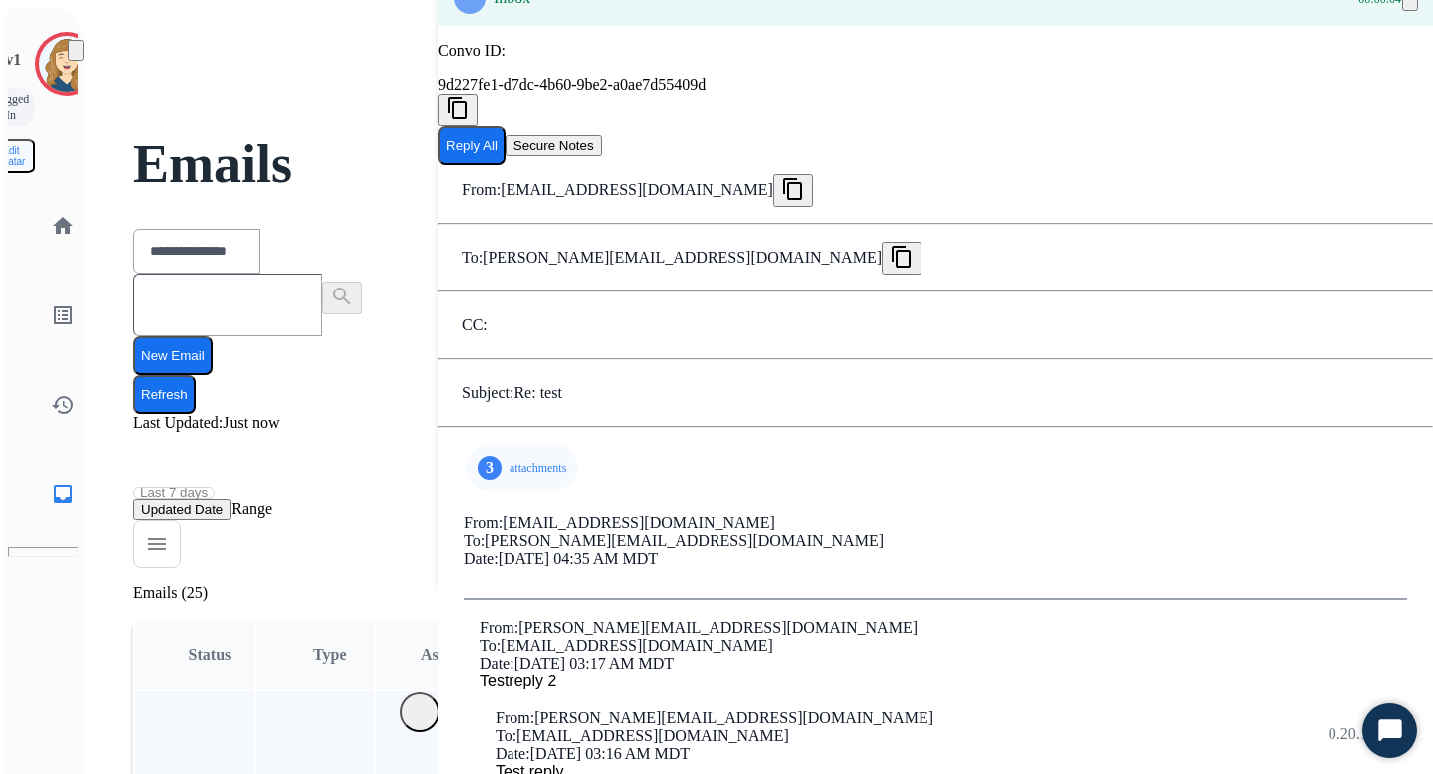
click at [506, 165] on button "Reply All" at bounding box center [472, 145] width 68 height 39
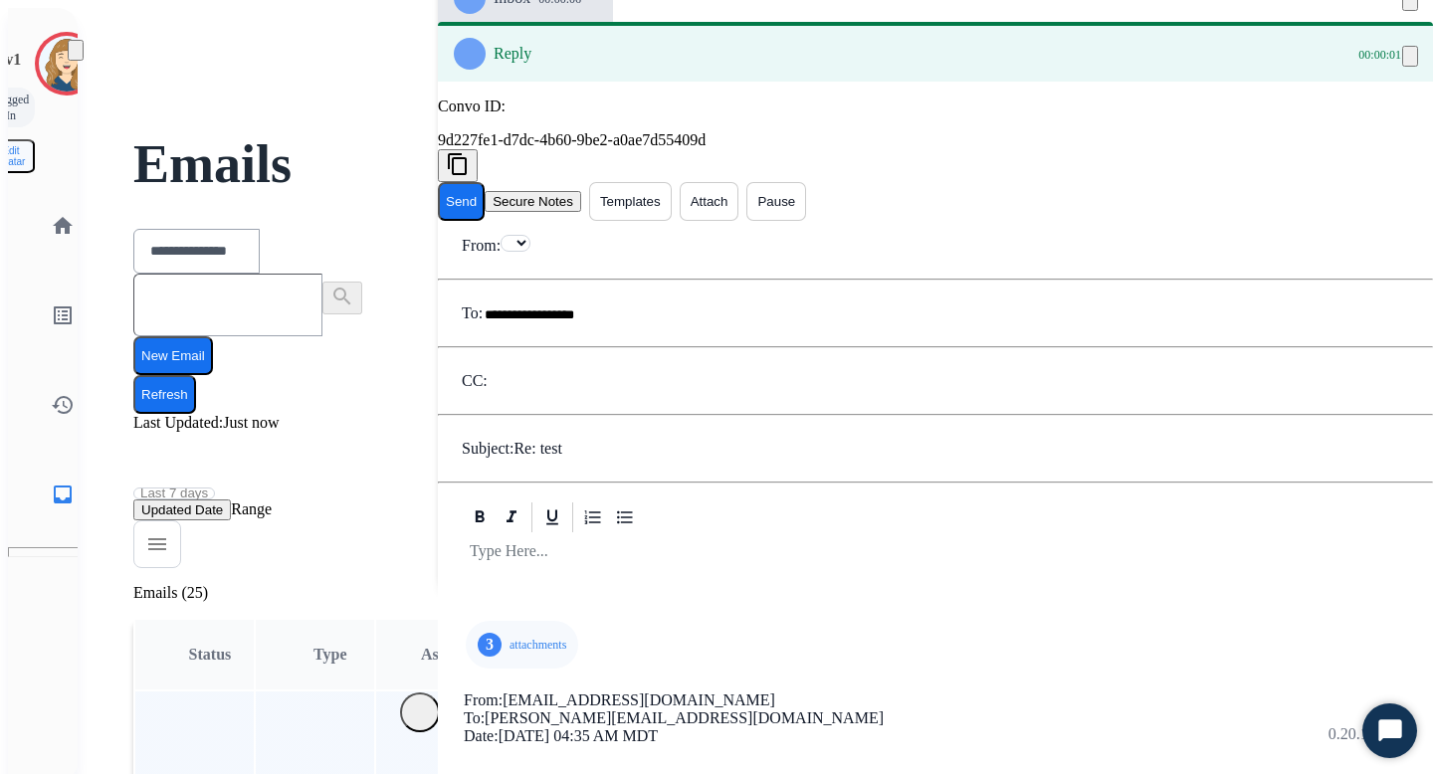
select select "**********"
click at [739, 192] on button "Attach" at bounding box center [710, 201] width 60 height 39
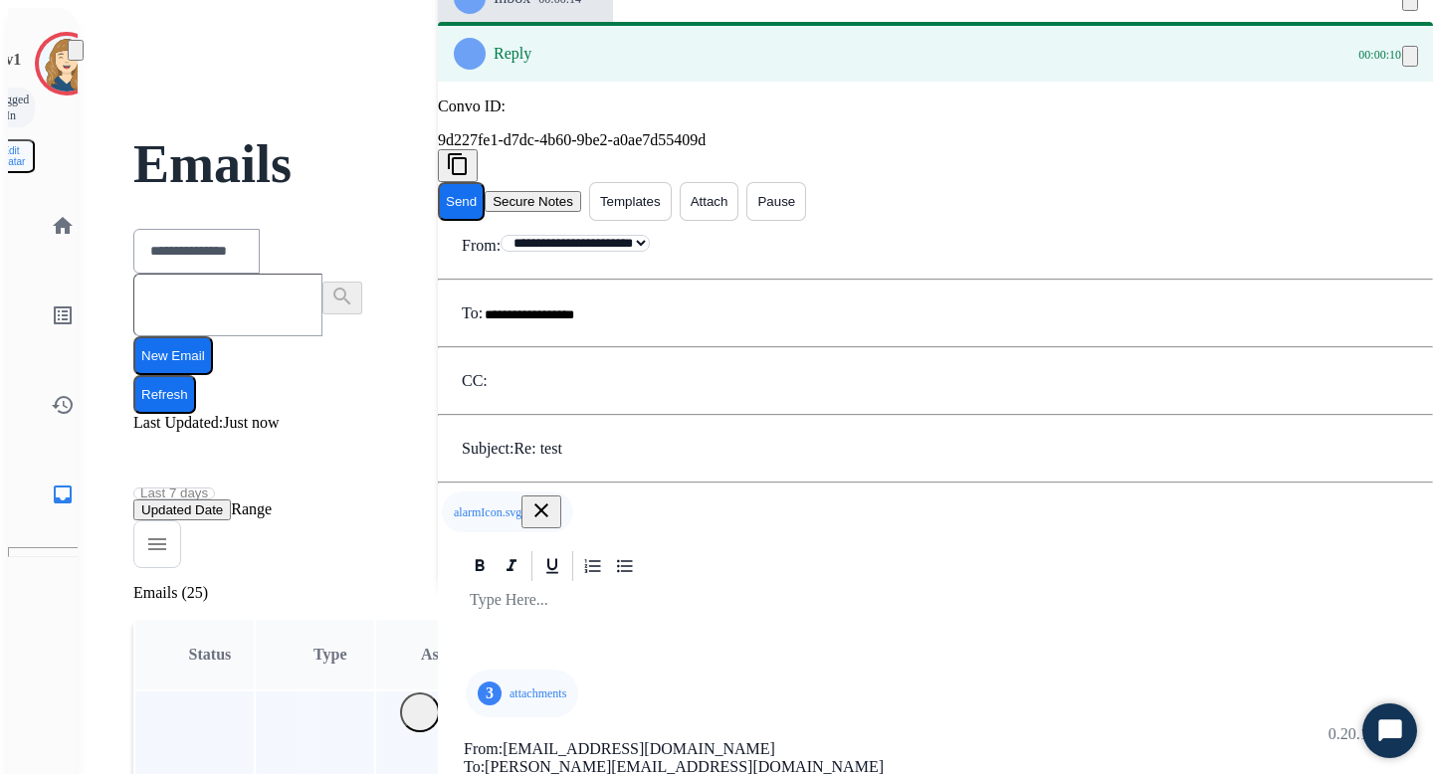
click at [454, 505] on span "alarmIcon.svg" at bounding box center [488, 513] width 68 height 16
click at [739, 182] on button "Attach" at bounding box center [710, 201] width 60 height 39
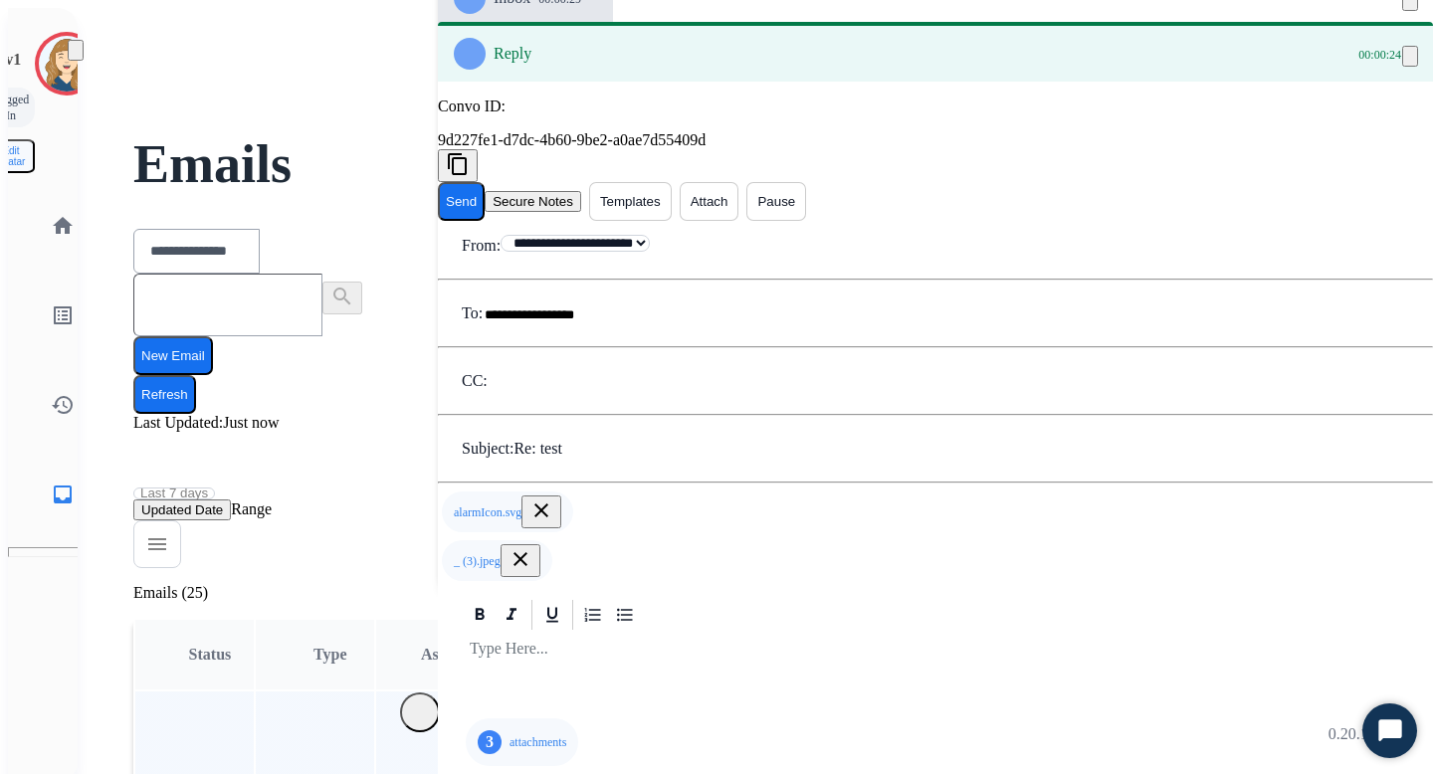
click at [485, 191] on button "Send" at bounding box center [461, 201] width 47 height 39
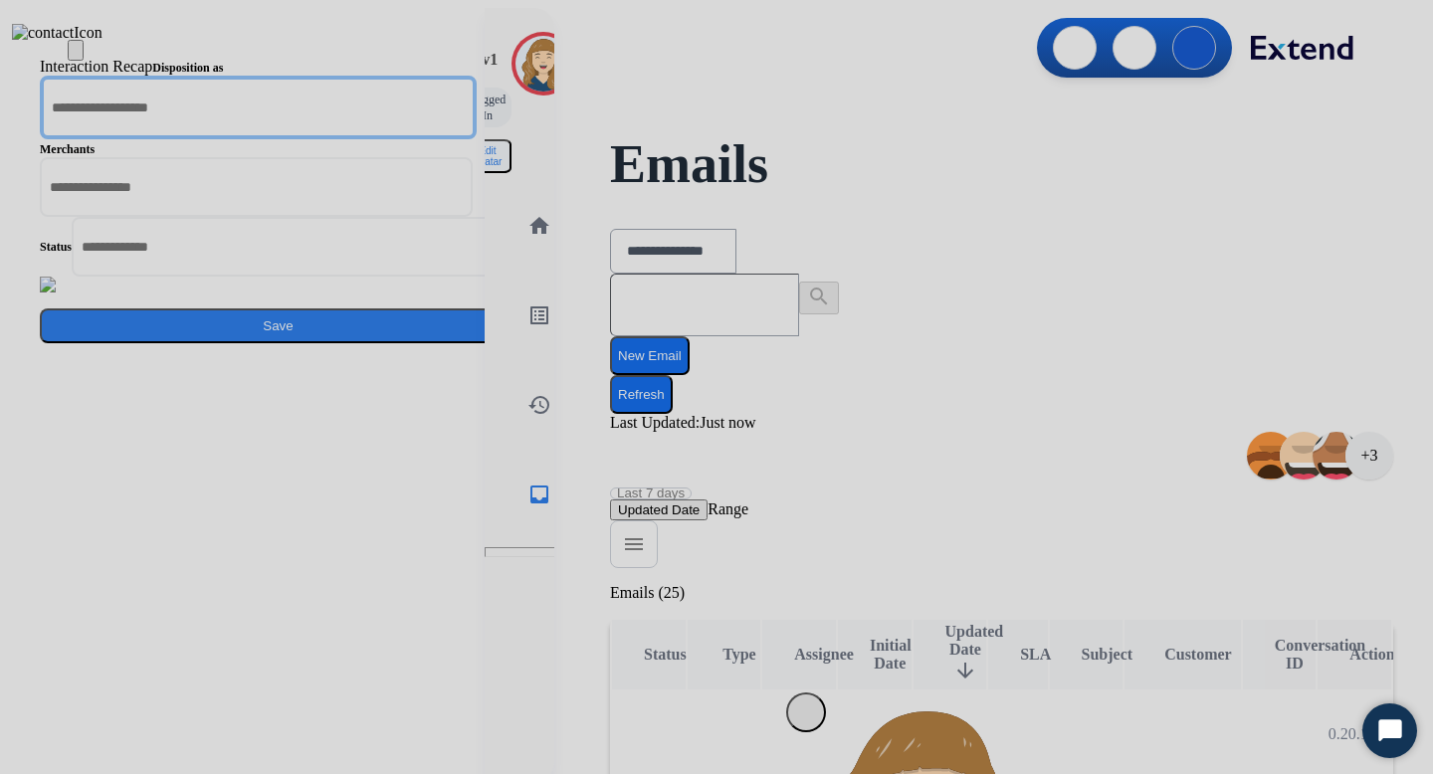
click at [477, 139] on input "text" at bounding box center [258, 108] width 437 height 64
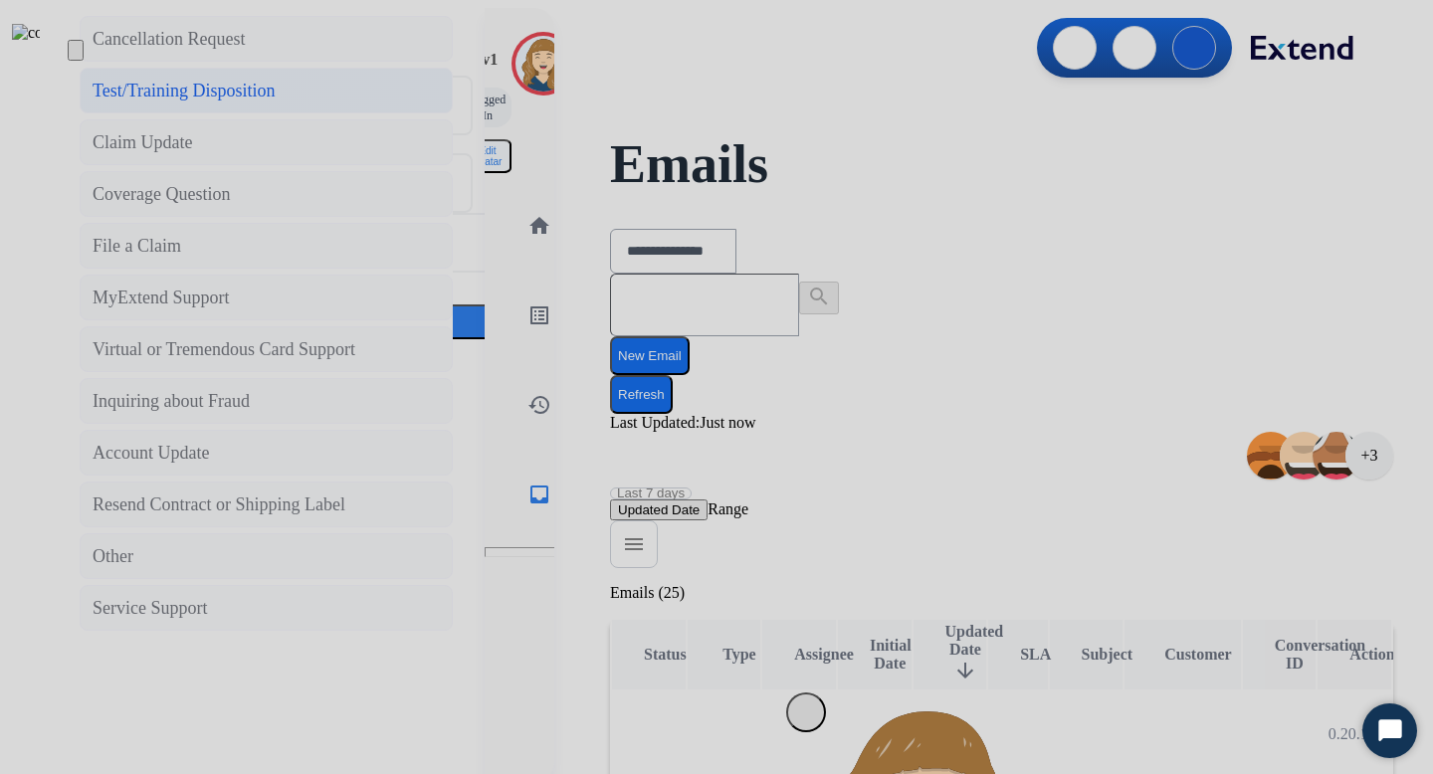
click at [276, 104] on div "Test/Training Disposition" at bounding box center [184, 91] width 183 height 28
type input "**********"
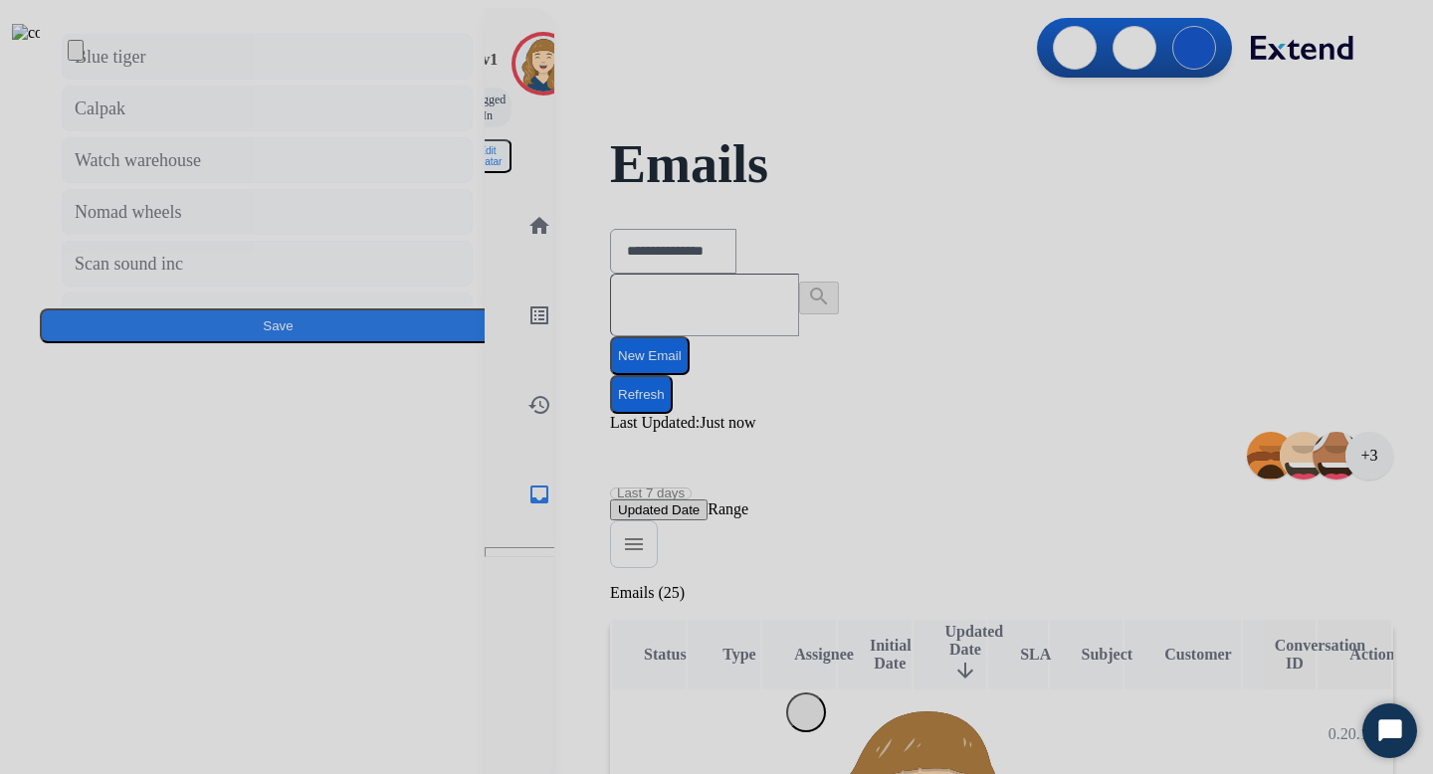
click at [477, 217] on input "text" at bounding box center [258, 185] width 437 height 64
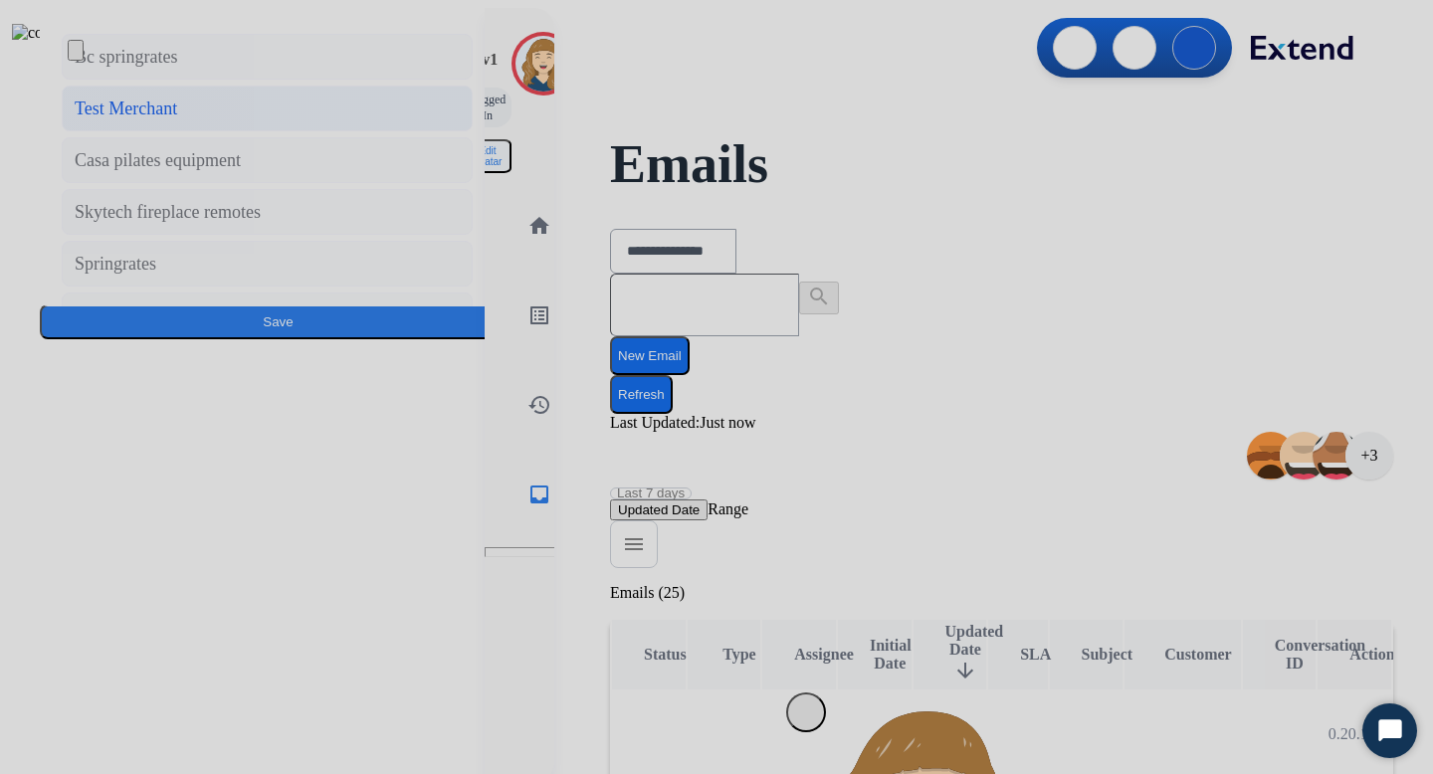
click at [473, 131] on li "Test Merchant" at bounding box center [267, 109] width 411 height 46
type input "**********"
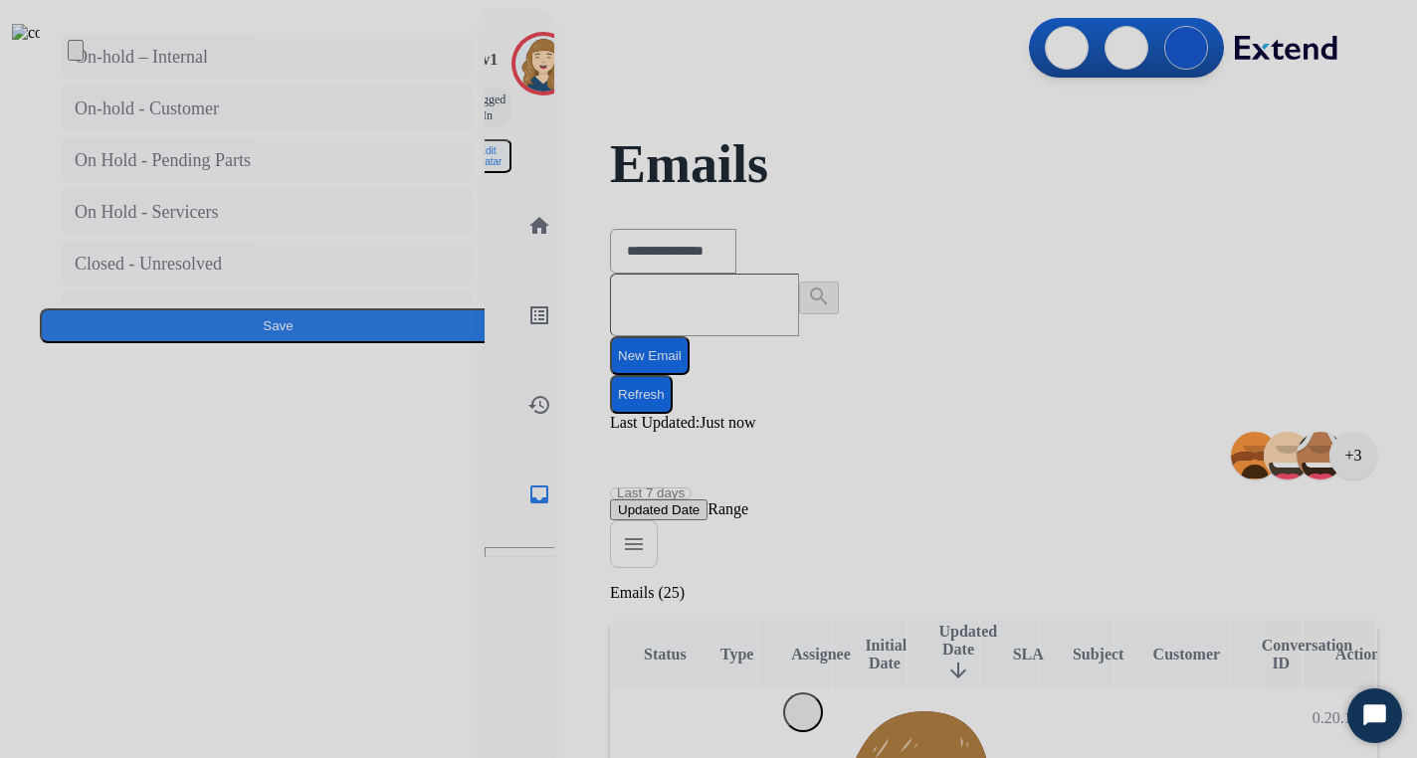
click at [509, 277] on input "text" at bounding box center [290, 245] width 437 height 64
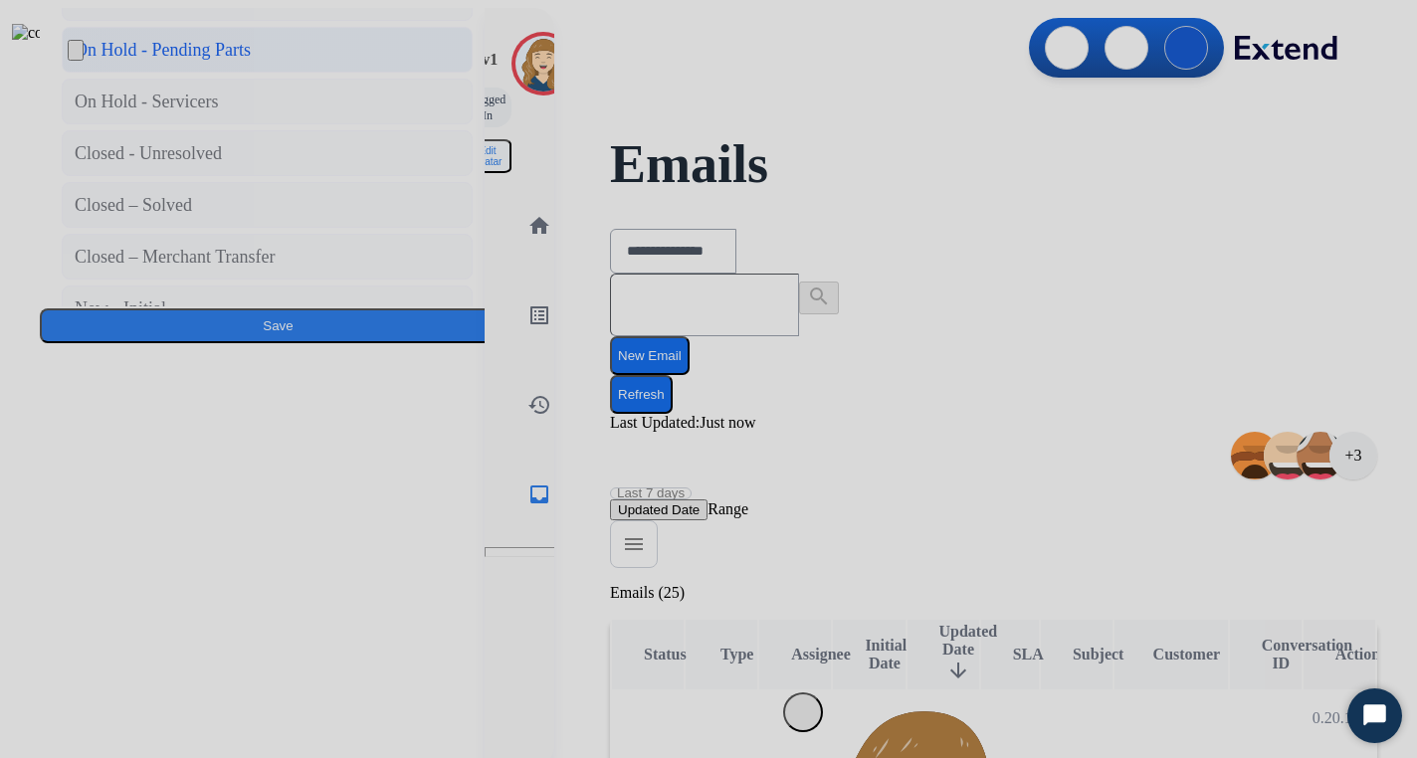
scroll to position [44, 0]
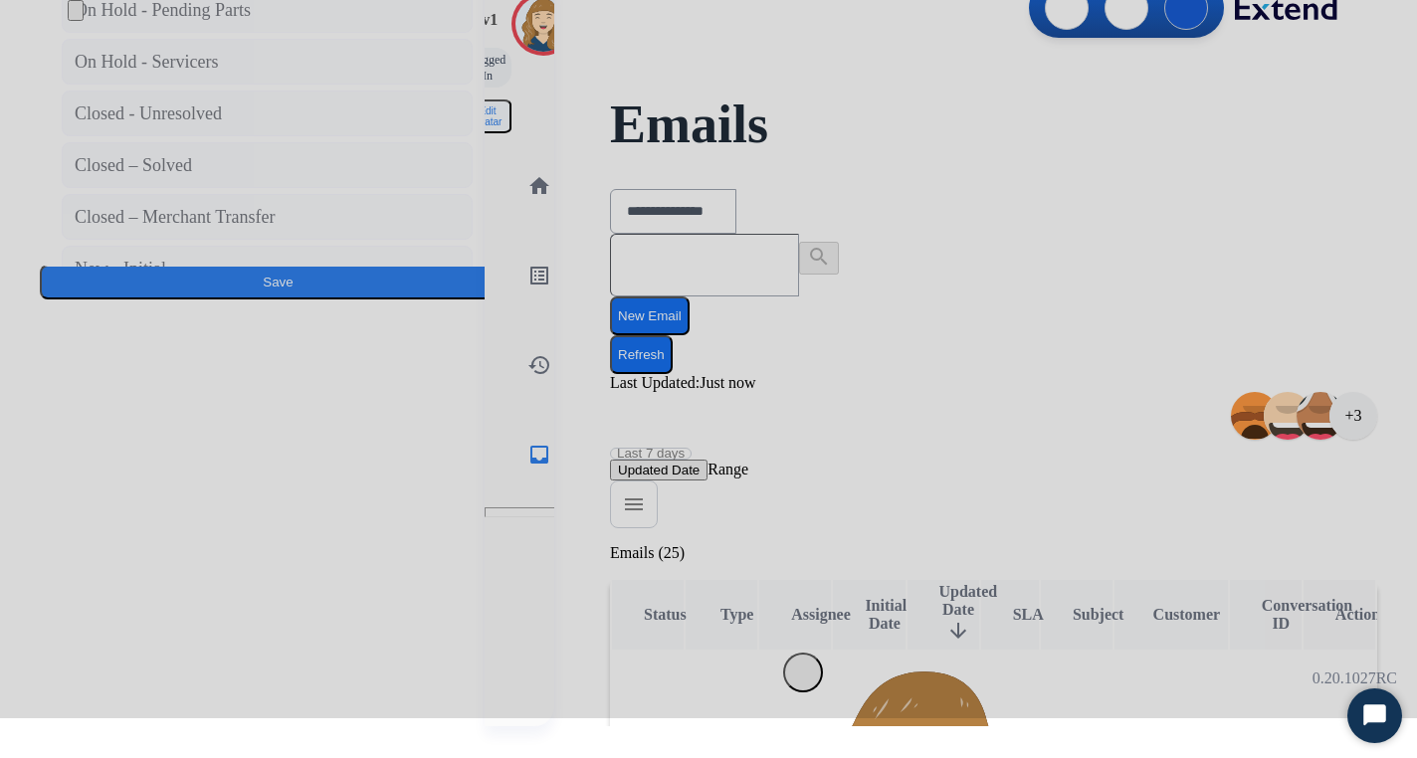
click at [473, 343] on li "New - Reply" at bounding box center [267, 321] width 411 height 46
type input "**********"
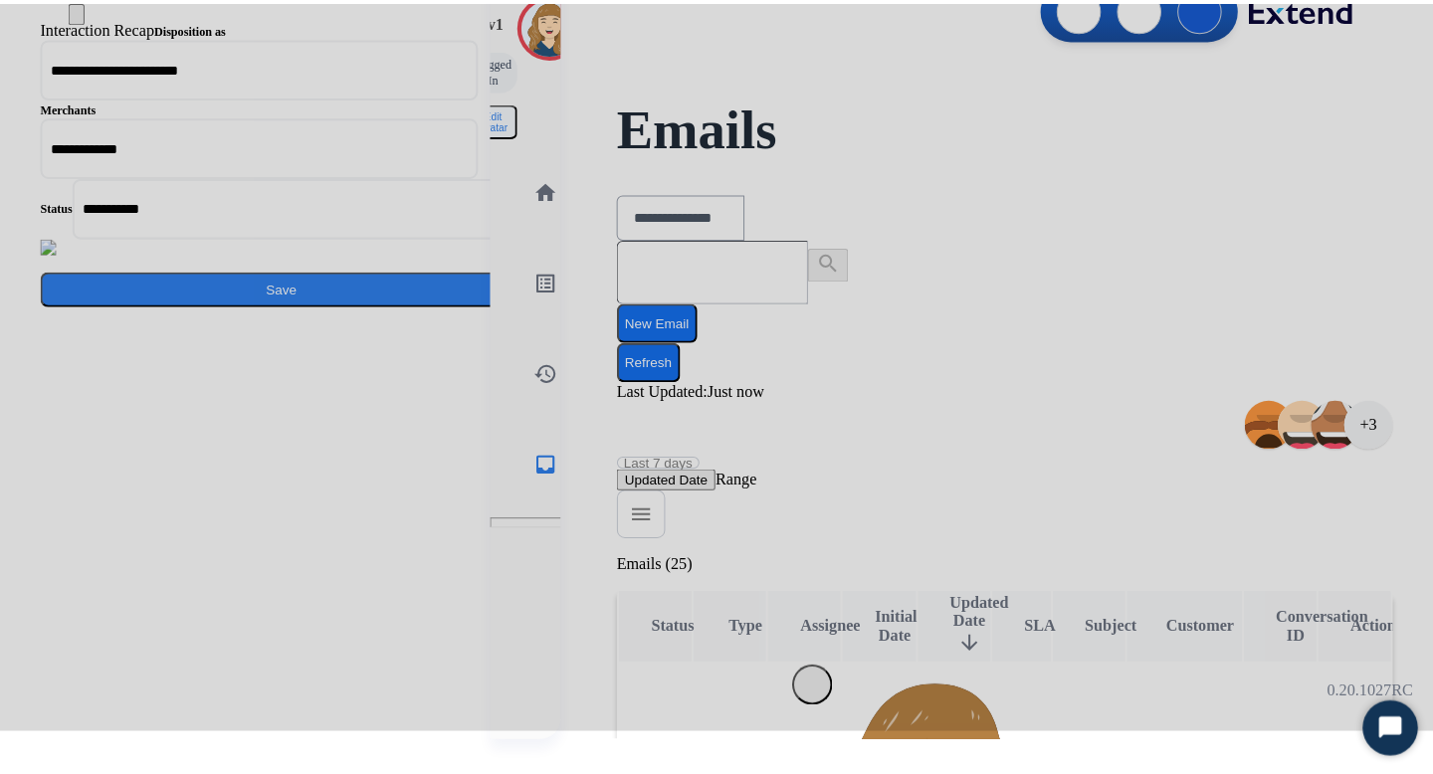
scroll to position [0, 0]
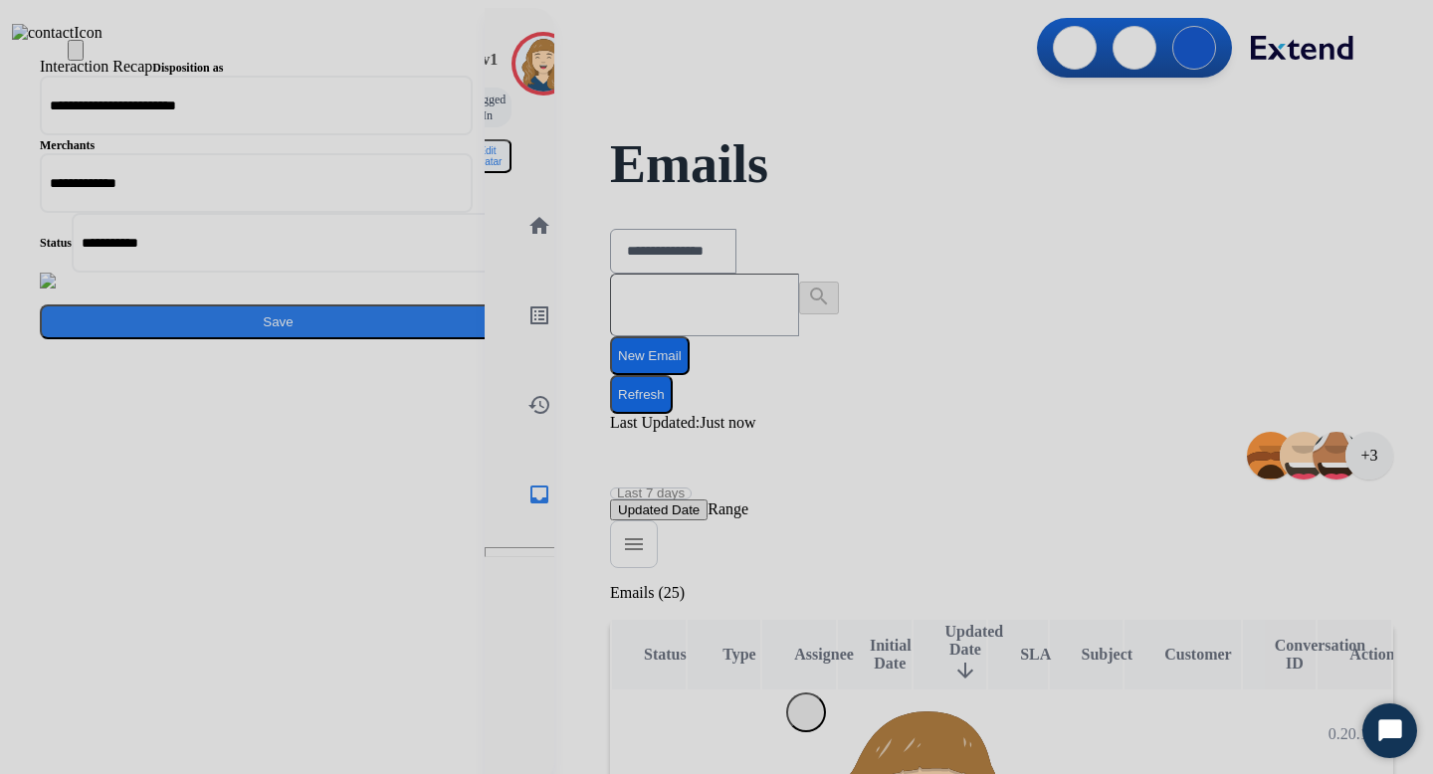
click at [516, 339] on button "Save" at bounding box center [278, 322] width 477 height 35
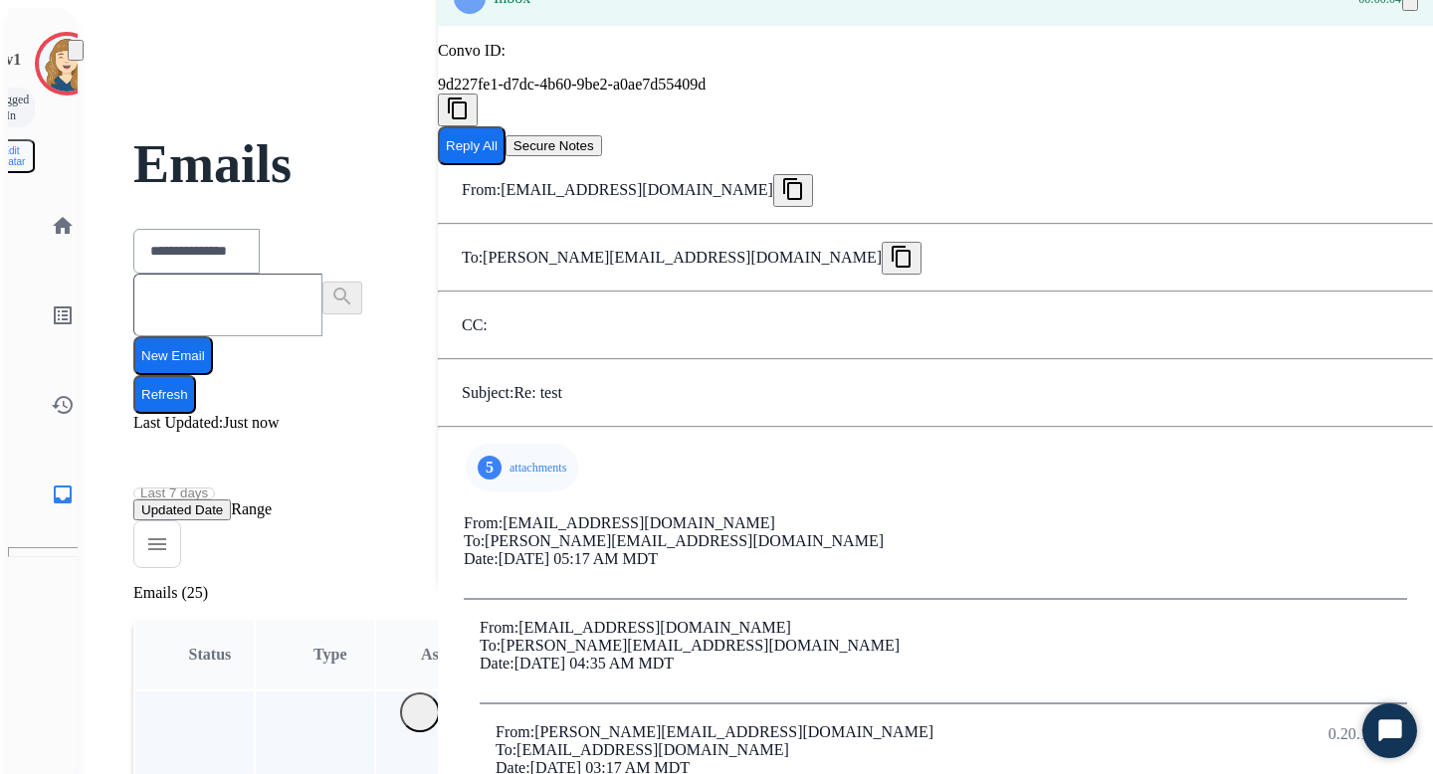
click at [510, 483] on div "5 attachments" at bounding box center [522, 468] width 112 height 48
click at [995, 510] on div "5 attachments alarmIcon.svg download 09/09/2025,15:17 _ (3).jpeg download 09/09…" at bounding box center [935, 751] width 995 height 614
click at [506, 165] on button "Reply All" at bounding box center [472, 145] width 68 height 39
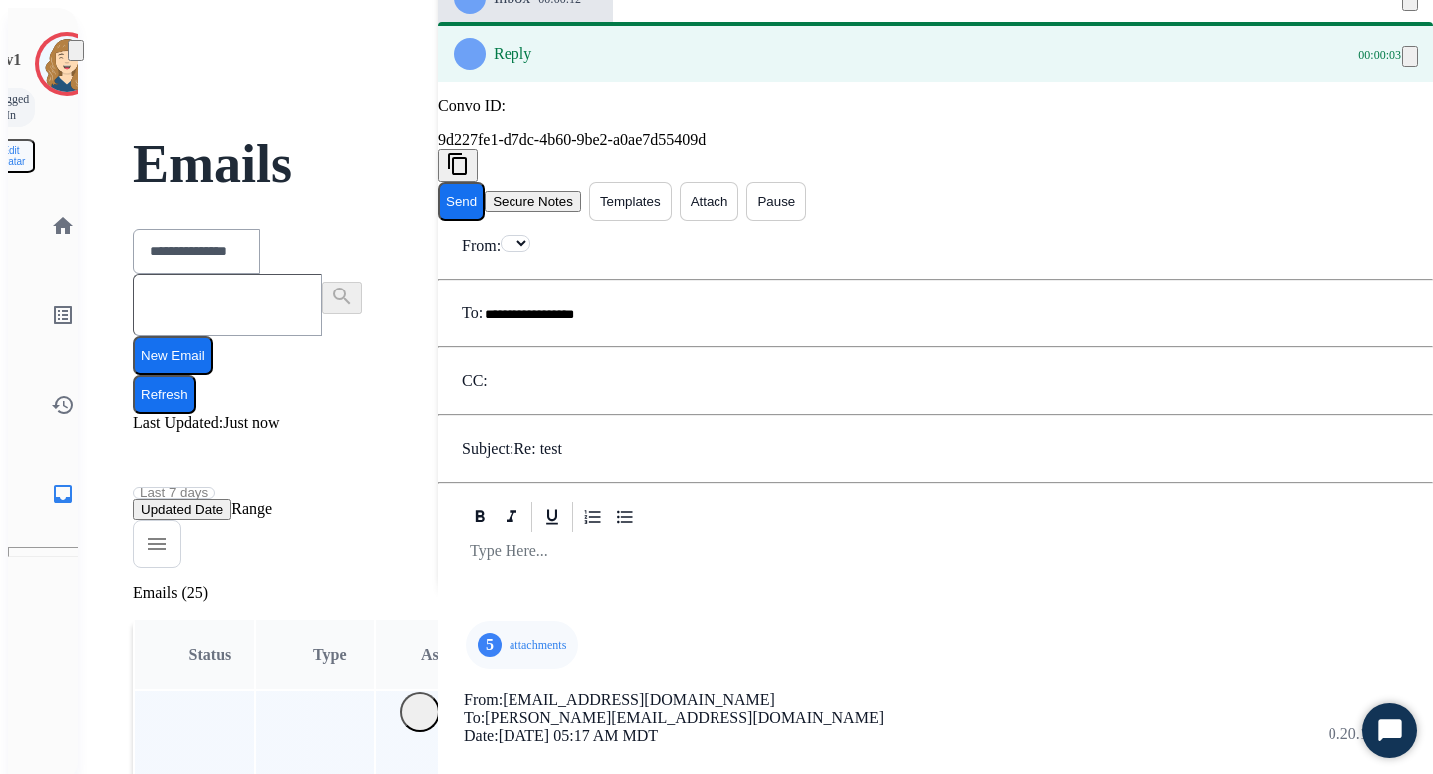
select select "**********"
click at [739, 185] on button "Attach" at bounding box center [710, 201] width 60 height 39
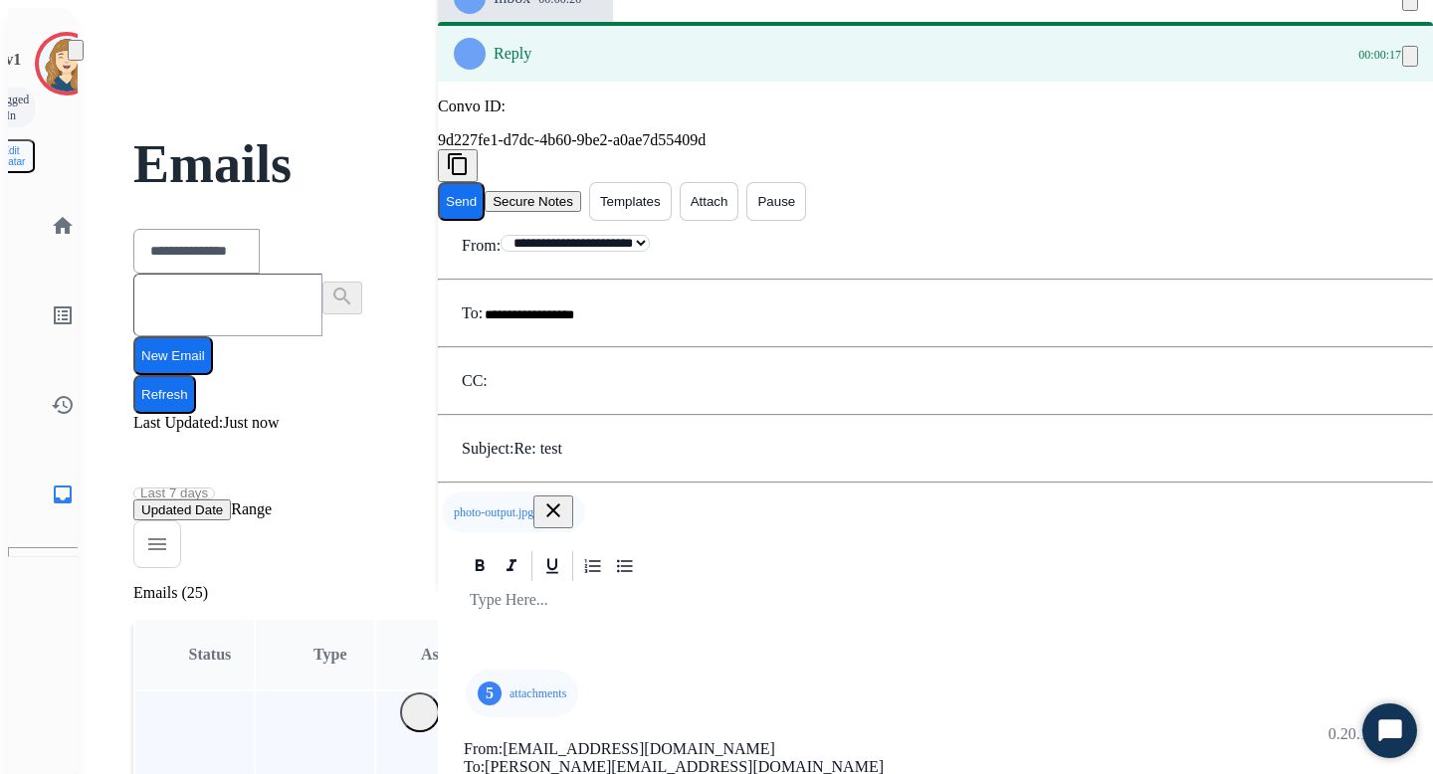
click at [672, 189] on button "Templates" at bounding box center [630, 201] width 83 height 39
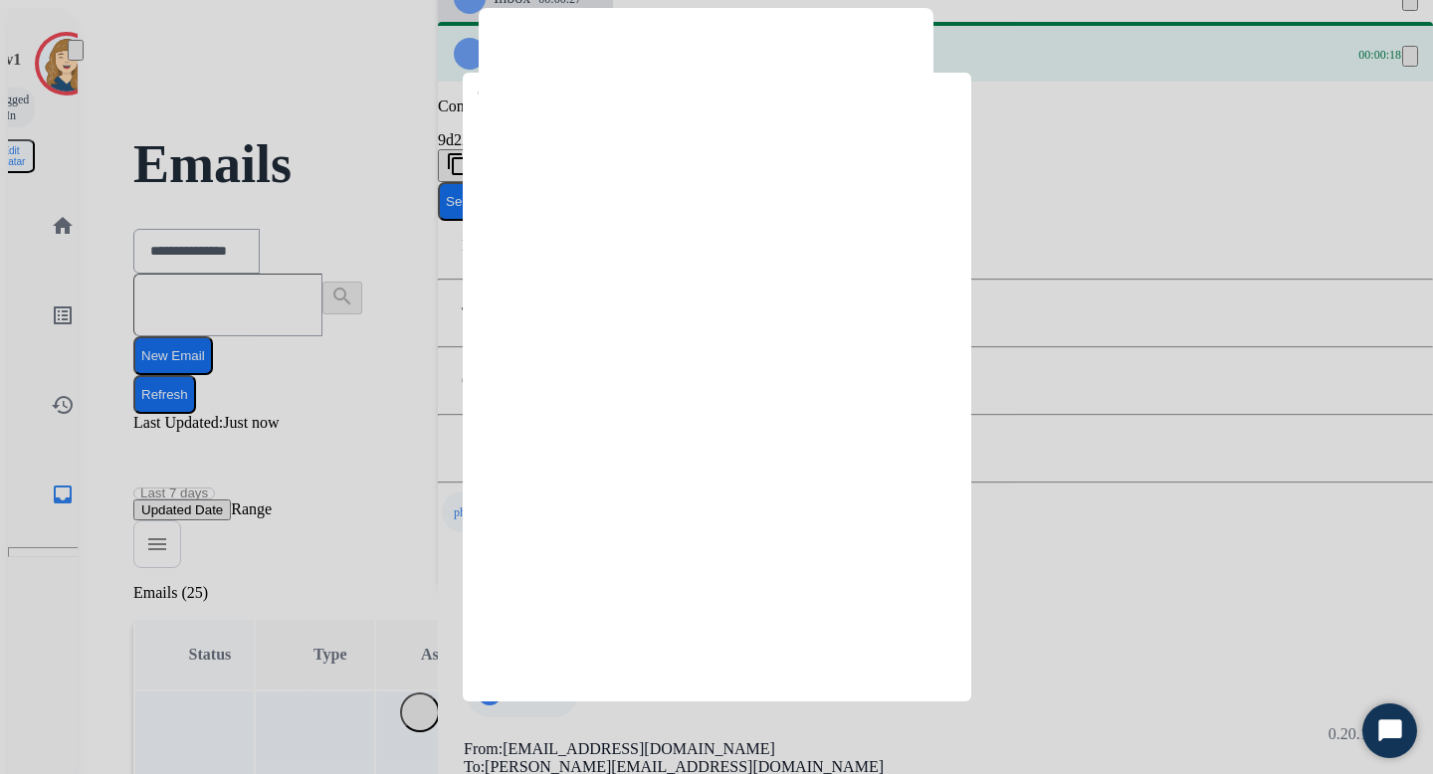
click at [1059, 276] on div at bounding box center [716, 387] width 1433 height 774
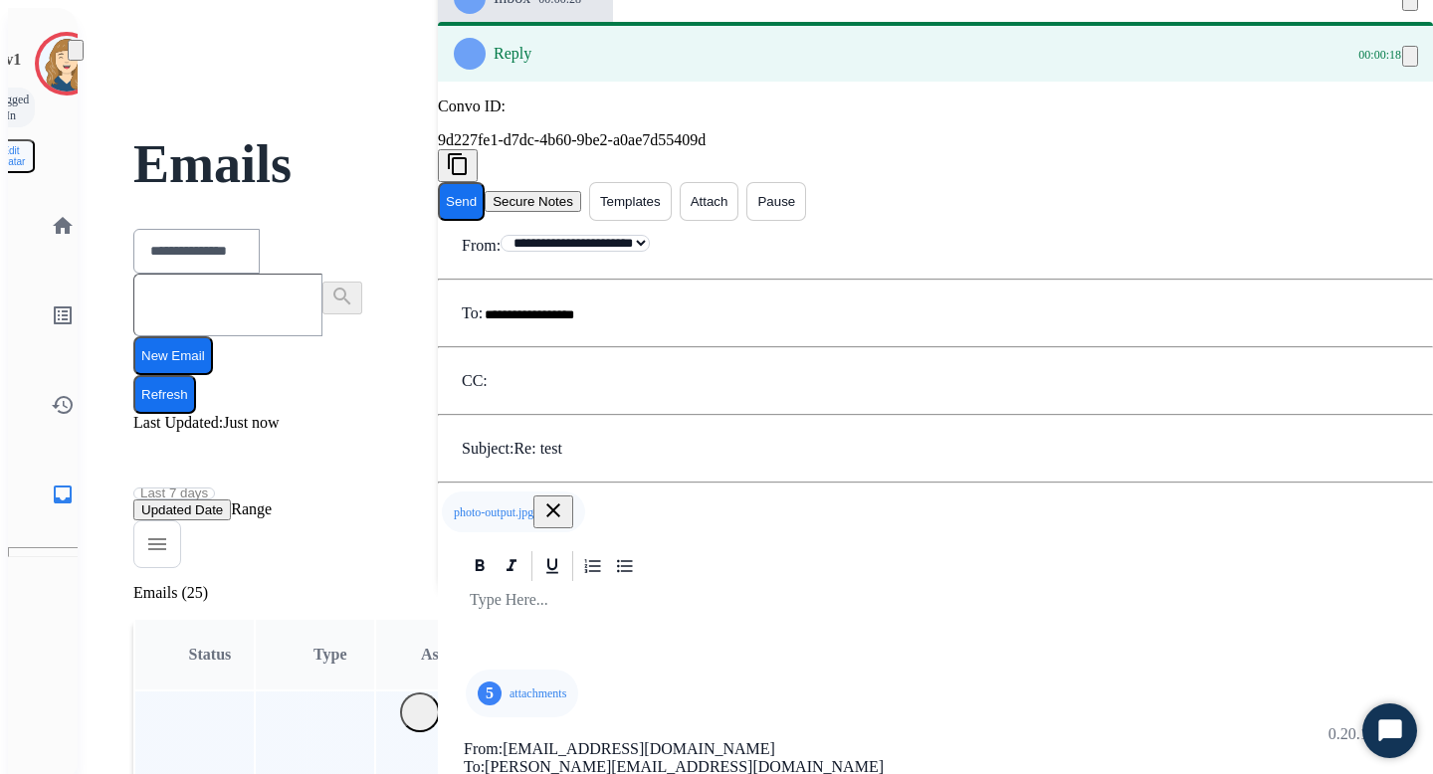
click at [739, 184] on button "Attach" at bounding box center [710, 201] width 60 height 39
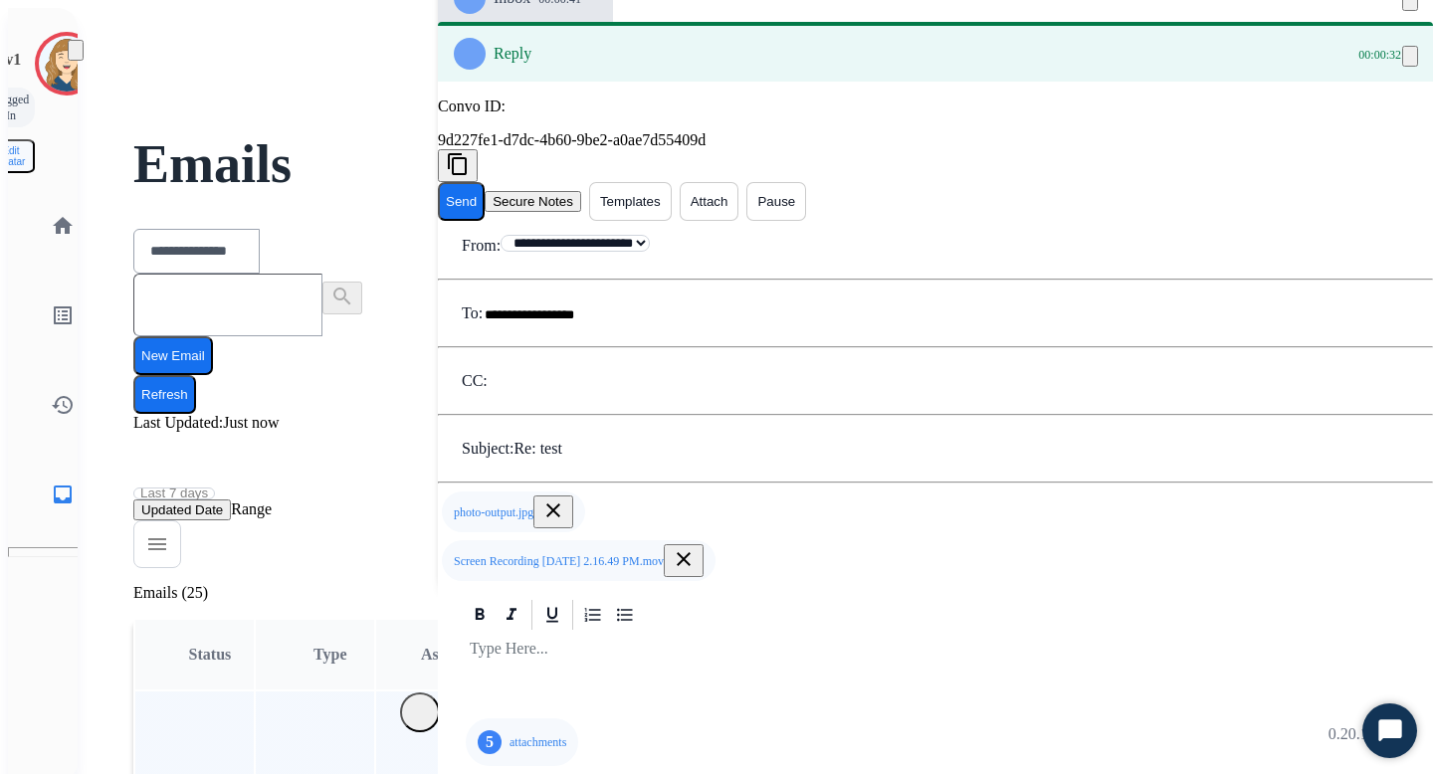
click at [485, 187] on button "Send" at bounding box center [461, 201] width 47 height 39
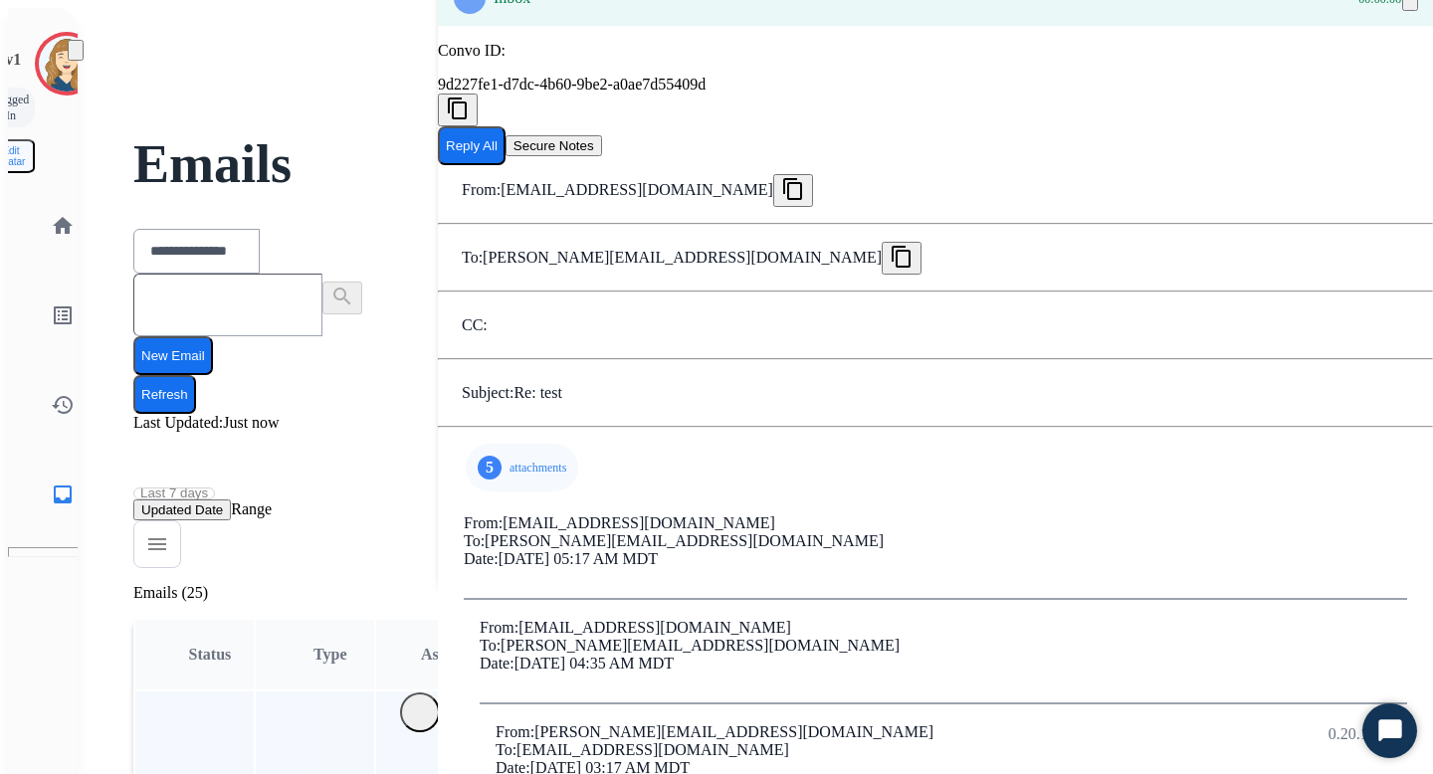
click at [506, 165] on button "Reply All" at bounding box center [472, 145] width 68 height 39
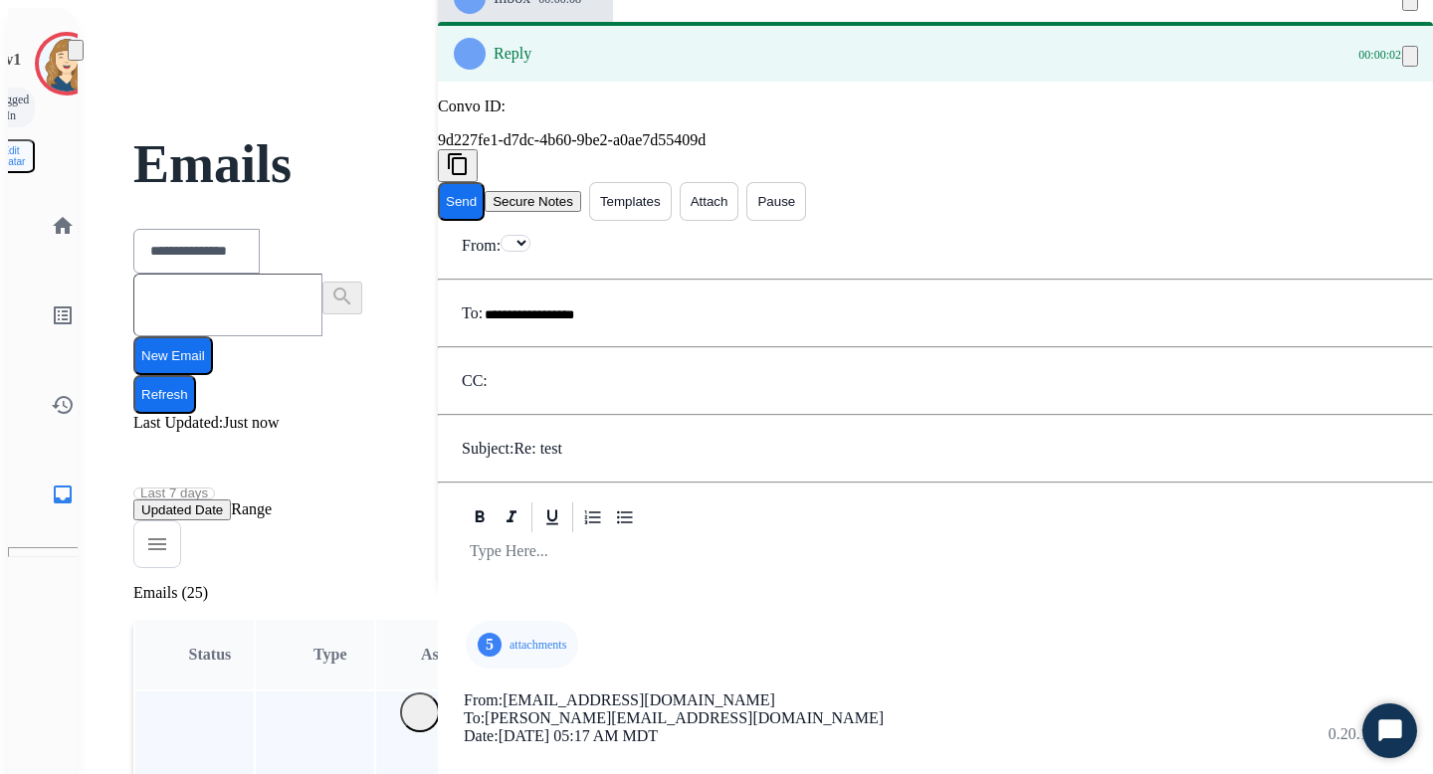
select select "**********"
click at [739, 188] on button "Attach" at bounding box center [710, 201] width 60 height 39
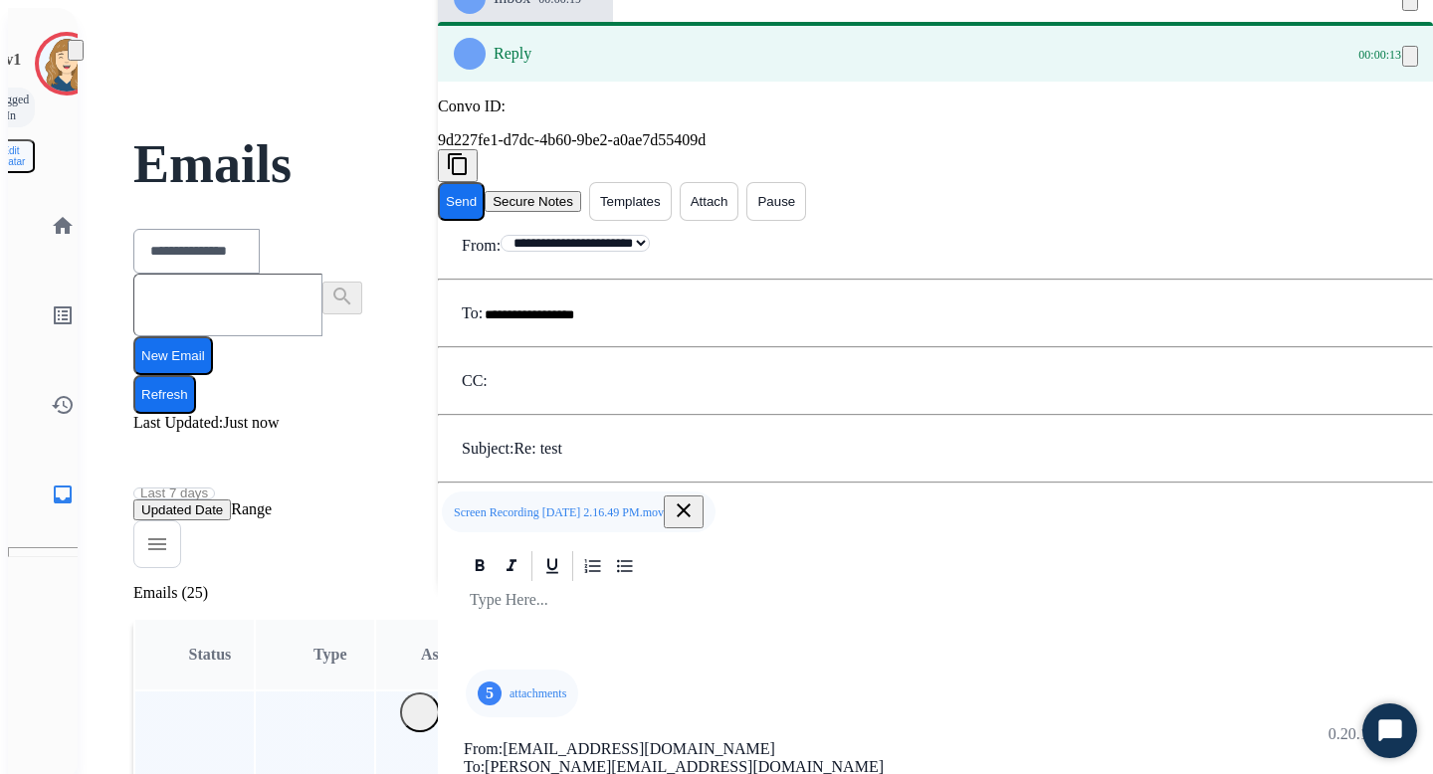
click at [485, 188] on button "Send" at bounding box center [461, 201] width 47 height 39
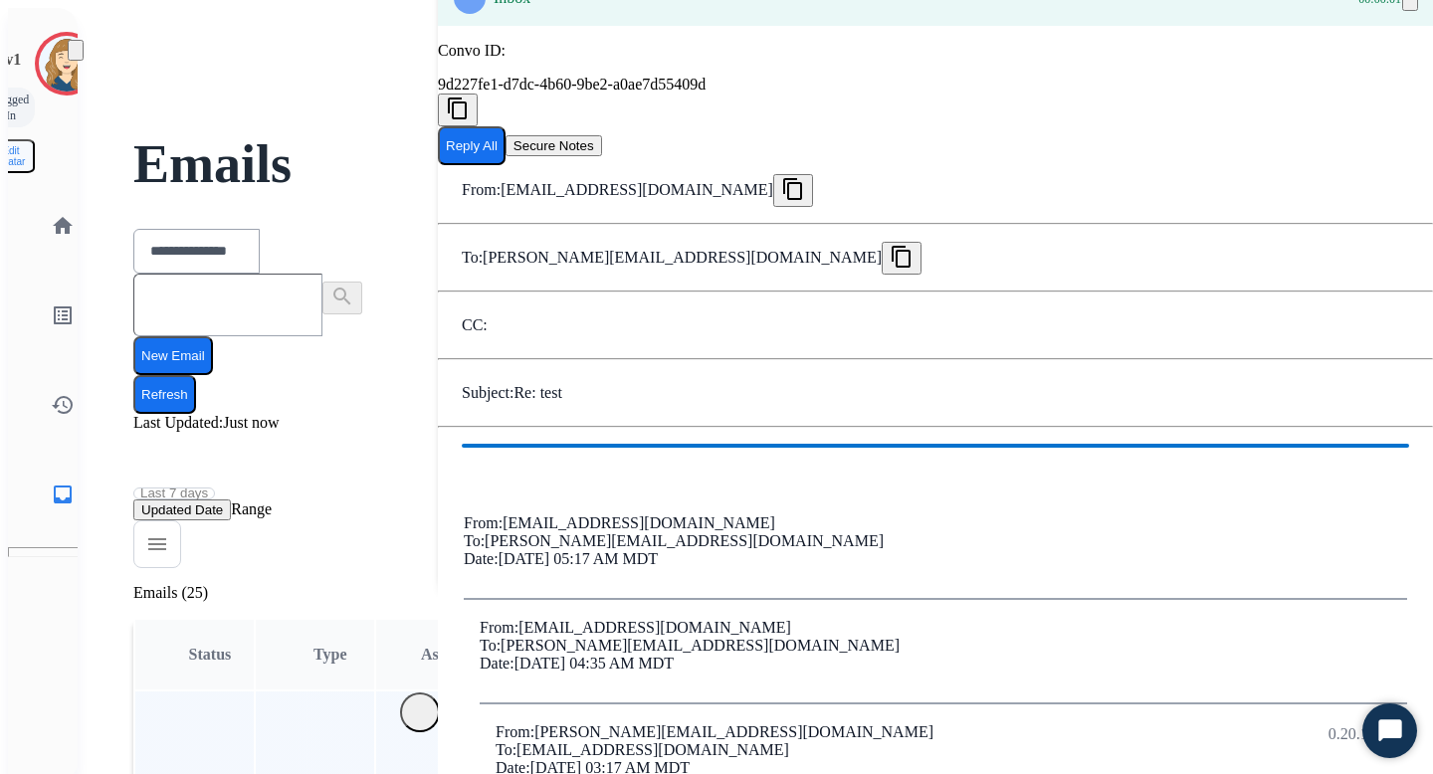
click at [506, 165] on button "Reply All" at bounding box center [472, 145] width 68 height 39
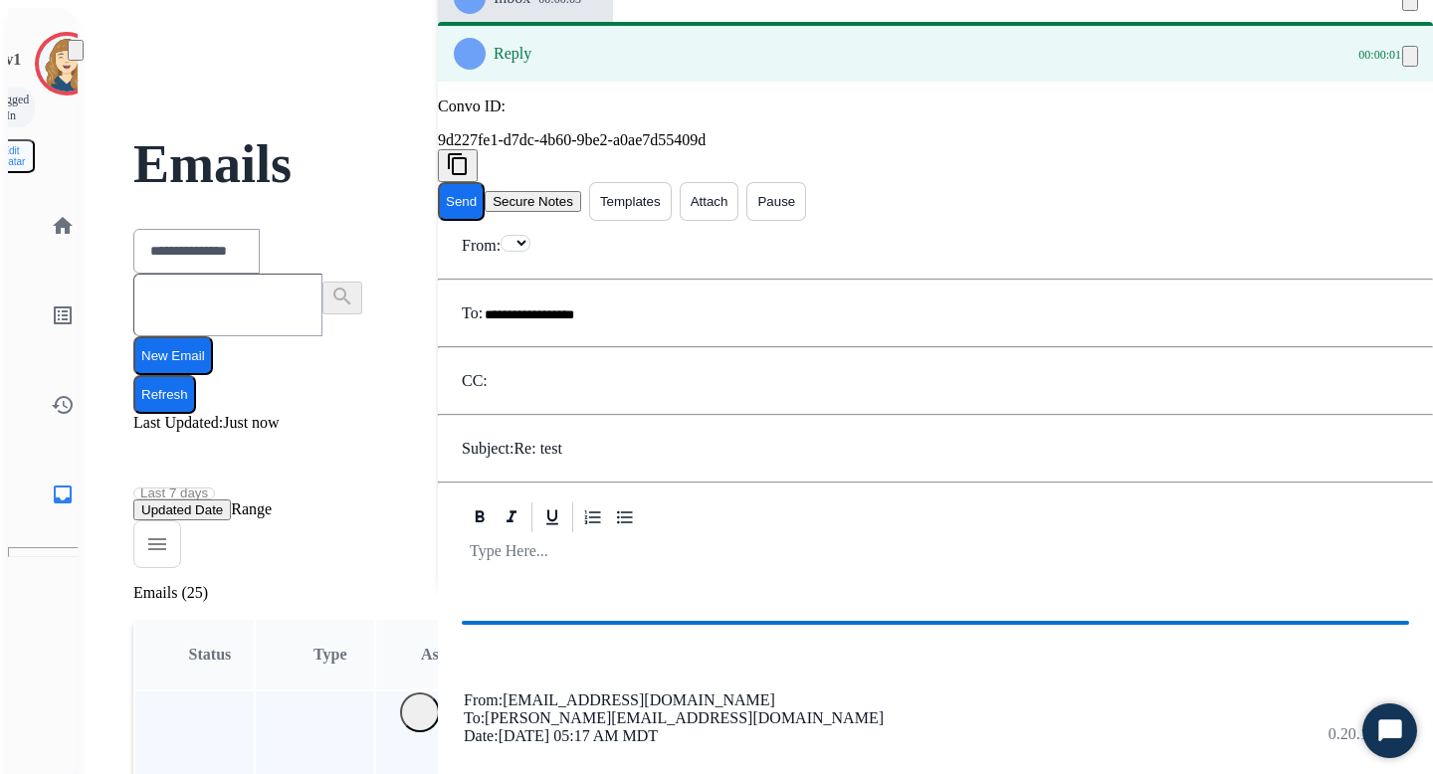
click at [739, 193] on button "Attach" at bounding box center [710, 201] width 60 height 39
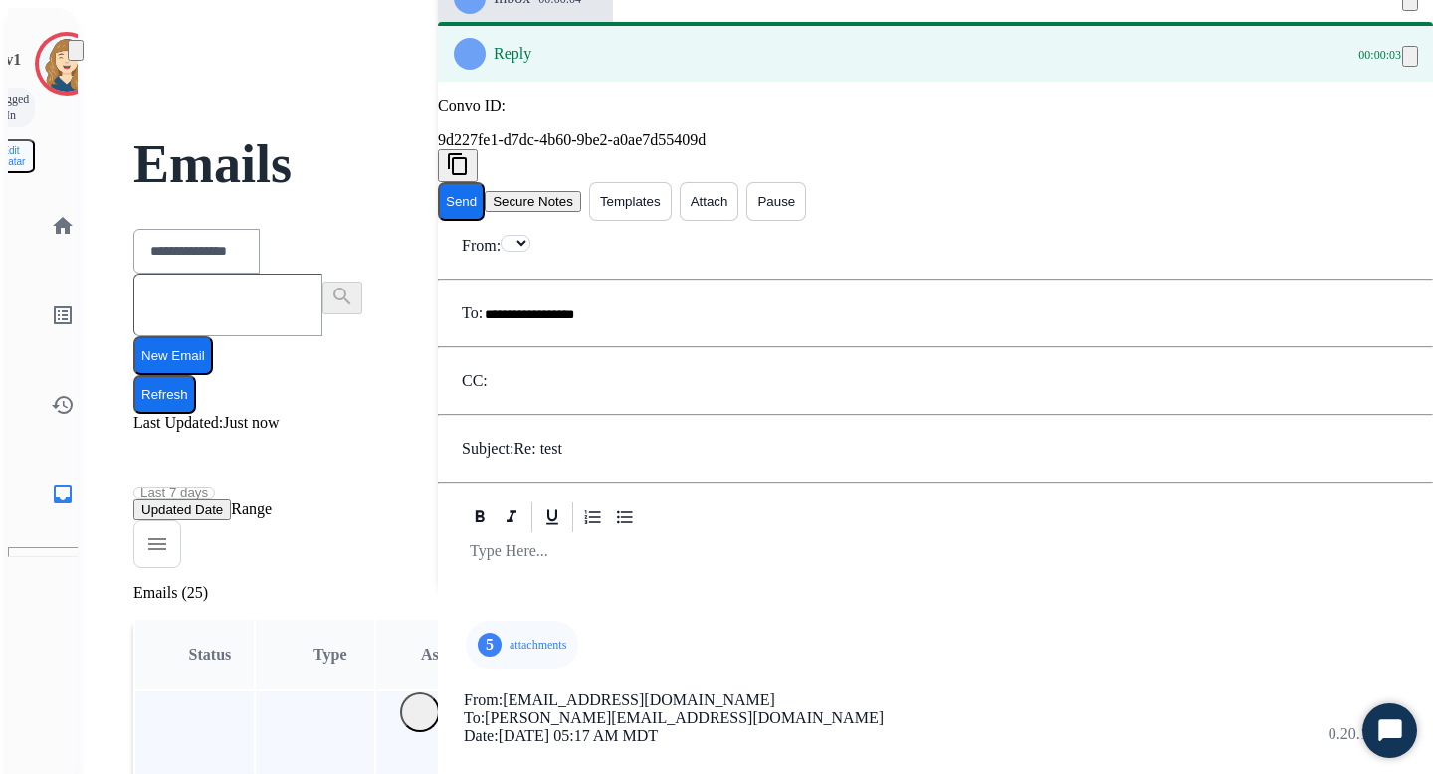
select select "**********"
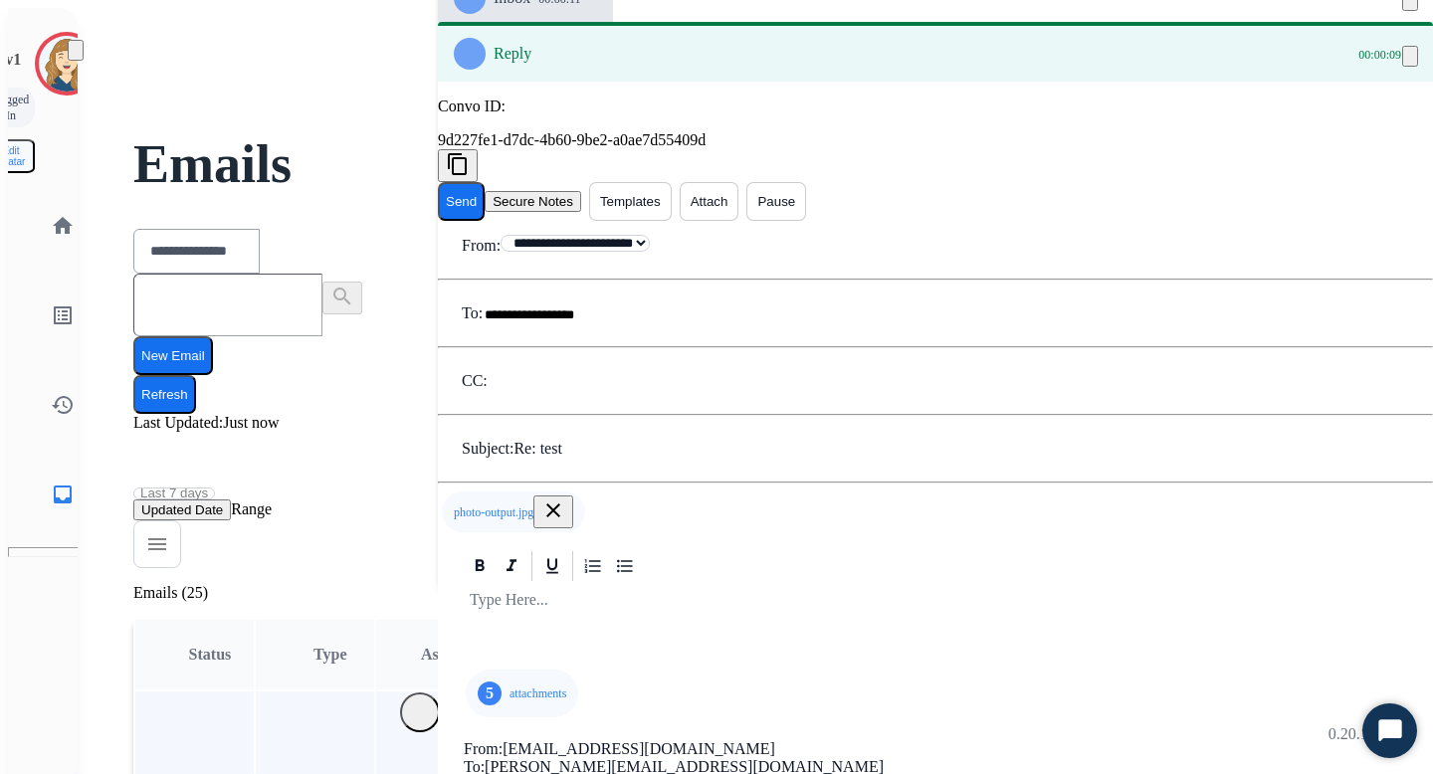
click at [485, 188] on button "Send" at bounding box center [461, 201] width 47 height 39
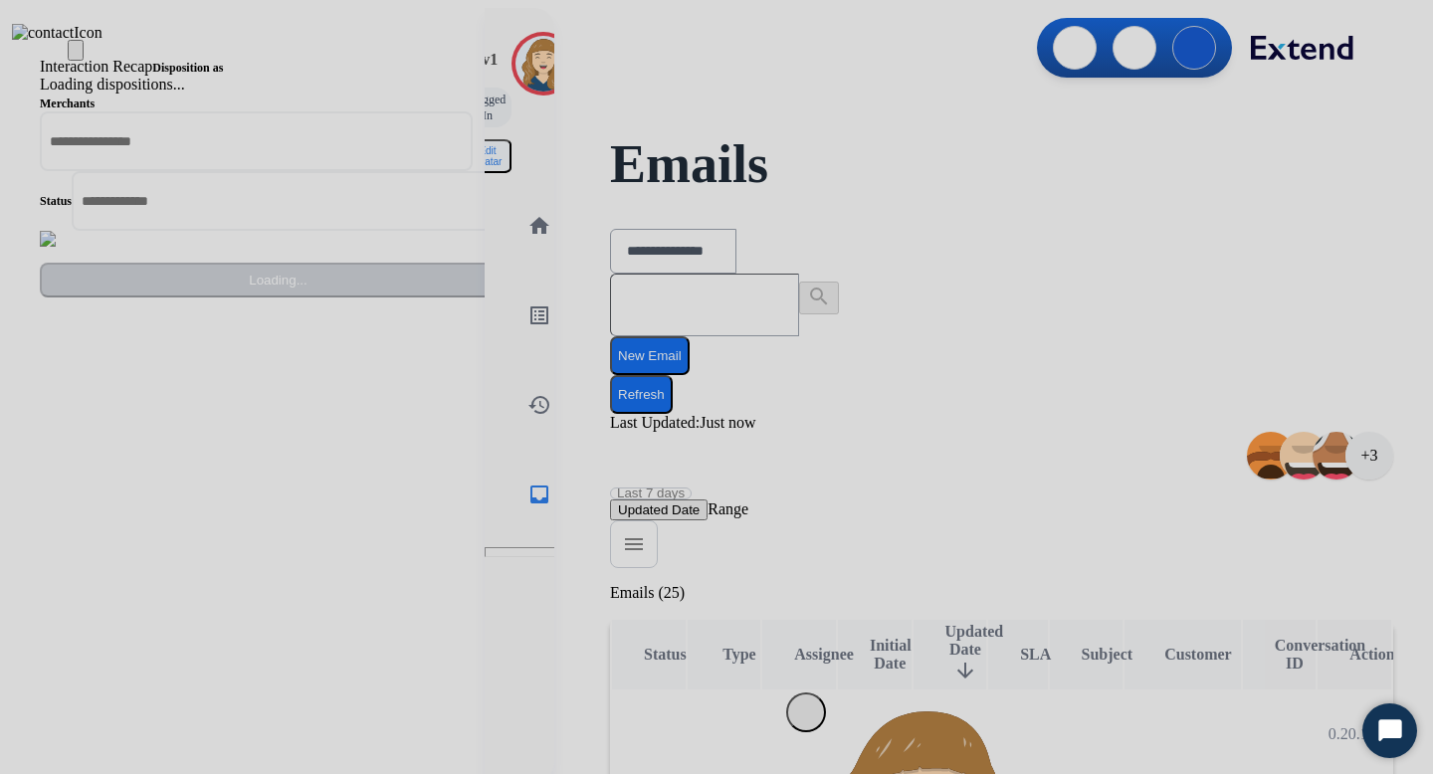
click at [453, 94] on div "Loading dispositions..." at bounding box center [246, 85] width 413 height 18
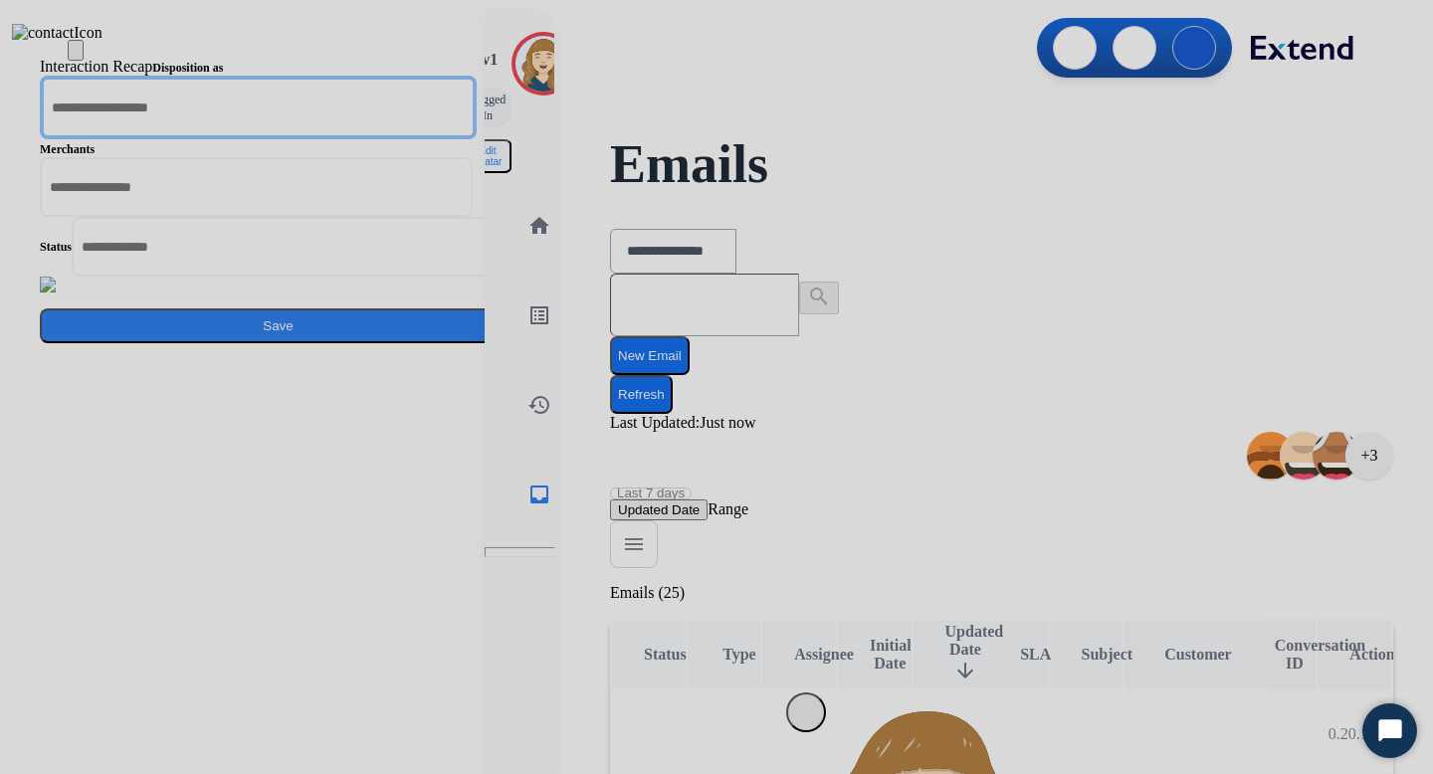
click at [477, 139] on input "text" at bounding box center [258, 108] width 437 height 64
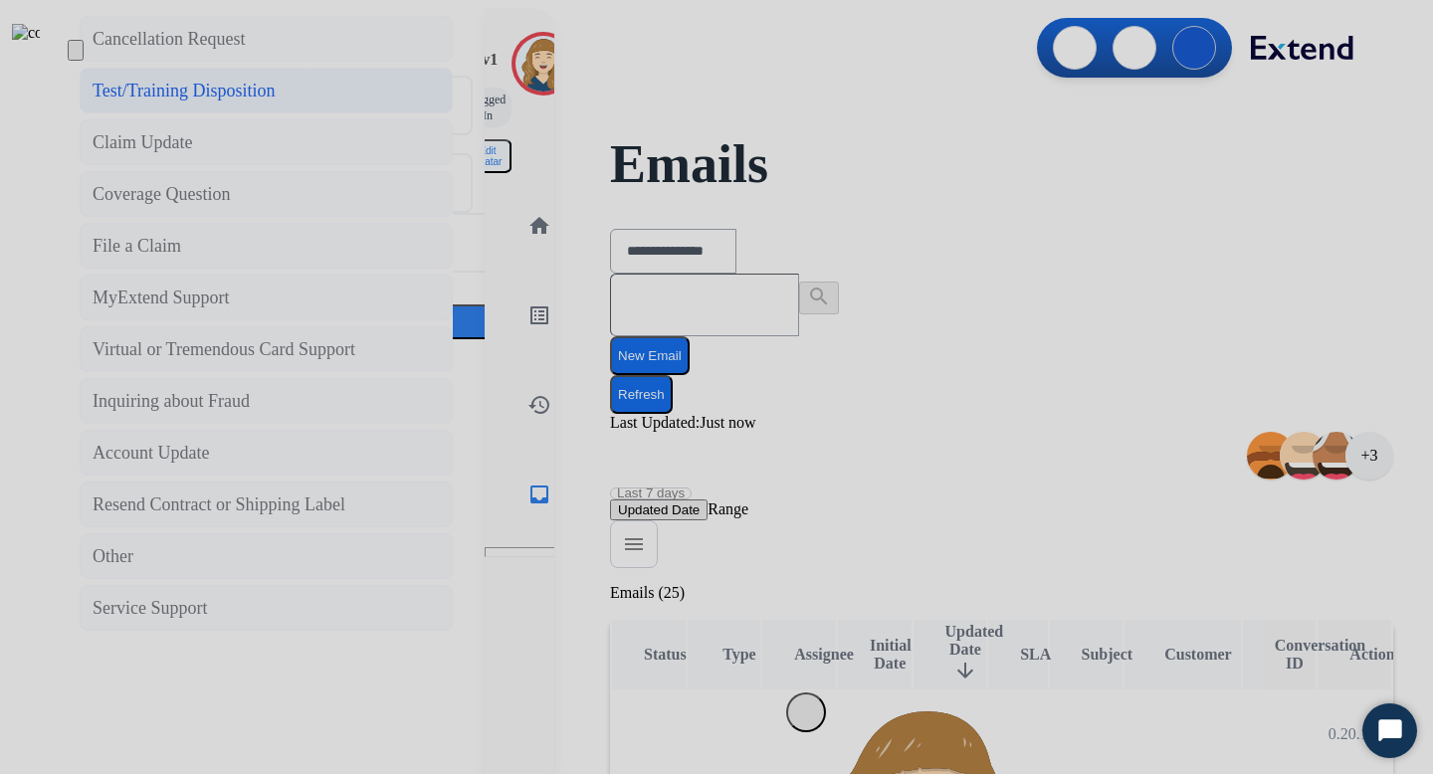
click at [276, 104] on div "Test/Training Disposition" at bounding box center [184, 91] width 183 height 28
type input "**********"
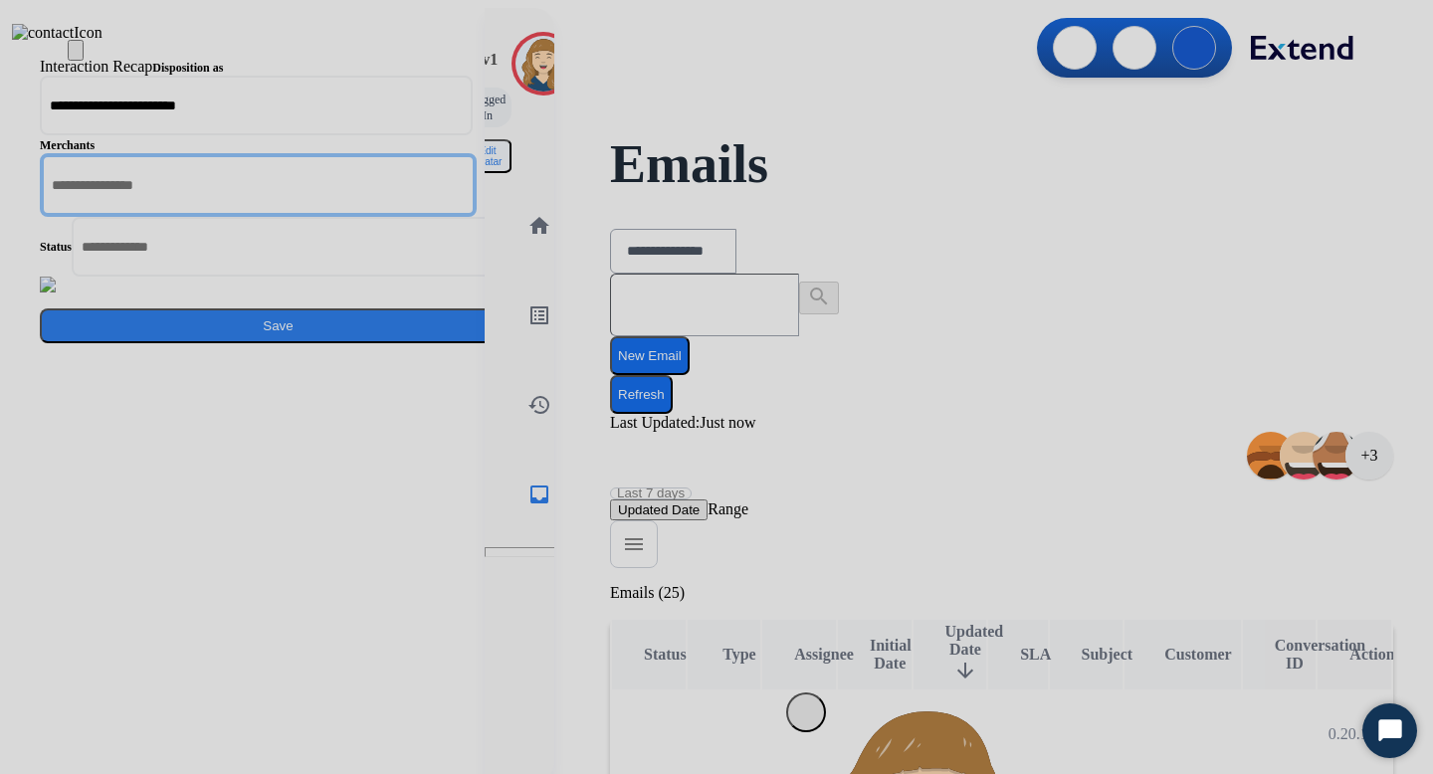
click at [477, 217] on input "text" at bounding box center [258, 185] width 437 height 64
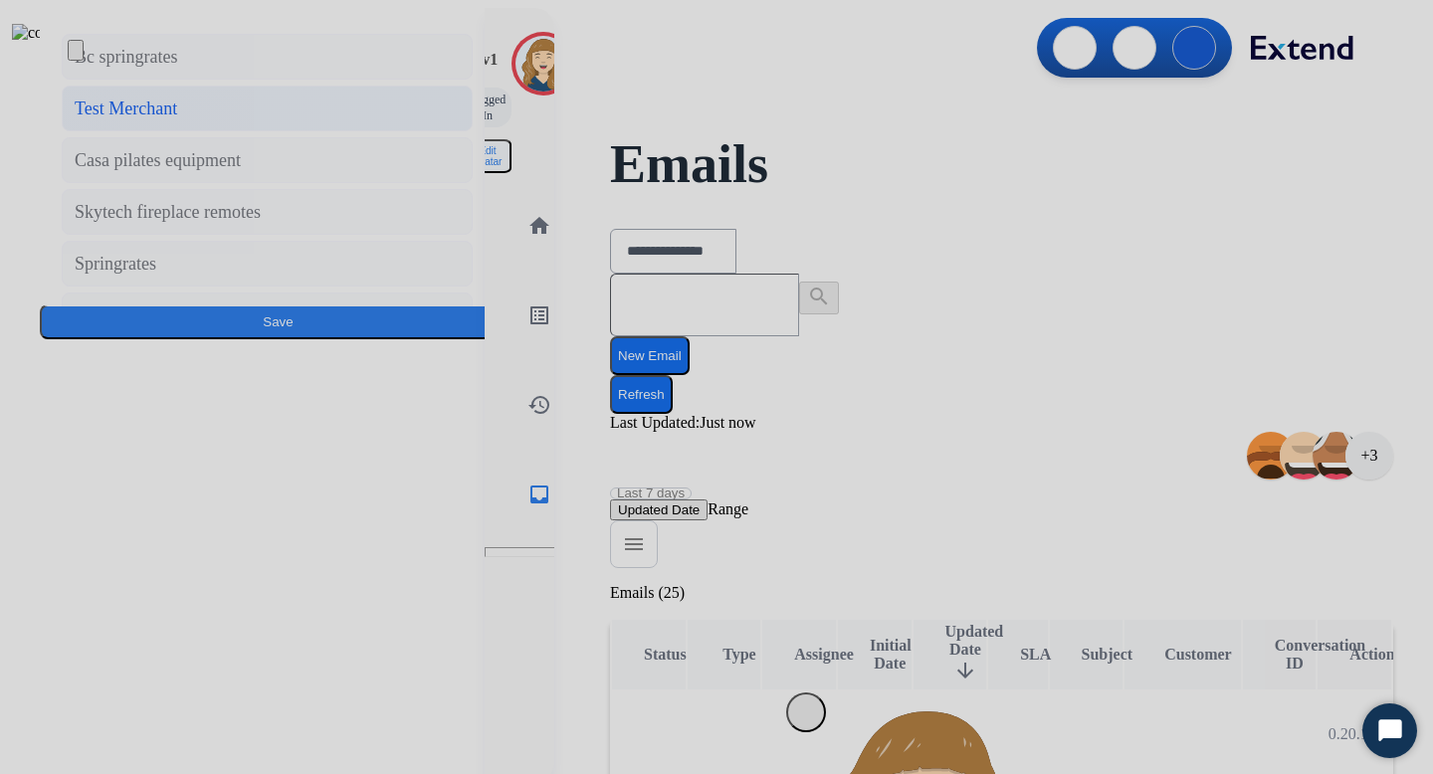
click at [177, 122] on div "Test Merchant" at bounding box center [126, 109] width 102 height 28
type input "**********"
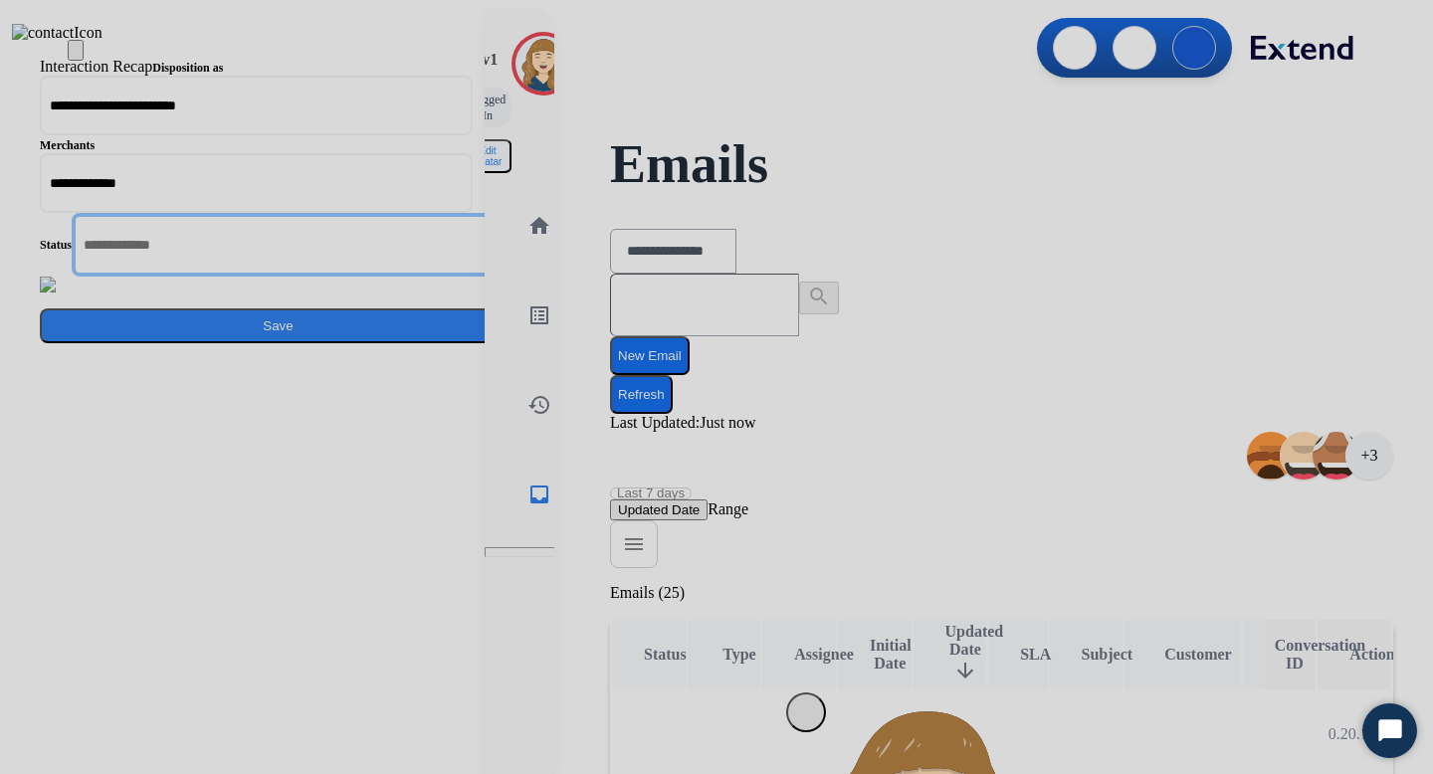
click at [509, 277] on input "text" at bounding box center [290, 245] width 437 height 64
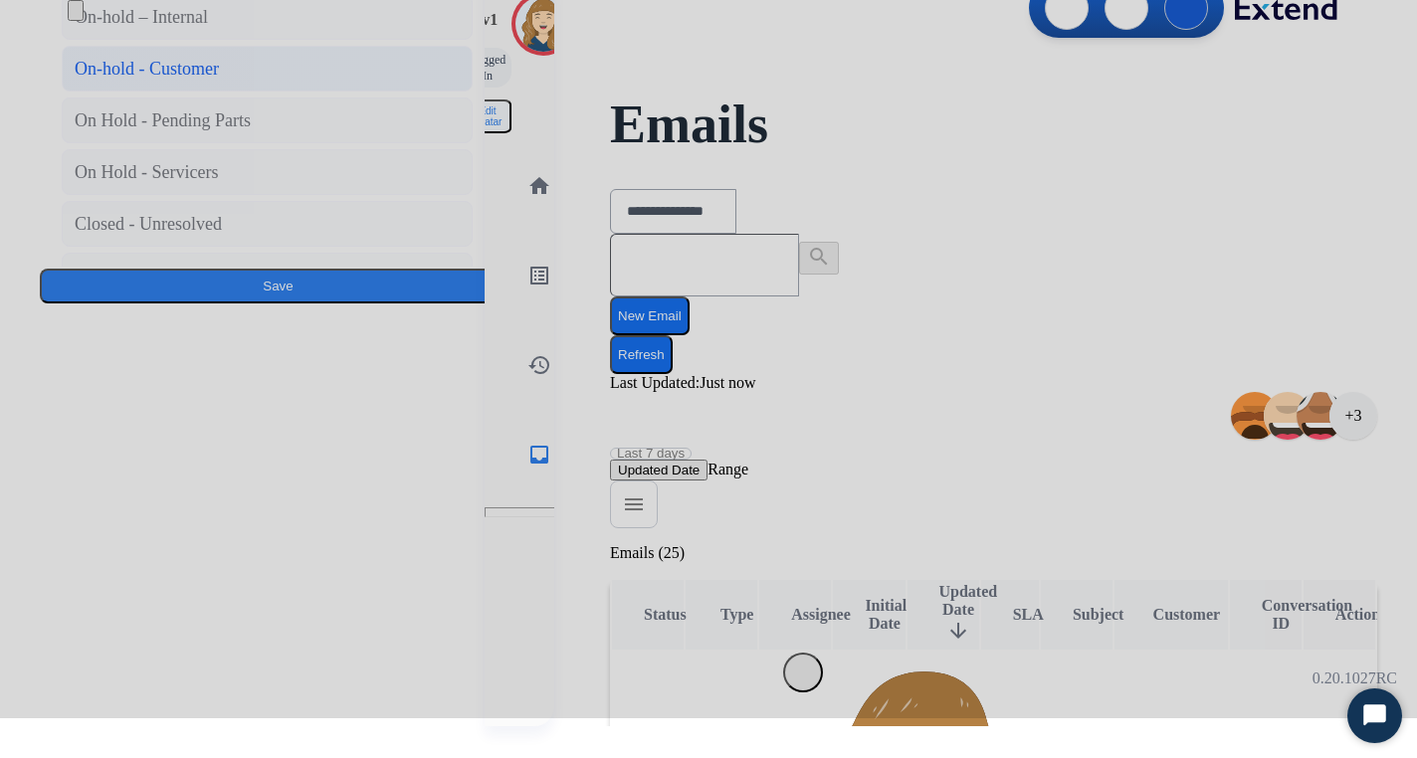
scroll to position [110, 0]
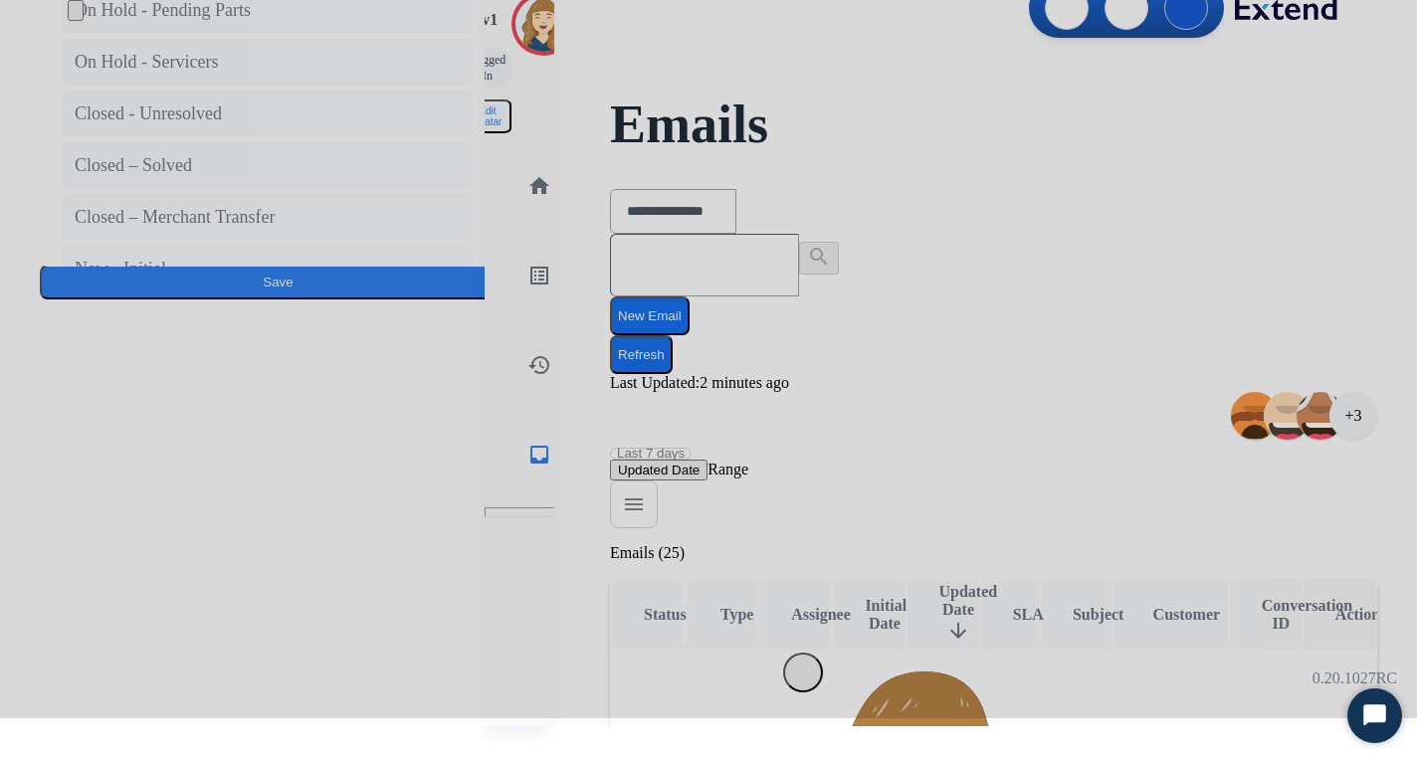
click at [166, 334] on div "New - Reply" at bounding box center [121, 321] width 92 height 28
type input "**********"
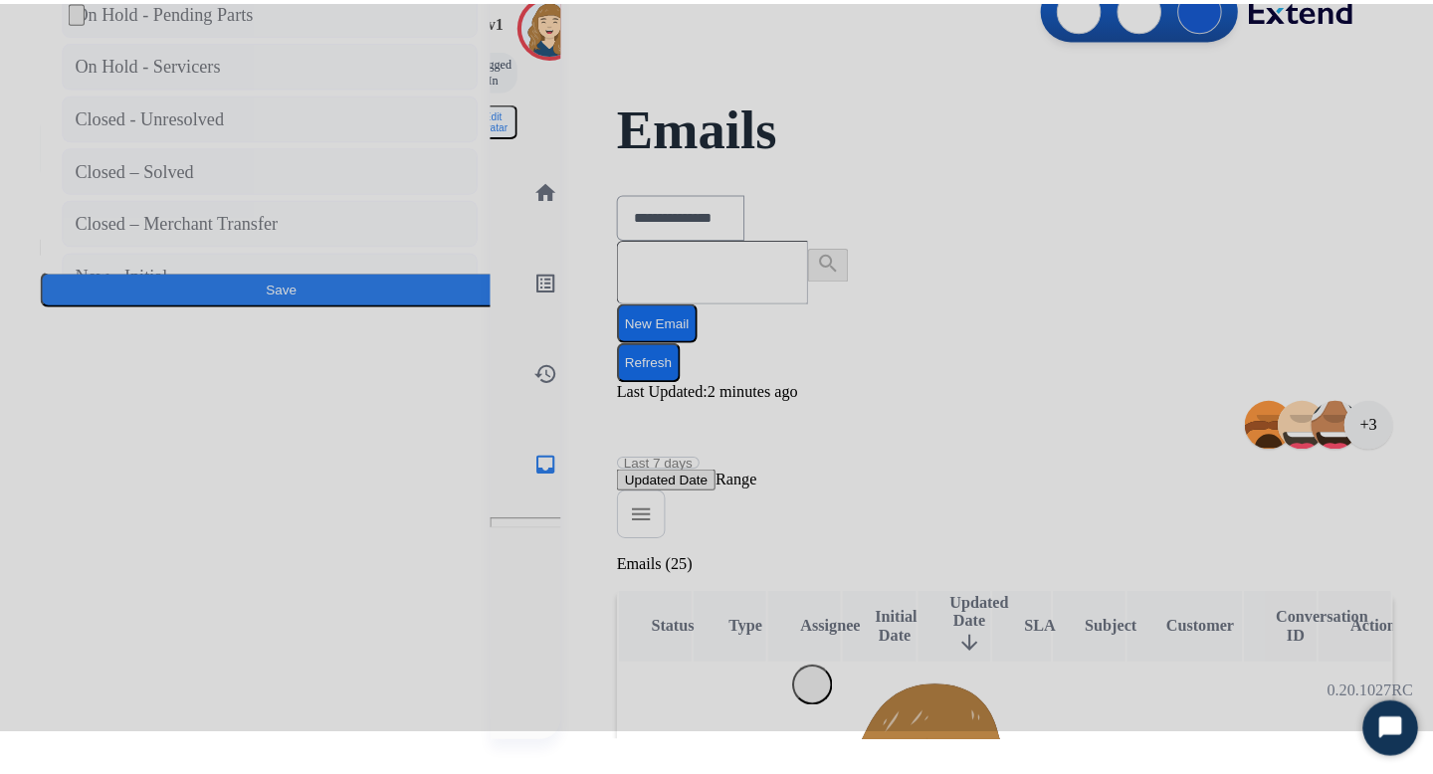
scroll to position [0, 0]
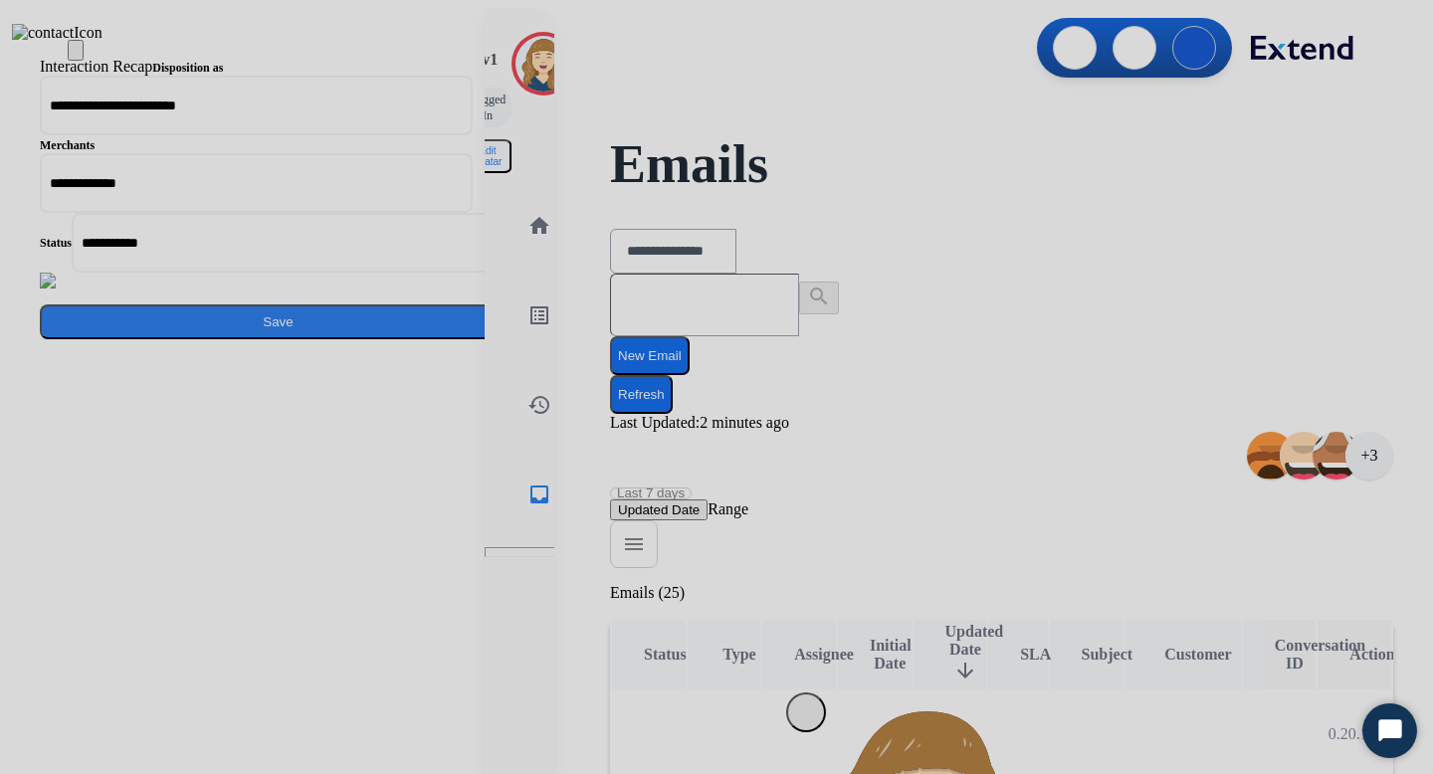
click at [516, 339] on button "Save" at bounding box center [278, 322] width 477 height 35
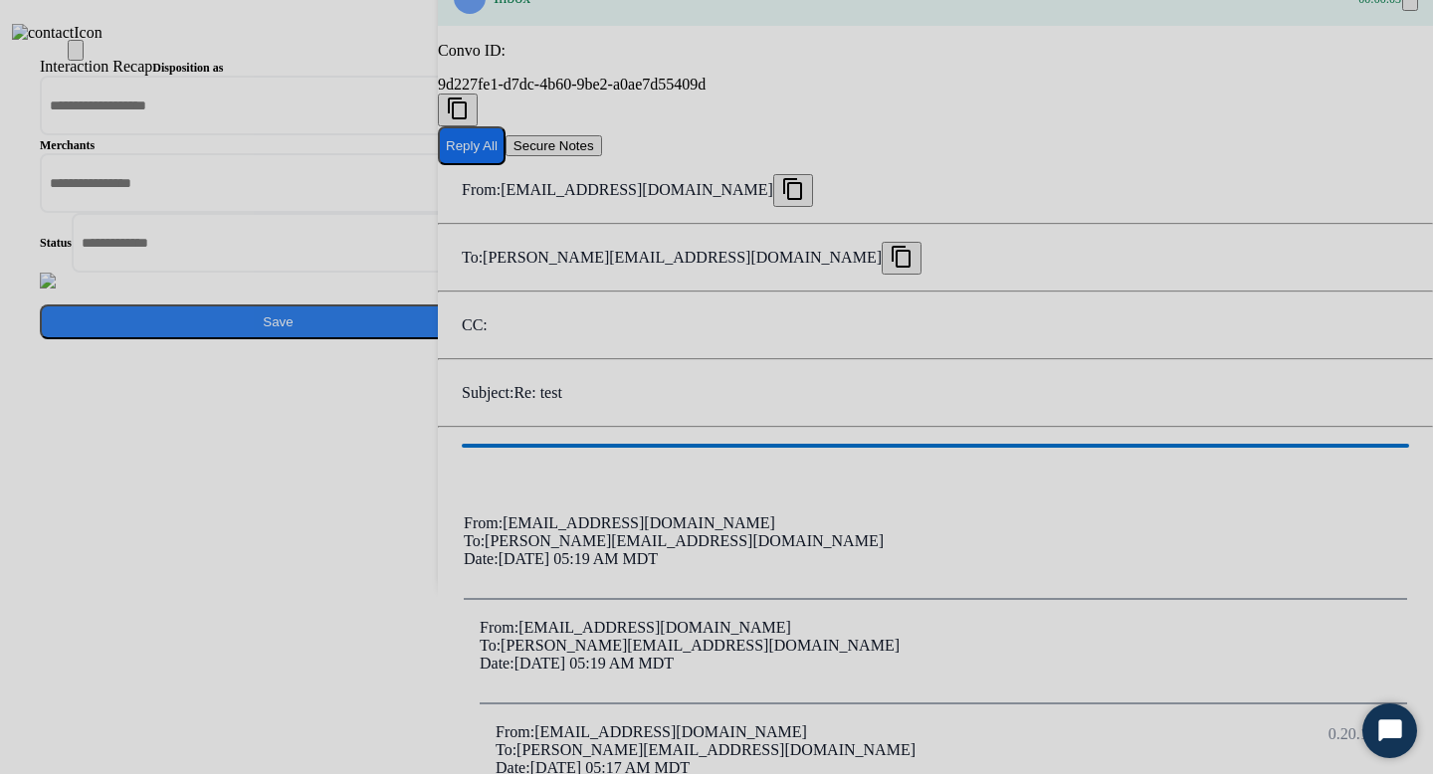
click at [428, 358] on div at bounding box center [716, 387] width 1433 height 774
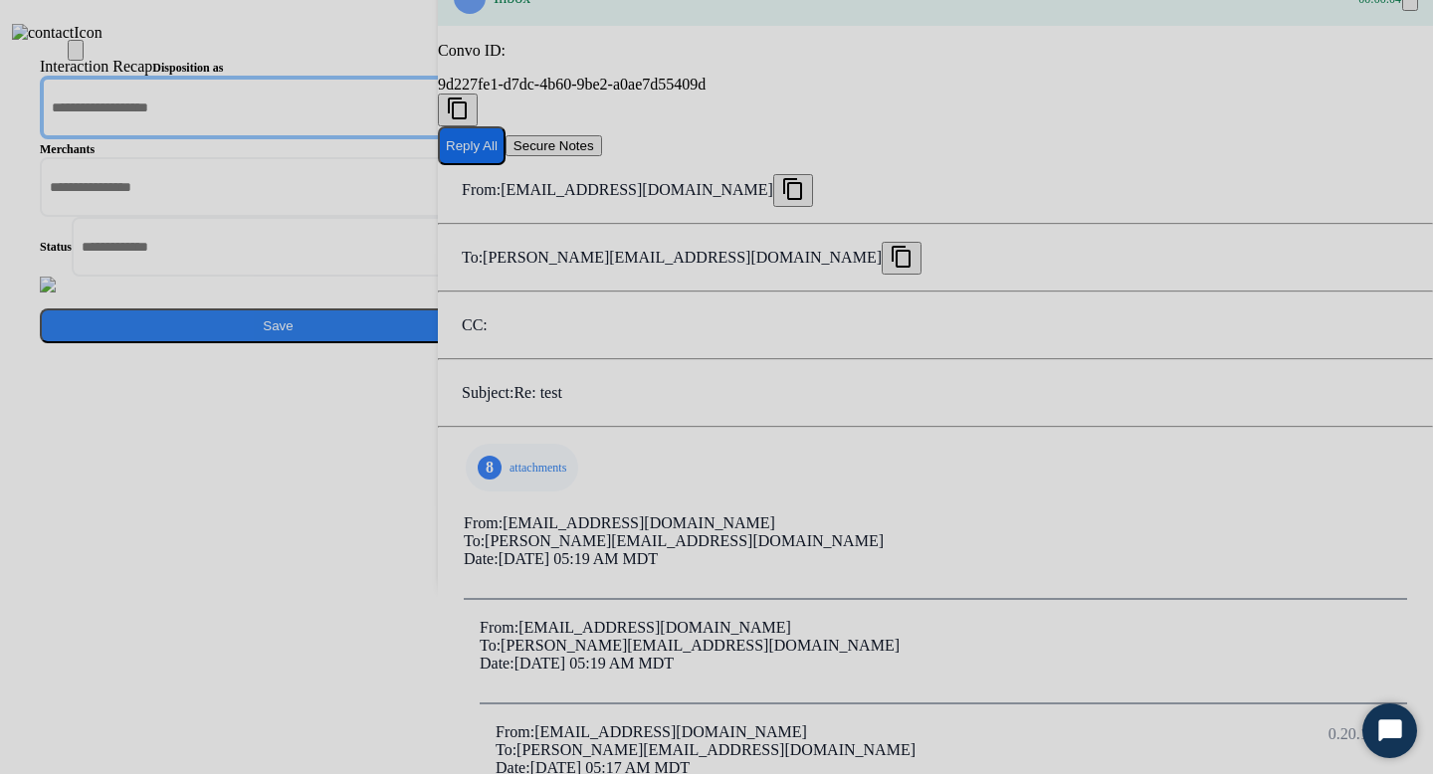
click at [477, 139] on input "text" at bounding box center [258, 108] width 437 height 64
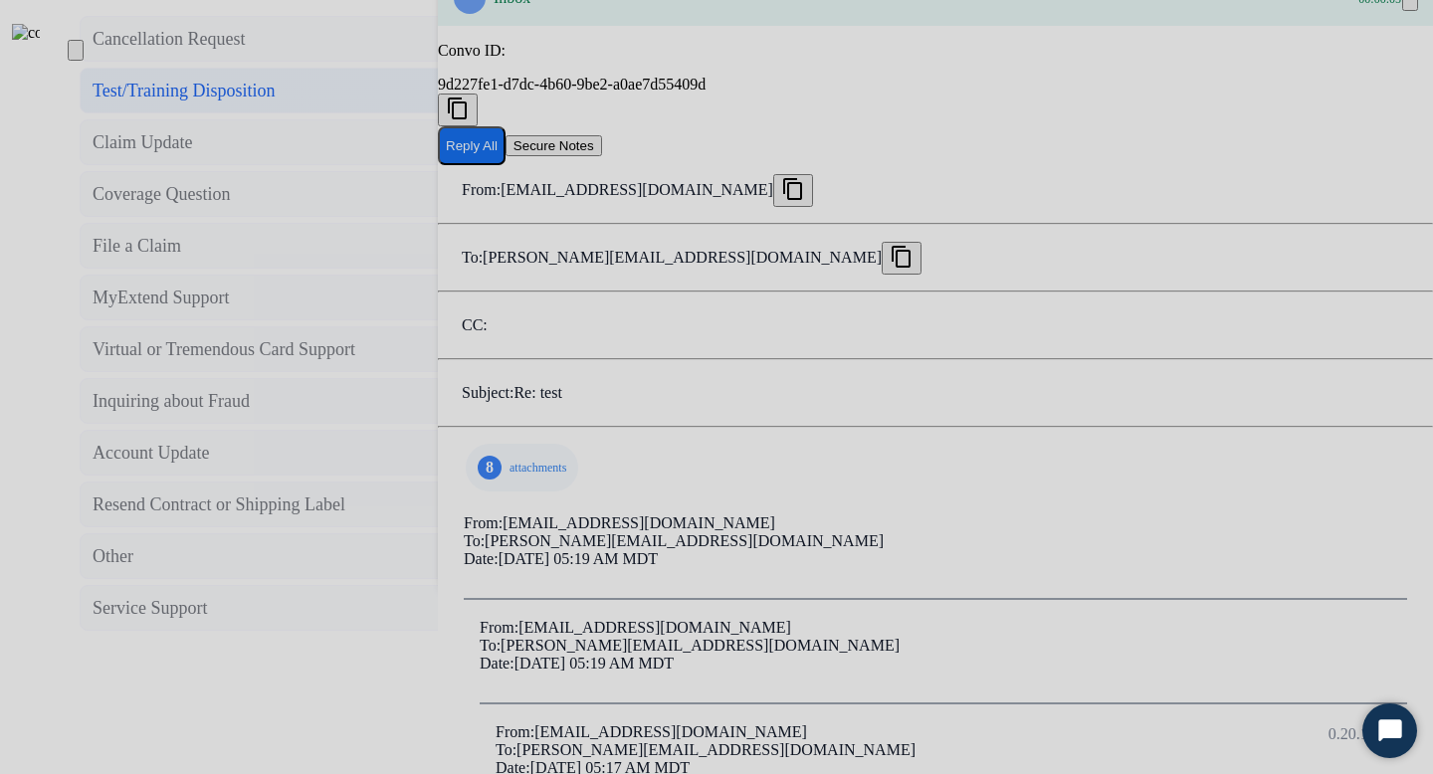
click at [276, 104] on div "Test/Training Disposition" at bounding box center [184, 91] width 183 height 28
type input "**********"
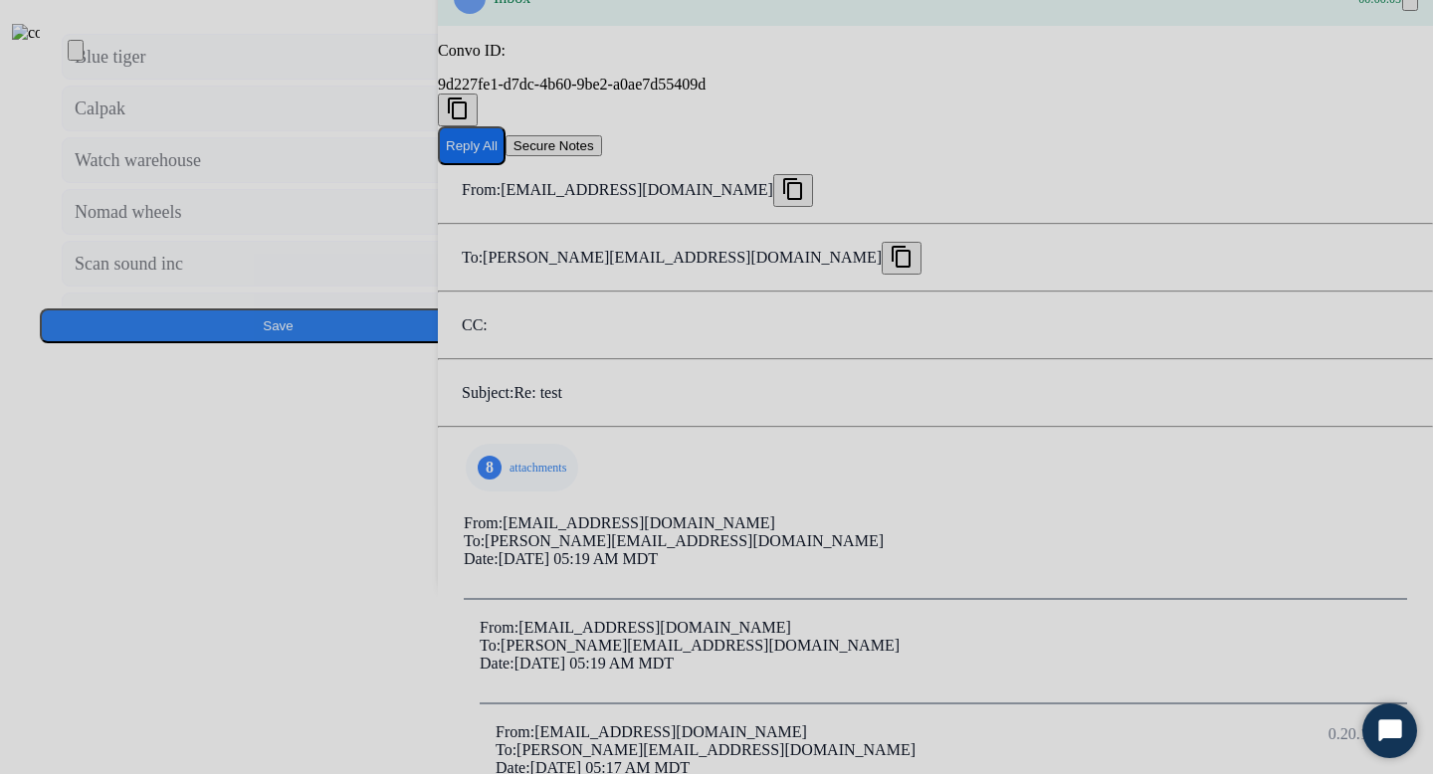
click at [477, 217] on input "text" at bounding box center [258, 185] width 437 height 64
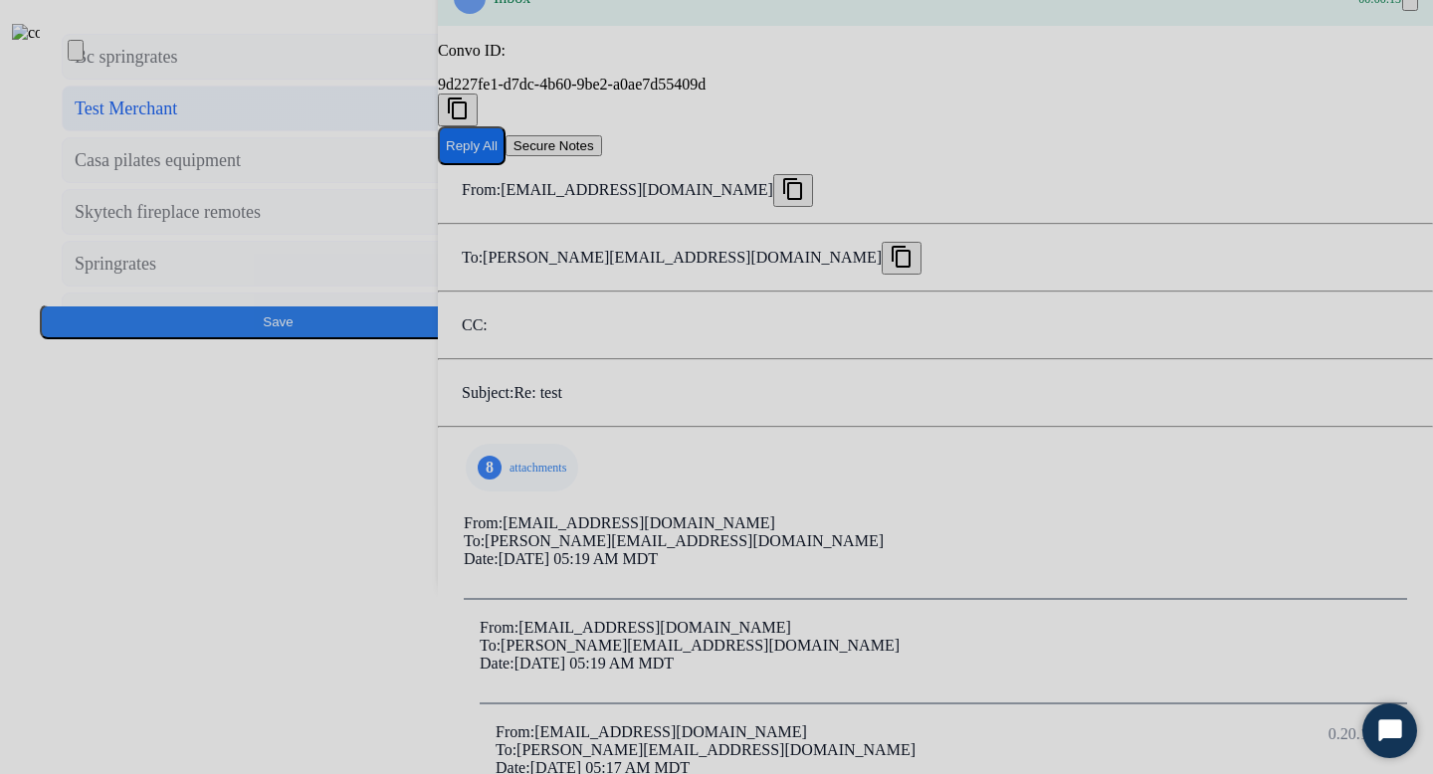
click at [177, 122] on div "Test Merchant" at bounding box center [126, 109] width 102 height 28
type input "**********"
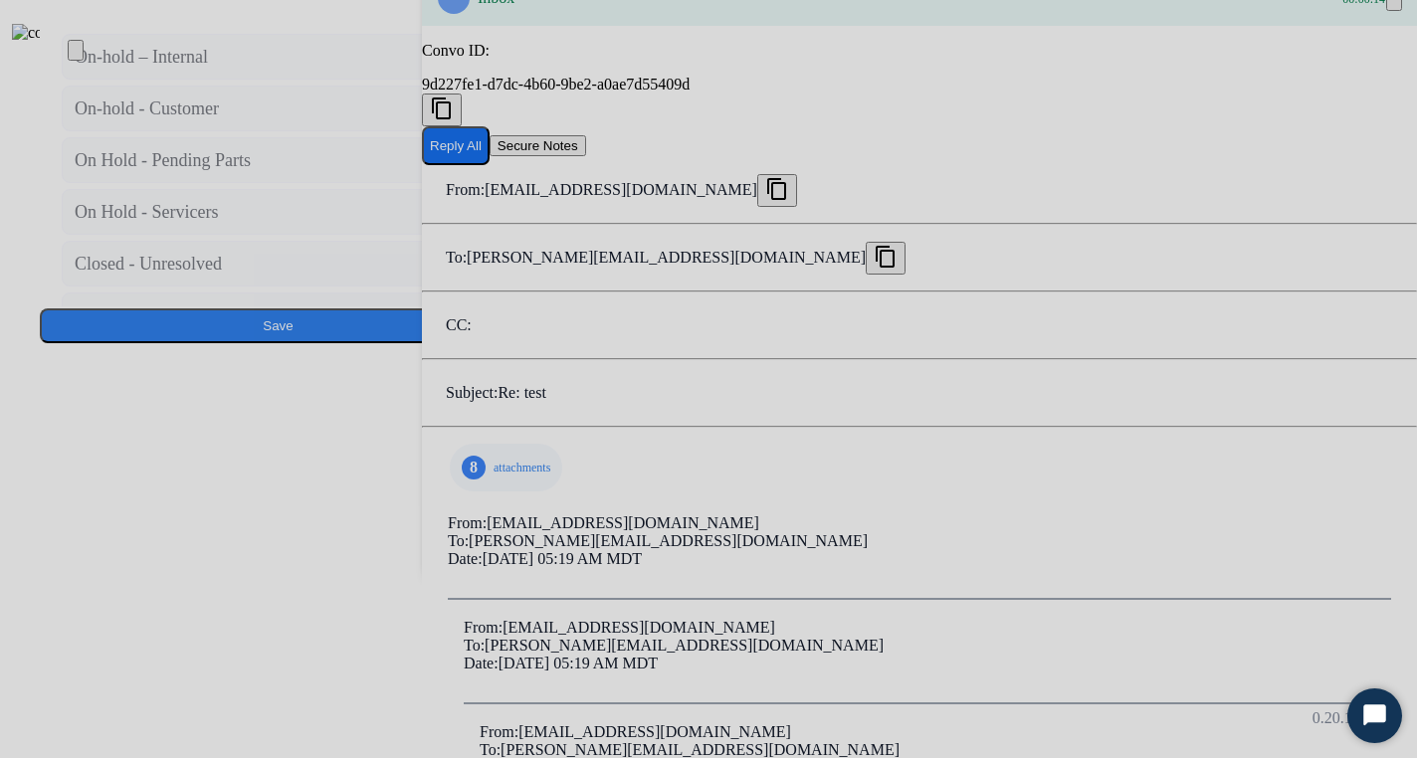
click at [516, 277] on div "Status On-hold – Internal On-hold - Customer On Hold - Pending Parts On Hold - …" at bounding box center [278, 245] width 477 height 64
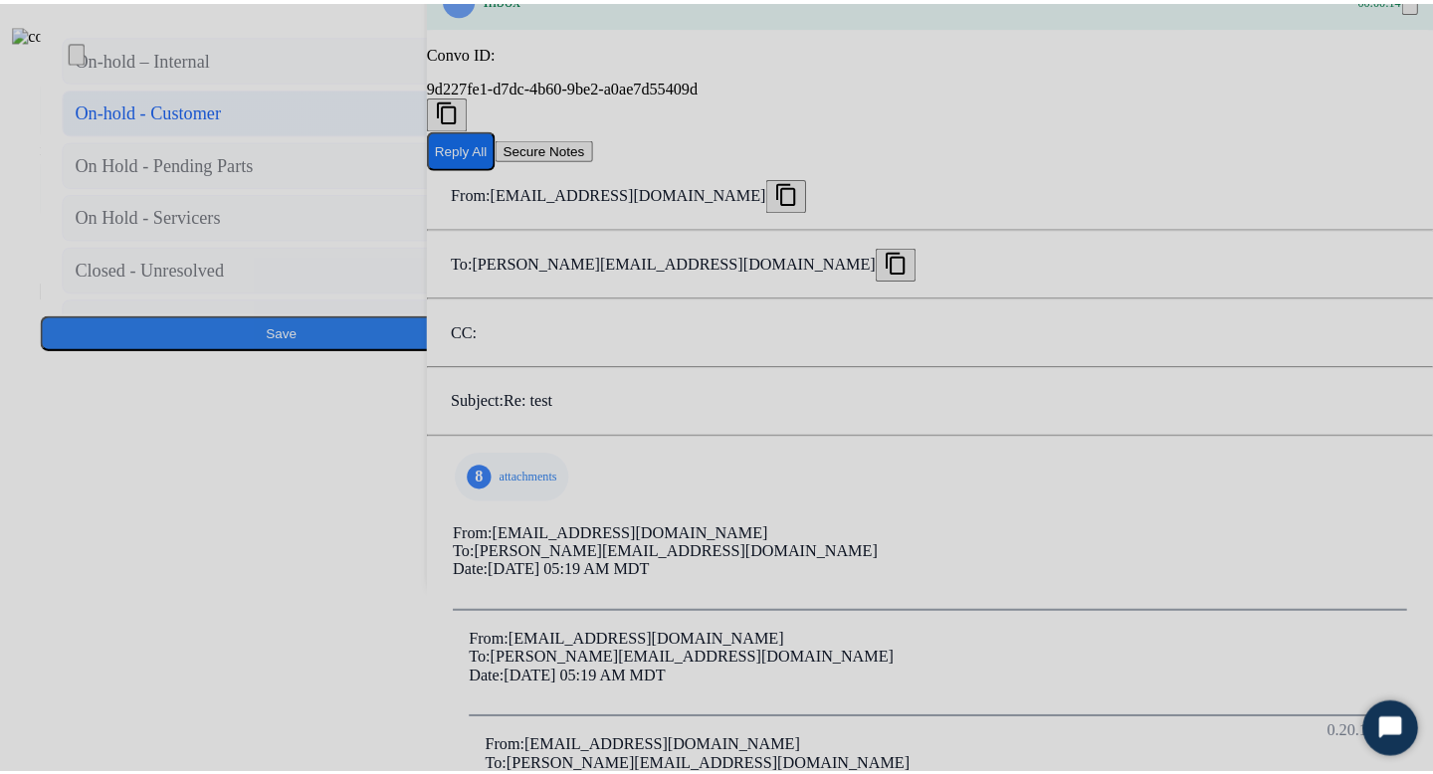
scroll to position [110, 0]
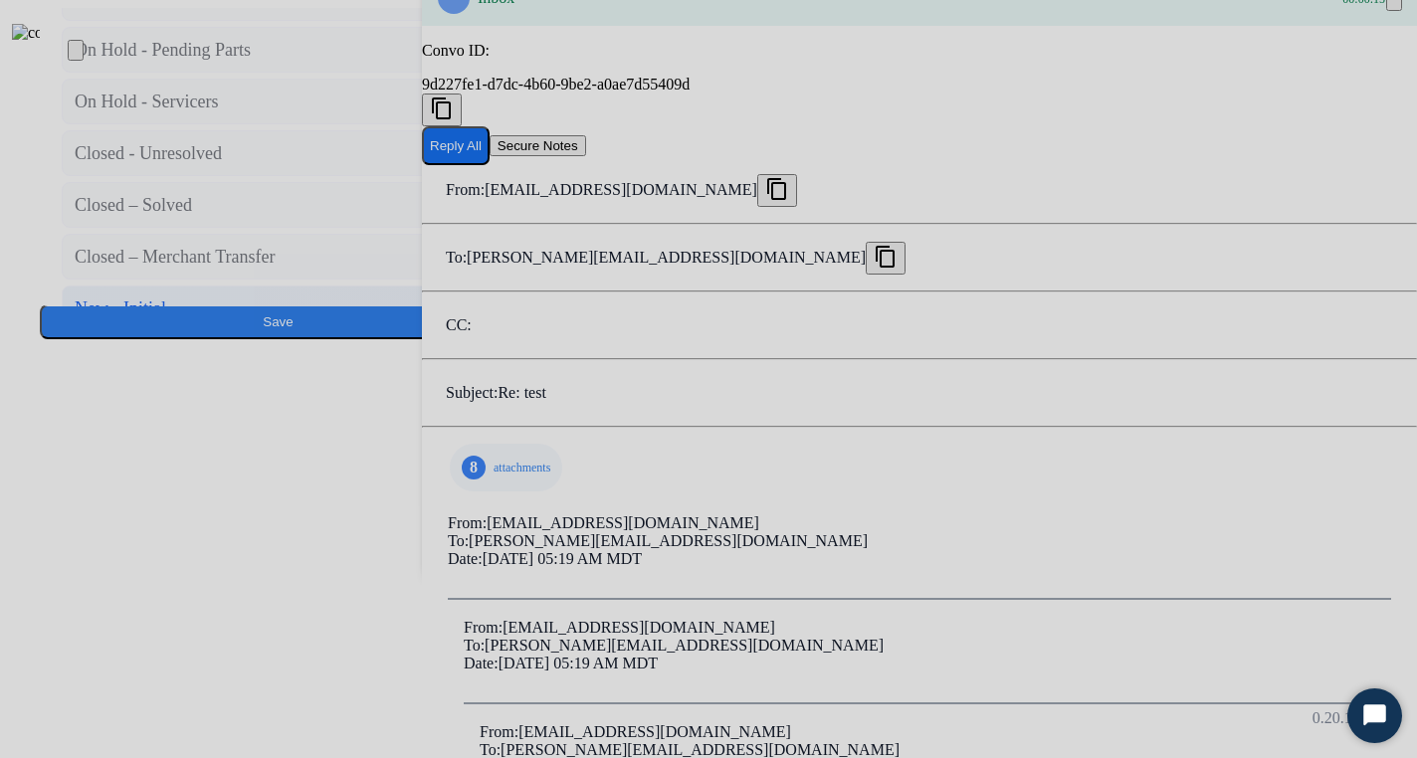
click at [166, 322] on div "New - Initial" at bounding box center [121, 309] width 92 height 28
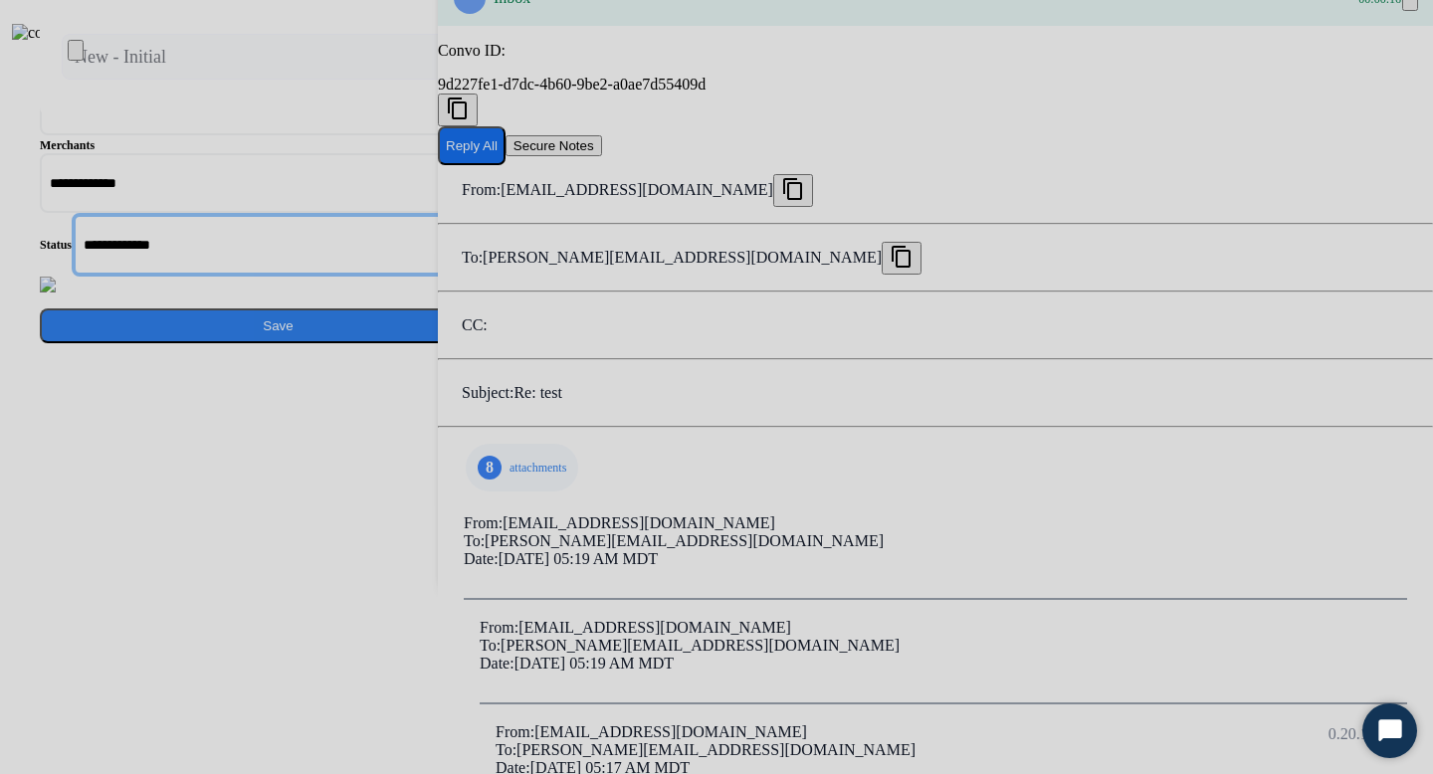
click at [509, 277] on input "**********" at bounding box center [290, 245] width 437 height 64
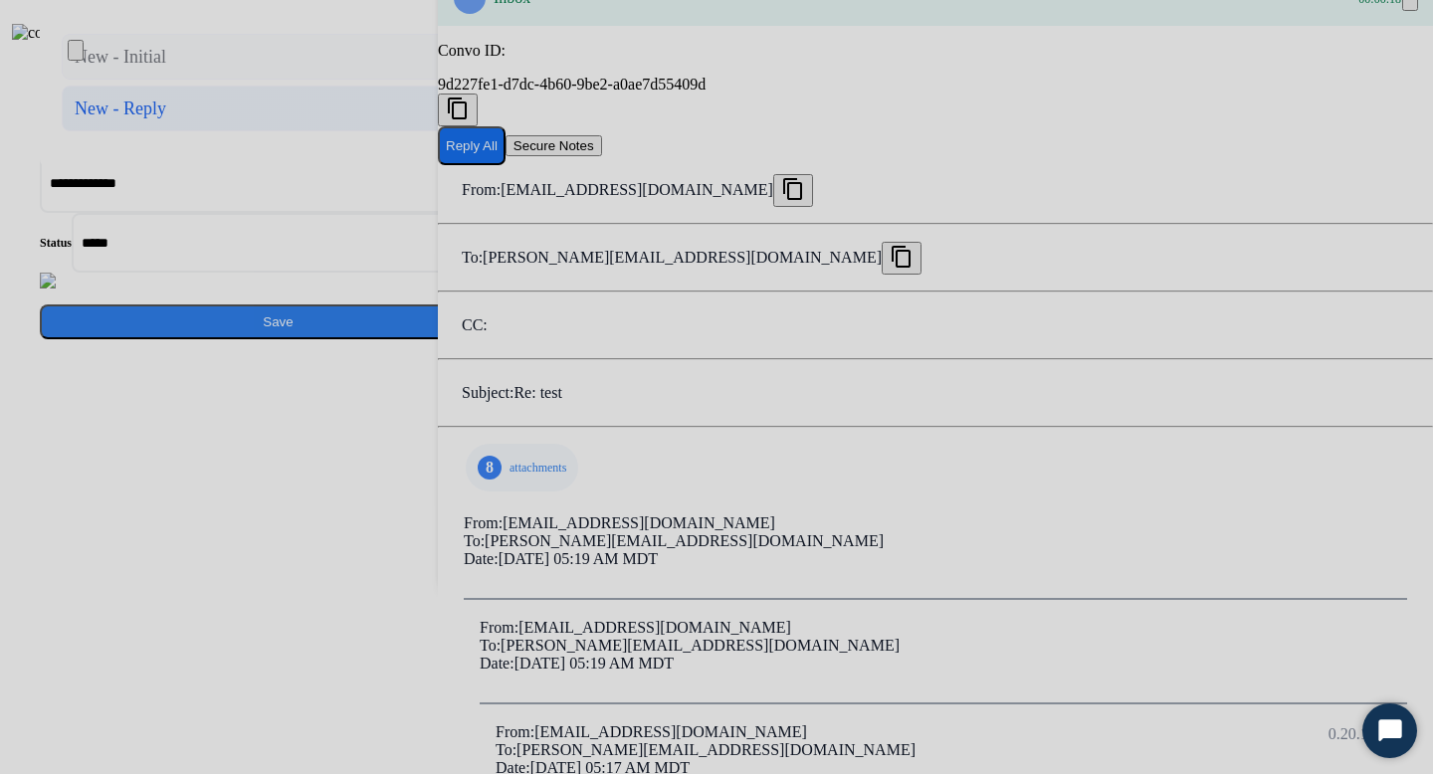
click at [166, 122] on div "New - Reply" at bounding box center [121, 109] width 92 height 28
type input "**********"
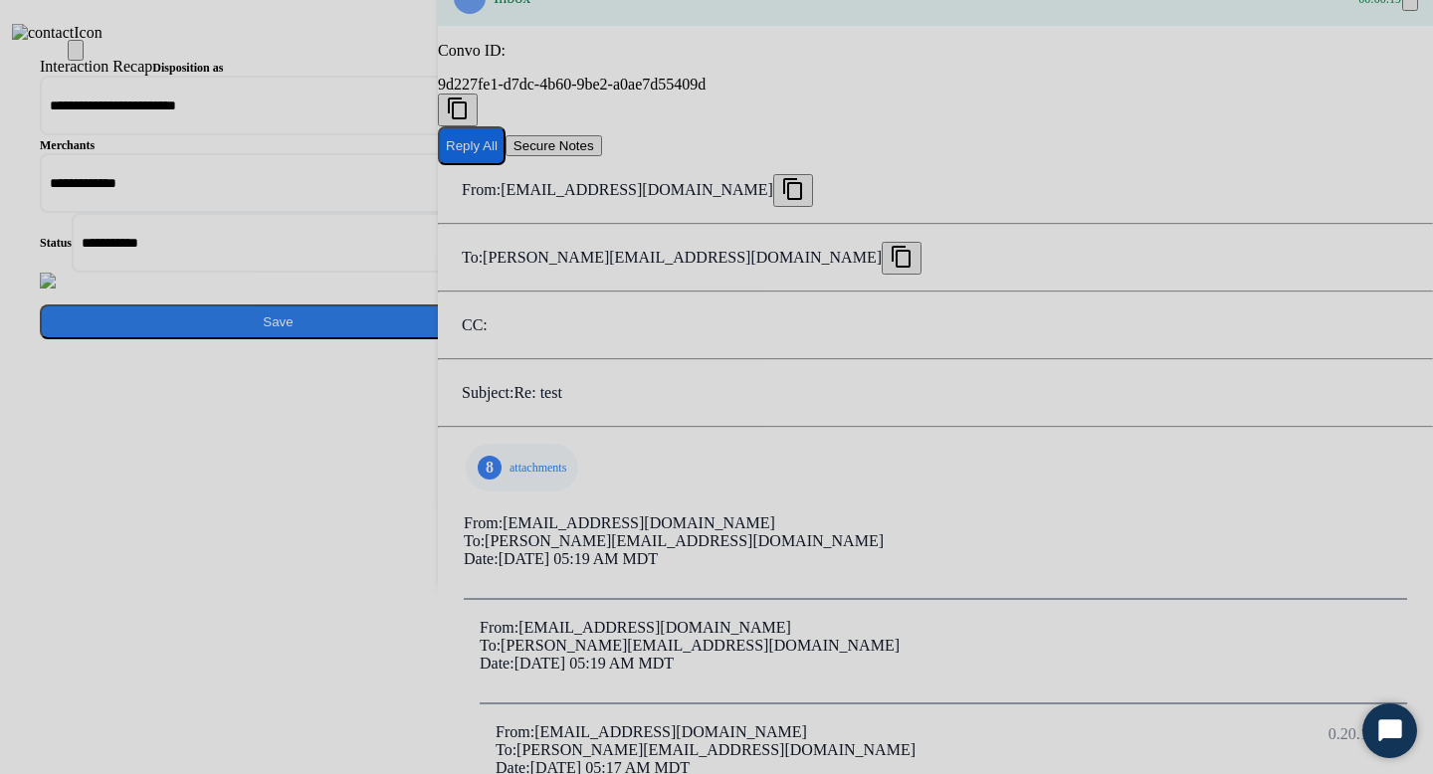
click at [516, 339] on div "Save" at bounding box center [278, 316] width 477 height 47
click at [516, 339] on button "Save" at bounding box center [278, 322] width 477 height 35
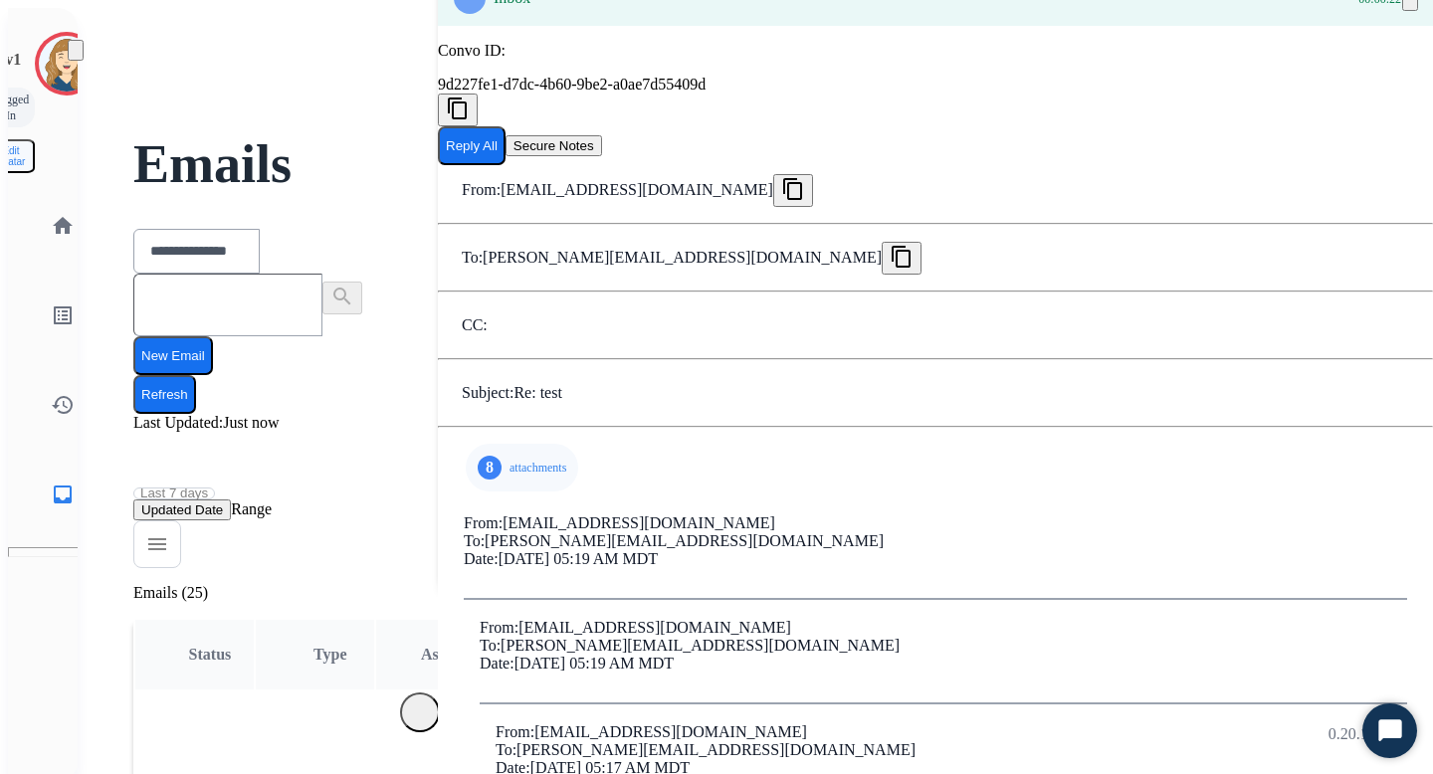
click at [527, 460] on div "8 attachments" at bounding box center [522, 468] width 112 height 48
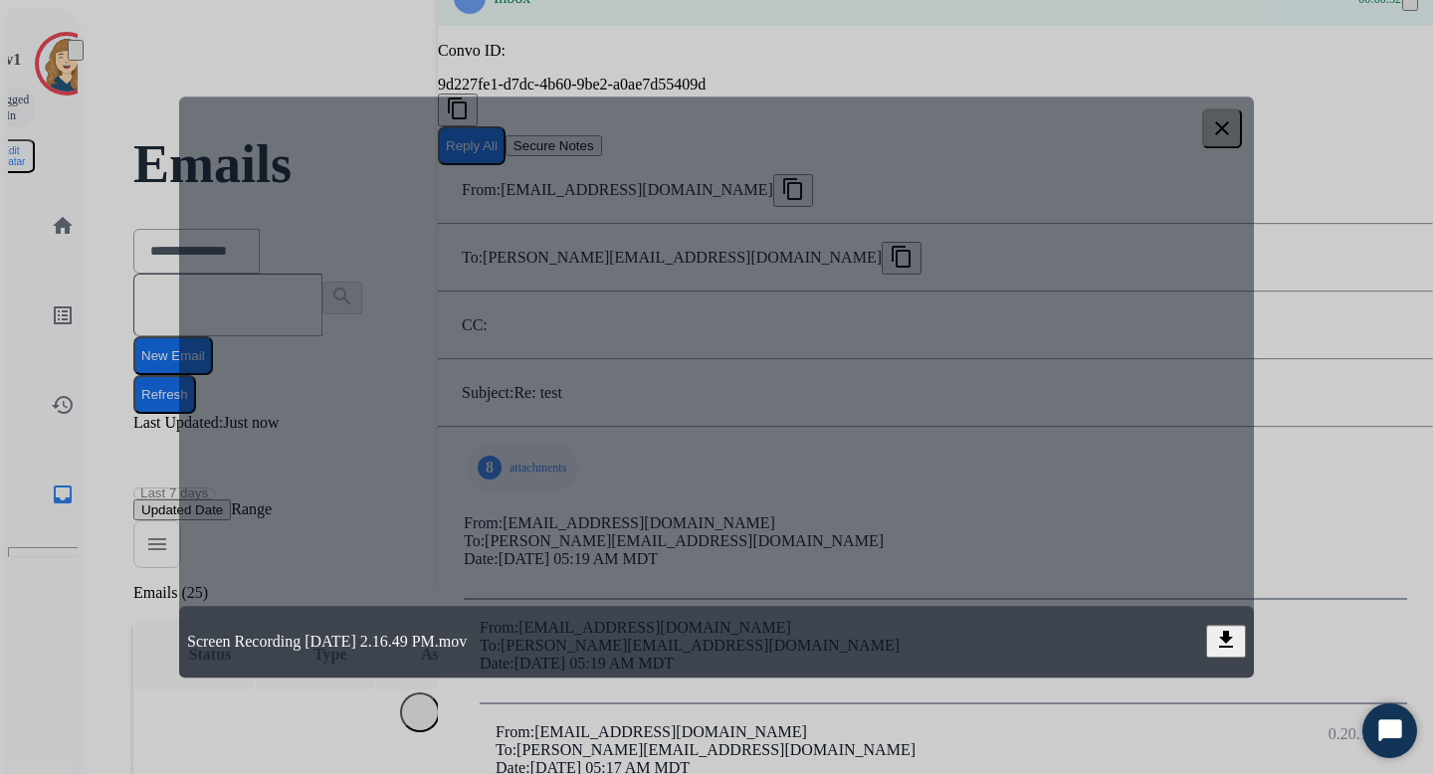
click at [1234, 652] on mat-icon "download" at bounding box center [1226, 640] width 24 height 24
click at [717, 51] on div at bounding box center [716, 387] width 1433 height 774
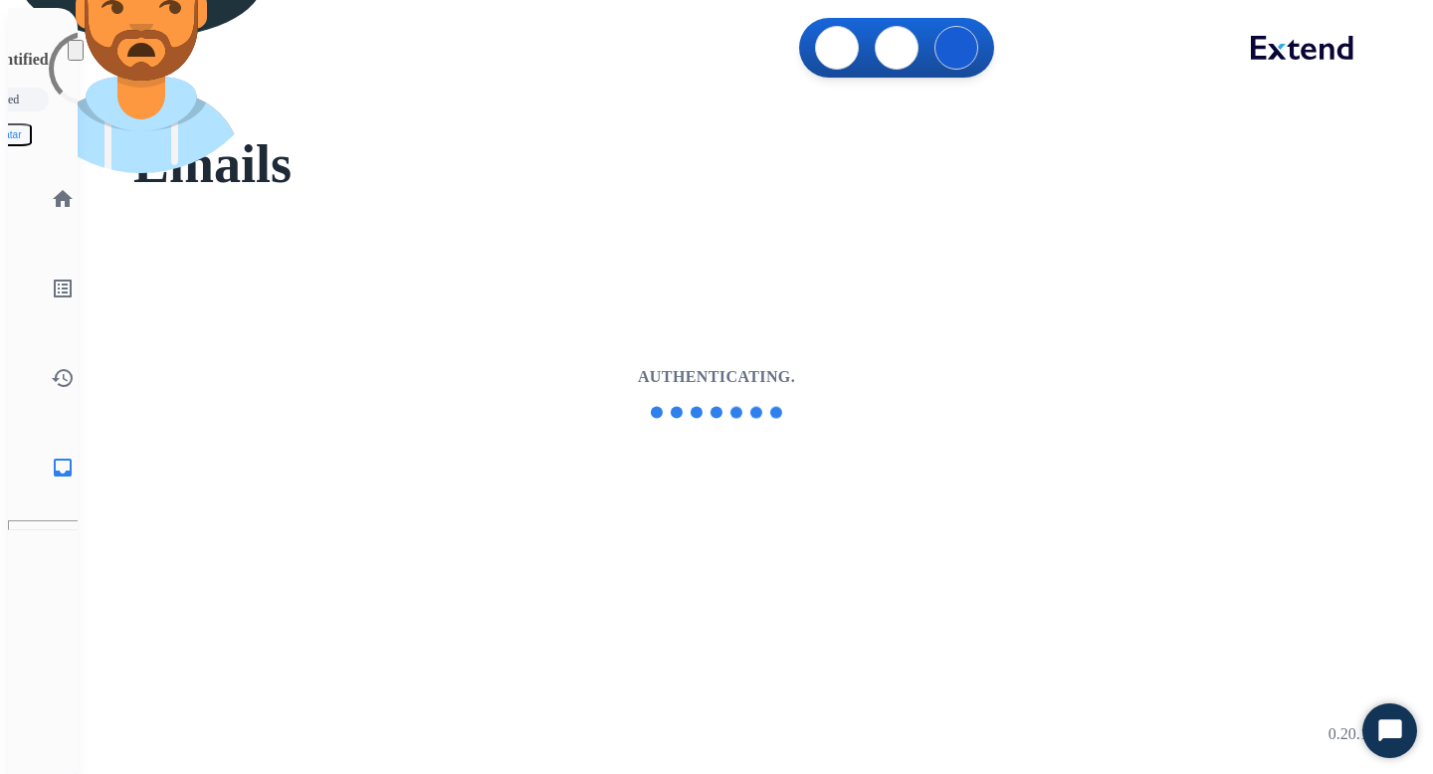
select select "**********"
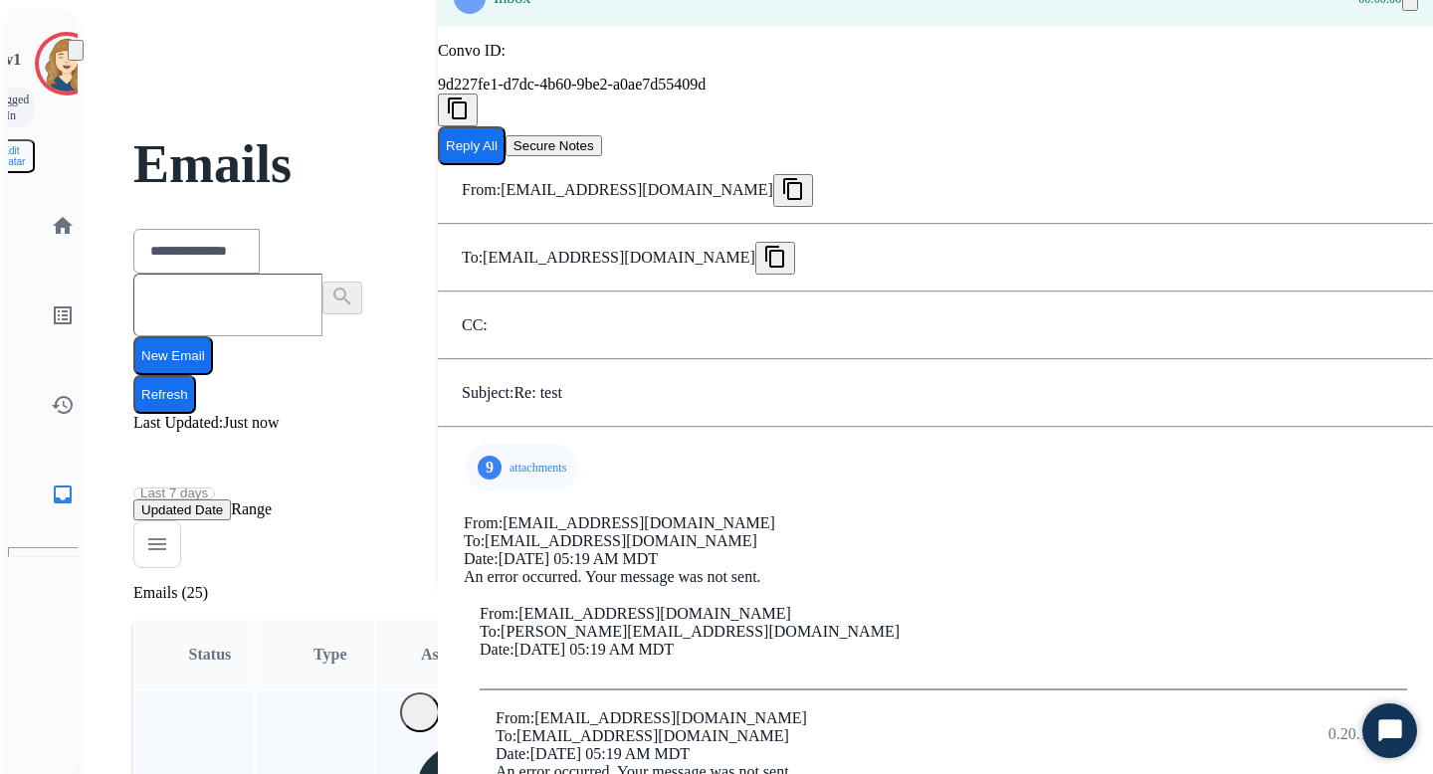
click at [512, 476] on p "attachments" at bounding box center [538, 468] width 57 height 16
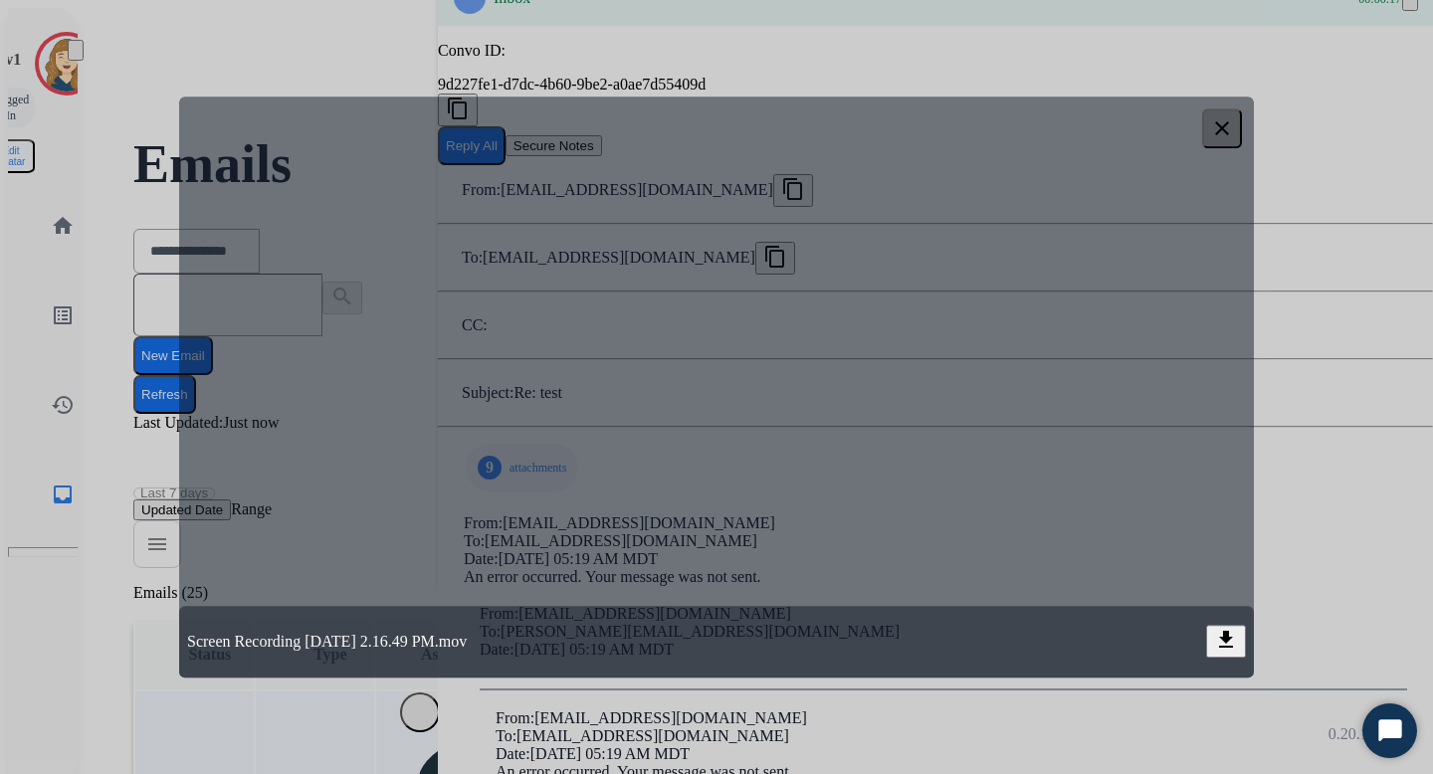
click at [1231, 124] on mat-icon "clear" at bounding box center [1222, 128] width 24 height 24
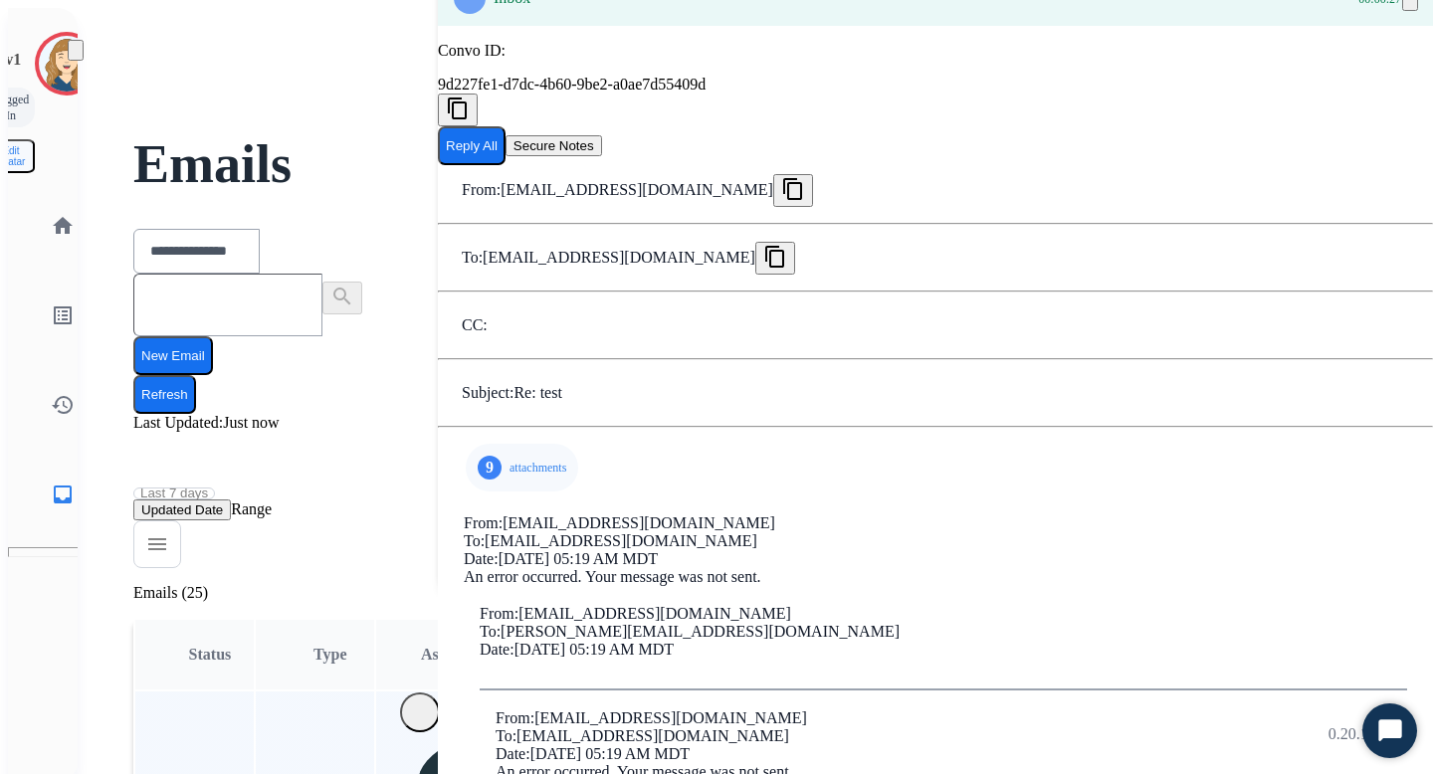
scroll to position [598, 0]
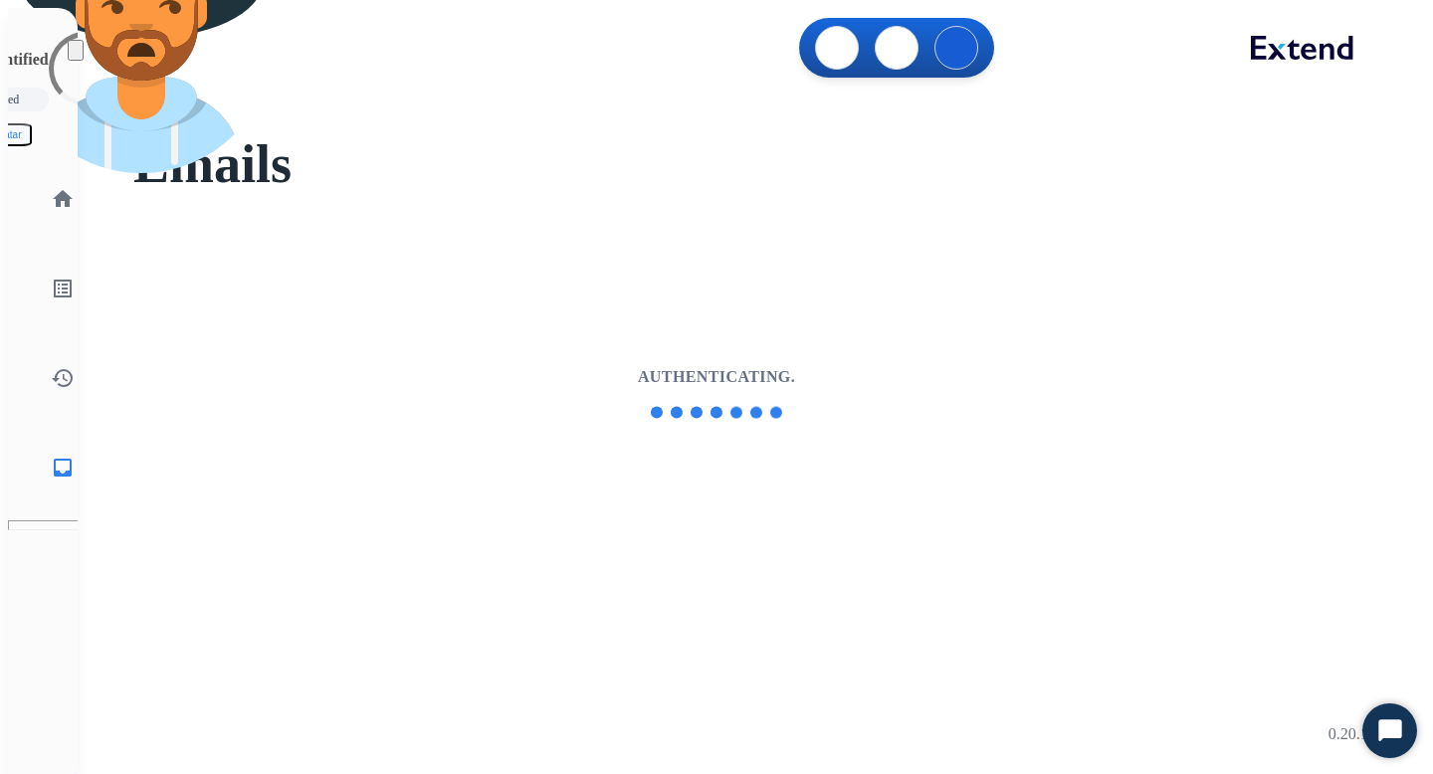
select select "**********"
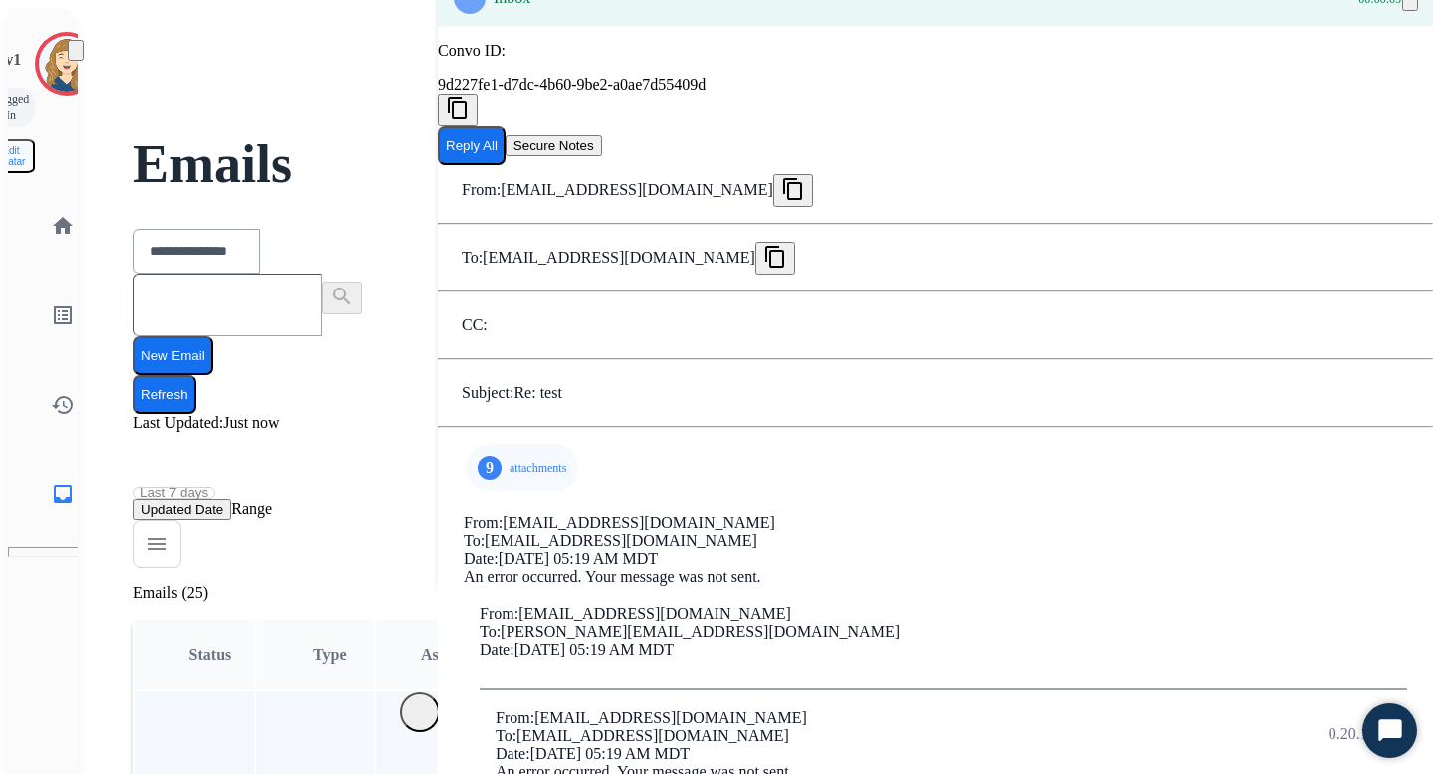
click at [510, 476] on p "attachments" at bounding box center [538, 468] width 57 height 16
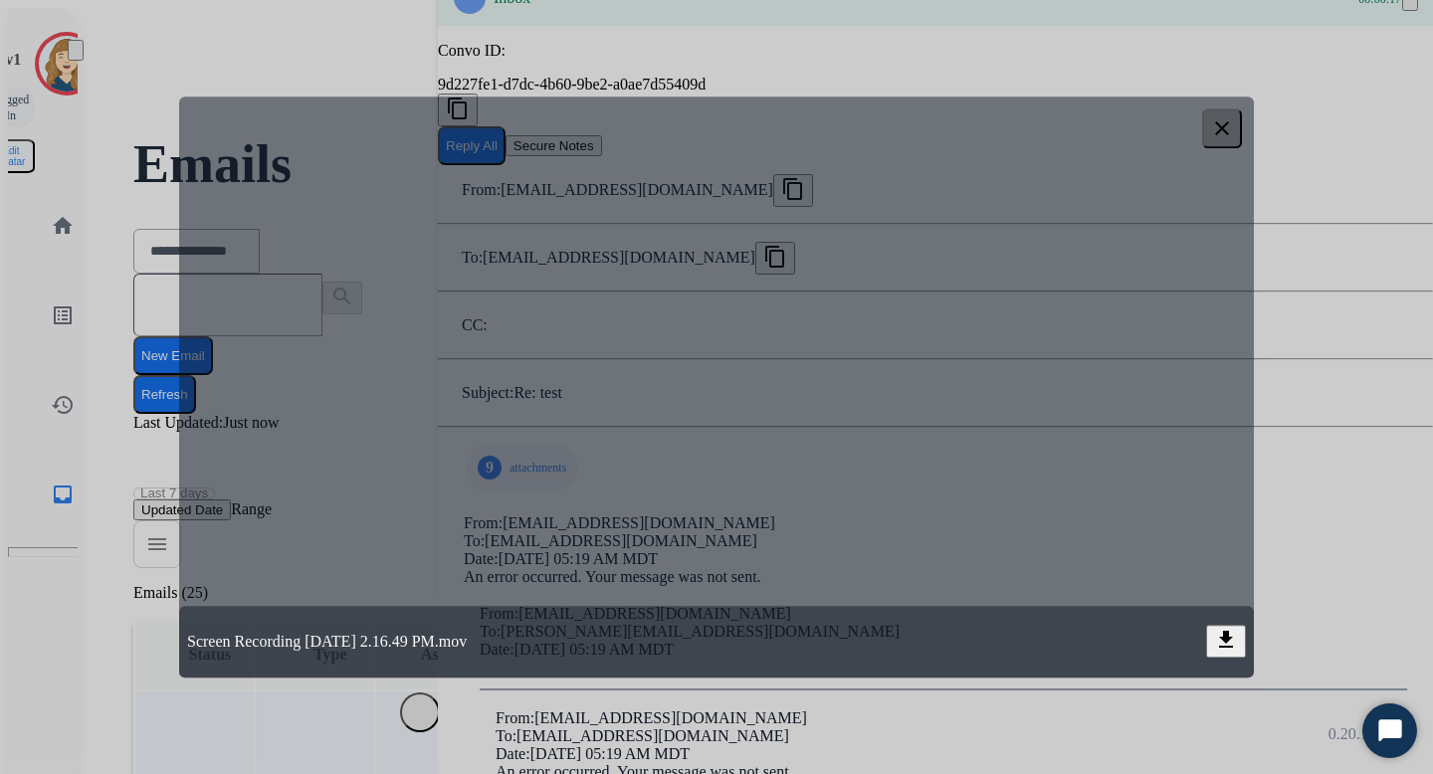
click at [1228, 120] on mat-icon "clear" at bounding box center [1222, 128] width 24 height 24
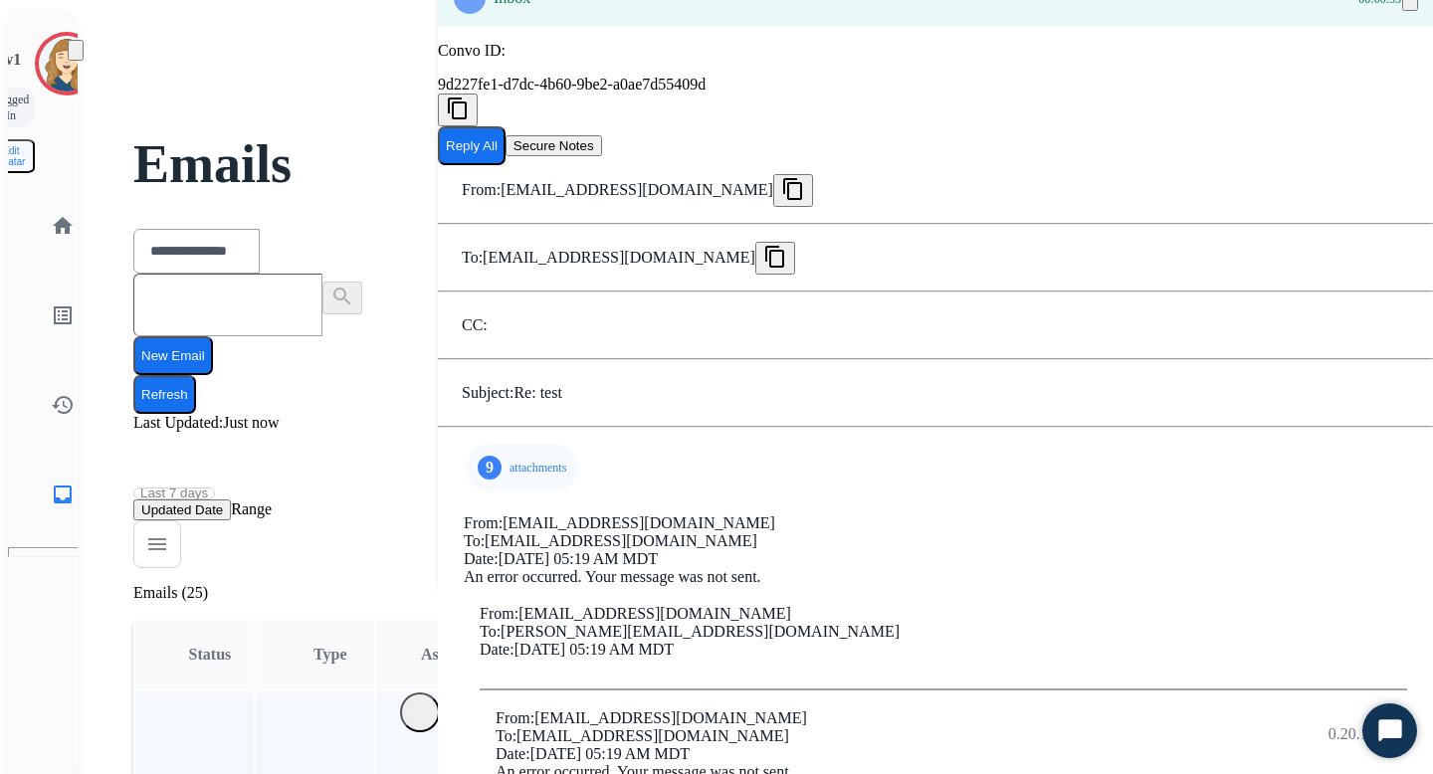
scroll to position [0, 0]
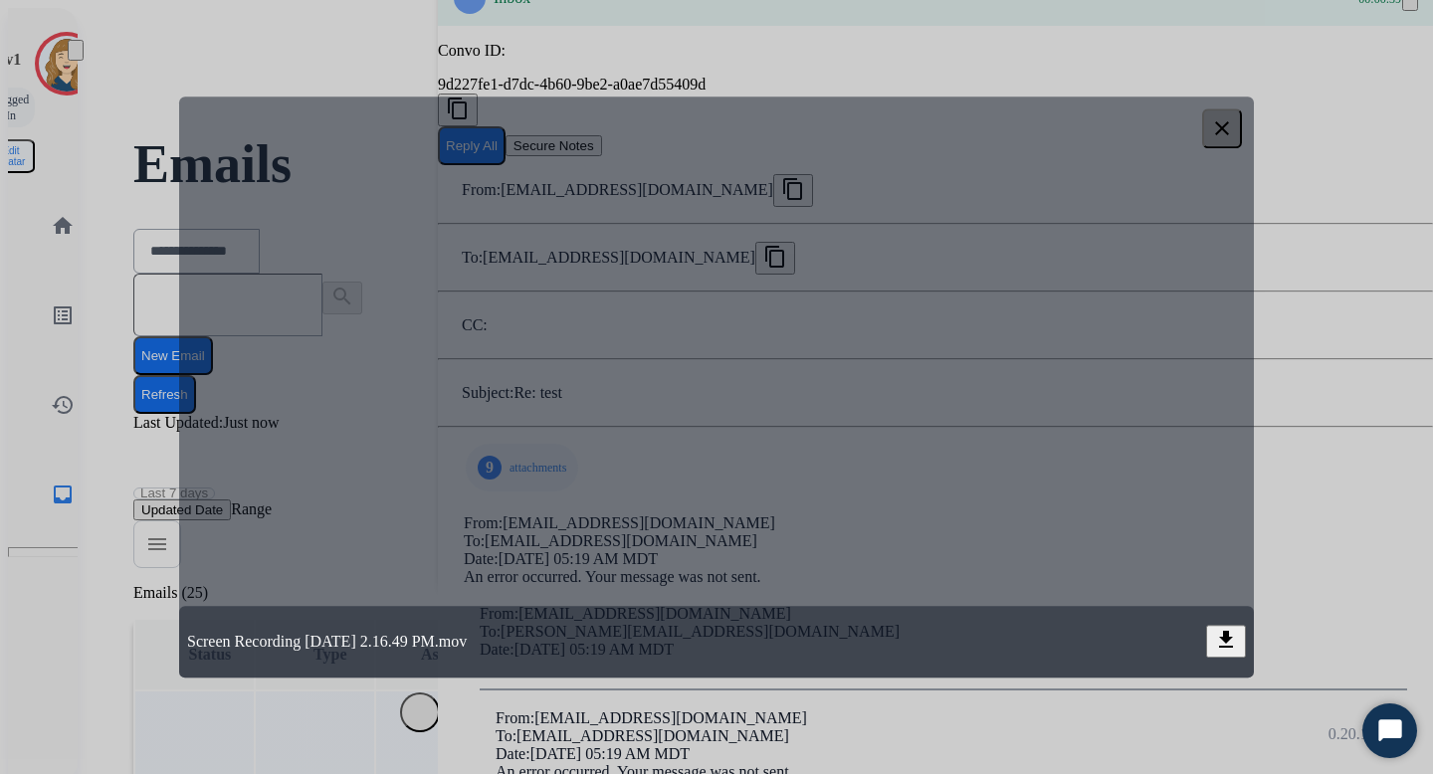
click at [1223, 122] on mat-icon "clear" at bounding box center [1222, 128] width 24 height 24
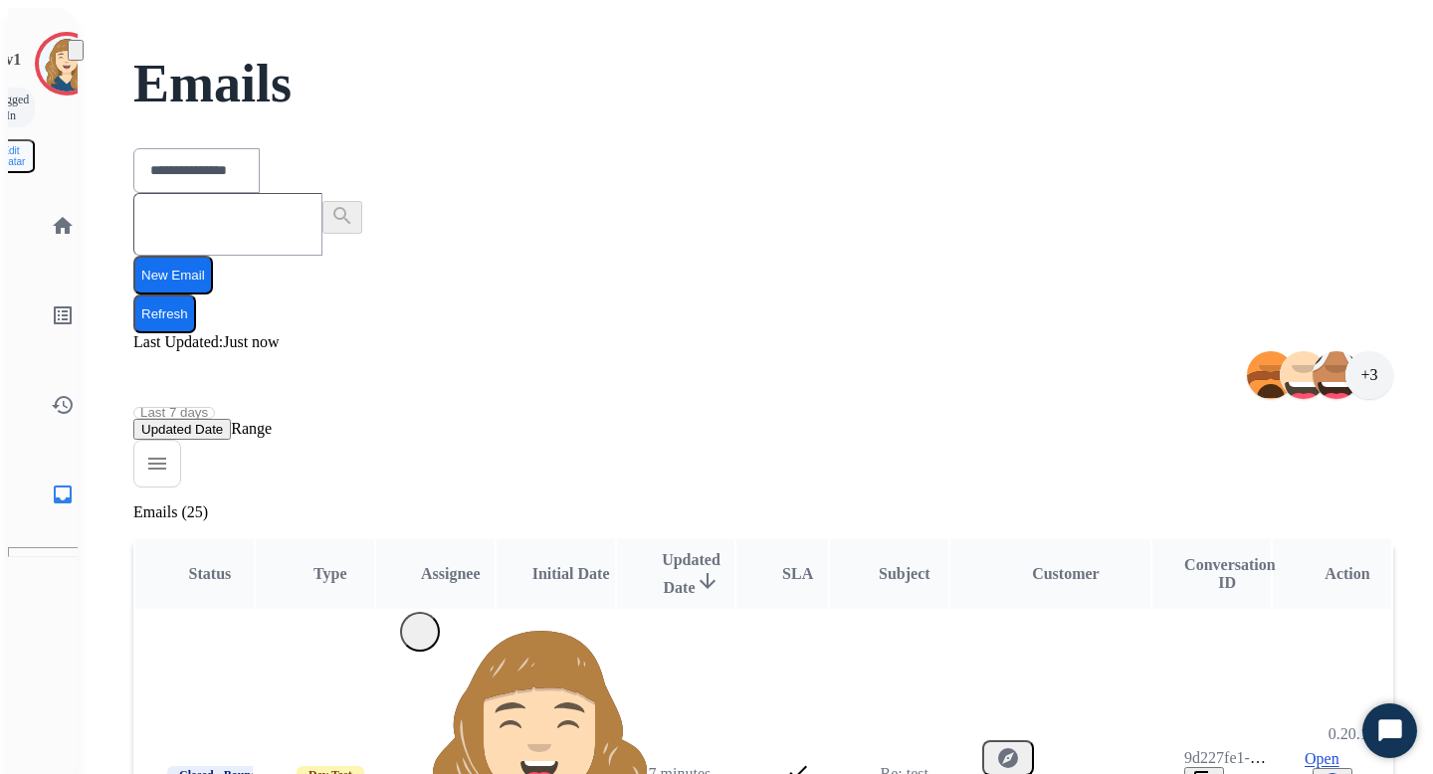
scroll to position [282, 0]
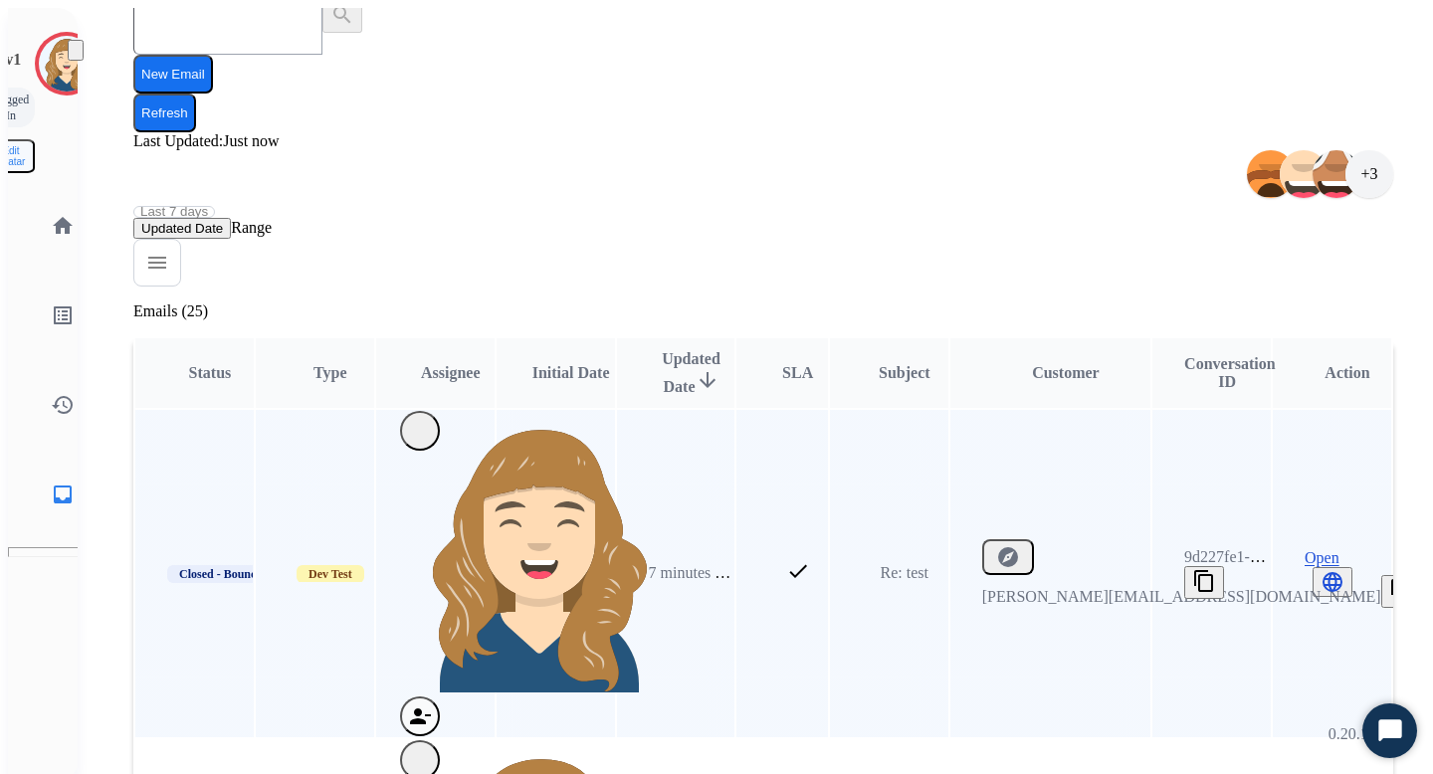
click at [1311, 549] on span "Open" at bounding box center [1322, 558] width 35 height 18
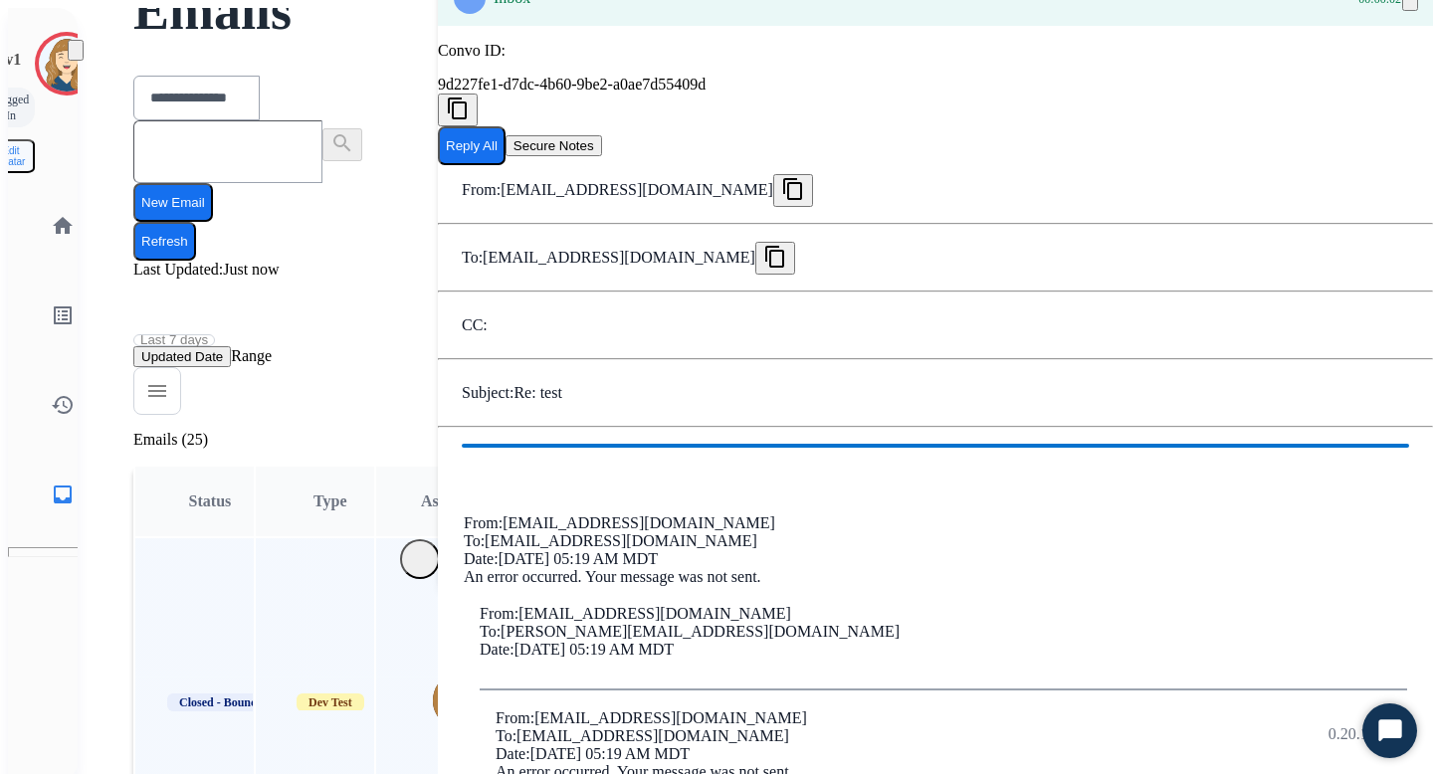
scroll to position [94, 0]
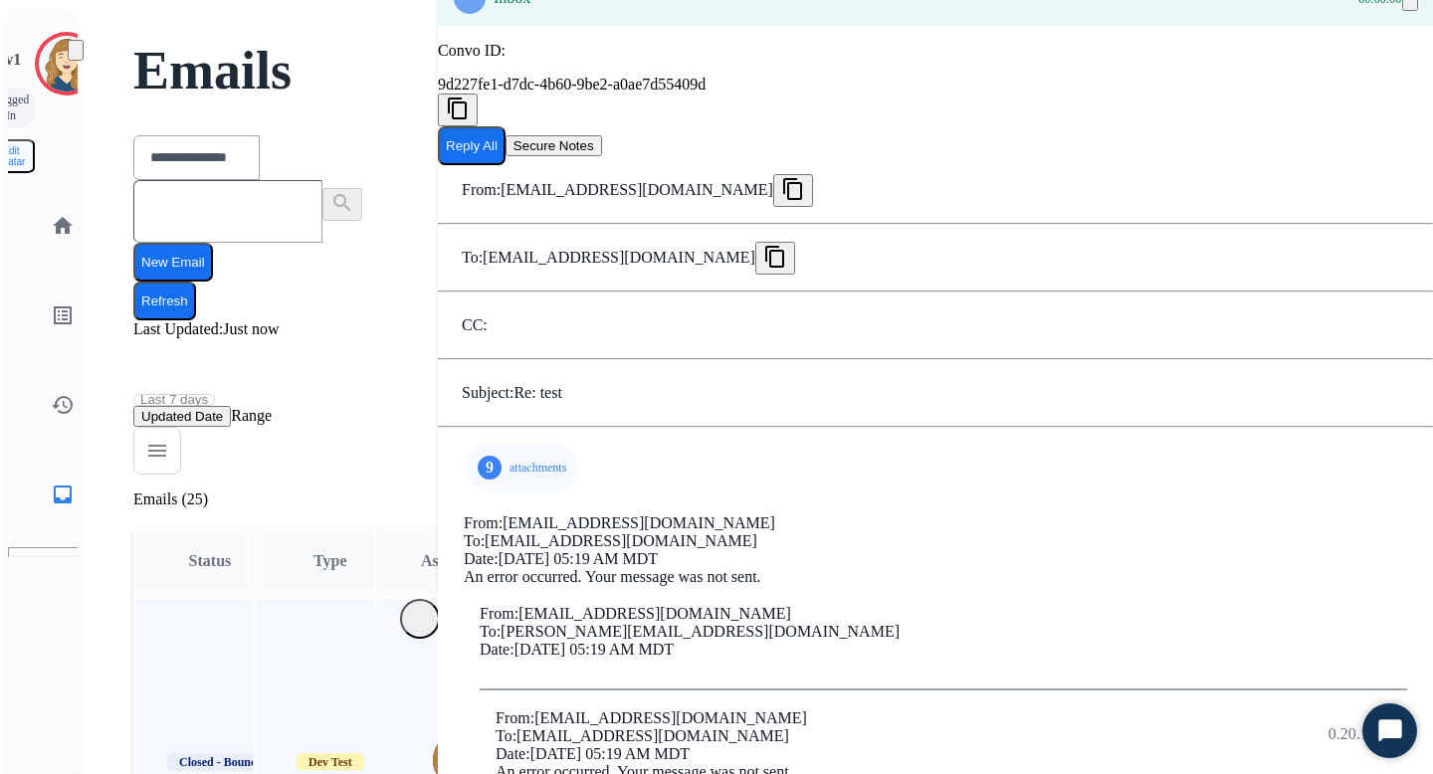
click at [466, 444] on div "9 attachments" at bounding box center [522, 468] width 112 height 48
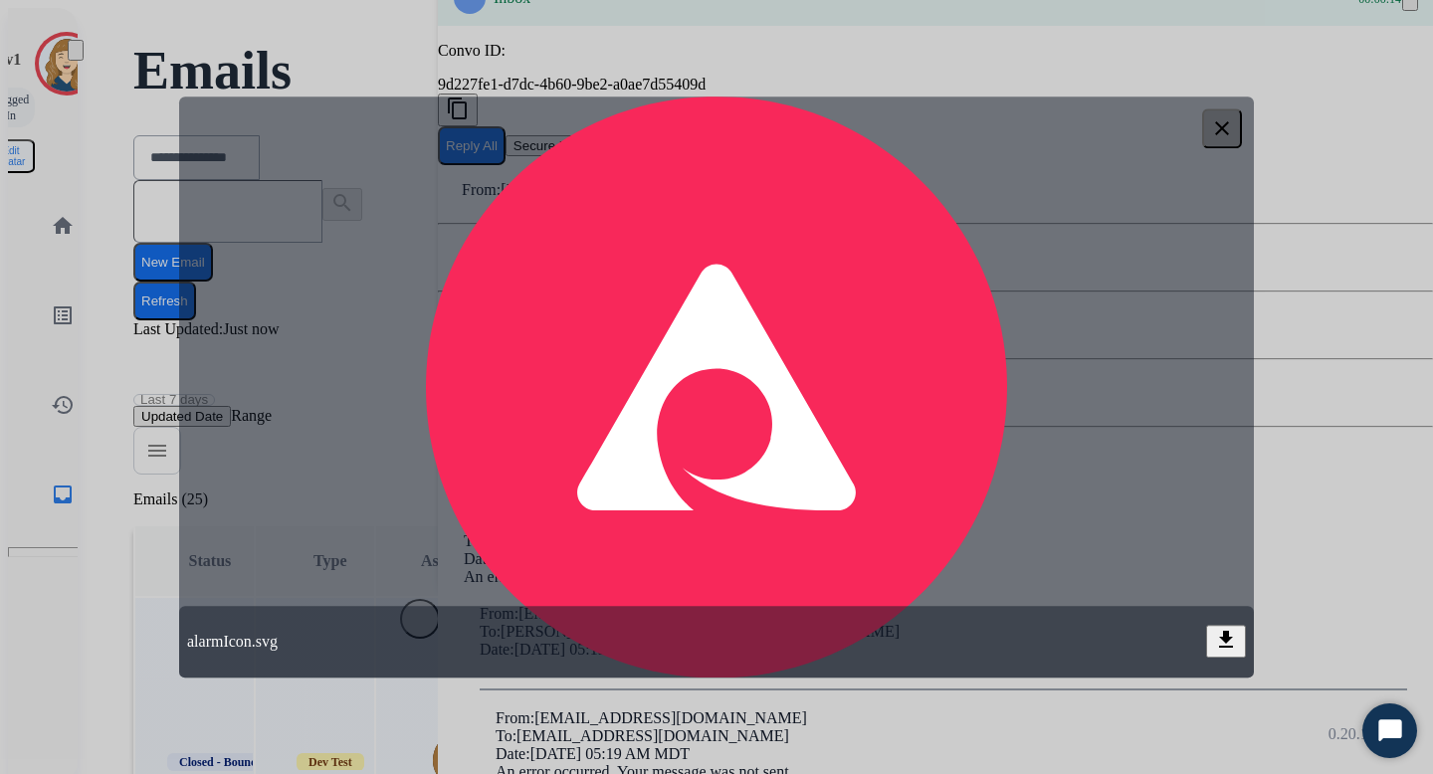
click at [1221, 123] on mat-icon "clear" at bounding box center [1222, 128] width 24 height 24
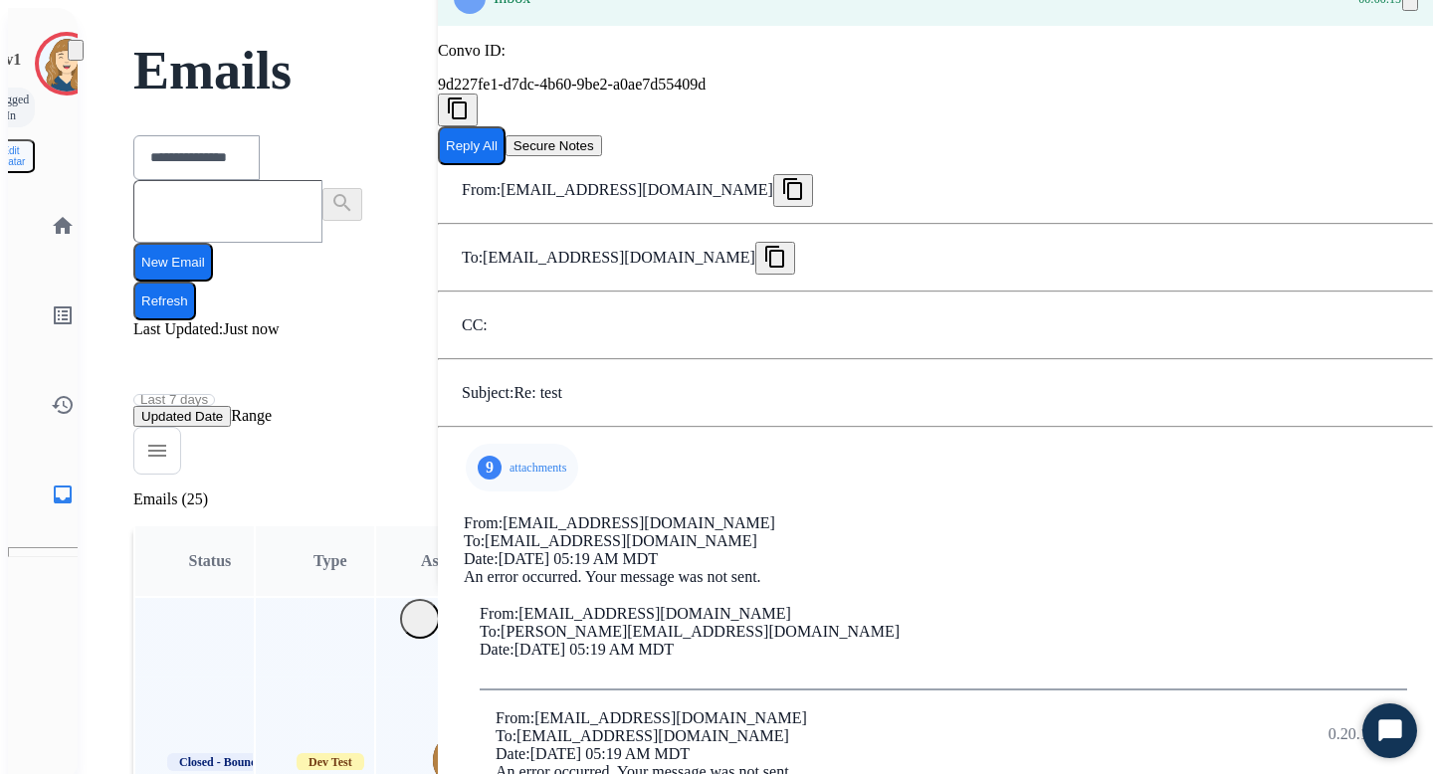
scroll to position [0, 0]
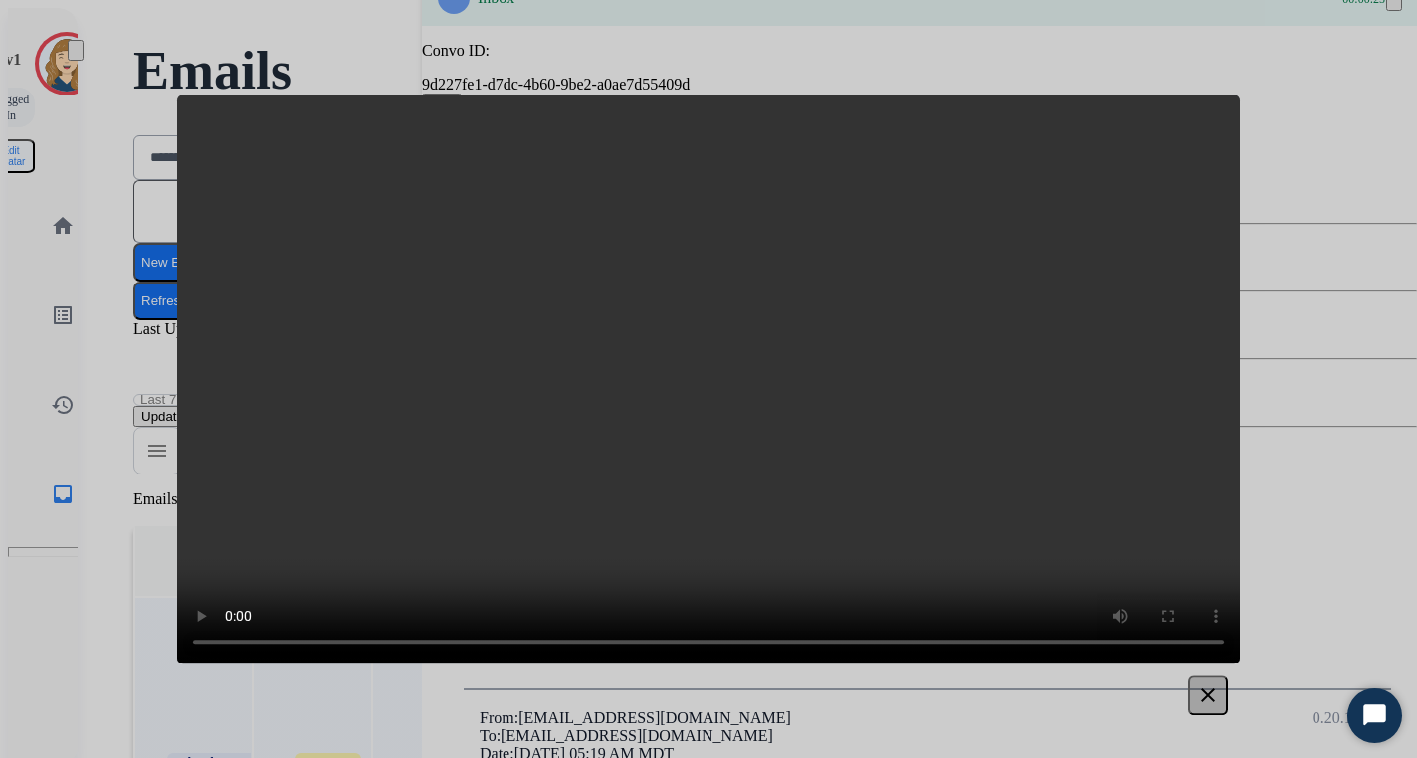
click at [1210, 700] on mat-icon "clear" at bounding box center [1208, 696] width 24 height 24
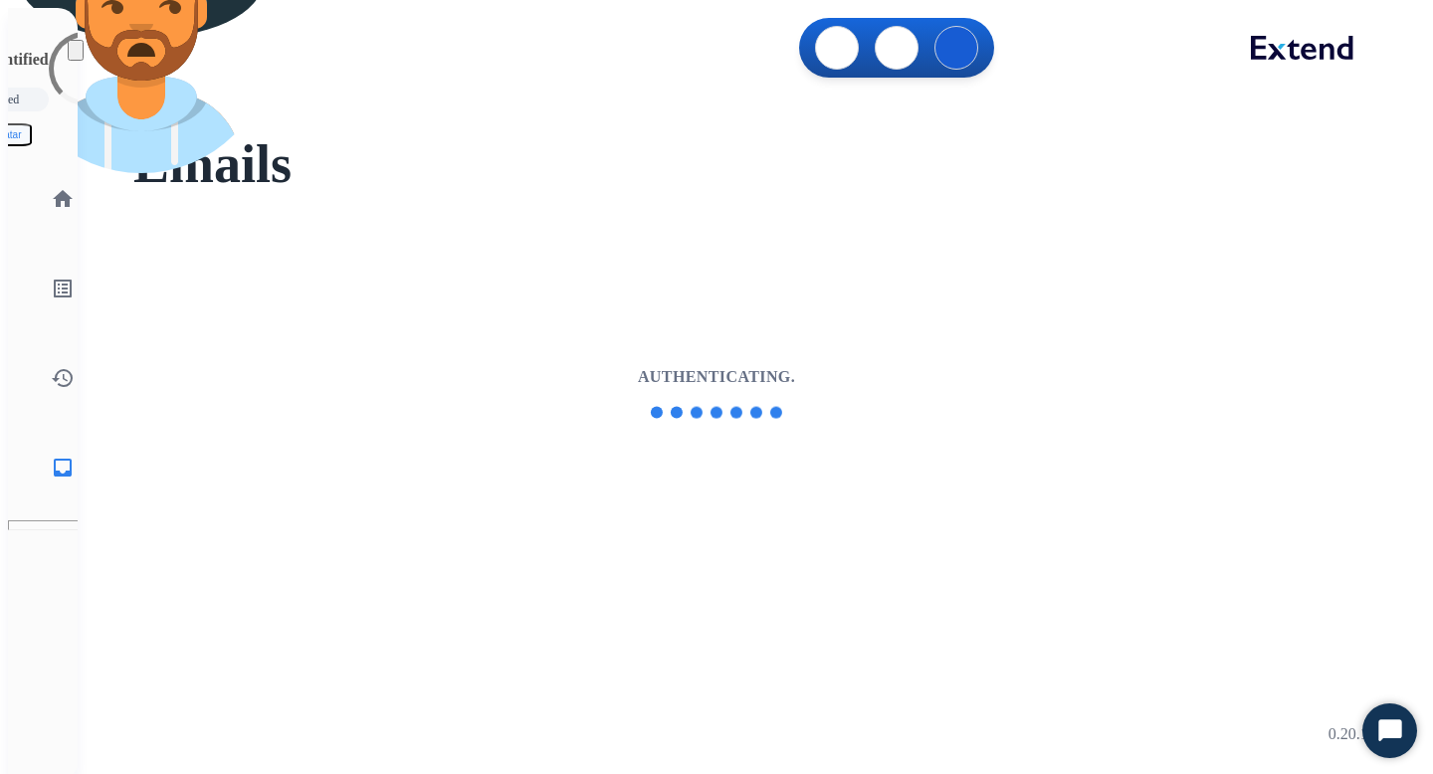
select select "**********"
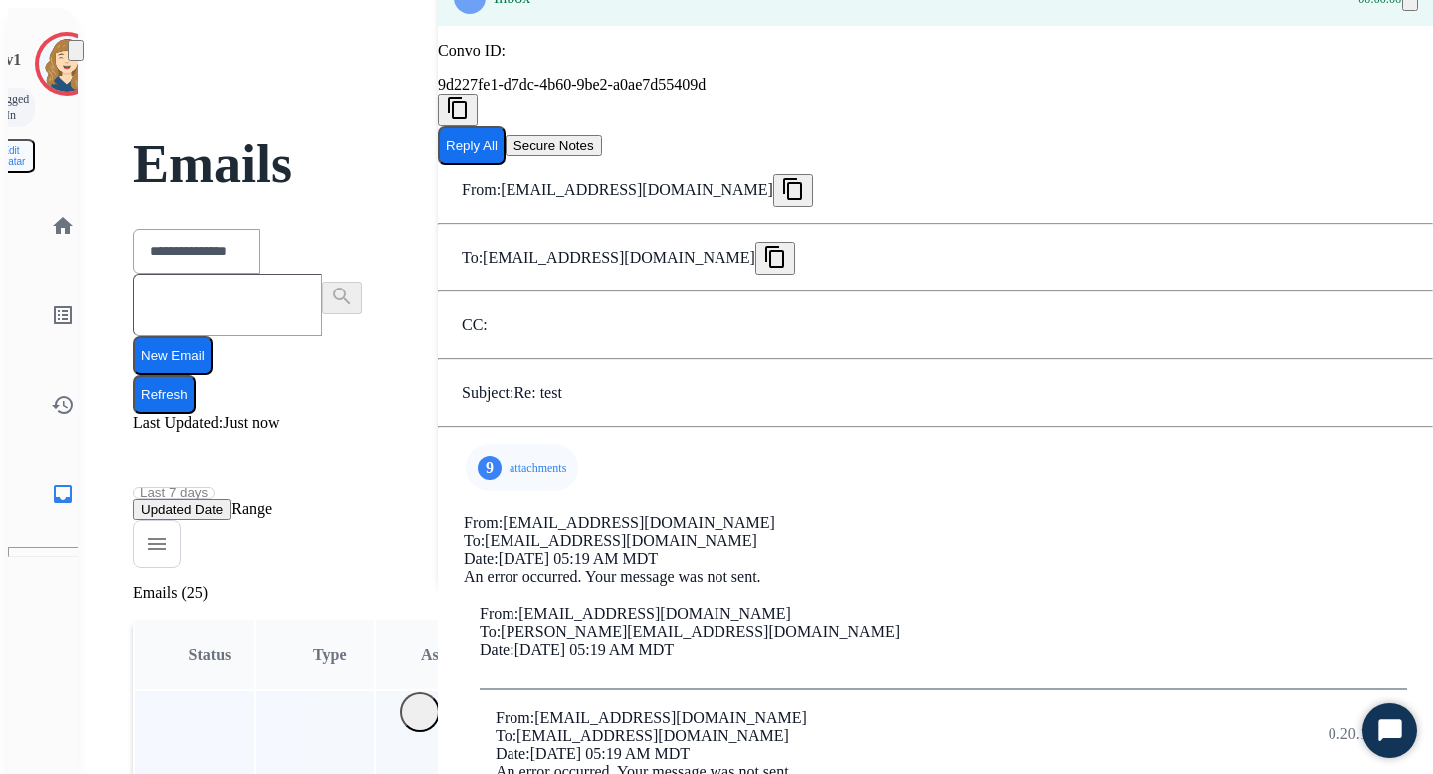
click at [466, 478] on div "9 attachments" at bounding box center [522, 468] width 112 height 48
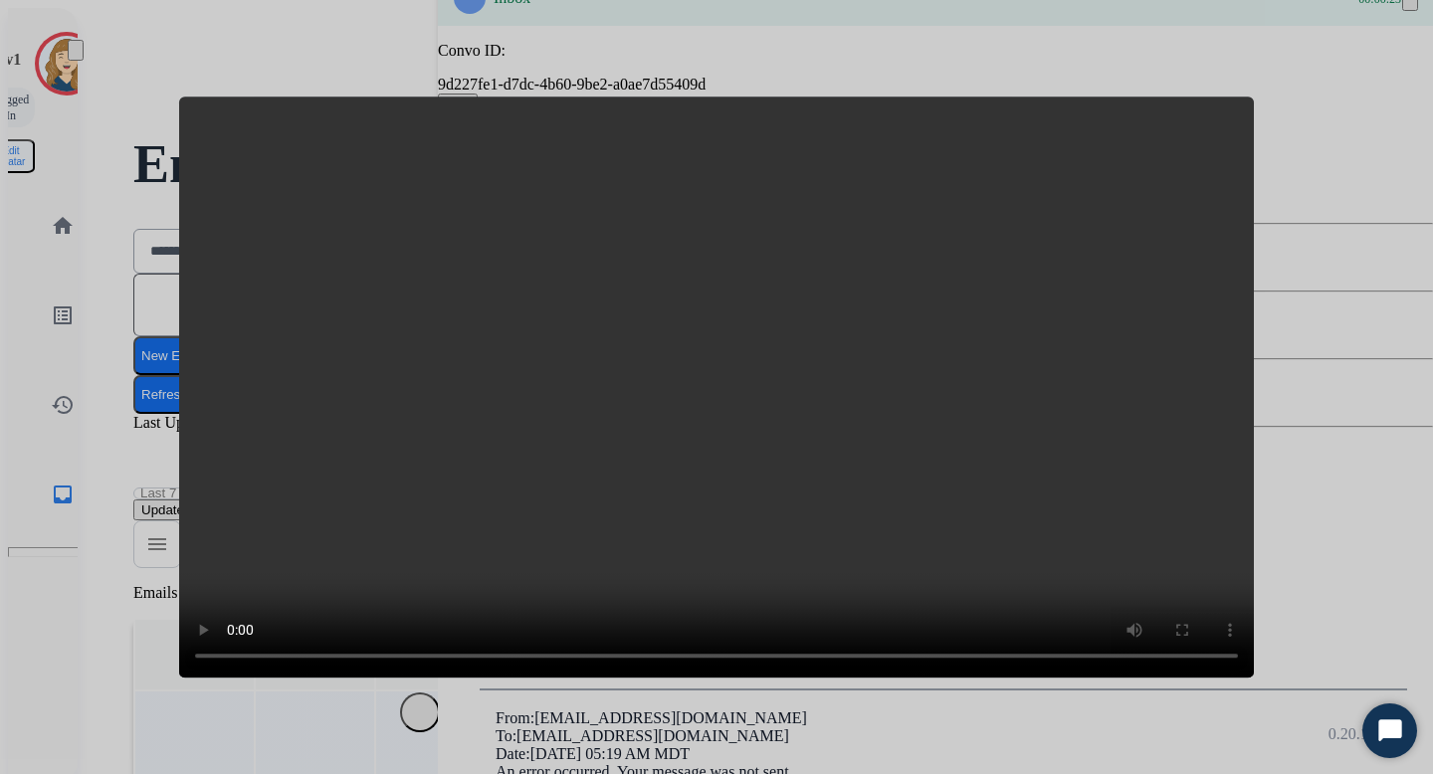
click at [1230, 105] on video "clear Screen Recording 2025-09-08 at 2.16.49 PM.mov download" at bounding box center [716, 387] width 1075 height 581
click at [1306, 345] on div at bounding box center [716, 387] width 1433 height 774
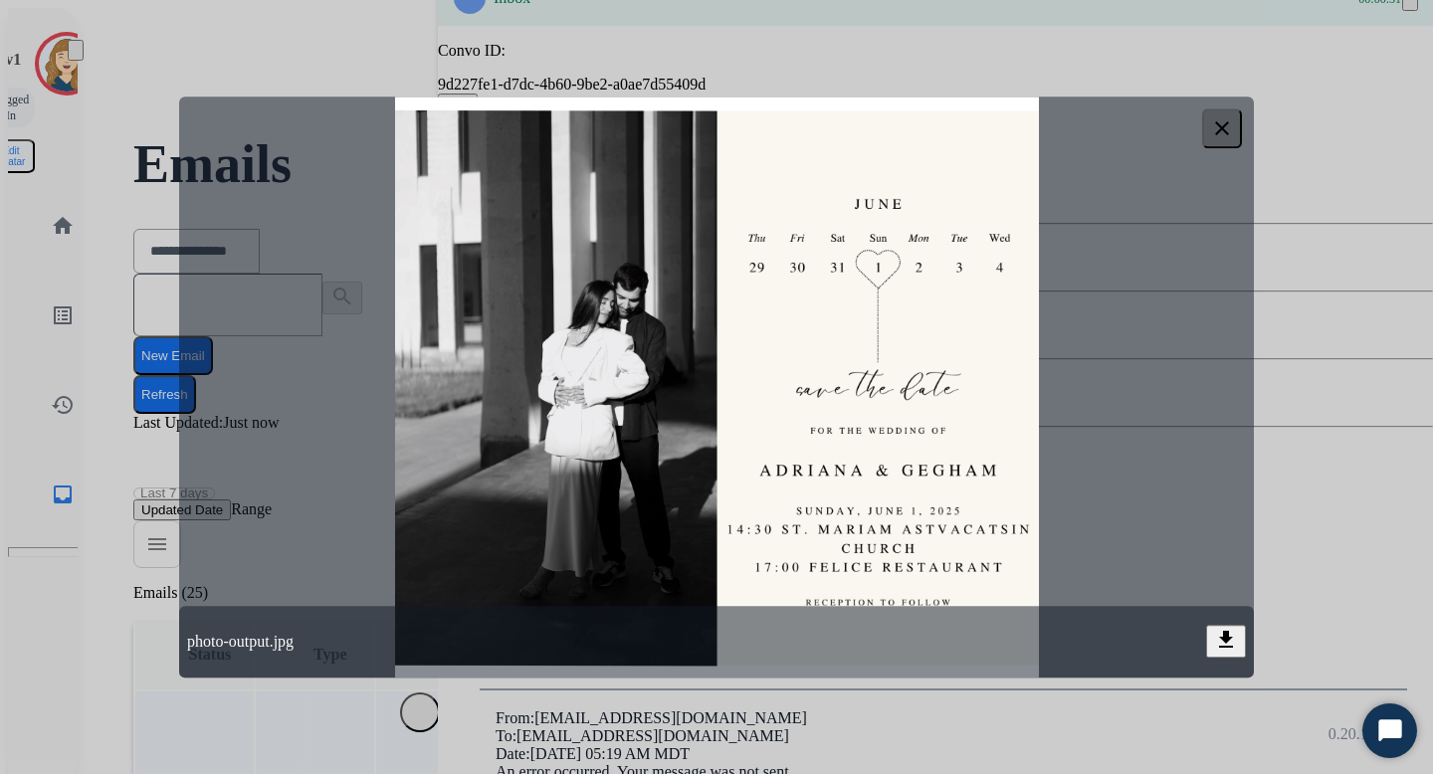
click at [1222, 127] on mat-icon "clear" at bounding box center [1222, 128] width 24 height 24
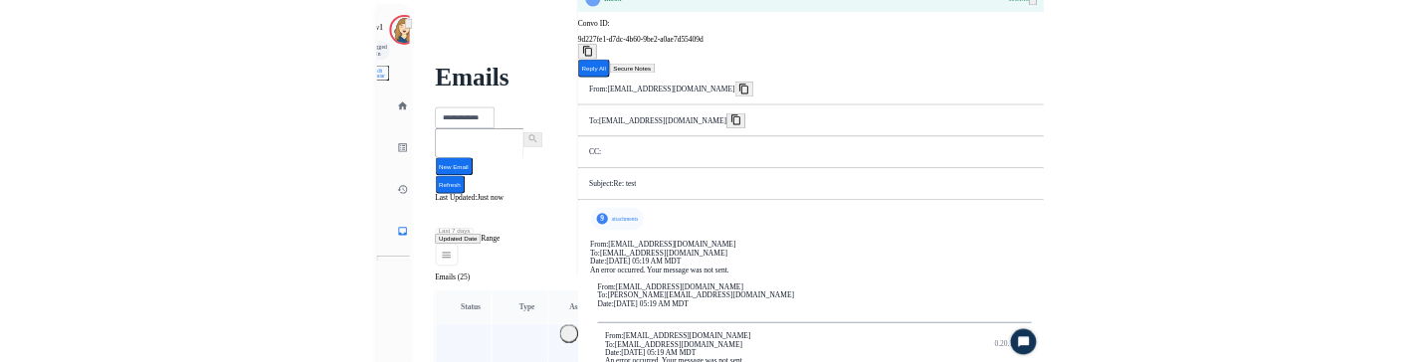
scroll to position [178, 0]
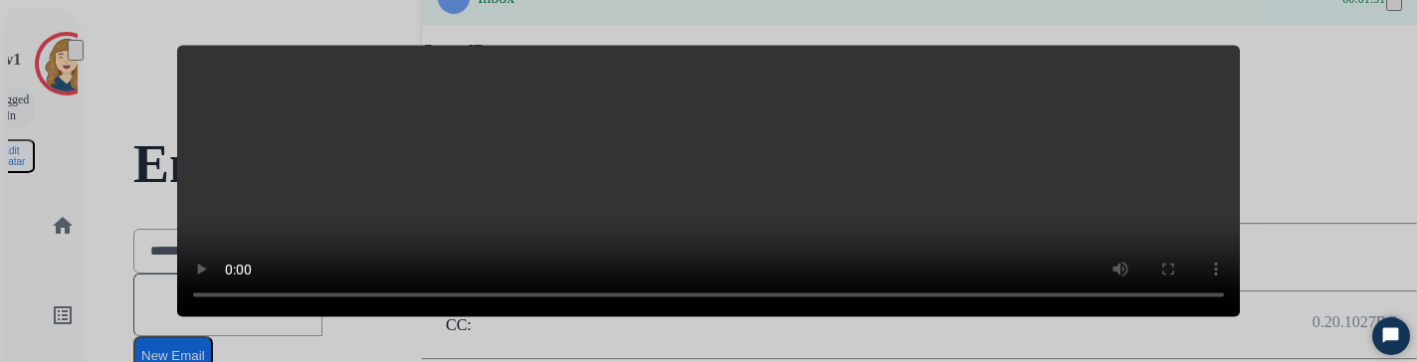
click at [1274, 124] on div at bounding box center [708, 181] width 1417 height 362
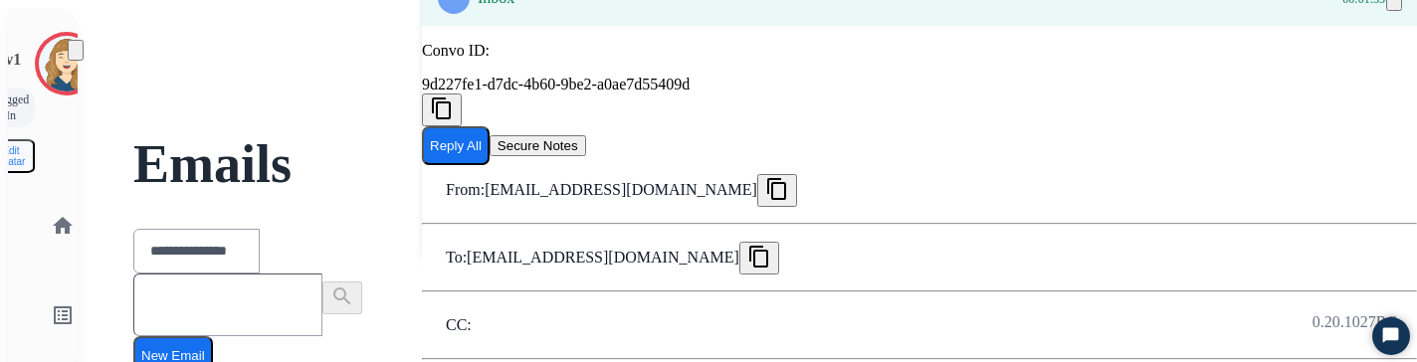
scroll to position [94, 0]
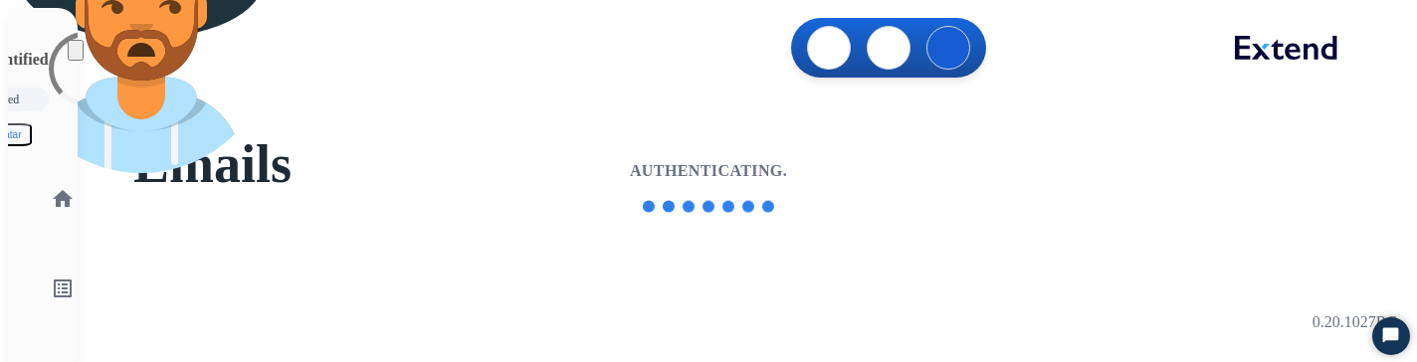
select select "**********"
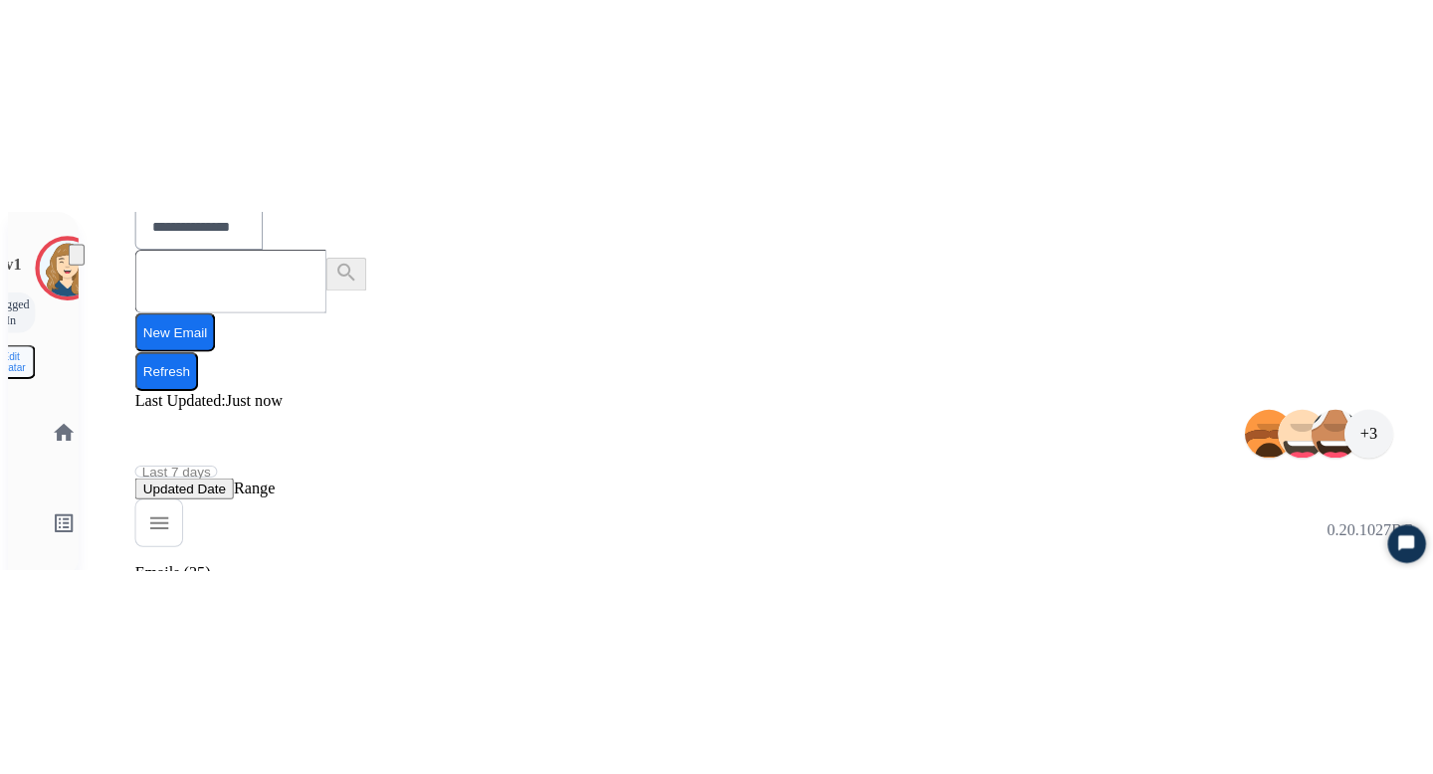
scroll to position [265, 0]
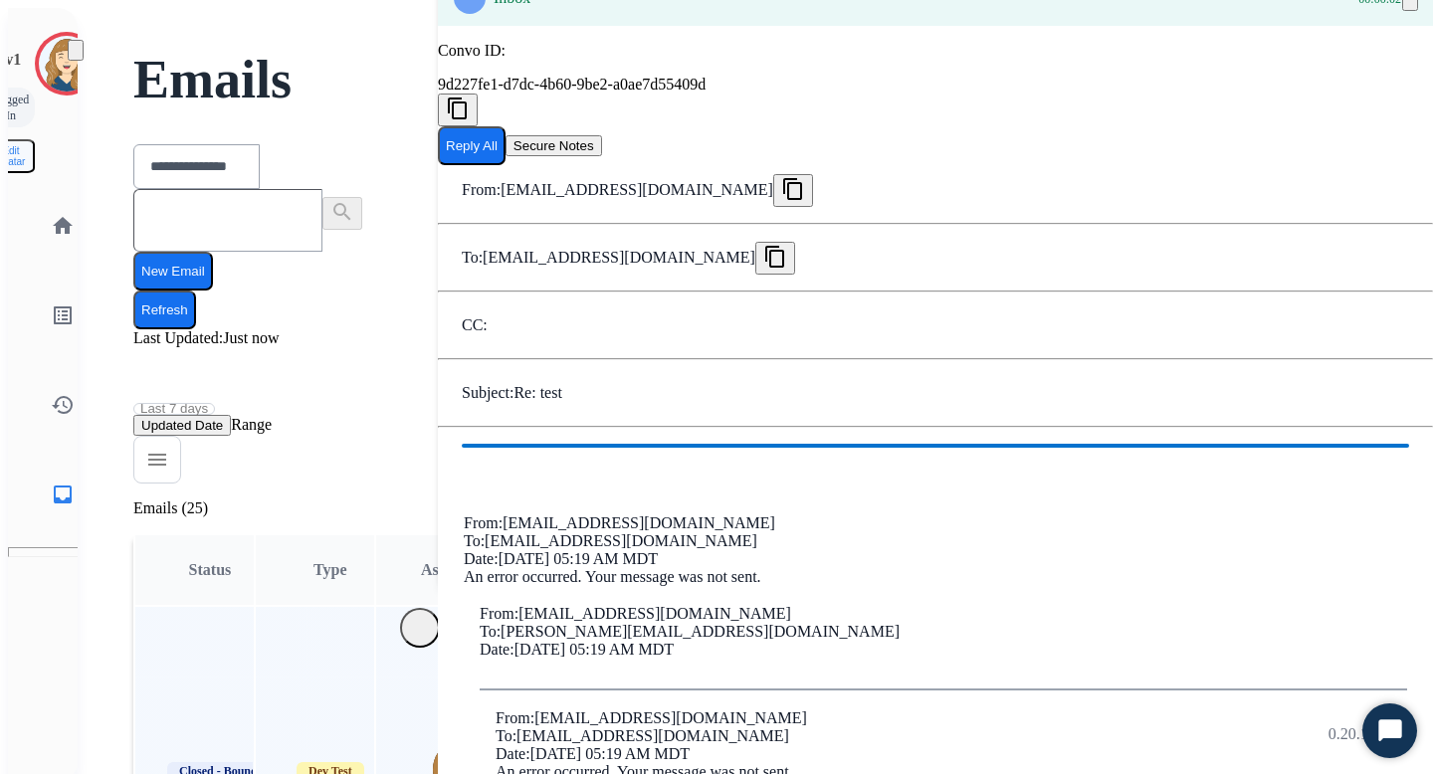
scroll to position [0, 0]
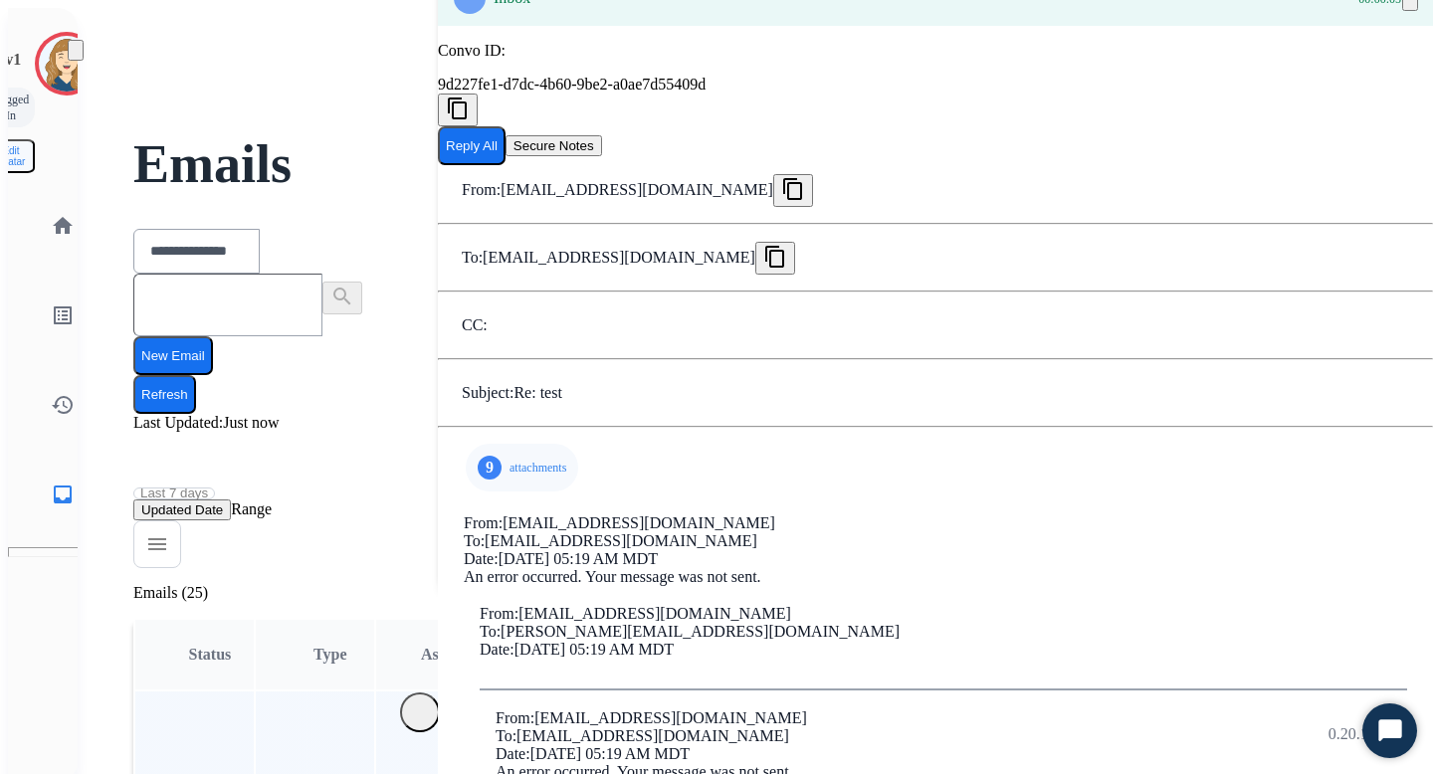
click at [512, 377] on div "9 attachments" at bounding box center [522, 468] width 112 height 48
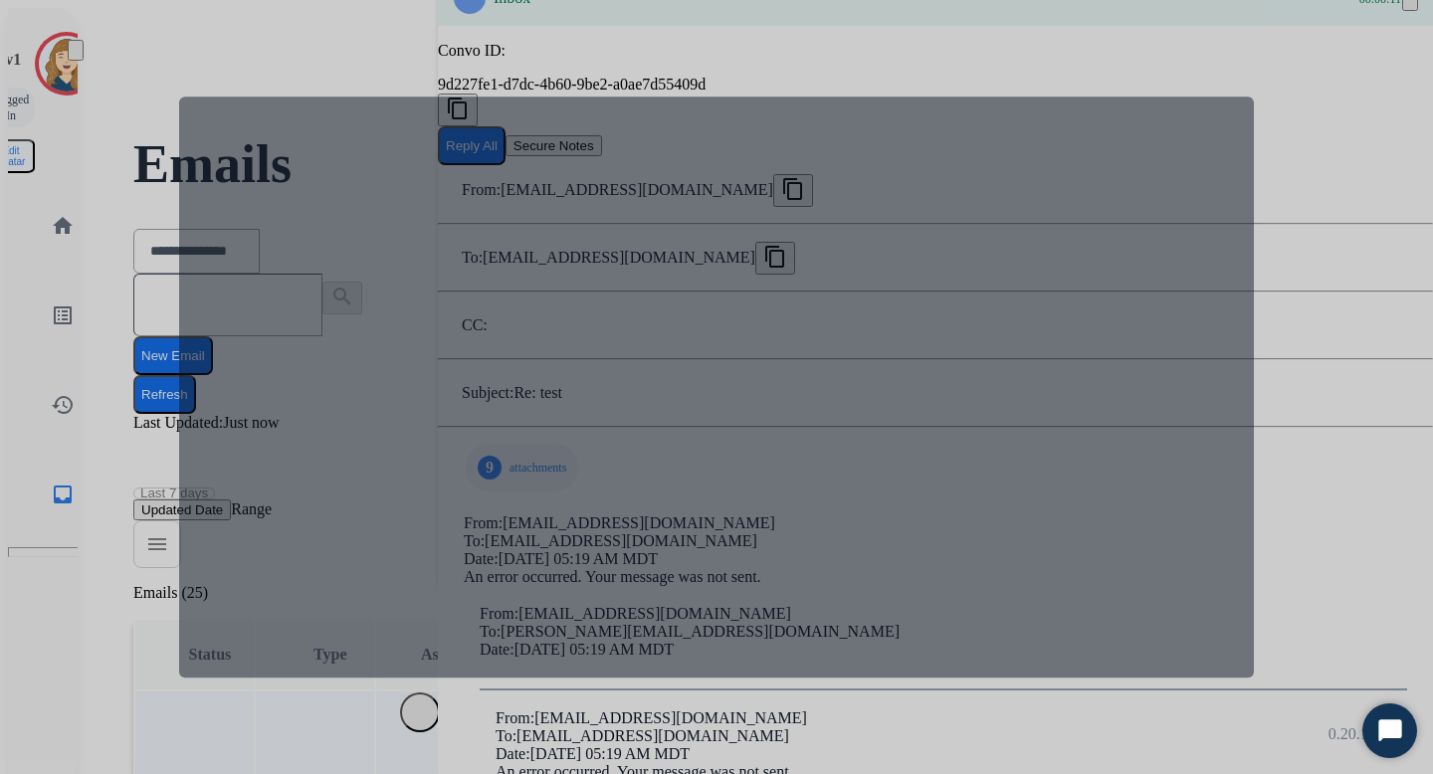
click at [1300, 184] on div at bounding box center [716, 387] width 1433 height 774
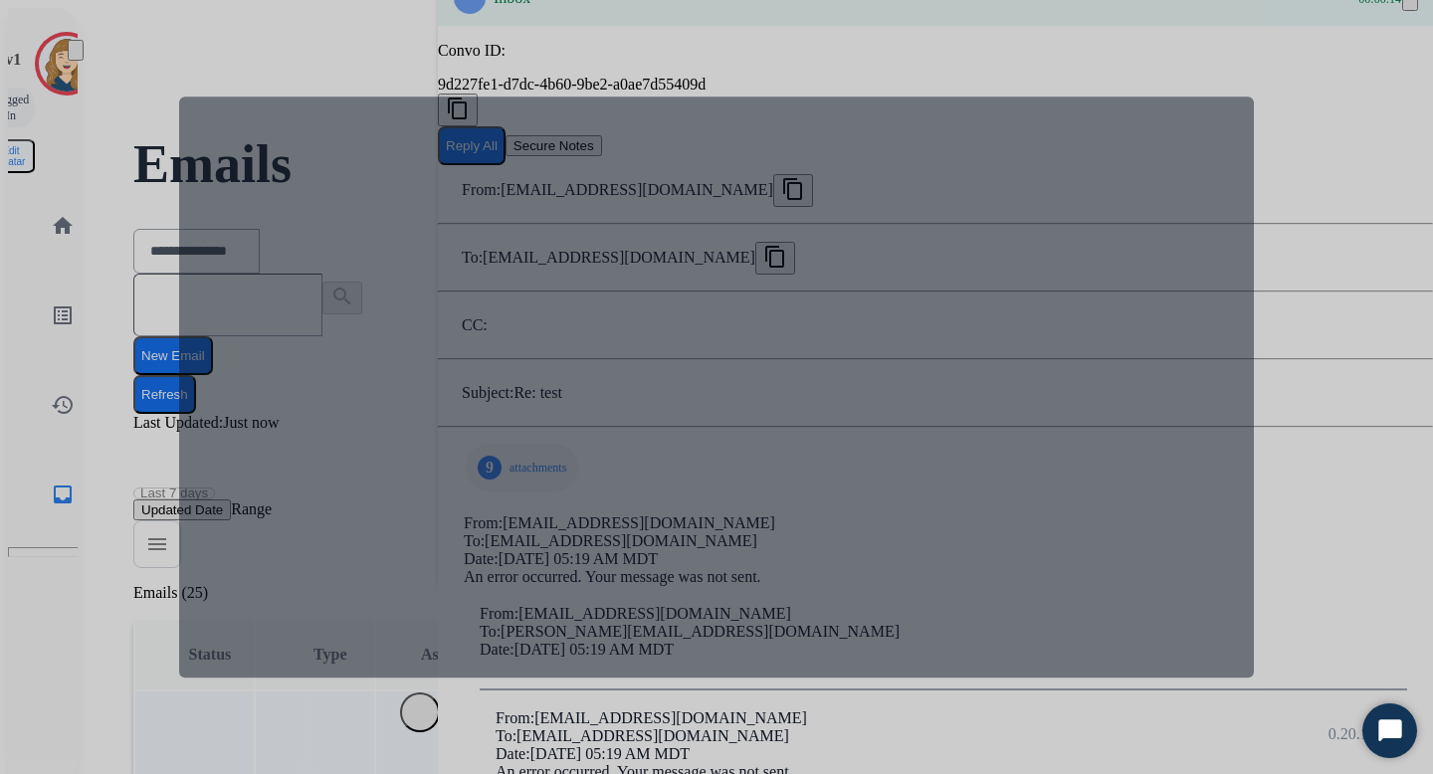
click at [609, 377] on div at bounding box center [716, 387] width 1075 height 581
click at [1271, 252] on div at bounding box center [716, 387] width 1433 height 774
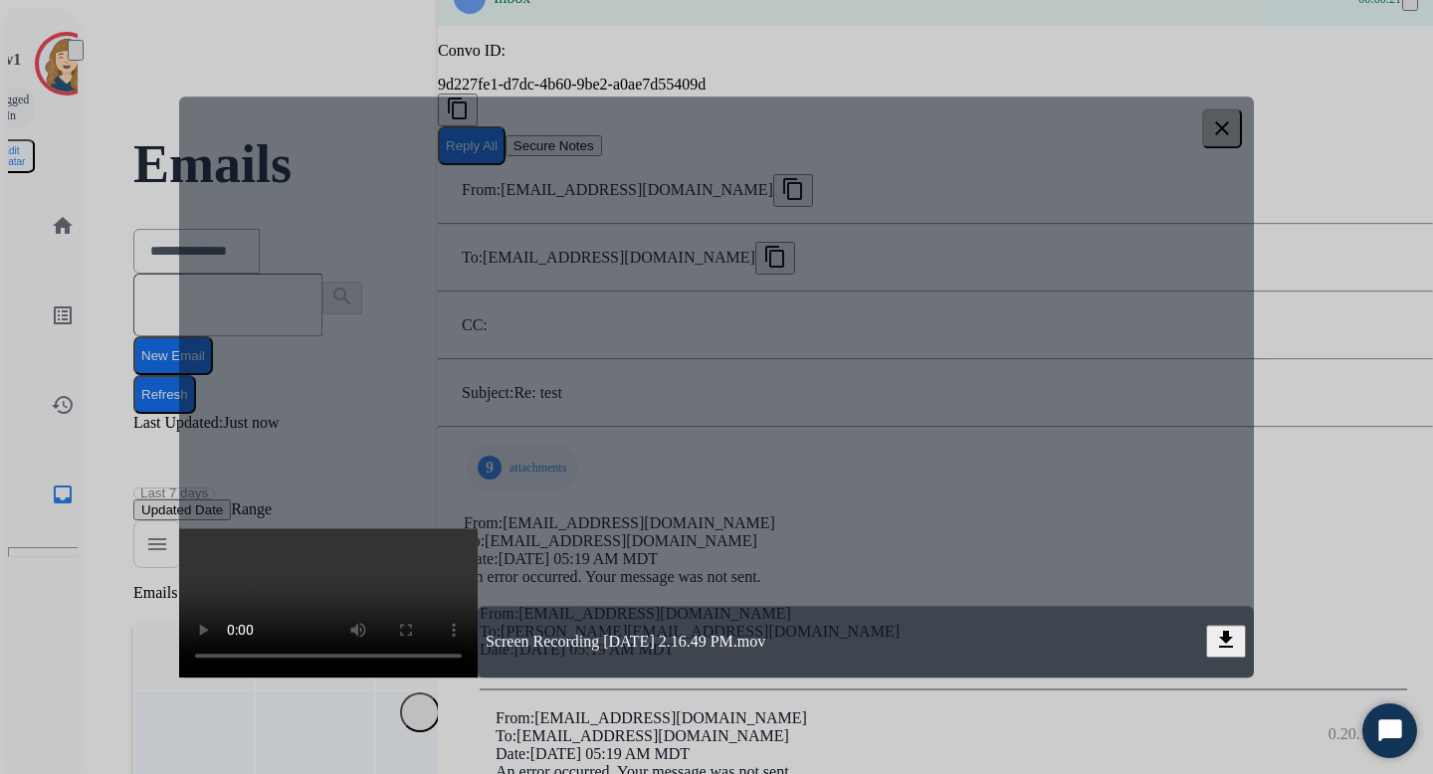
click at [1317, 377] on div at bounding box center [716, 387] width 1433 height 774
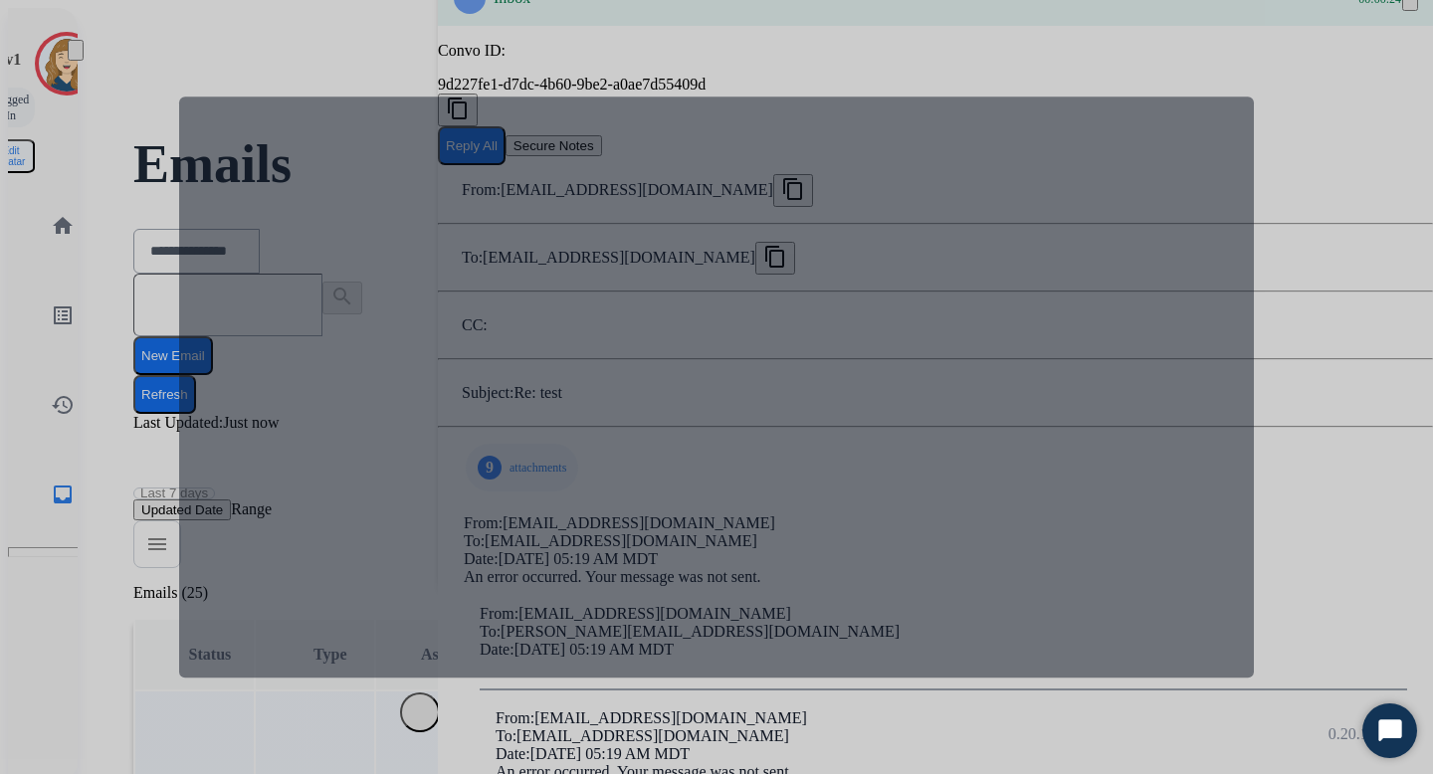
click at [1236, 260] on div at bounding box center [716, 387] width 1075 height 581
click at [1327, 262] on div at bounding box center [716, 387] width 1433 height 774
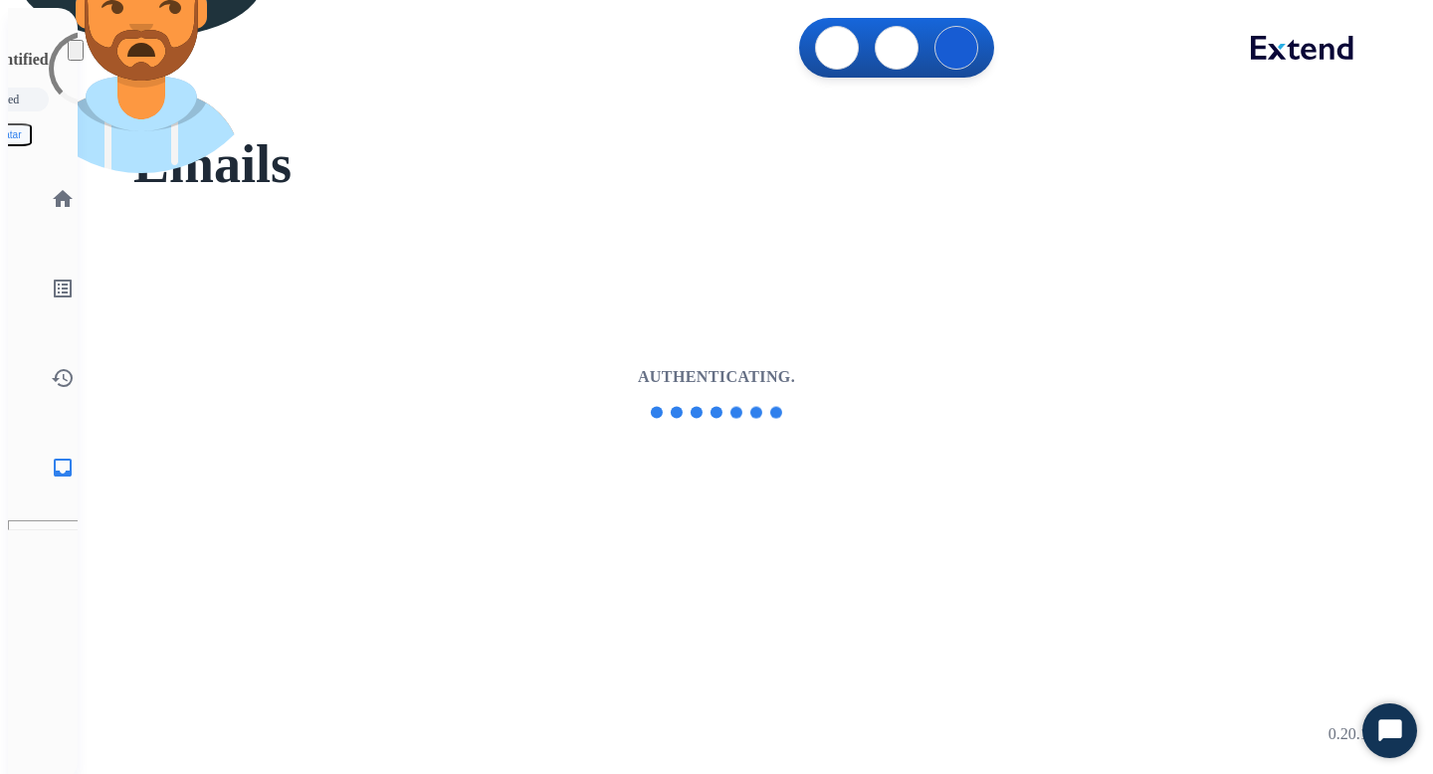
select select "**********"
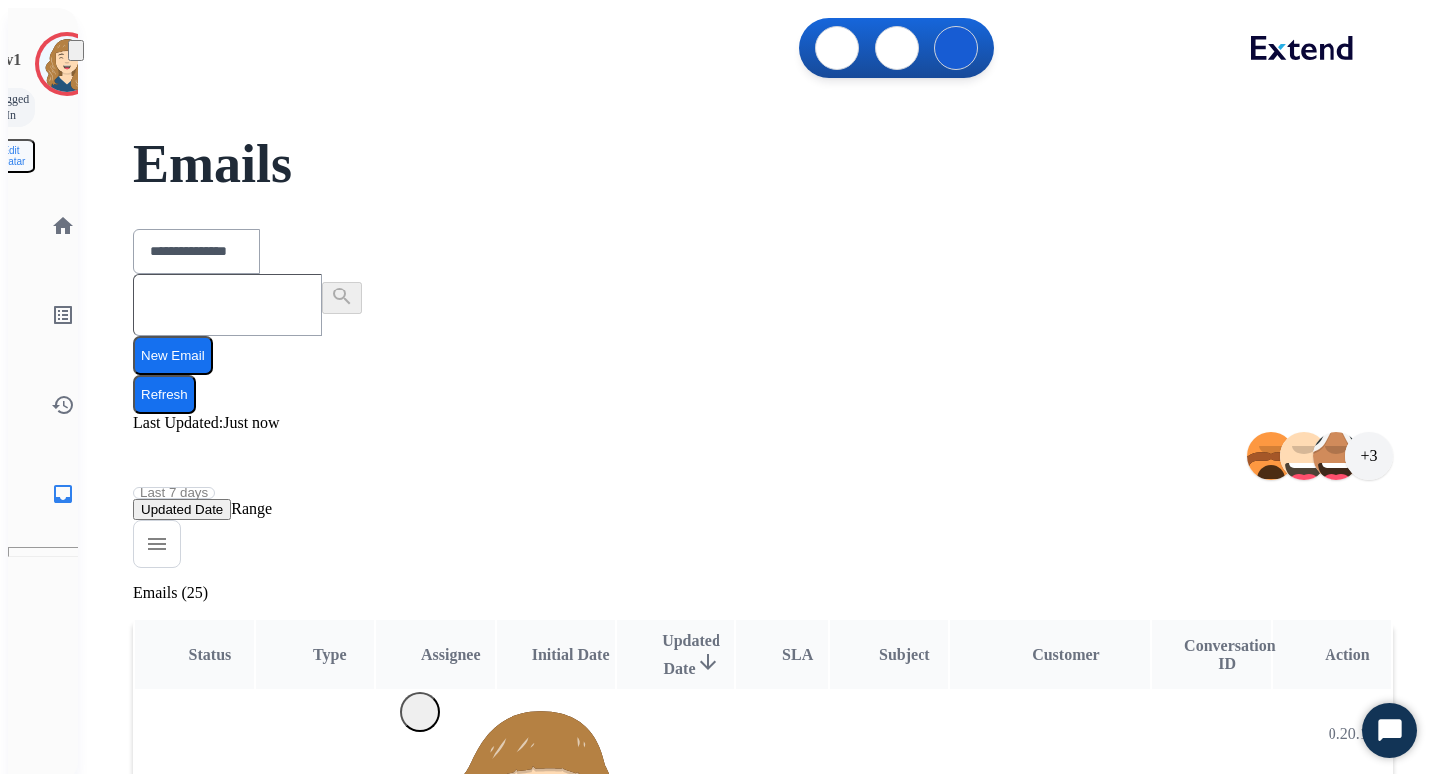
scroll to position [59, 0]
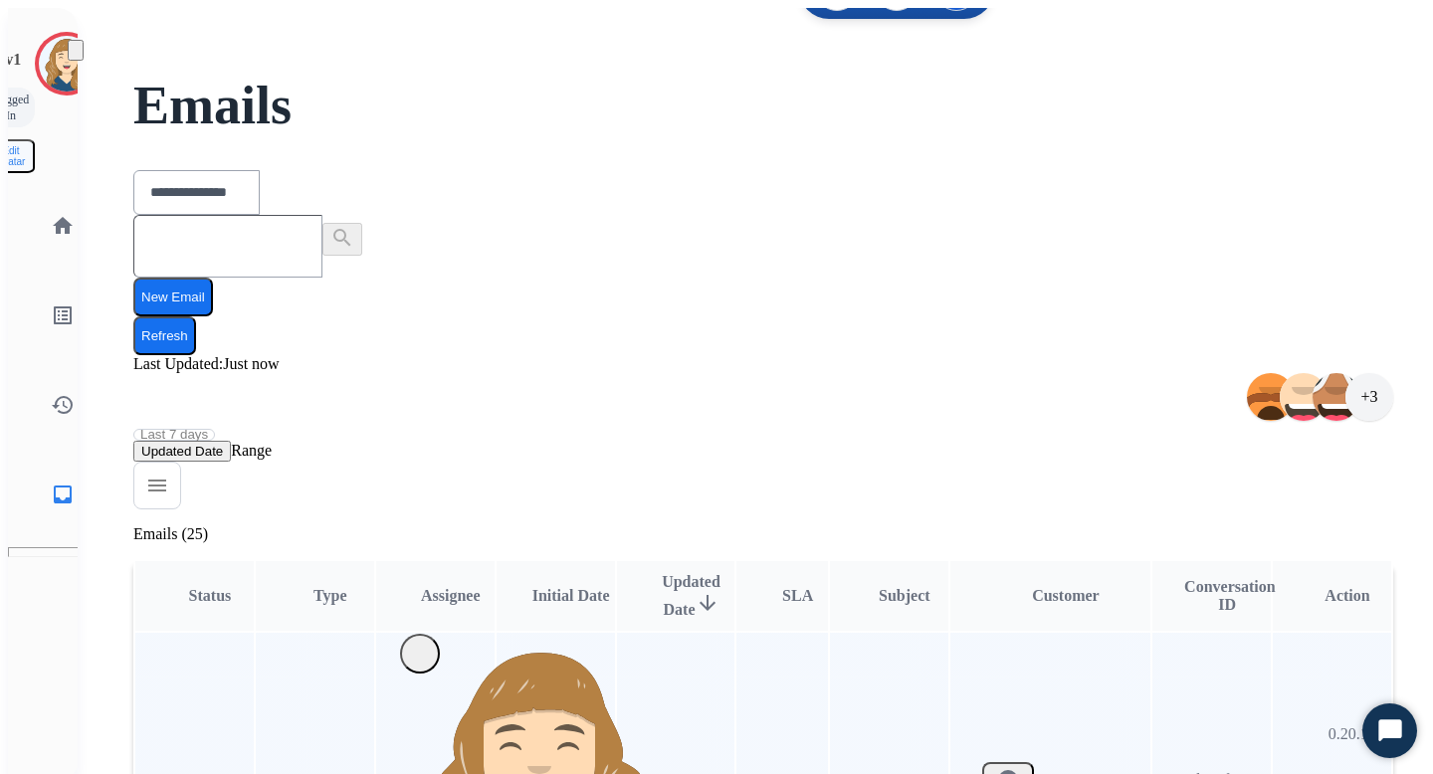
click at [1322, 772] on span "Open" at bounding box center [1322, 781] width 35 height 18
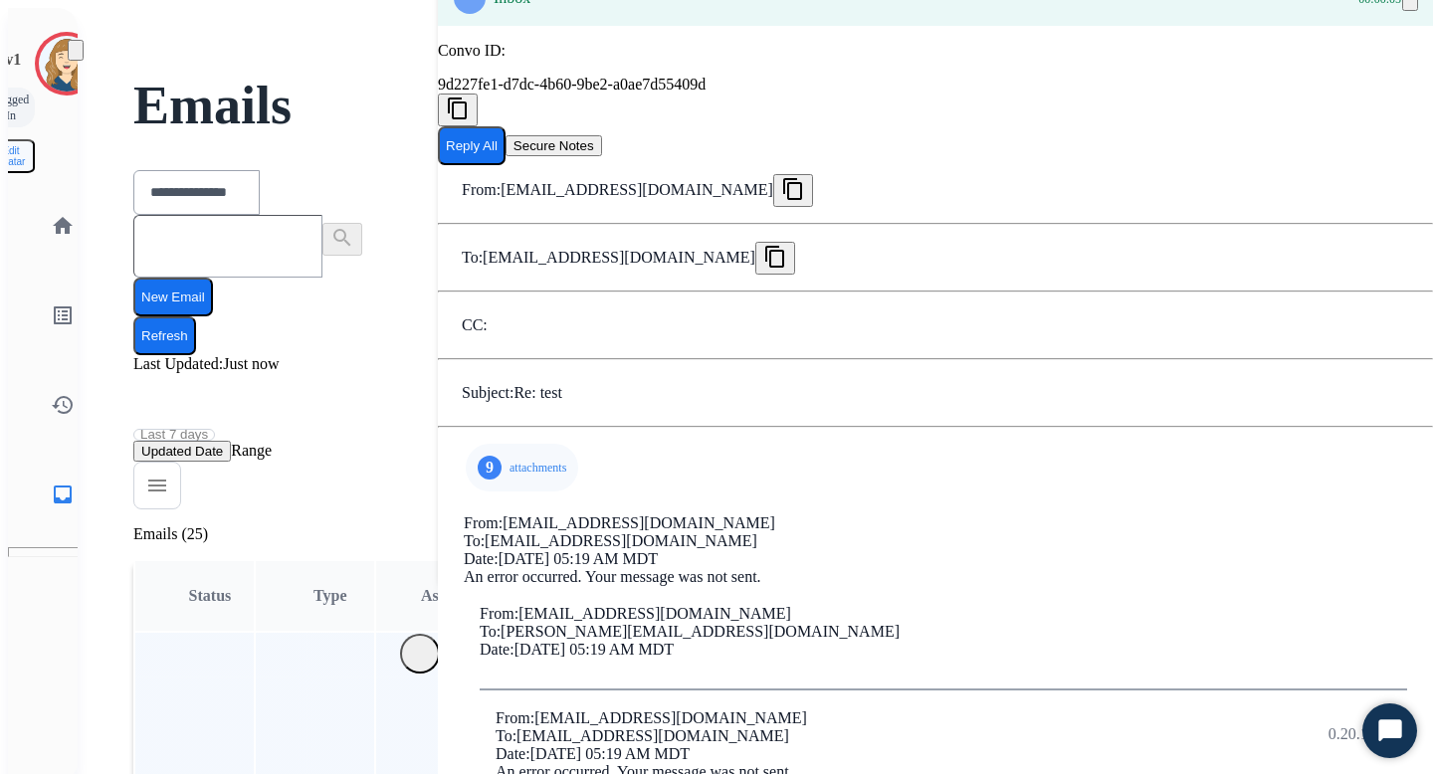
click at [510, 460] on p "attachments" at bounding box center [538, 468] width 57 height 16
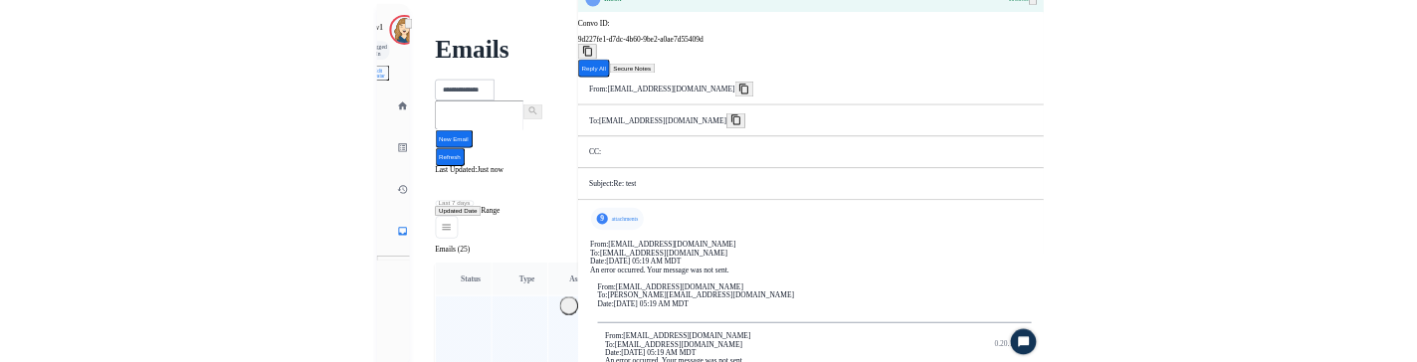
scroll to position [58, 0]
